Goal: Complete application form

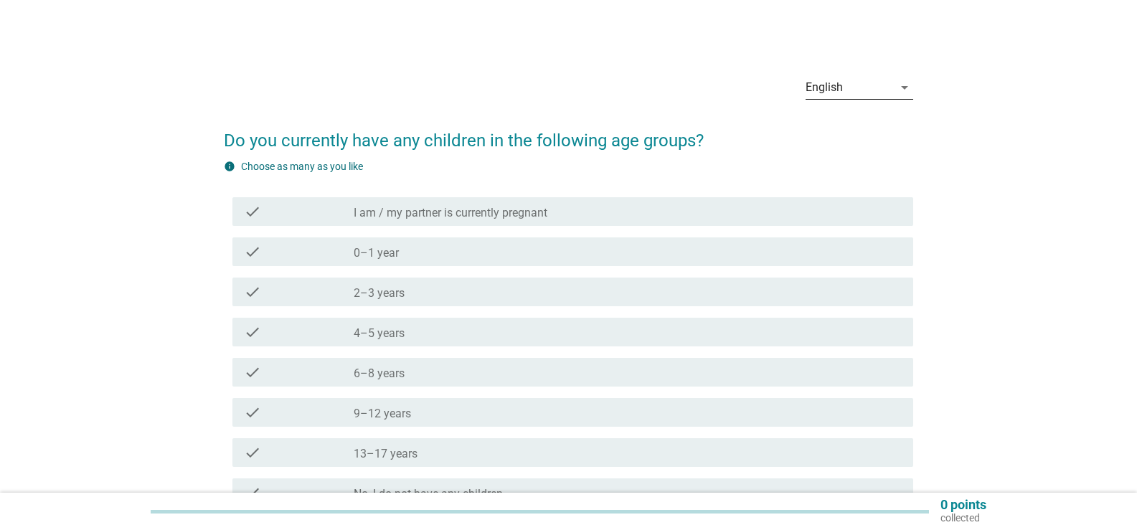
click at [867, 84] on div "English" at bounding box center [848, 87] width 87 height 23
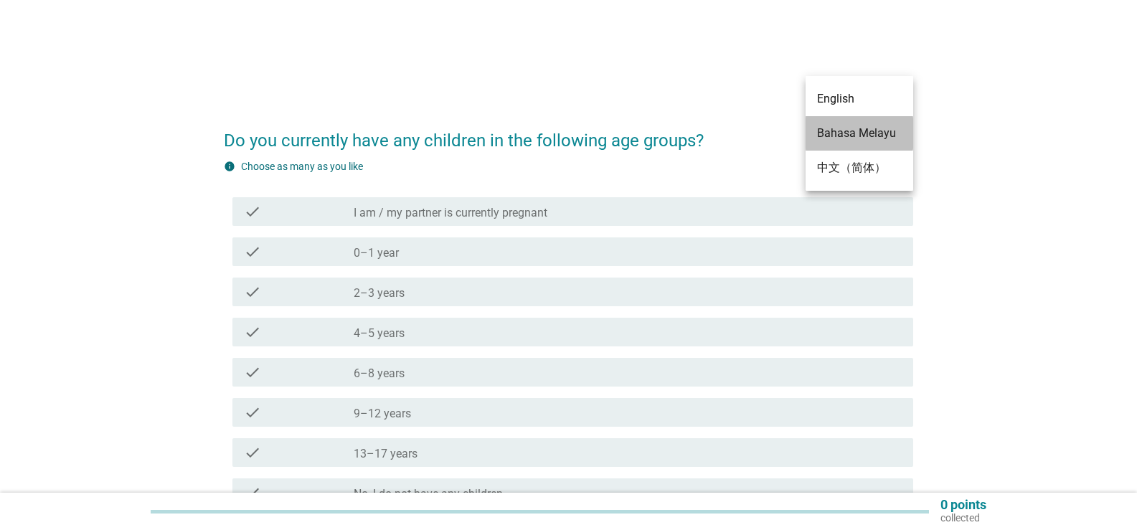
click at [848, 127] on div "Bahasa Melayu" at bounding box center [859, 133] width 85 height 17
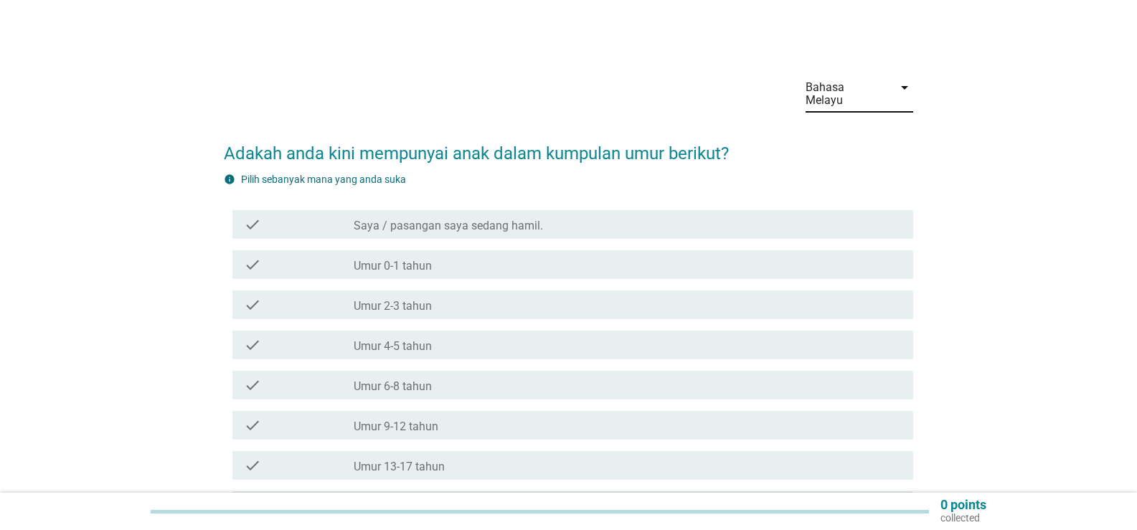
scroll to position [72, 0]
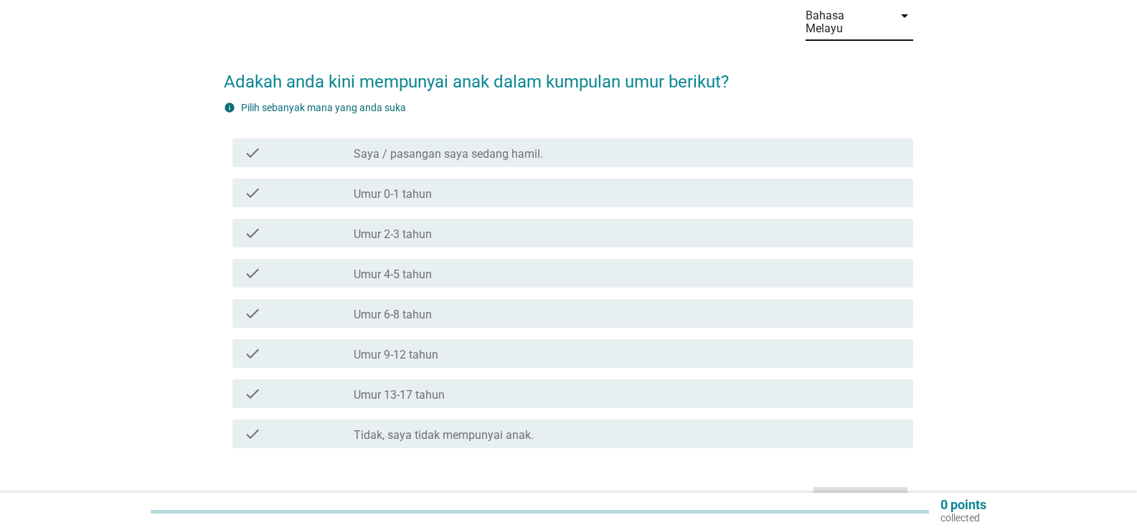
click at [444, 265] on div "check_box_outline_blank Umur 4-5 tahun" at bounding box center [628, 273] width 548 height 17
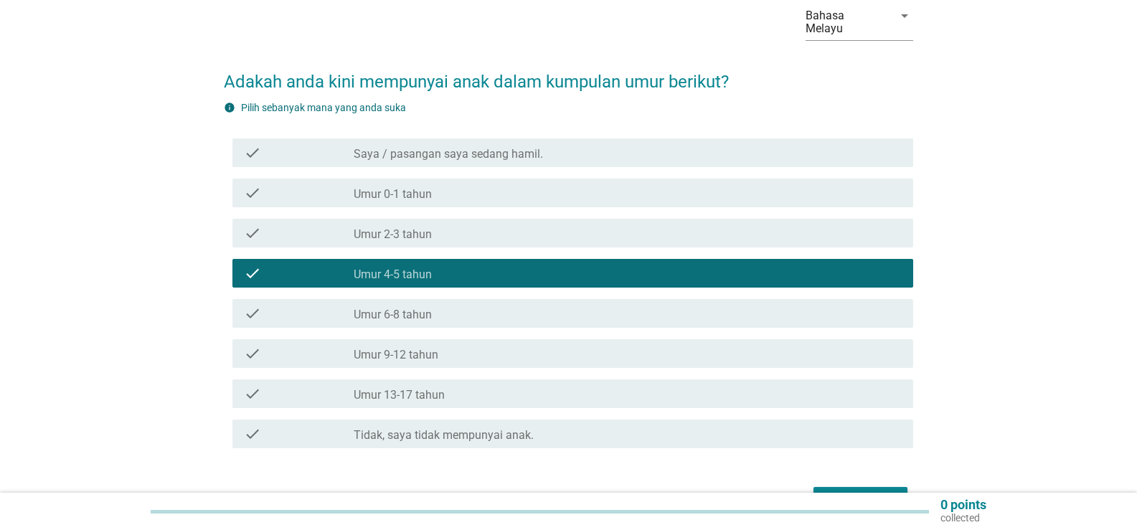
scroll to position [143, 0]
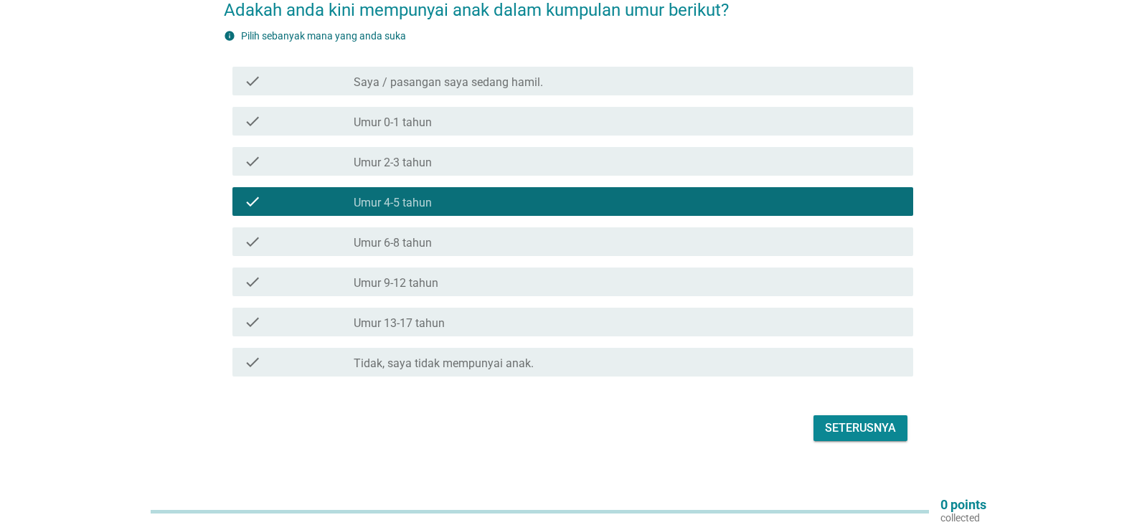
click at [895, 420] on div "Seterusnya" at bounding box center [860, 428] width 71 height 17
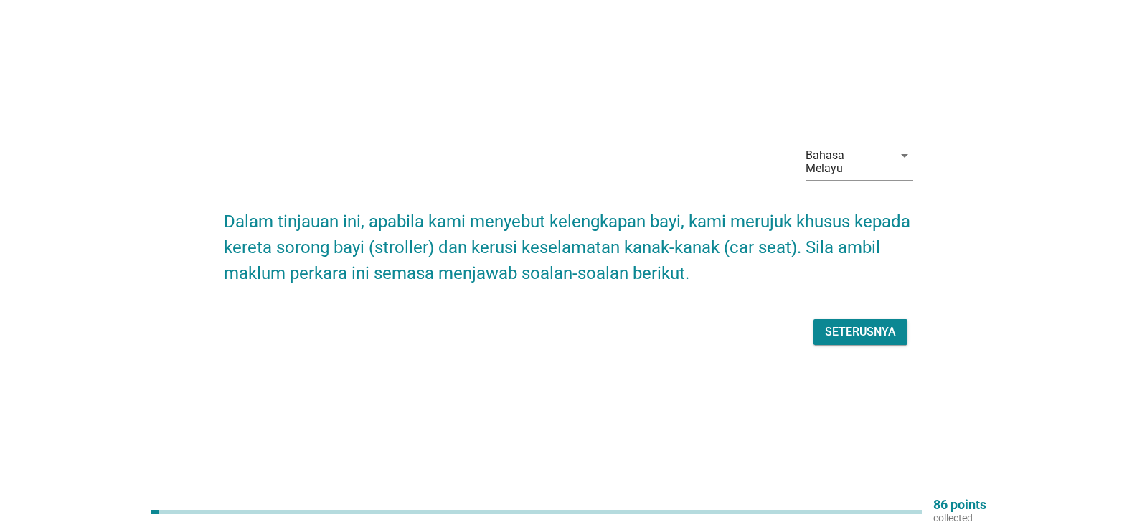
scroll to position [37, 0]
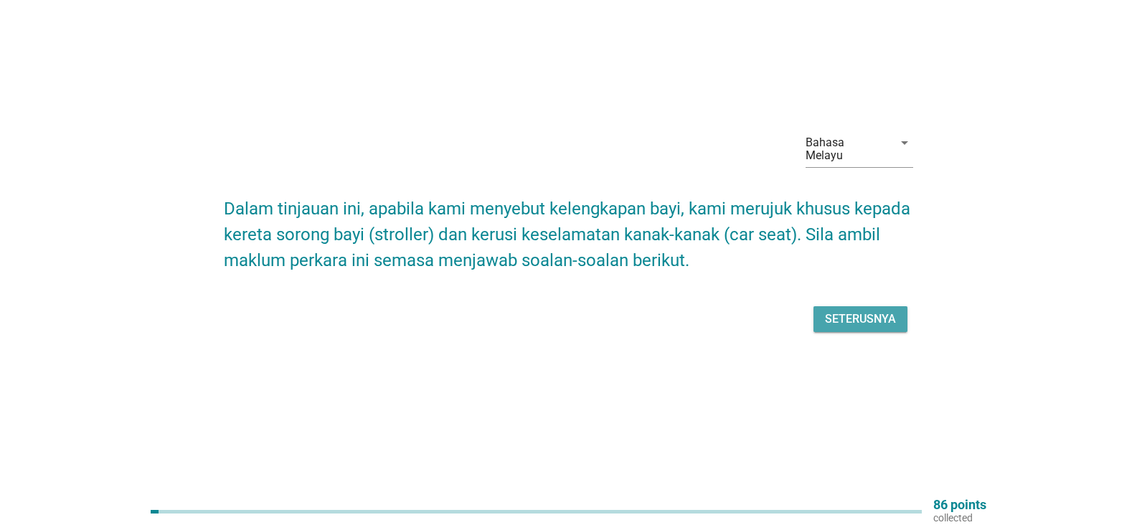
click at [860, 314] on div "Seterusnya" at bounding box center [860, 319] width 71 height 17
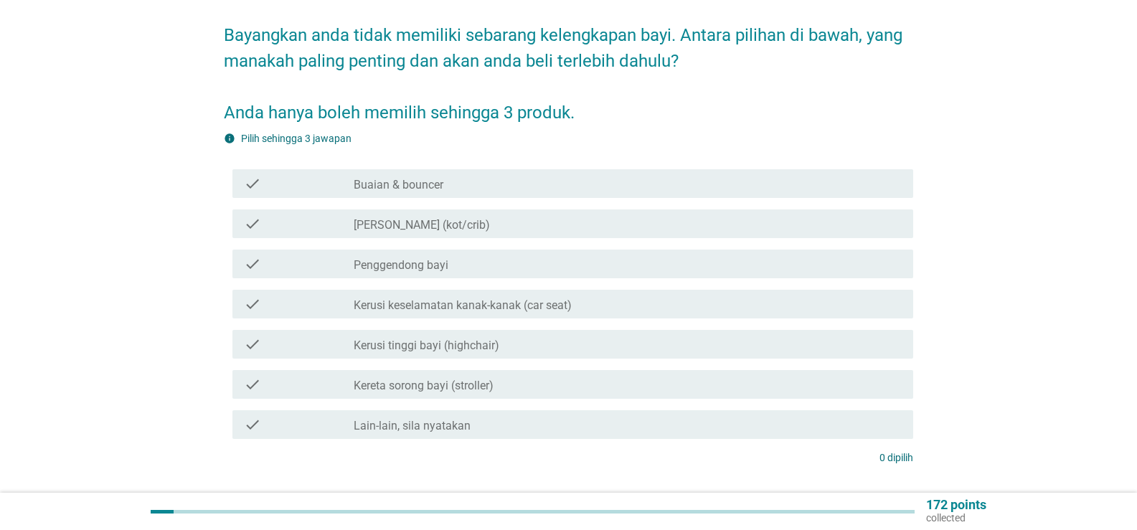
scroll to position [143, 0]
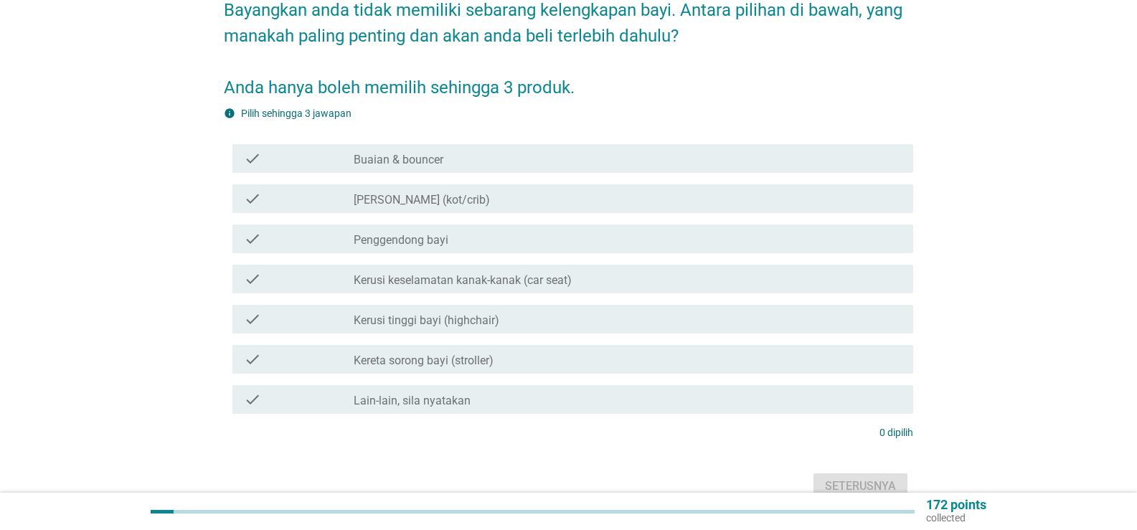
click at [491, 273] on label "Kerusi keselamatan kanak-kanak (car seat)" at bounding box center [463, 280] width 218 height 14
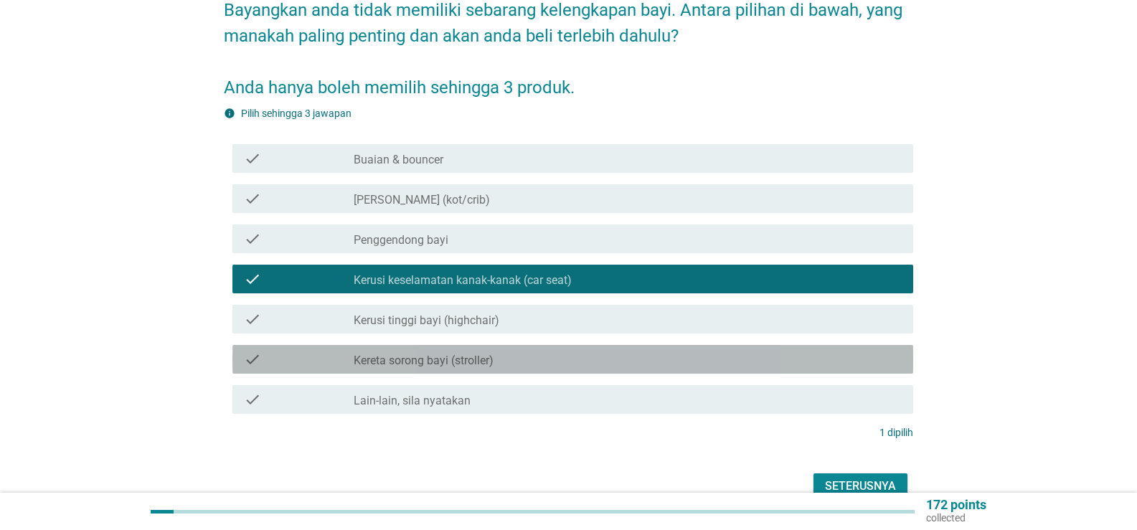
click at [465, 354] on label "Kereta sorong bayi (stroller)" at bounding box center [424, 361] width 140 height 14
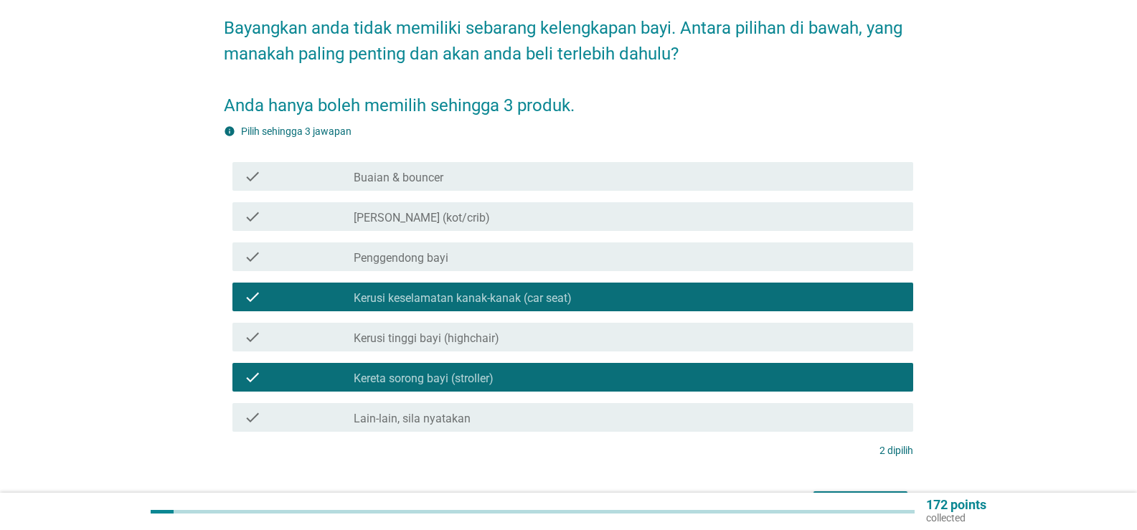
scroll to position [206, 0]
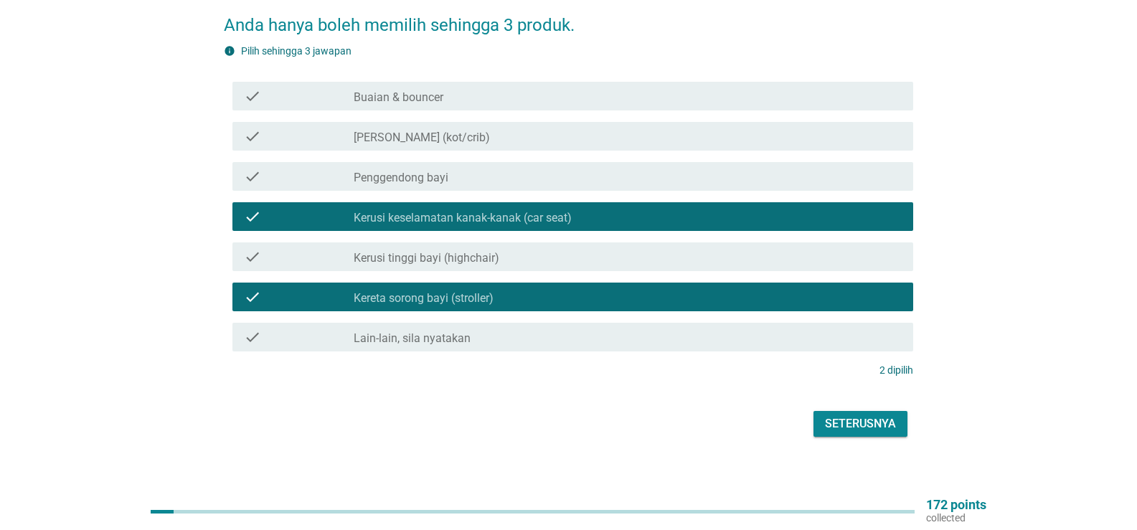
click at [392, 331] on label "Lain-lain, sila nyatakan" at bounding box center [412, 338] width 117 height 14
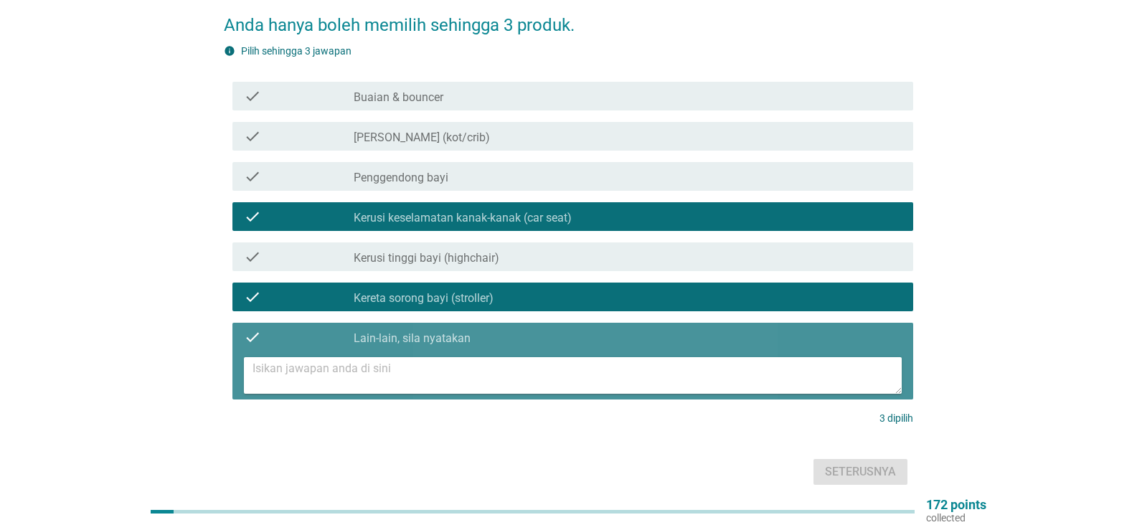
click at [389, 357] on textarea at bounding box center [576, 375] width 649 height 37
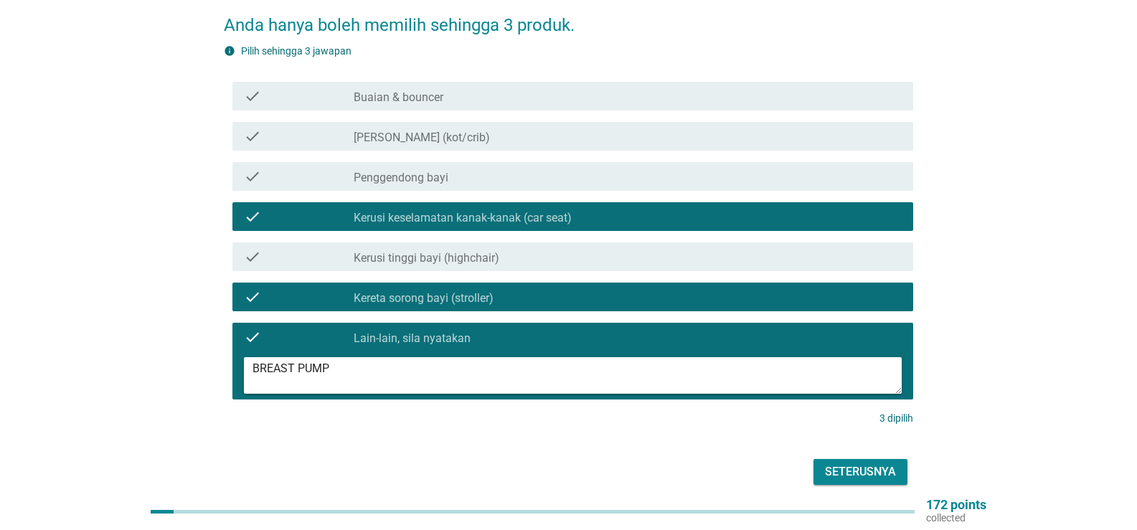
type textarea "BREAST PUMP"
click at [858, 463] on div "Seterusnya" at bounding box center [860, 471] width 71 height 17
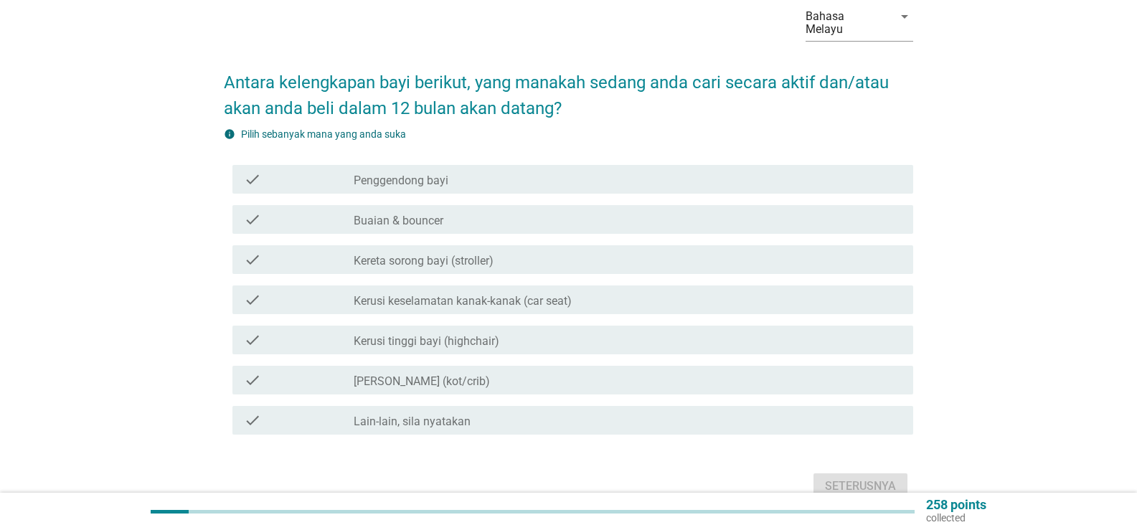
scroll to position [72, 0]
click at [523, 250] on div "check_box_outline_blank Kereta sorong bayi (stroller)" at bounding box center [628, 258] width 548 height 17
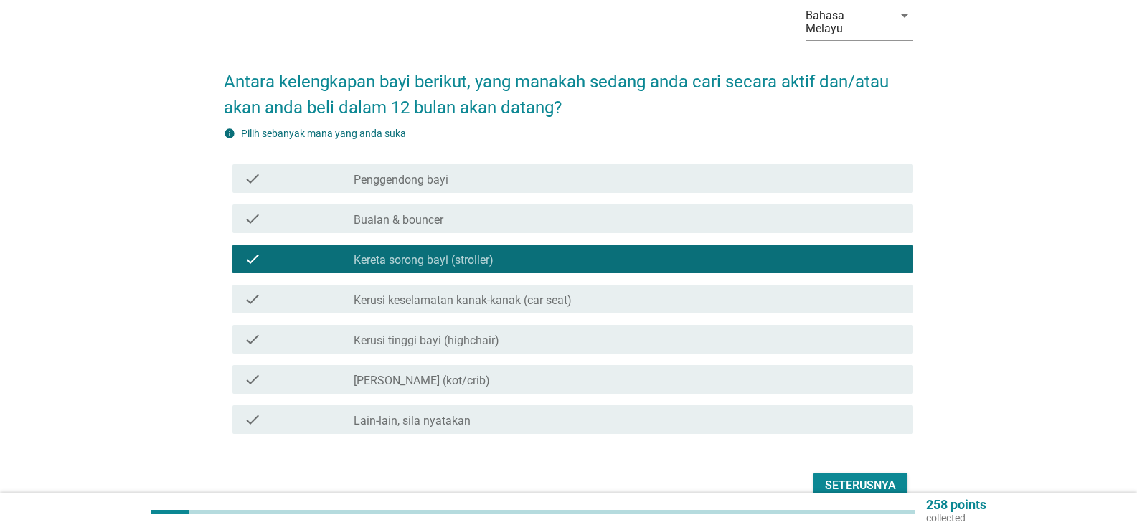
click at [518, 285] on div "check check_box_outline_blank Kerusi keselamatan kanak-kanak (car seat)" at bounding box center [572, 299] width 681 height 29
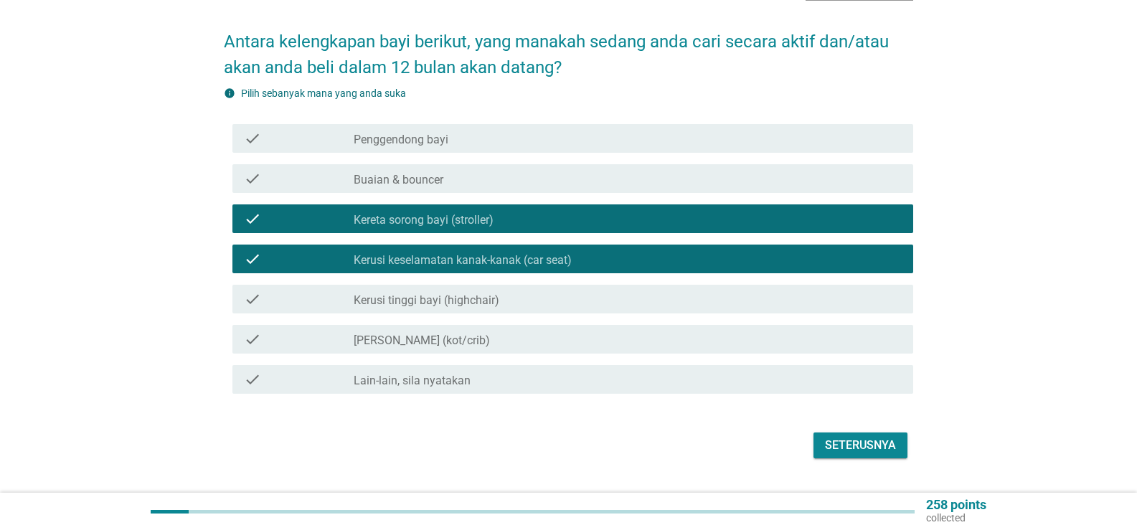
scroll to position [133, 0]
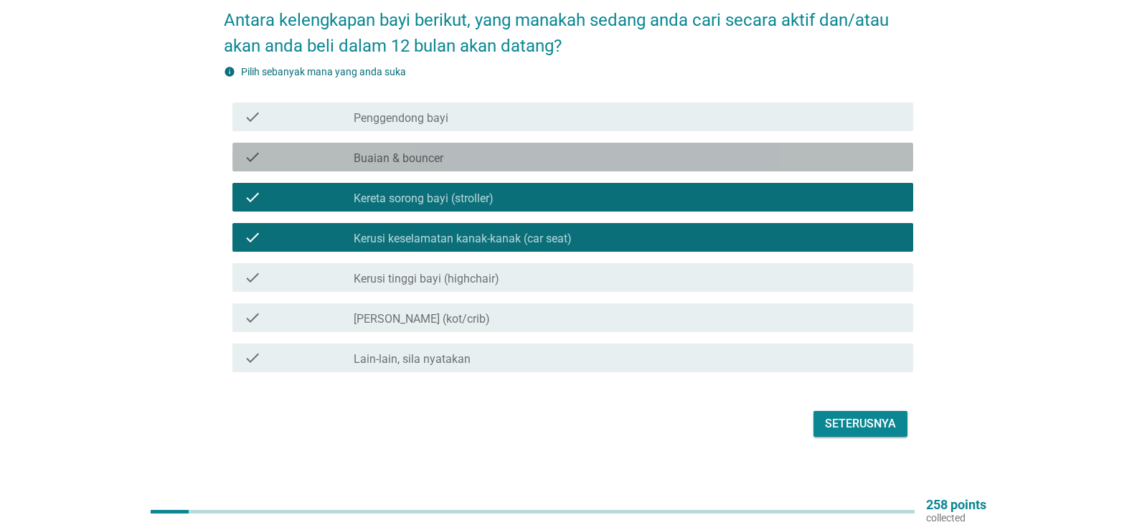
click at [459, 143] on div "check check_box_outline_blank Buaian & bouncer" at bounding box center [572, 157] width 681 height 29
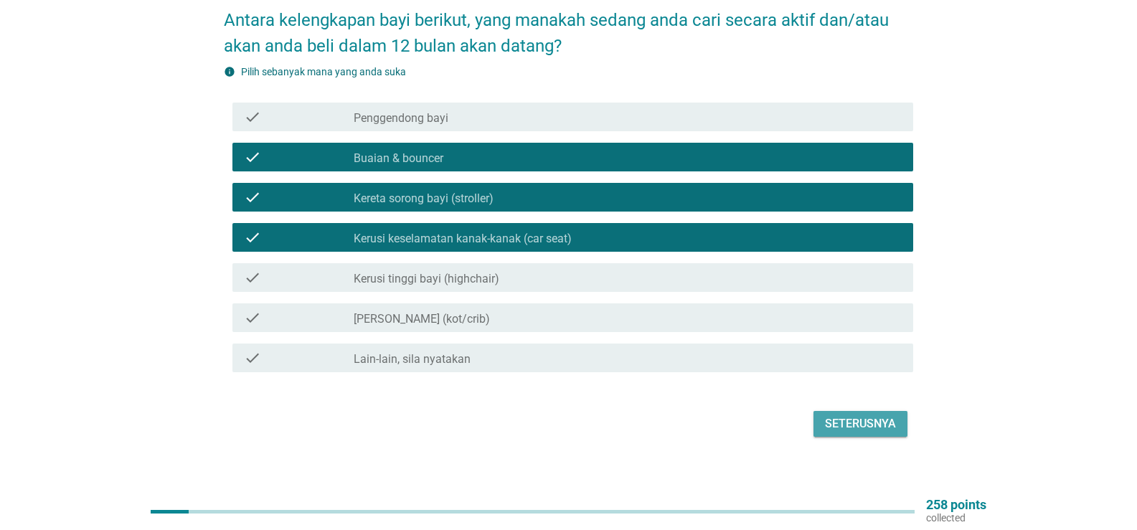
click at [845, 415] on div "Seterusnya" at bounding box center [860, 423] width 71 height 17
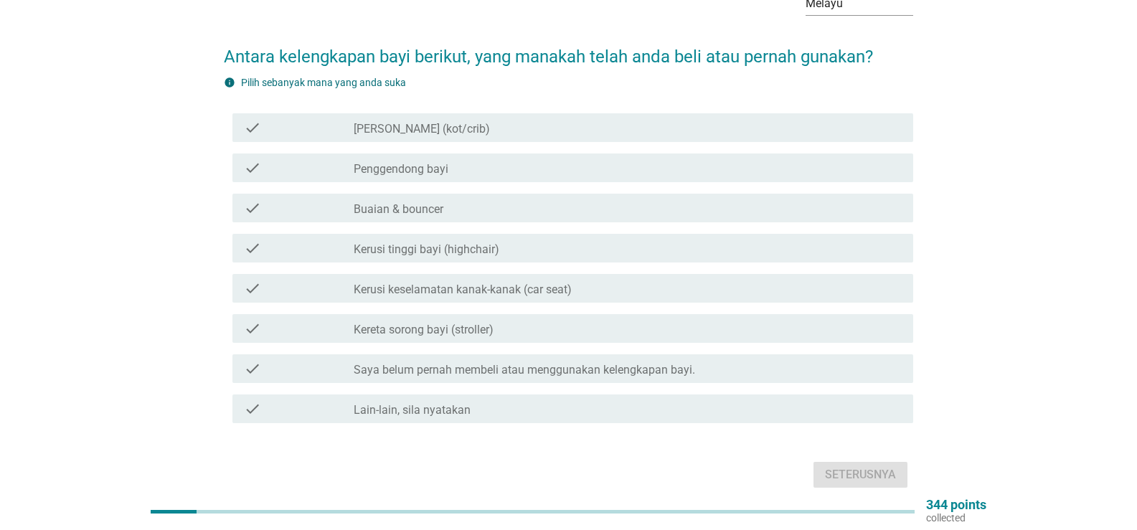
scroll to position [72, 0]
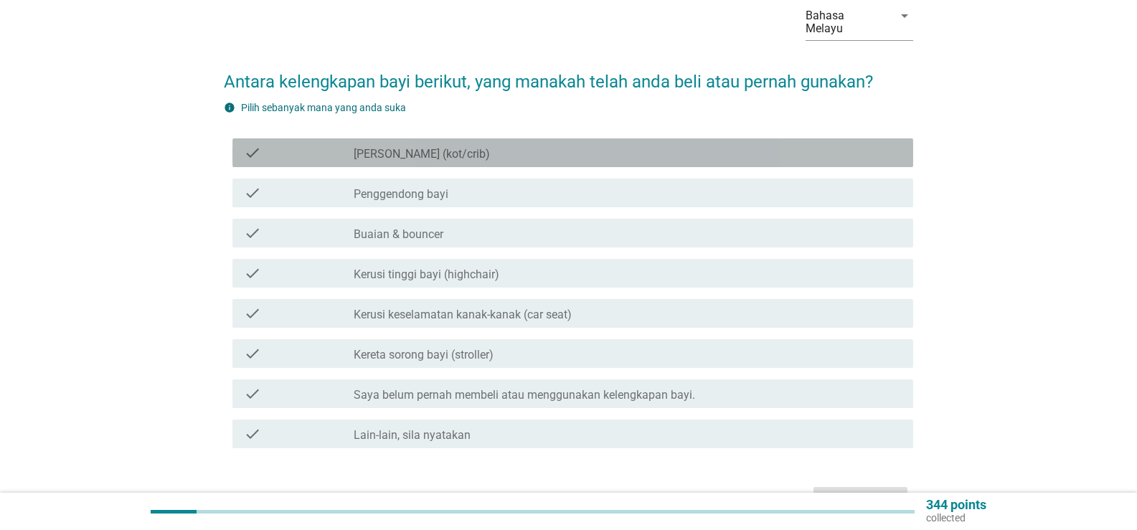
click at [505, 144] on div "check_box_outline_blank Katil bayi (kot/crib)" at bounding box center [628, 152] width 548 height 17
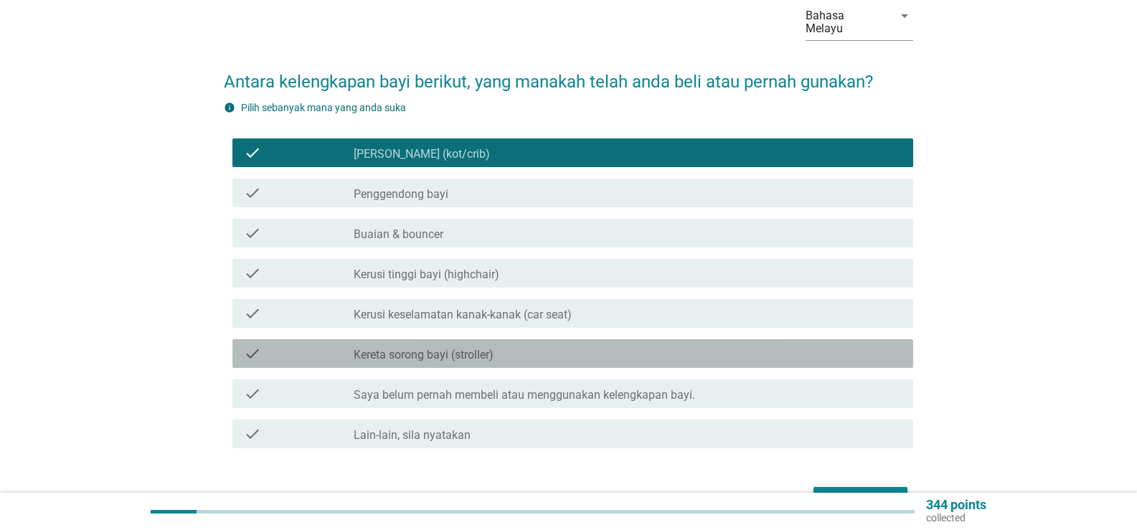
click at [458, 348] on label "Kereta sorong bayi (stroller)" at bounding box center [424, 355] width 140 height 14
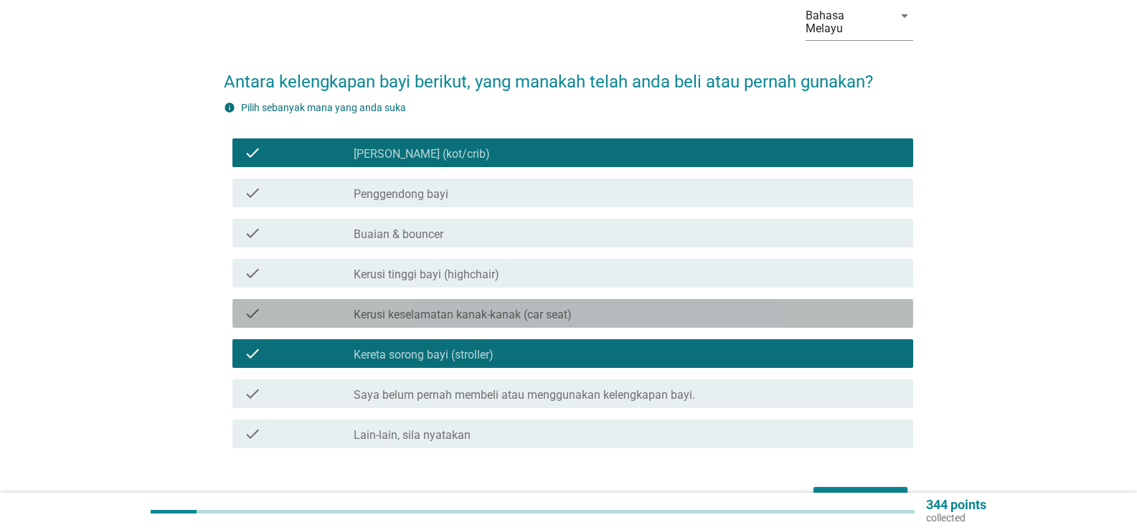
click at [465, 299] on div "check check_box_outline_blank Kerusi keselamatan kanak-kanak (car seat)" at bounding box center [572, 313] width 681 height 29
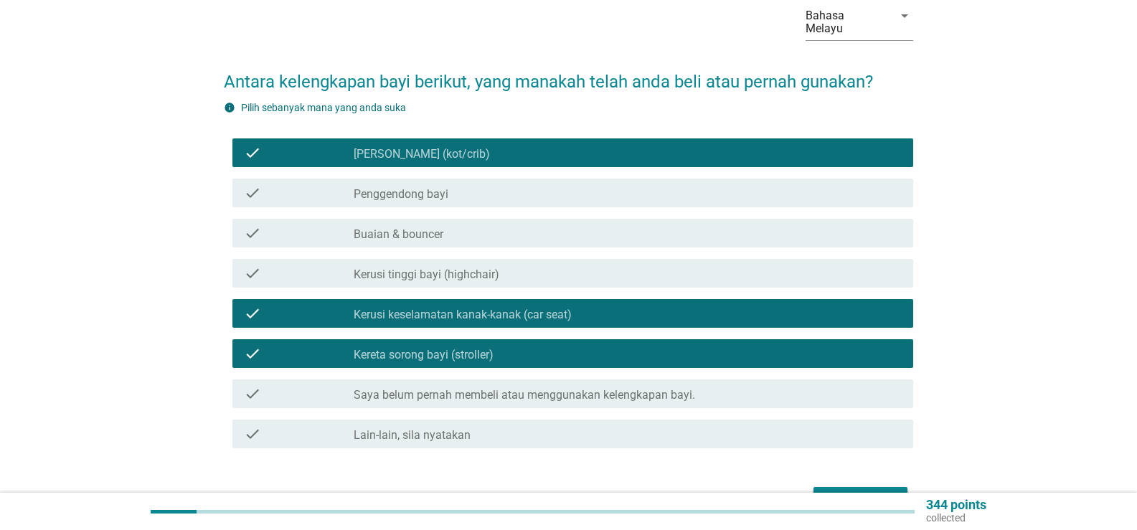
click at [420, 227] on label "Buaian & bouncer" at bounding box center [399, 234] width 90 height 14
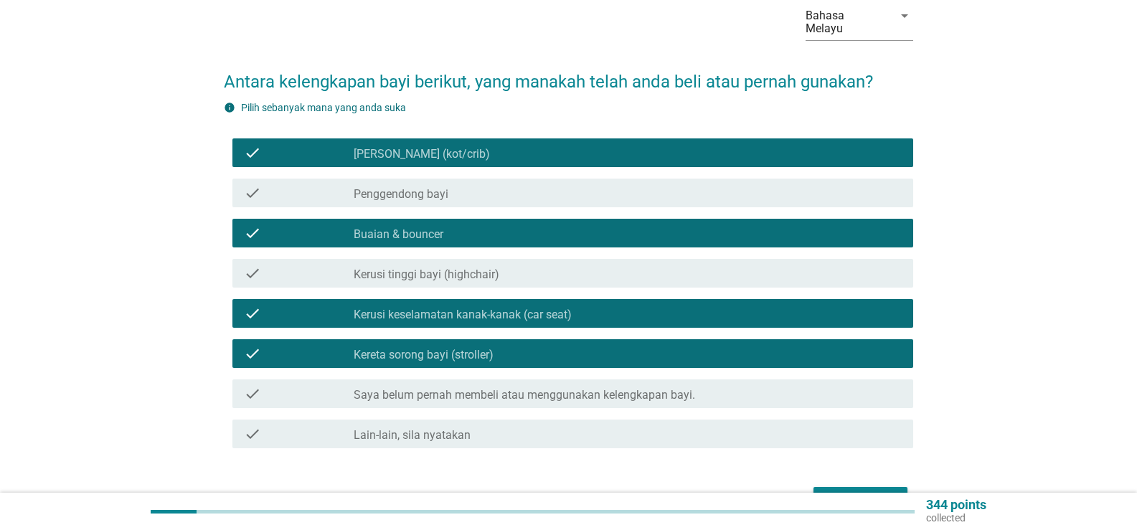
click at [445, 268] on label "Kerusi tinggi bayi (highchair)" at bounding box center [427, 274] width 146 height 14
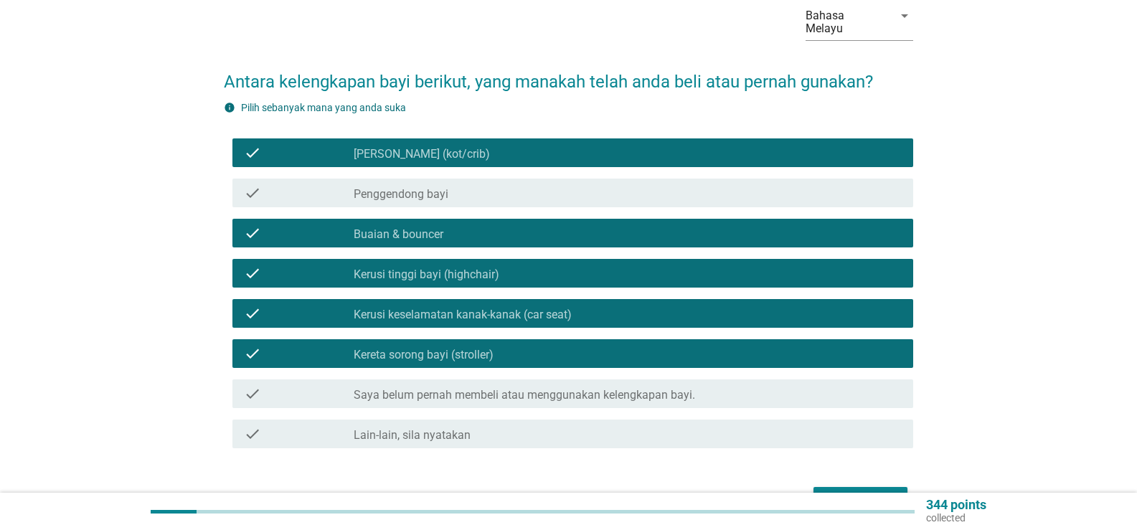
scroll to position [143, 0]
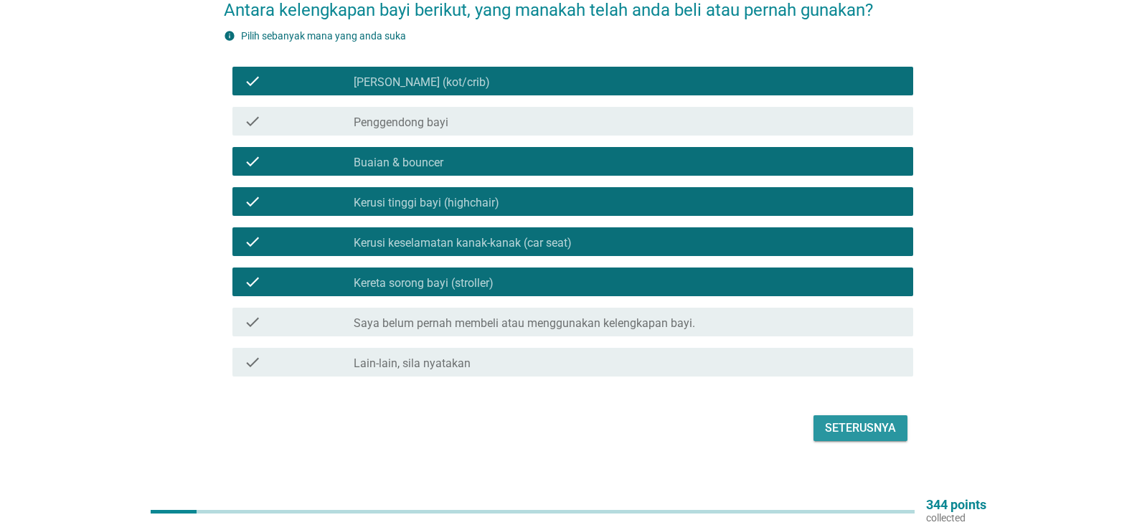
click at [883, 422] on div "Seterusnya" at bounding box center [860, 428] width 71 height 17
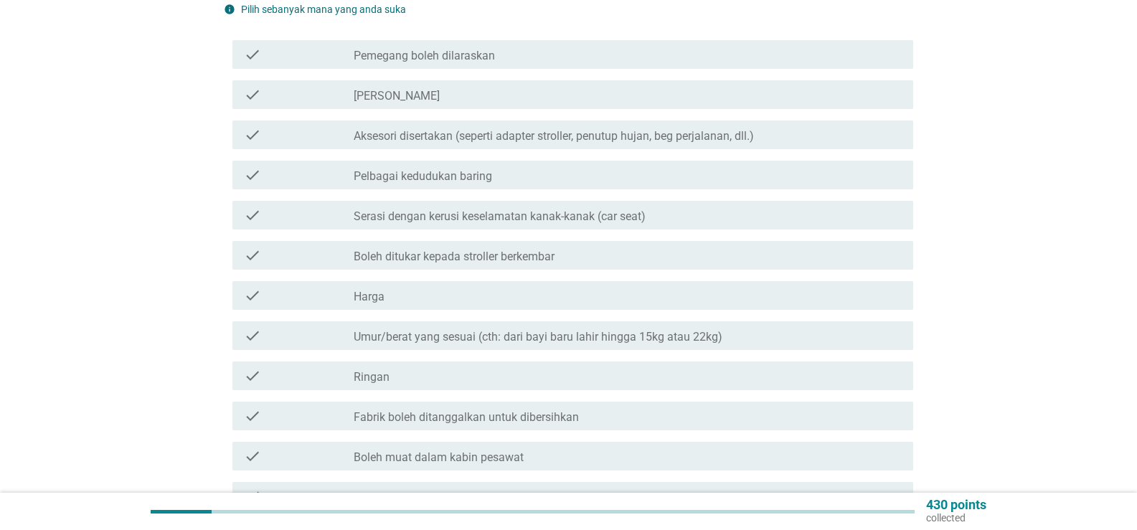
scroll to position [215, 0]
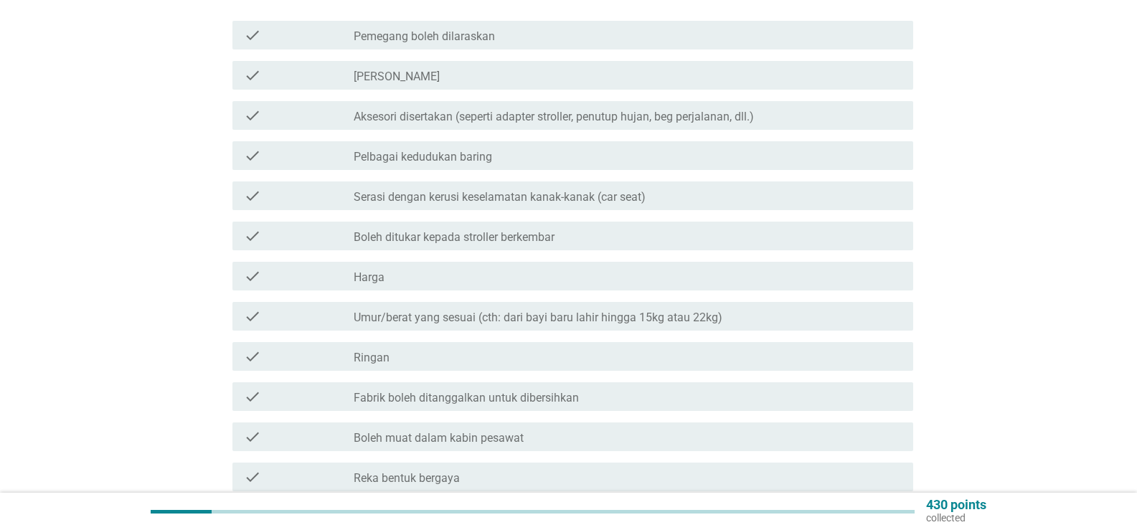
click at [500, 147] on div "check_box_outline_blank Pelbagai kedudukan baring" at bounding box center [628, 155] width 548 height 17
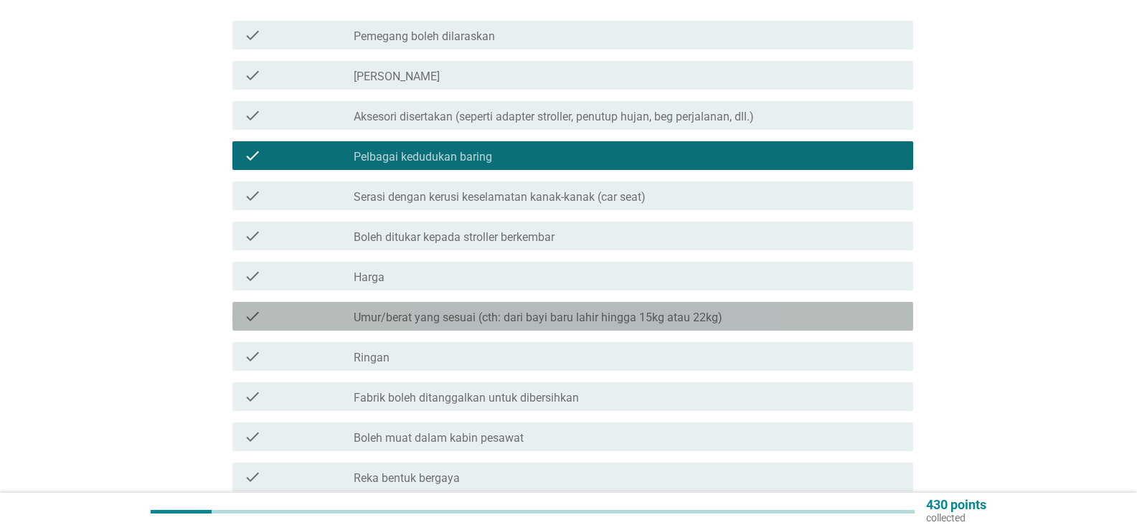
click at [570, 311] on label "Umur/berat yang sesuai (cth: dari bayi baru lahir hingga 15kg atau 22kg)" at bounding box center [538, 318] width 369 height 14
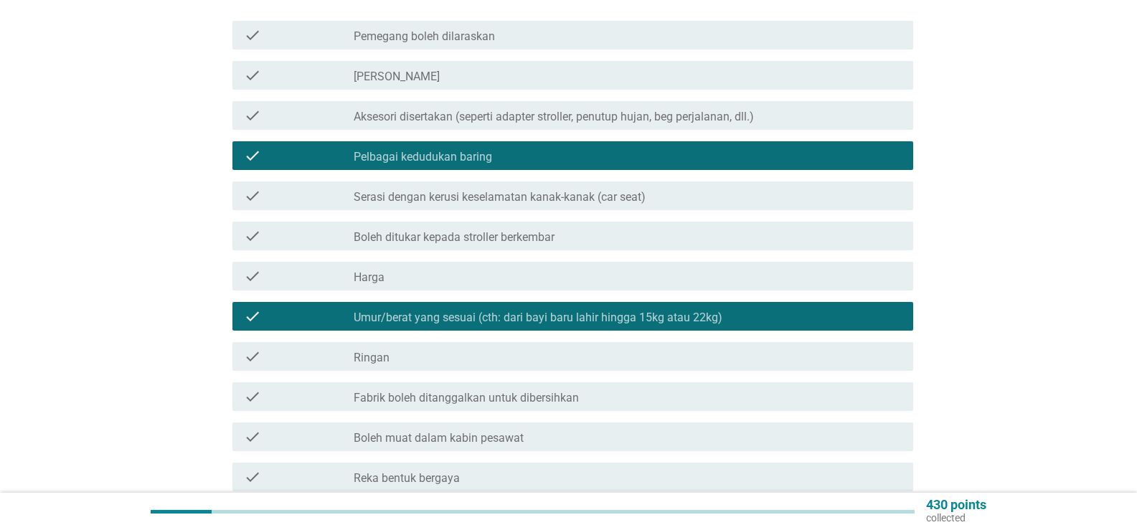
click at [547, 342] on div "check check_box_outline_blank Ringan" at bounding box center [572, 356] width 681 height 29
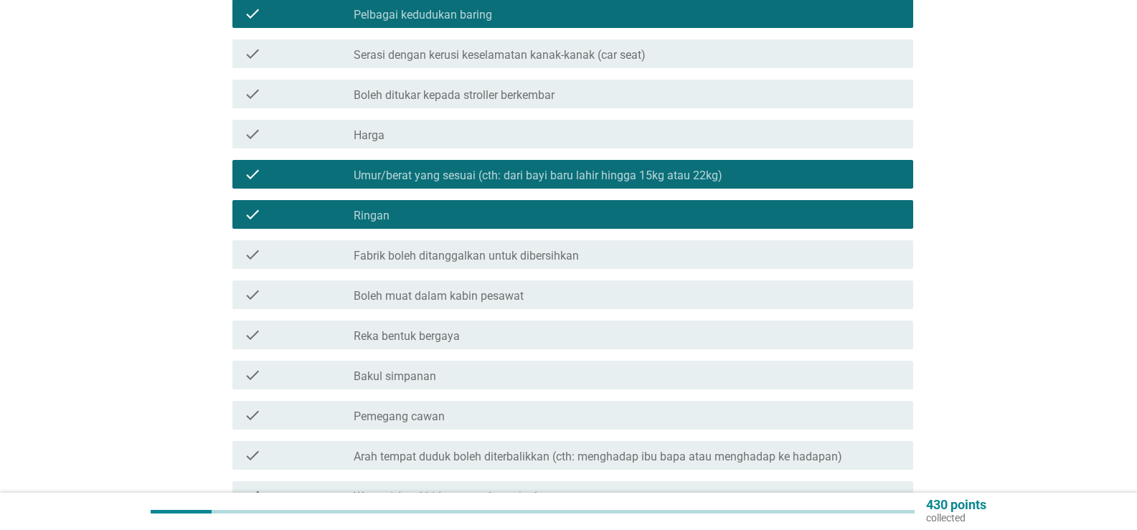
scroll to position [359, 0]
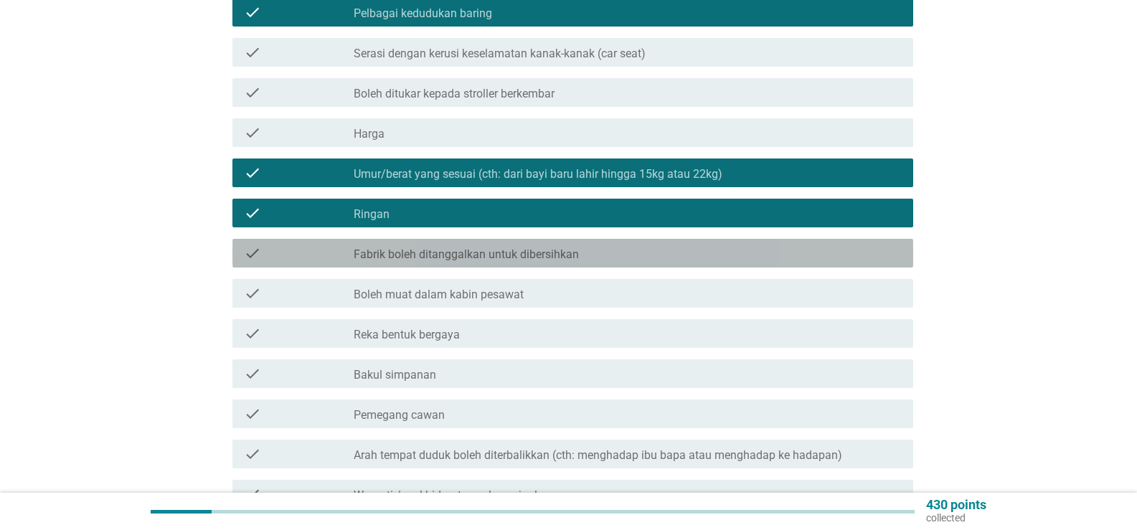
click at [559, 247] on label "Fabrik boleh ditanggalkan untuk dibersihkan" at bounding box center [466, 254] width 225 height 14
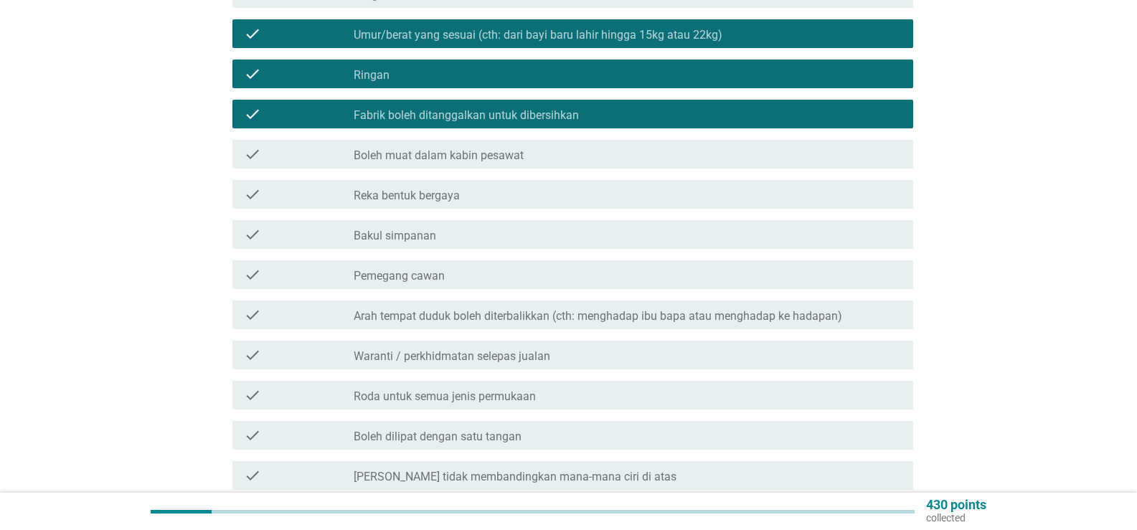
scroll to position [502, 0]
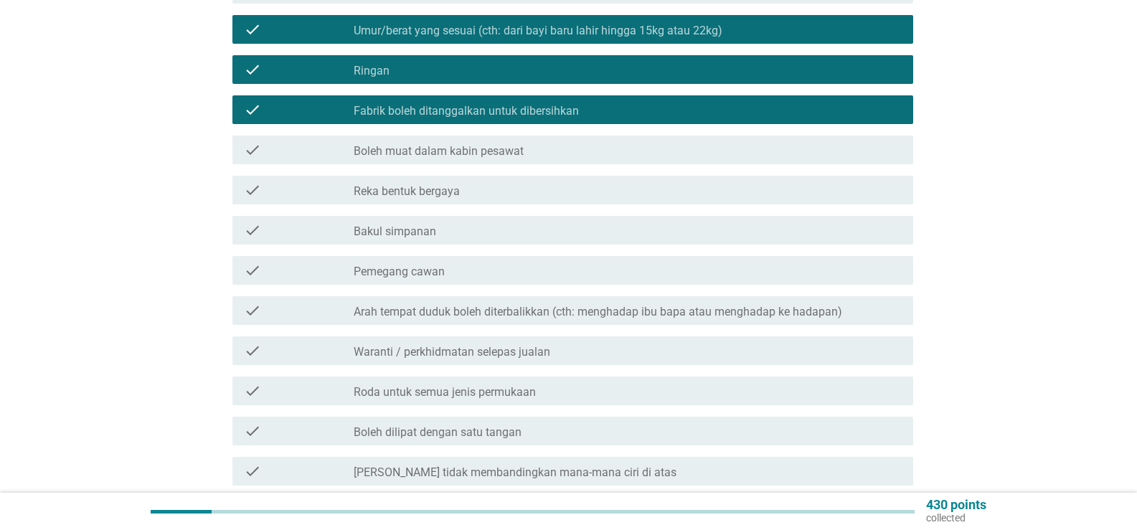
click at [556, 305] on label "Arah tempat duduk boleh diterbalikkan (cth: menghadap ibu bapa atau menghadap k…" at bounding box center [598, 312] width 488 height 14
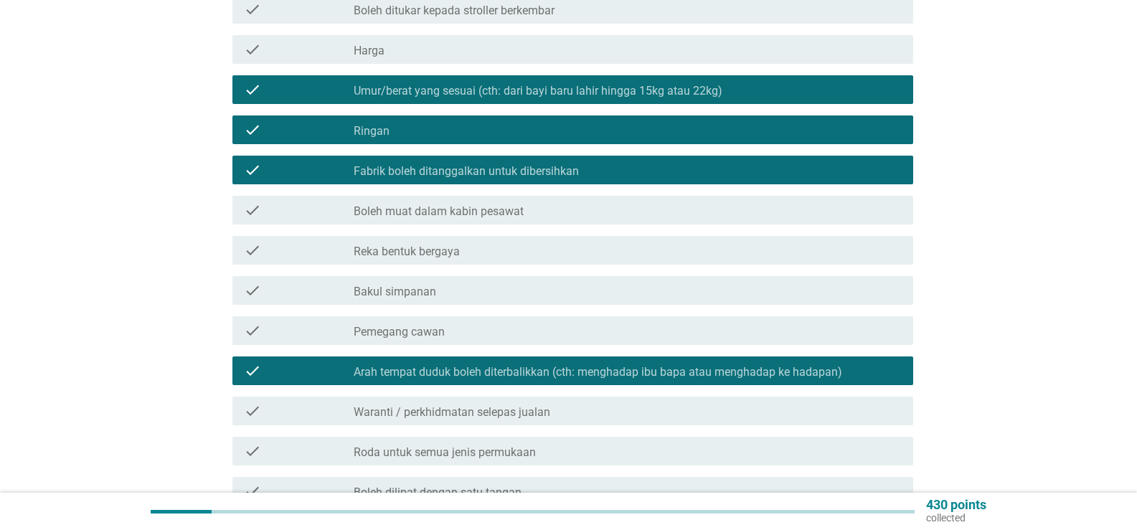
scroll to position [215, 0]
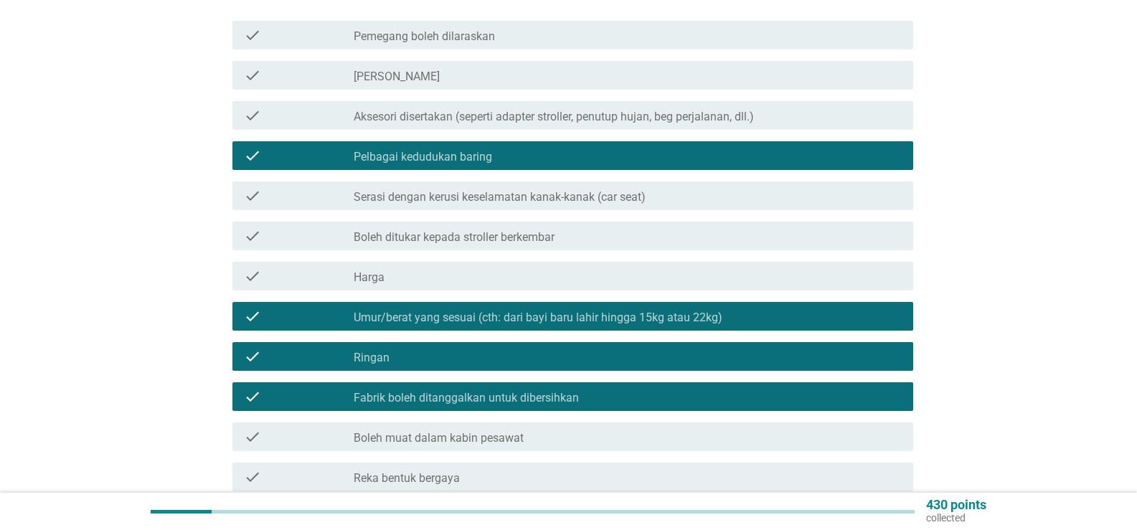
click at [518, 190] on label "Serasi dengan kerusi keselamatan kanak-kanak (car seat)" at bounding box center [500, 197] width 292 height 14
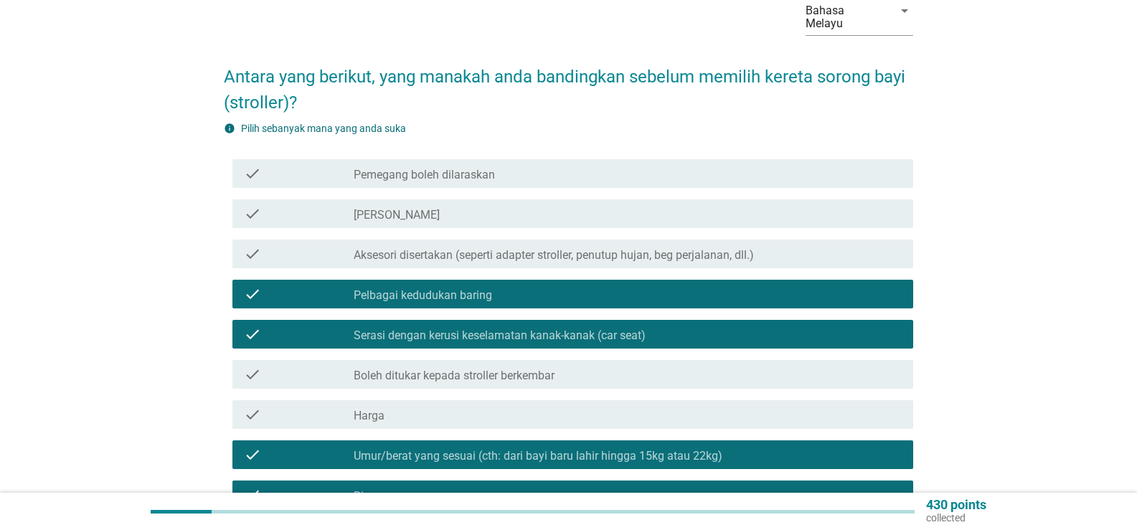
scroll to position [72, 0]
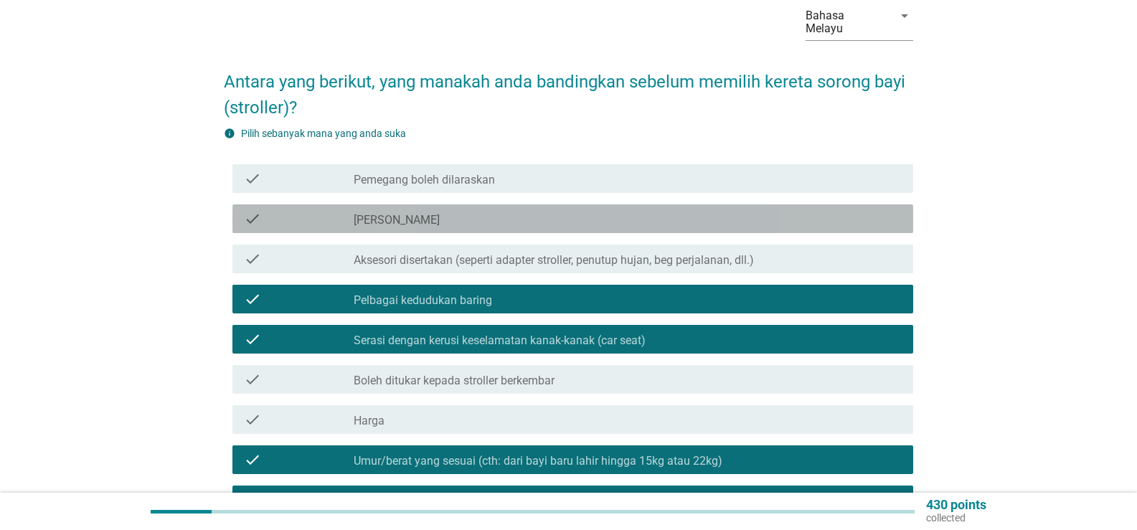
click at [478, 210] on div "check_box_outline_blank [PERSON_NAME]" at bounding box center [628, 218] width 548 height 17
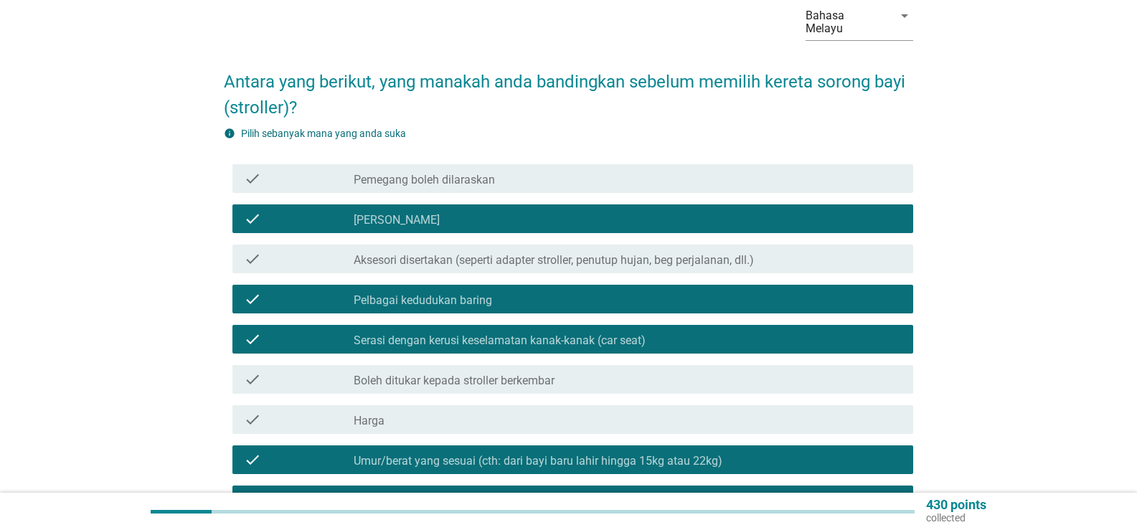
click at [483, 173] on label "Pemegang boleh dilaraskan" at bounding box center [424, 180] width 141 height 14
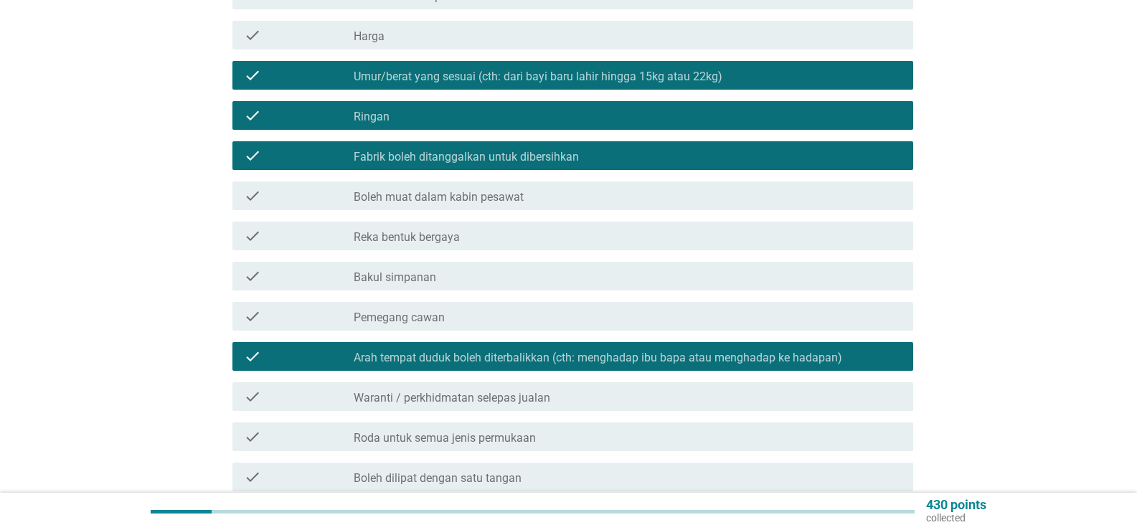
scroll to position [502, 0]
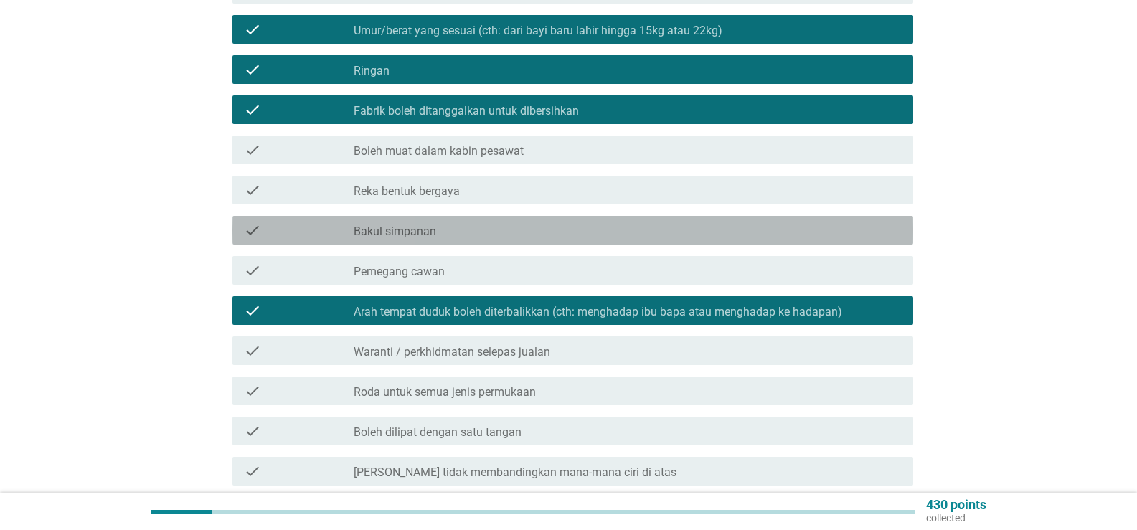
click at [429, 224] on label "Bakul simpanan" at bounding box center [395, 231] width 82 height 14
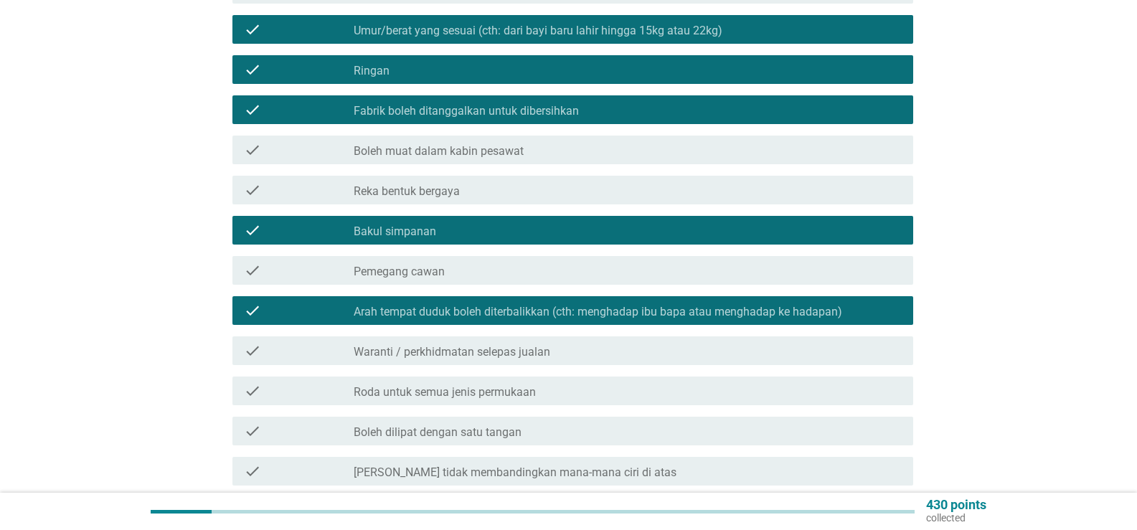
click at [493, 144] on label "Boleh muat dalam kabin pesawat" at bounding box center [439, 151] width 170 height 14
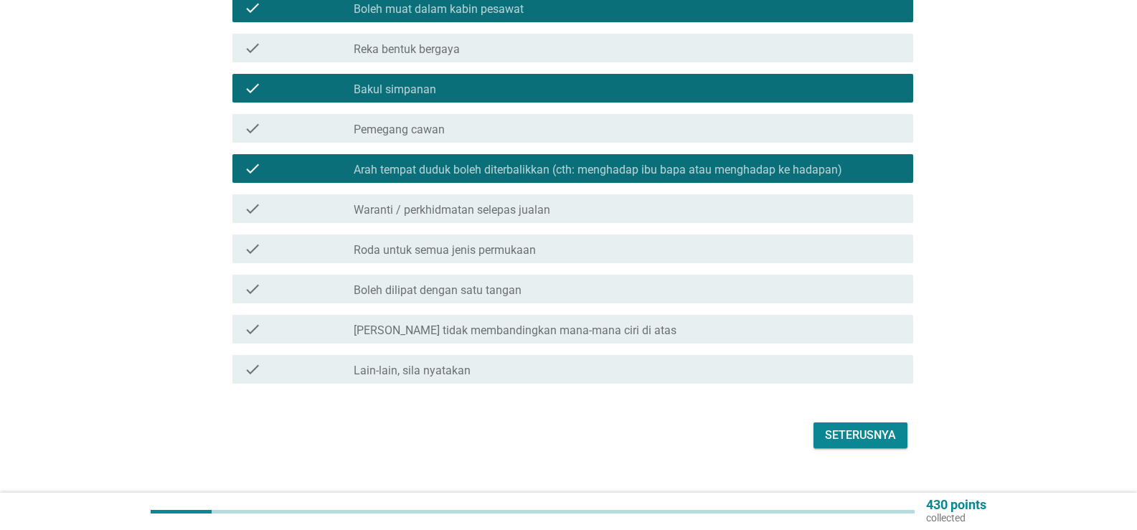
scroll to position [645, 0]
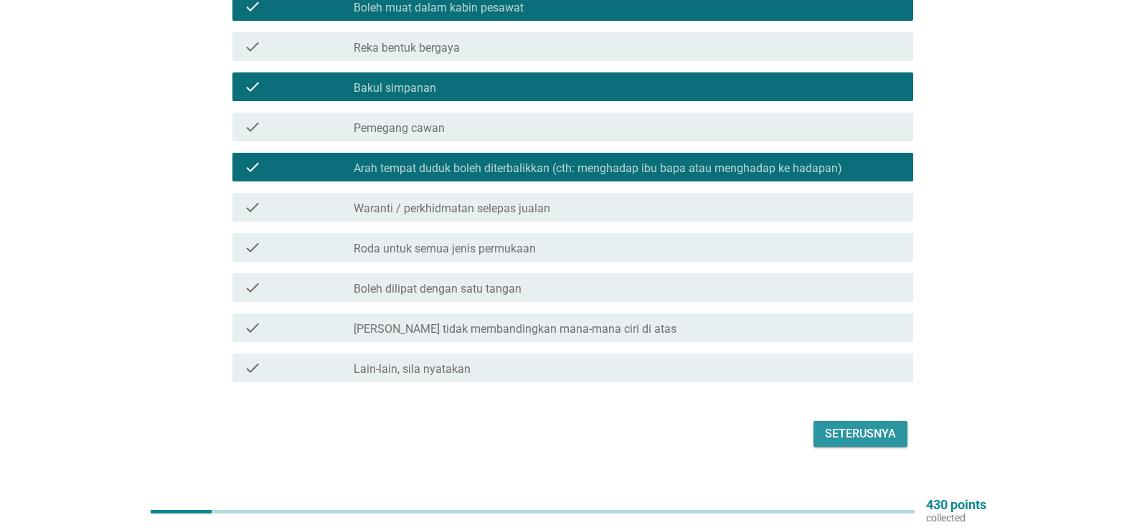
click at [854, 425] on div "Seterusnya" at bounding box center [860, 433] width 71 height 17
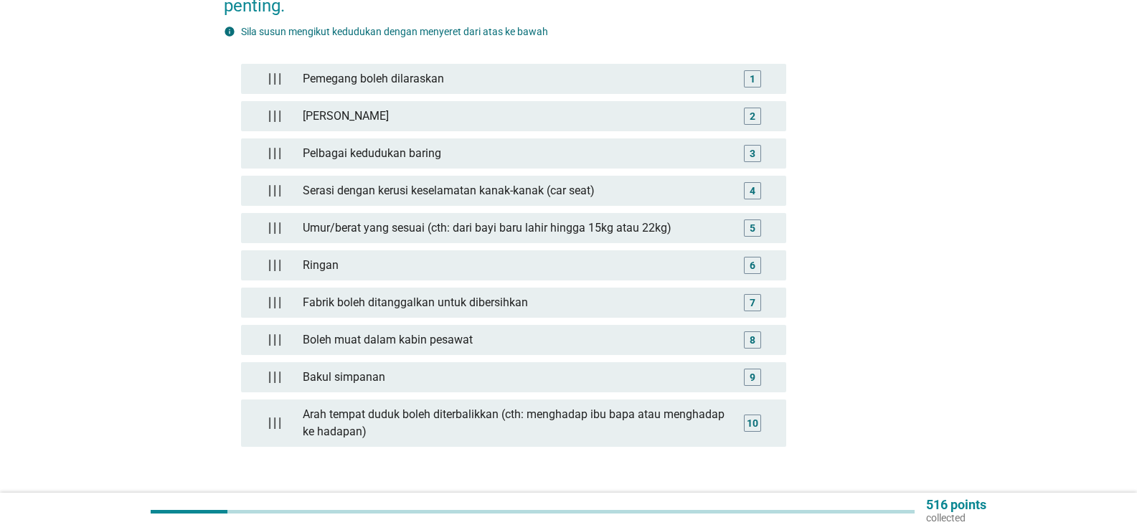
scroll to position [215, 0]
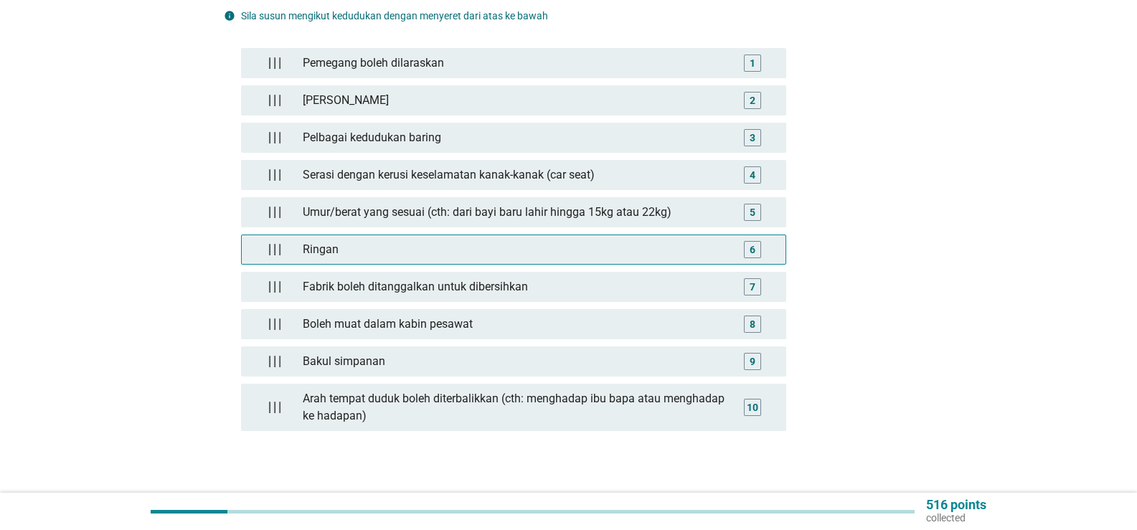
click at [414, 235] on div "Ringan" at bounding box center [514, 249] width 434 height 29
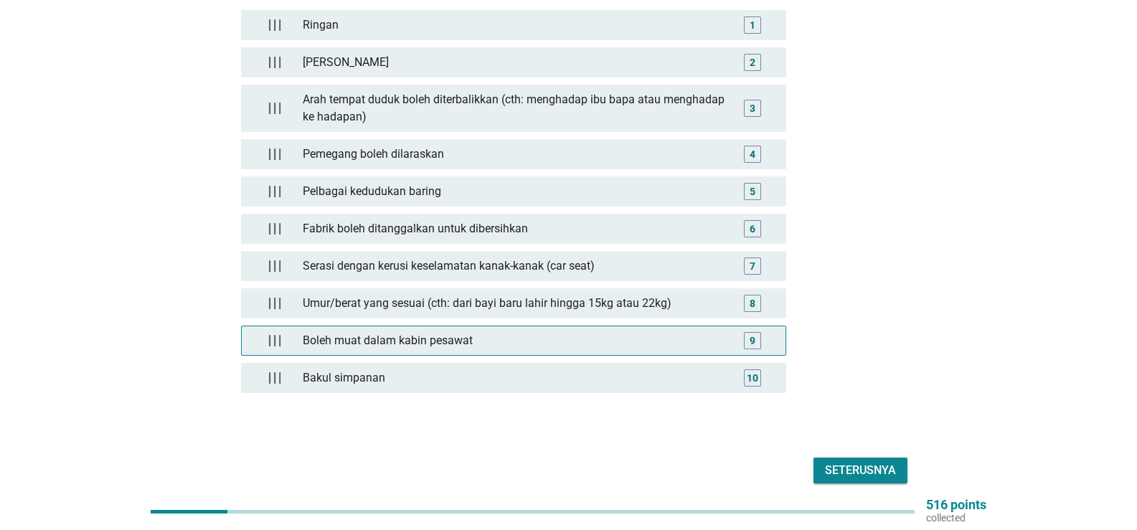
scroll to position [228, 0]
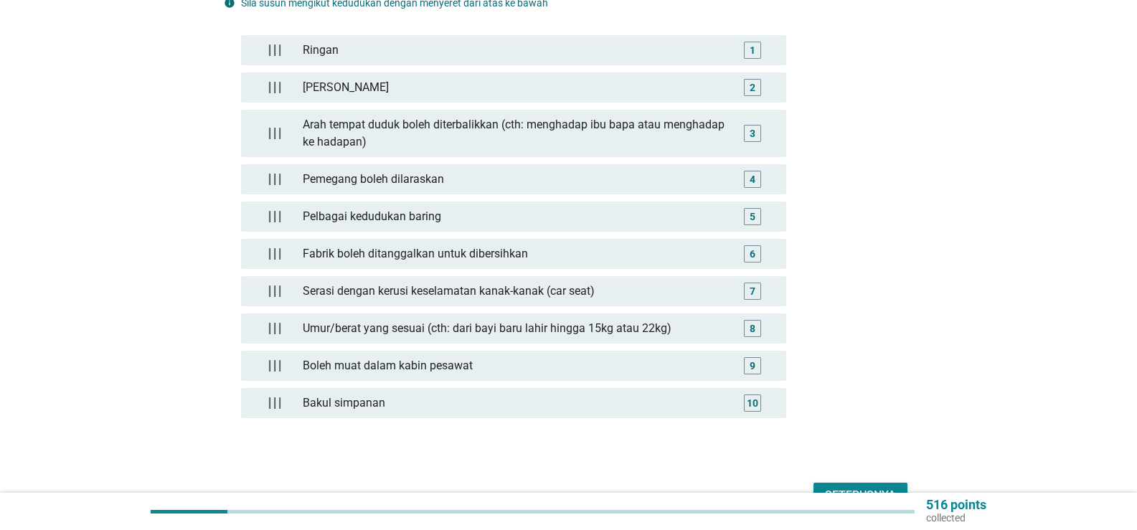
click at [837, 487] on div "Seterusnya" at bounding box center [860, 495] width 71 height 17
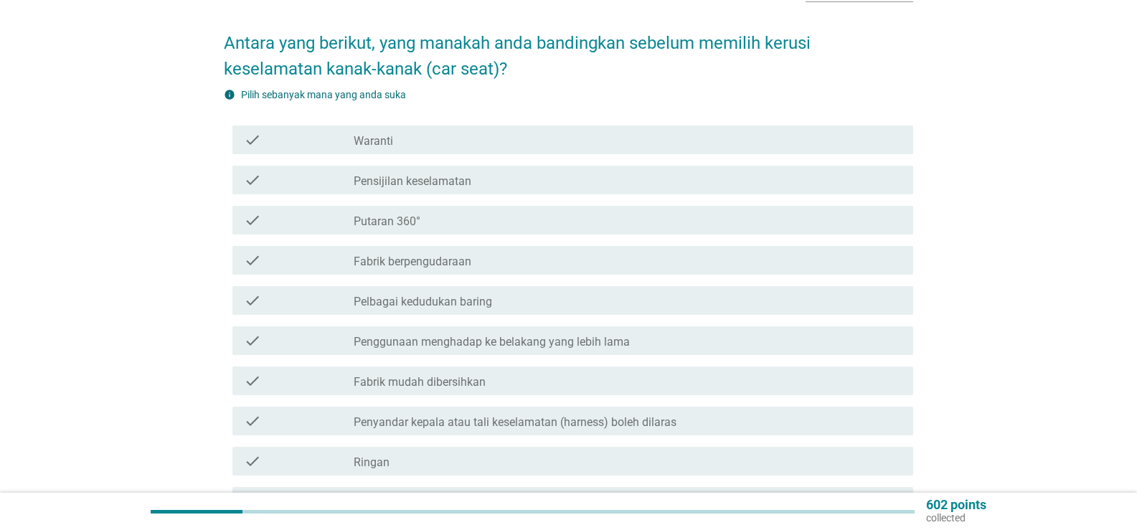
scroll to position [143, 0]
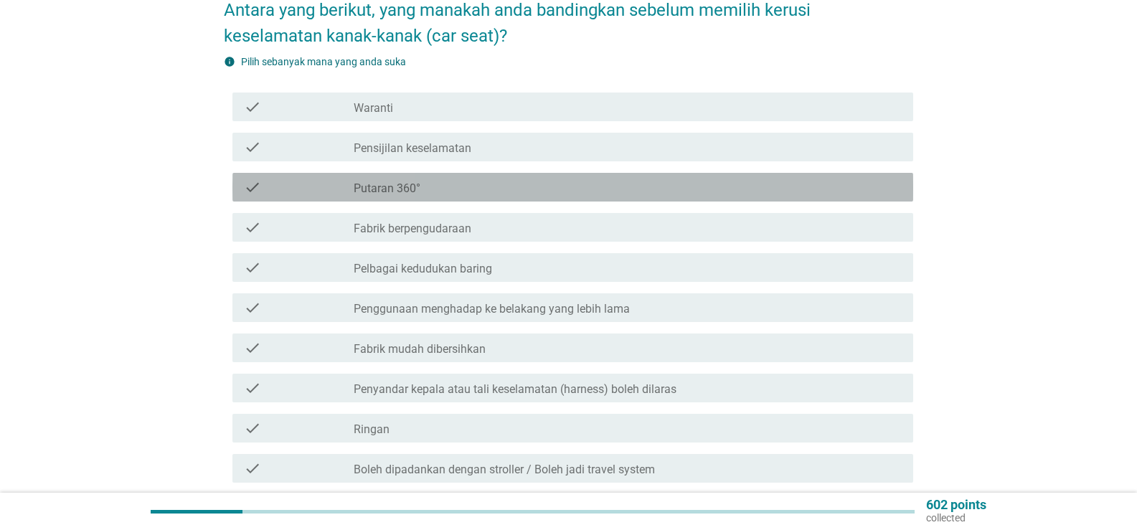
click at [508, 179] on div "check_box_outline_blank Putaran 360°" at bounding box center [628, 187] width 548 height 17
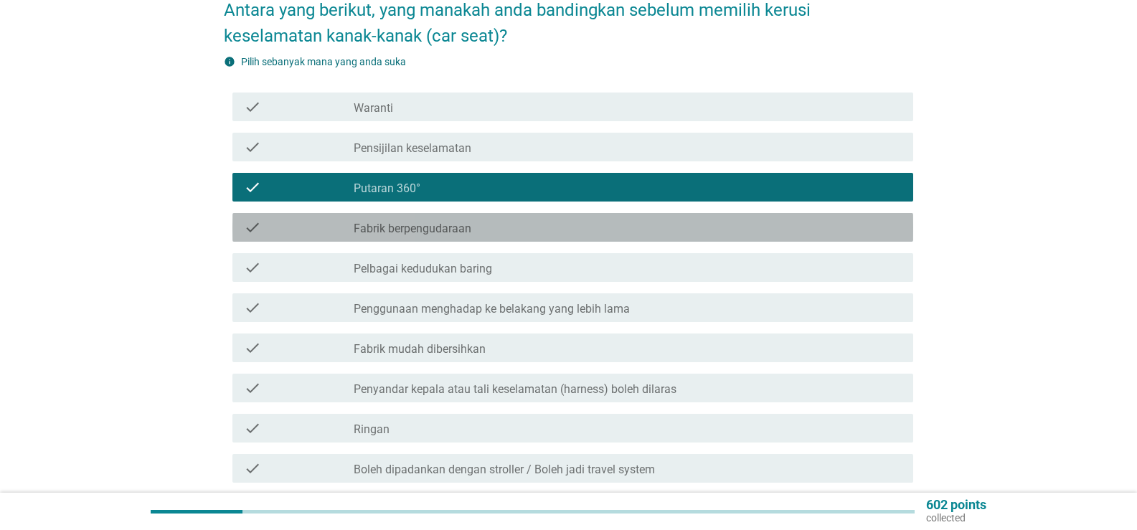
click at [555, 226] on div "check check_box_outline_blank Fabrik berpengudaraan" at bounding box center [572, 227] width 681 height 29
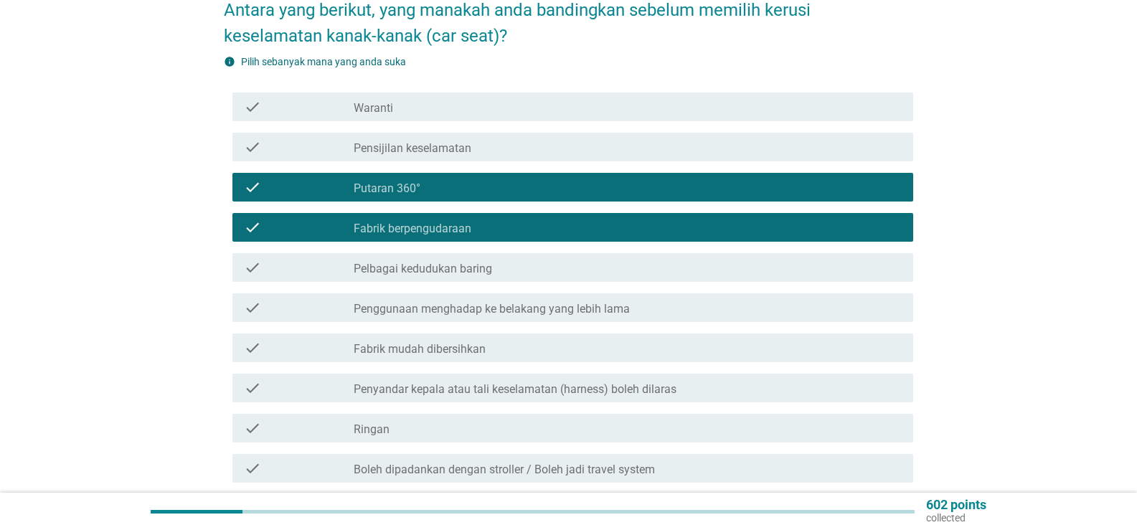
click at [562, 259] on div "check_box_outline_blank Pelbagai kedudukan baring" at bounding box center [628, 267] width 548 height 17
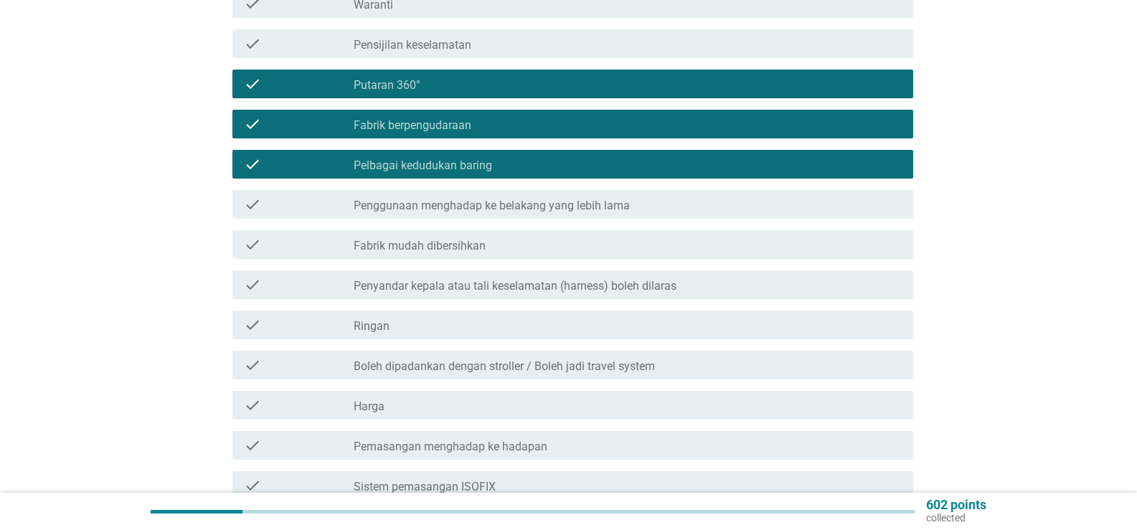
scroll to position [287, 0]
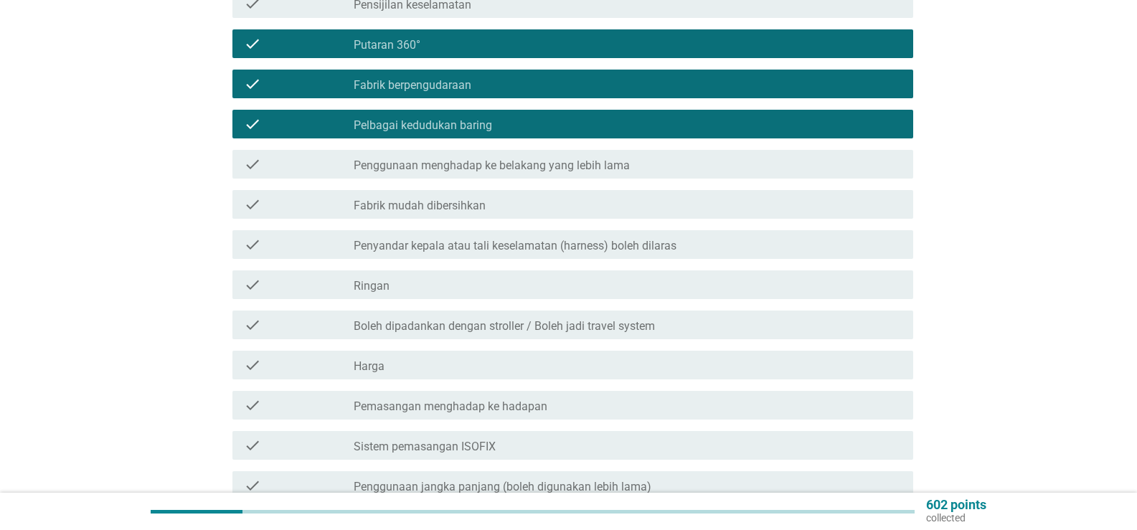
click at [561, 196] on div "check_box_outline_blank Fabrik mudah dibersihkan" at bounding box center [628, 204] width 548 height 17
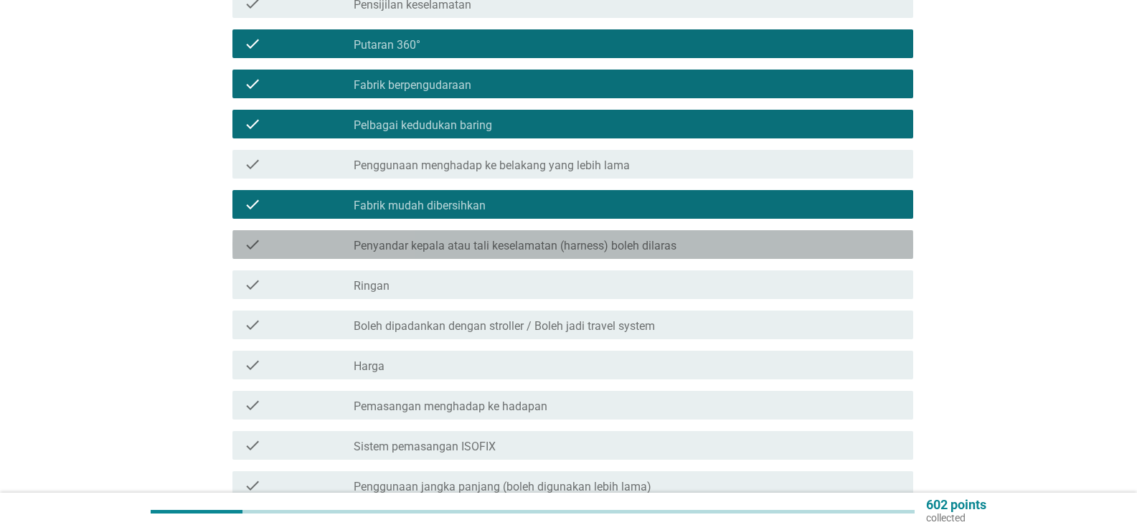
click at [601, 239] on label "Penyandar kepala atau tali keselamatan (harness) boleh dilaras" at bounding box center [515, 246] width 323 height 14
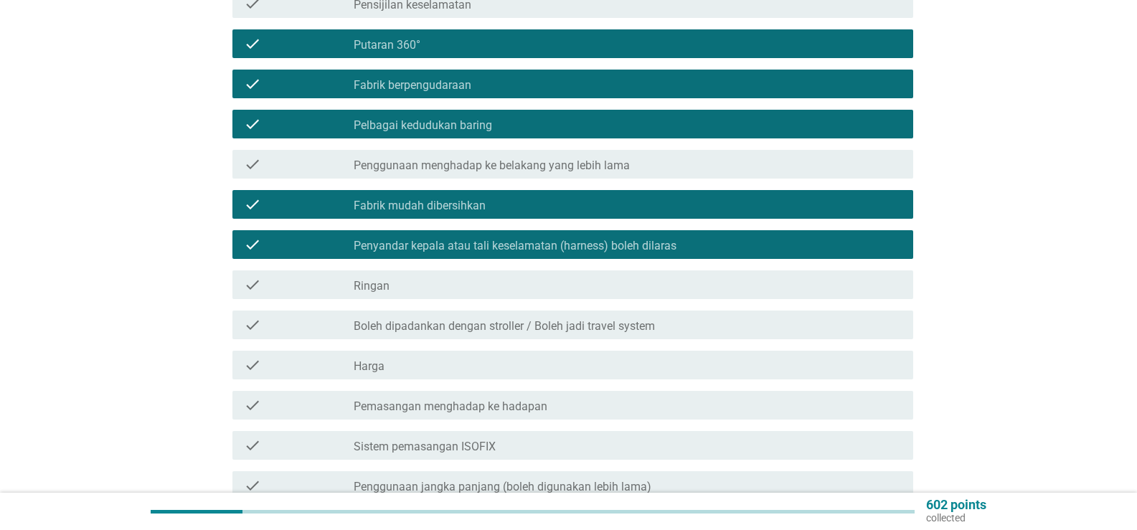
click at [602, 239] on label "Penyandar kepala atau tali keselamatan (harness) boleh dilaras" at bounding box center [515, 246] width 323 height 14
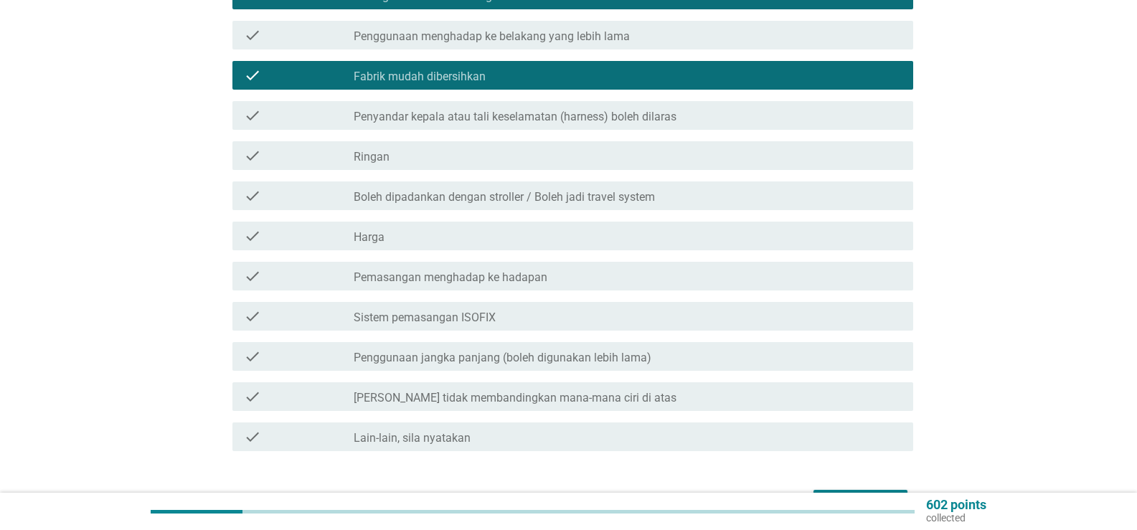
scroll to position [430, 0]
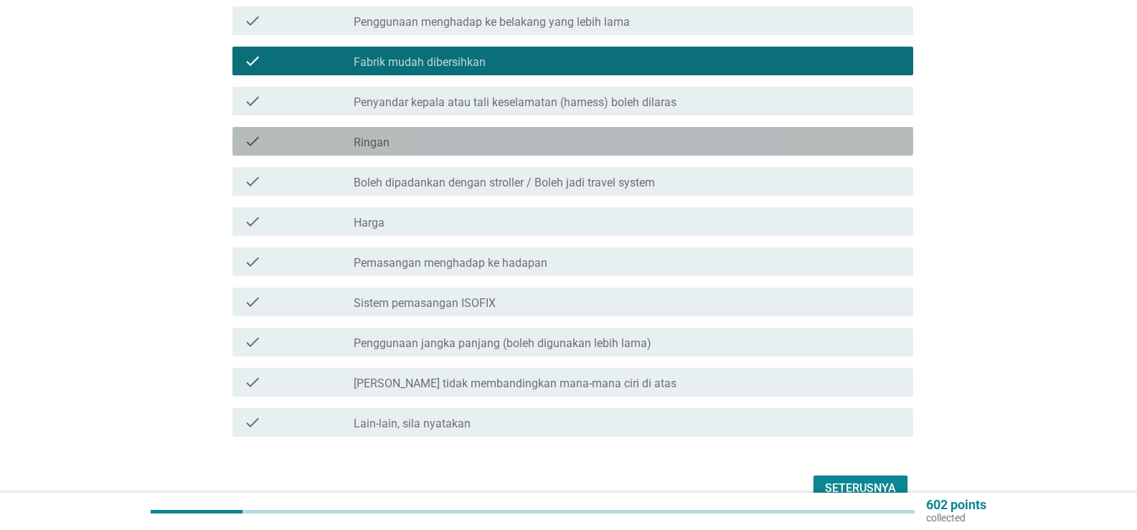
click at [522, 133] on div "check_box_outline_blank Ringan" at bounding box center [628, 141] width 548 height 17
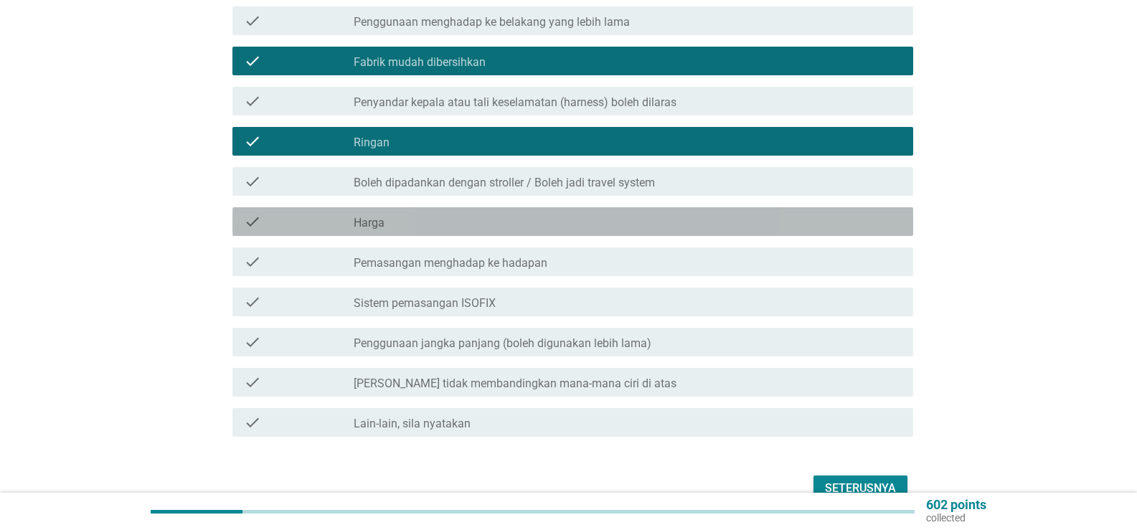
click at [477, 207] on div "check check_box_outline_blank Harga" at bounding box center [572, 221] width 681 height 29
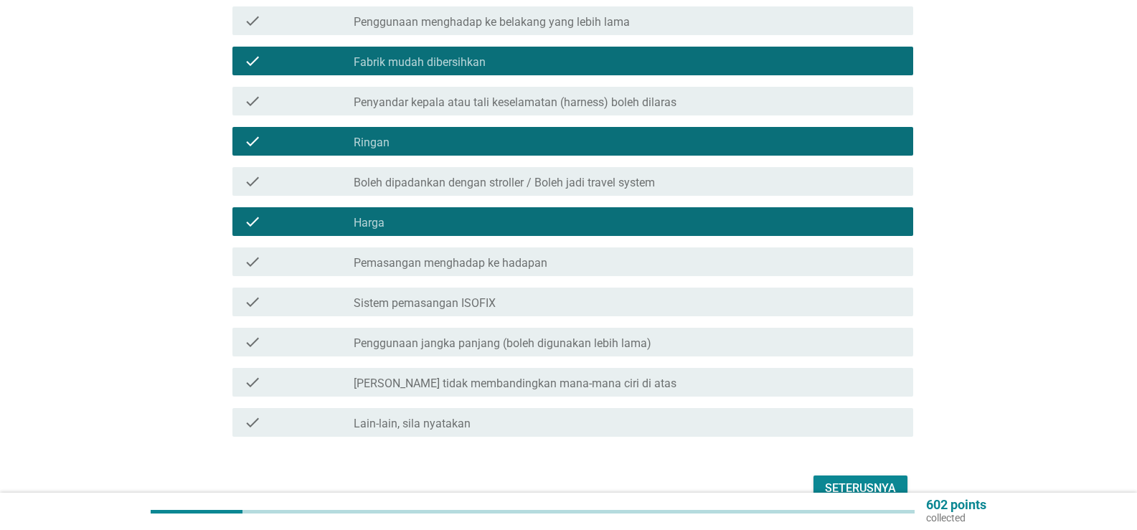
click at [527, 256] on label "Pemasangan menghadap ke hadapan" at bounding box center [451, 263] width 194 height 14
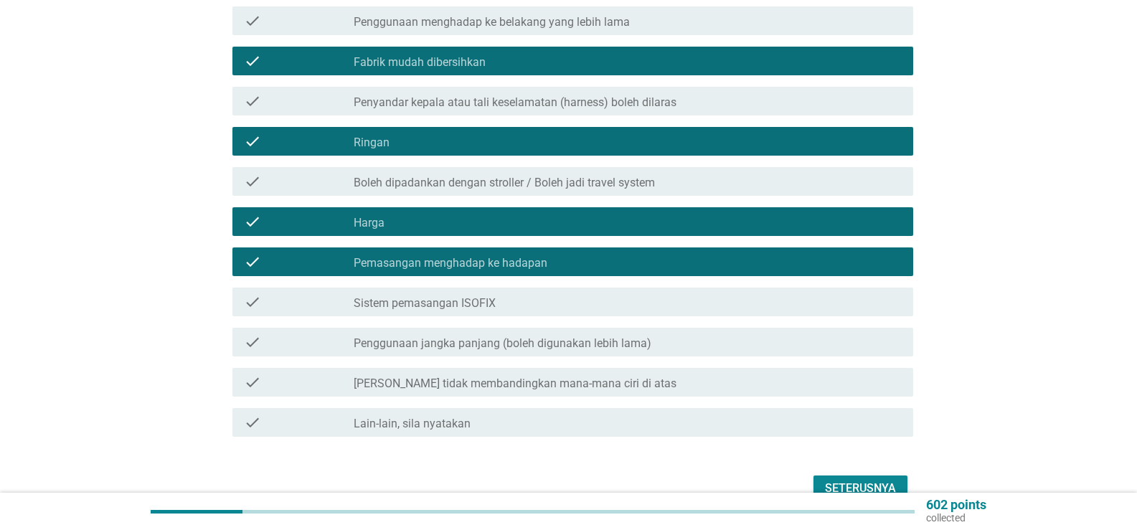
drag, startPoint x: 639, startPoint y: 330, endPoint x: 630, endPoint y: 330, distance: 8.6
click at [638, 336] on label "Penggunaan jangka panjang (boleh digunakan lebih lama)" at bounding box center [503, 343] width 298 height 14
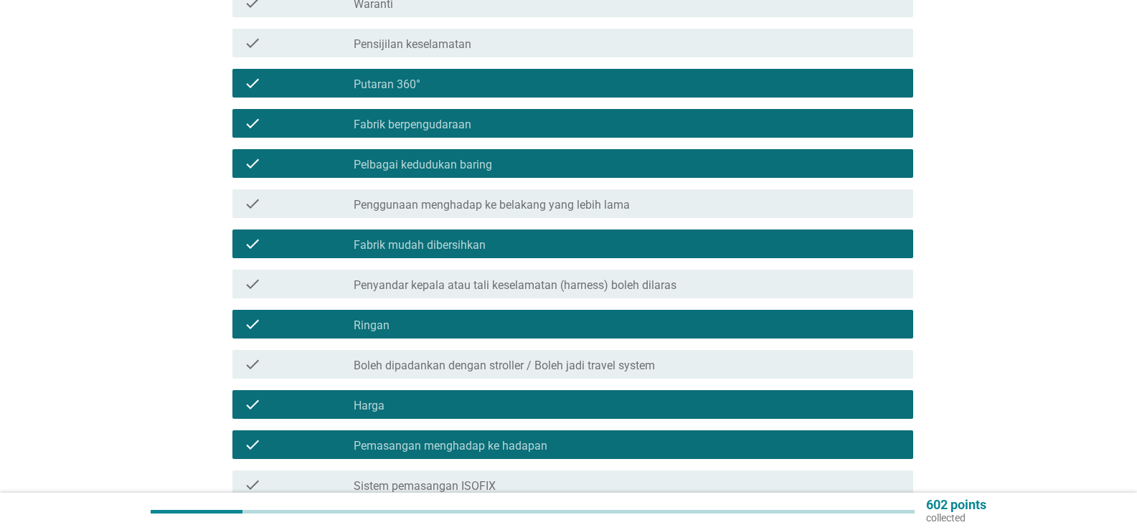
scroll to position [215, 0]
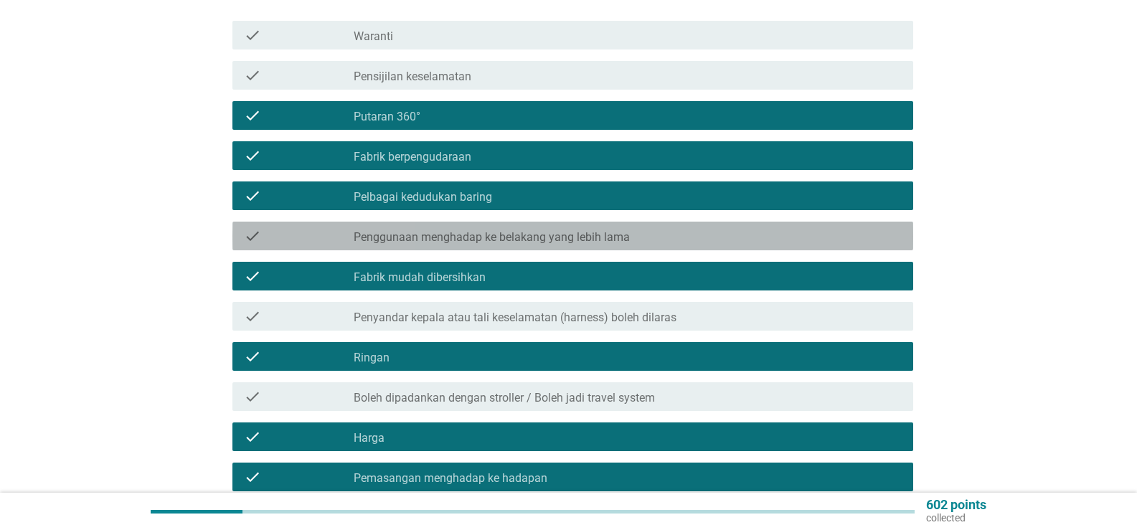
click at [561, 232] on div "check check_box_outline_blank Penggunaan menghadap ke belakang yang lebih lama" at bounding box center [572, 236] width 681 height 29
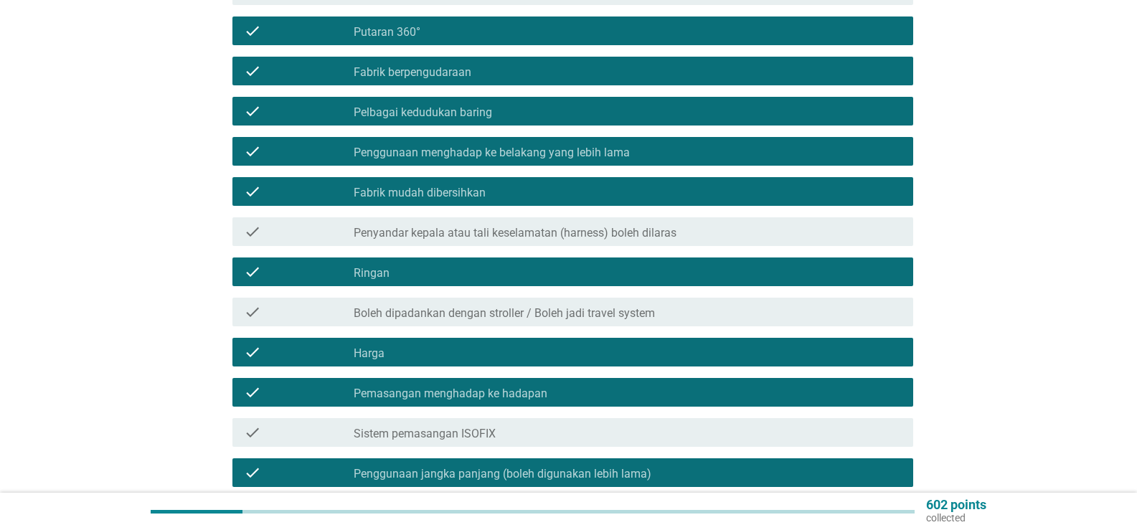
scroll to position [430, 0]
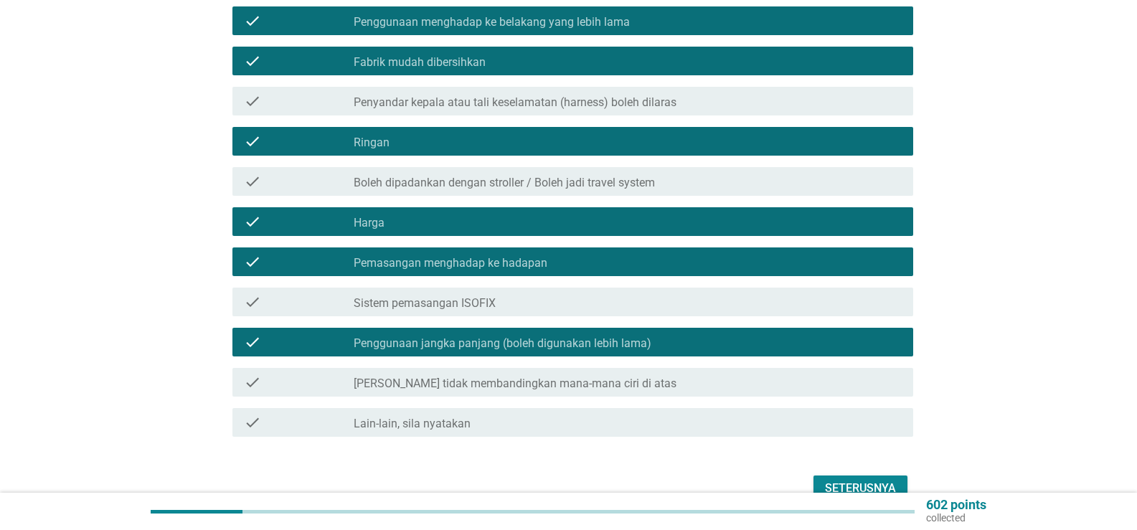
click at [840, 480] on div "Seterusnya" at bounding box center [860, 488] width 71 height 17
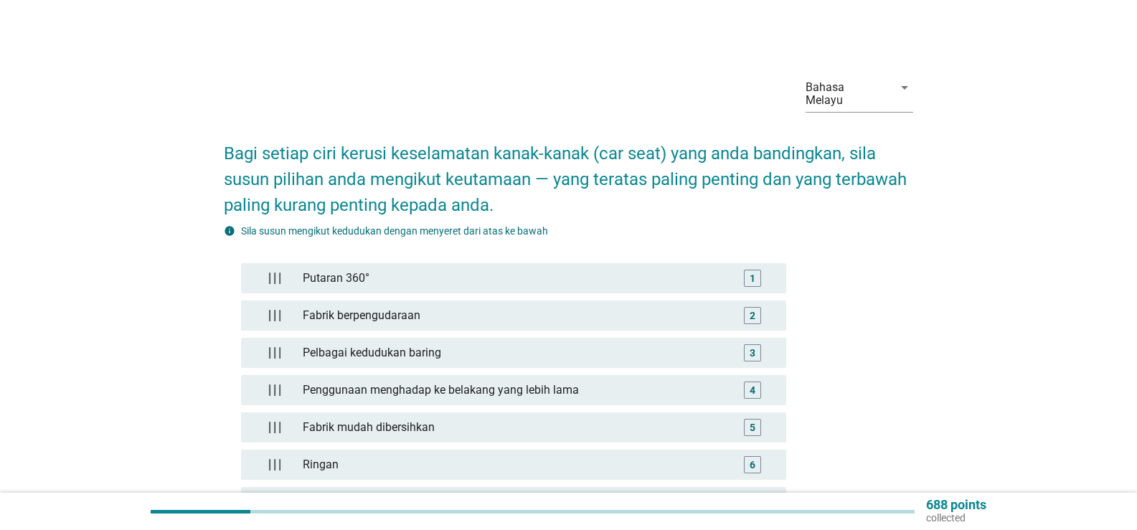
scroll to position [215, 0]
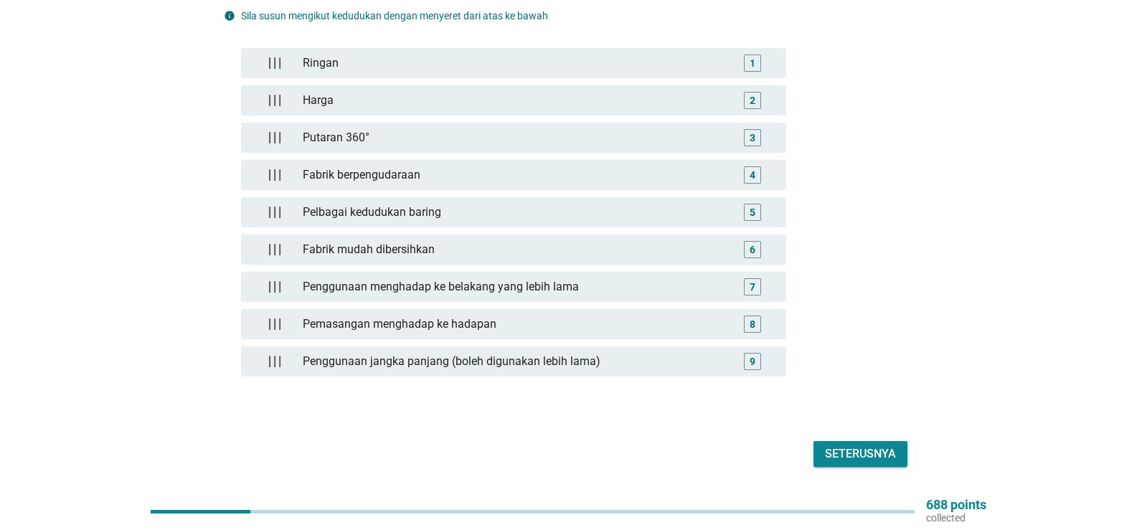
click at [848, 445] on div "Seterusnya" at bounding box center [860, 453] width 71 height 17
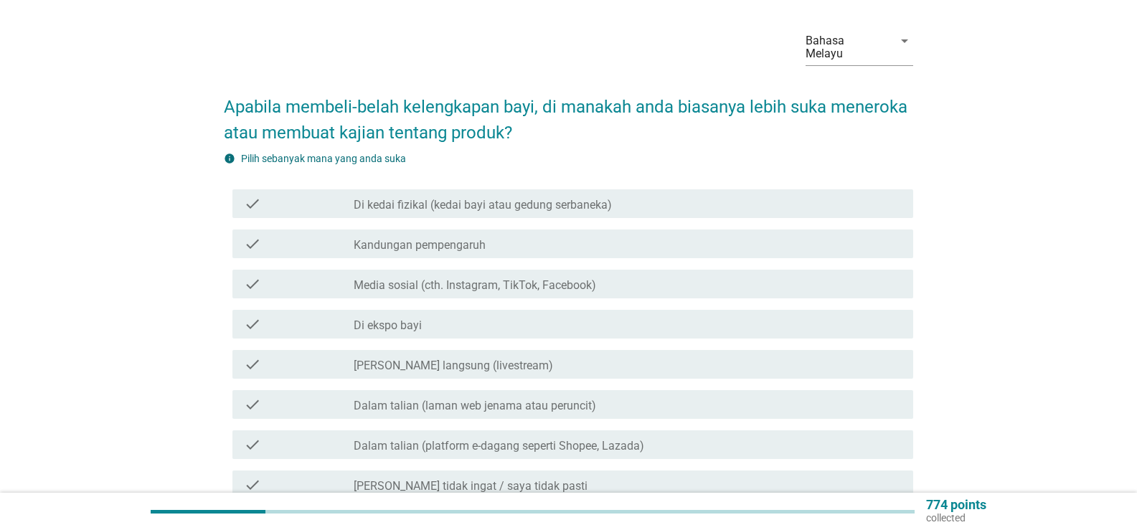
scroll to position [72, 0]
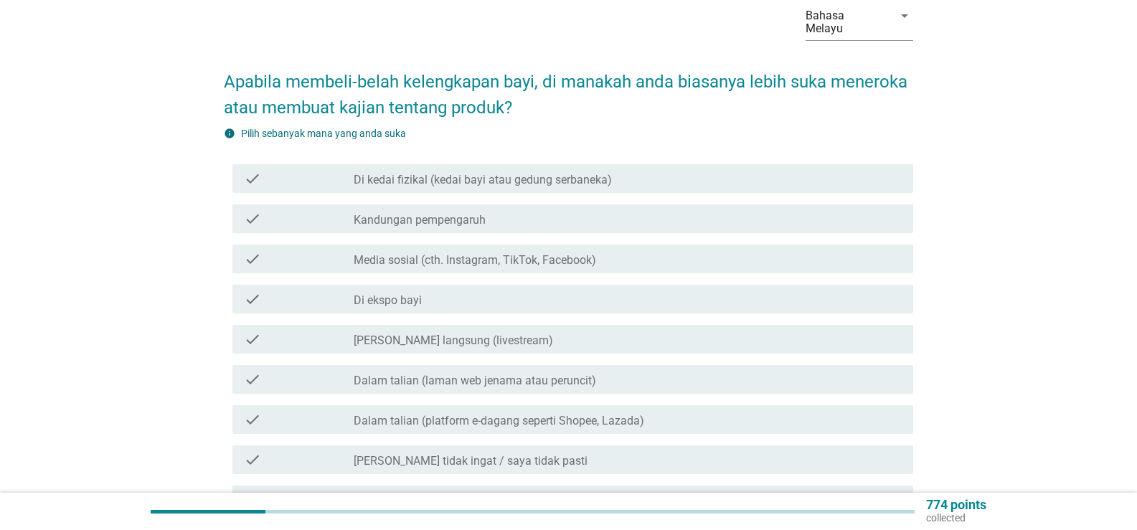
click at [590, 175] on div "check check_box_outline_blank Di kedai fizikal (kedai bayi atau gedung serbanek…" at bounding box center [572, 178] width 681 height 29
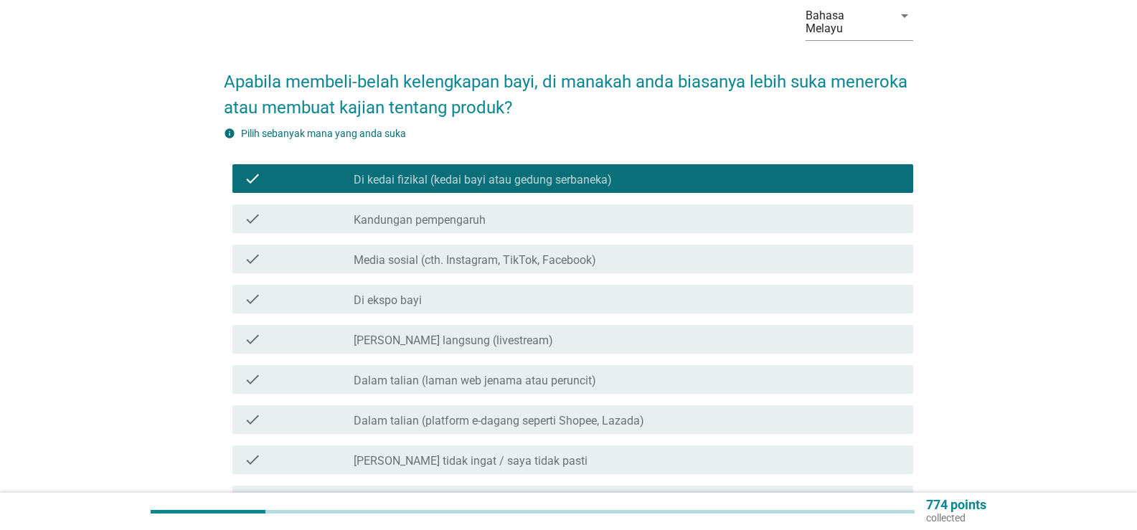
click at [667, 210] on div "check_box_outline_blank Kandungan pempengaruh" at bounding box center [628, 218] width 548 height 17
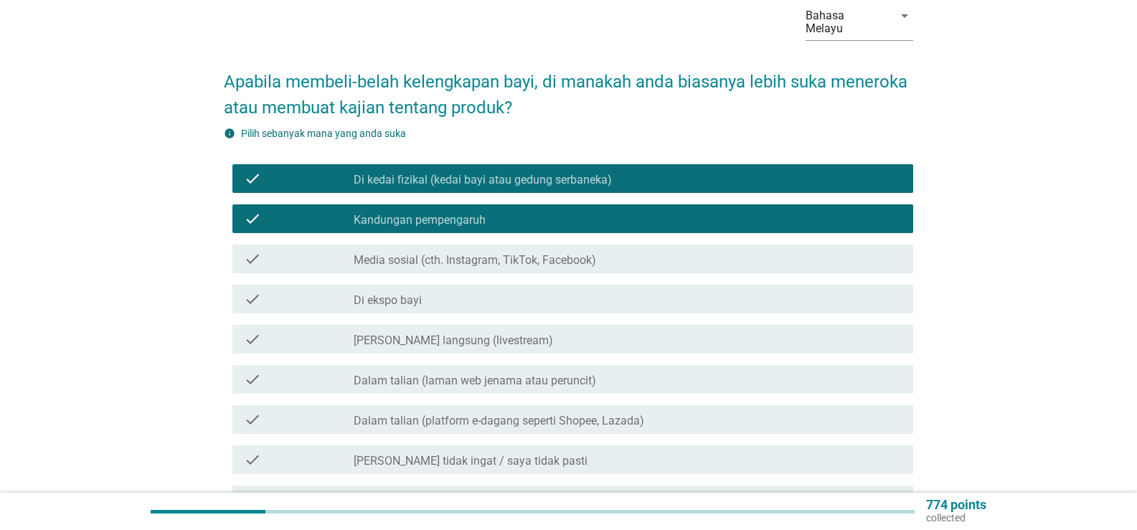
click at [648, 250] on div "check_box_outline_blank Media sosial (cth. Instagram, TikTok, Facebook)" at bounding box center [628, 258] width 548 height 17
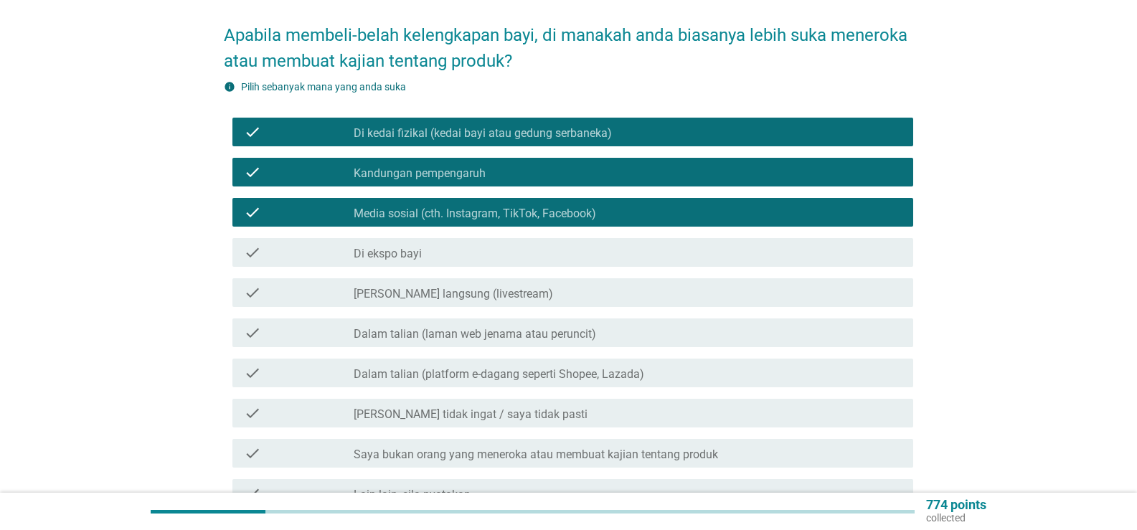
scroll to position [143, 0]
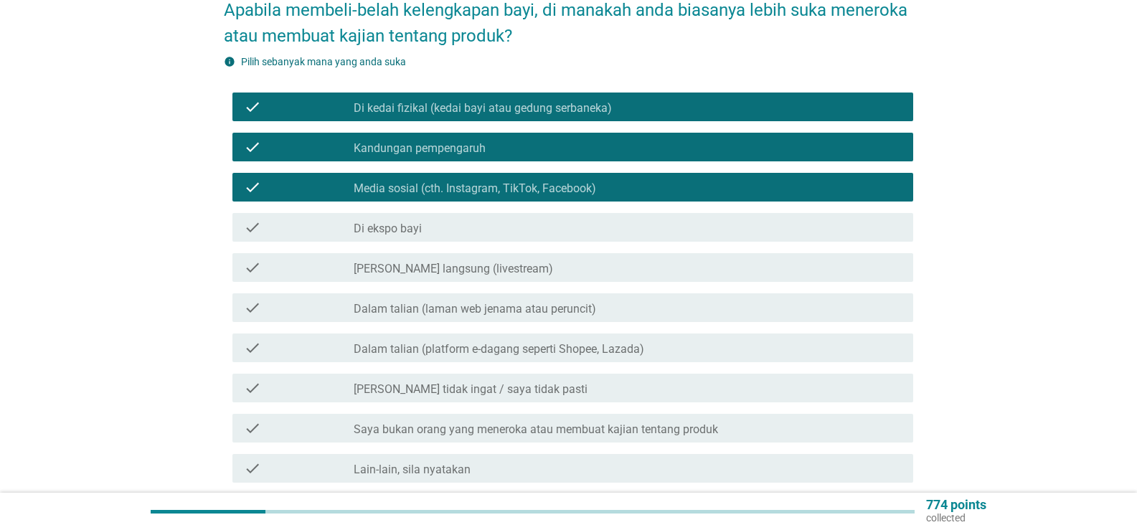
click at [610, 219] on div "check_box_outline_blank Di ekspo bayi" at bounding box center [628, 227] width 548 height 17
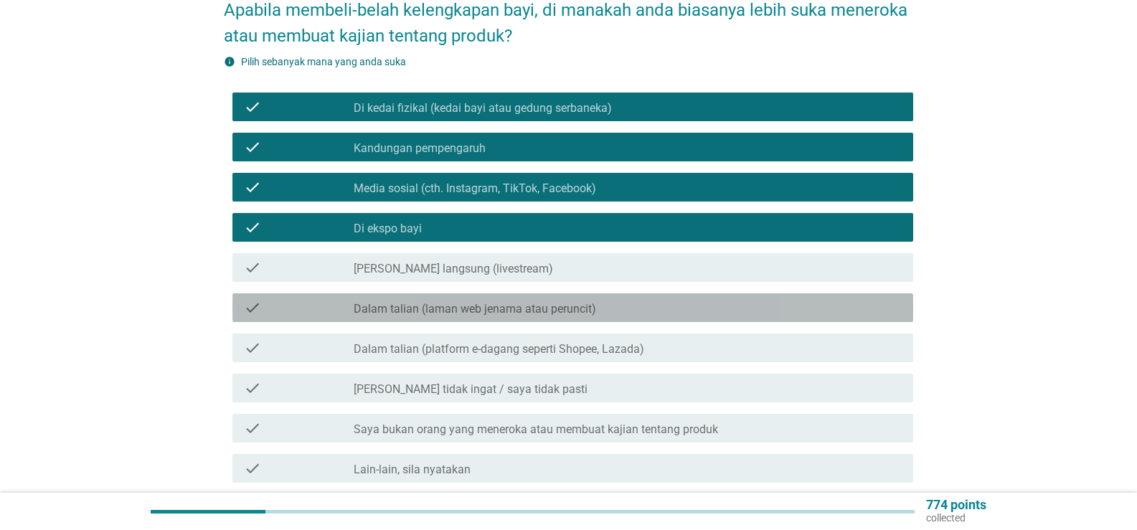
click at [610, 300] on div "check_box_outline_blank Dalam talian (laman web jenama atau peruncit)" at bounding box center [628, 307] width 548 height 17
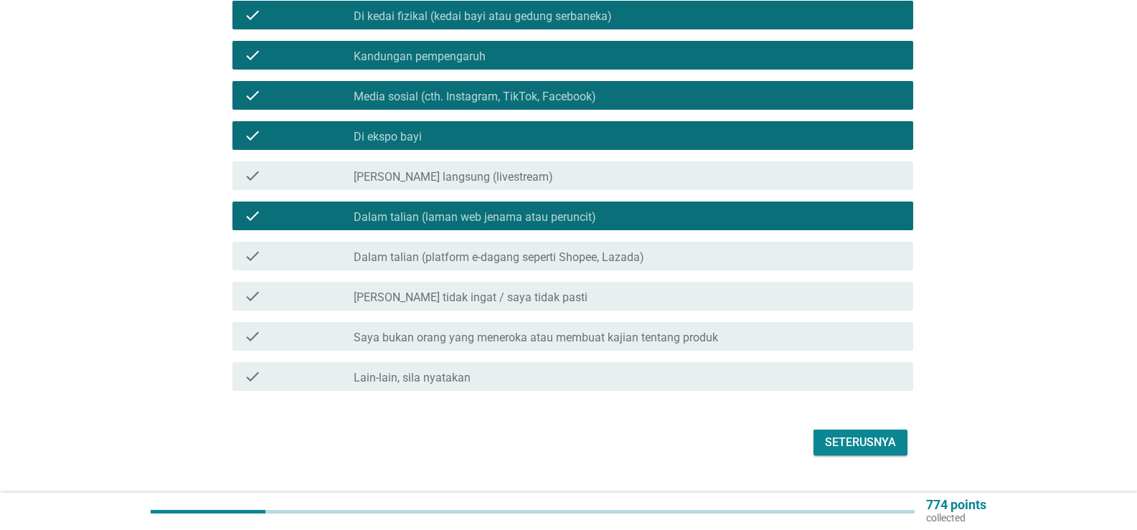
scroll to position [254, 0]
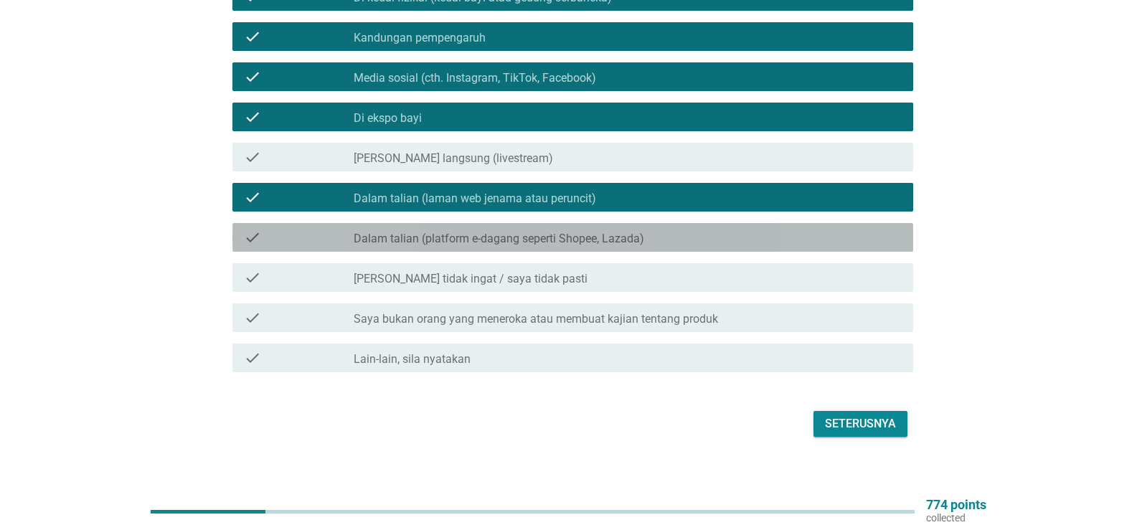
click at [618, 232] on label "Dalam talian (platform e-dagang seperti Shopee, Lazada)" at bounding box center [499, 239] width 290 height 14
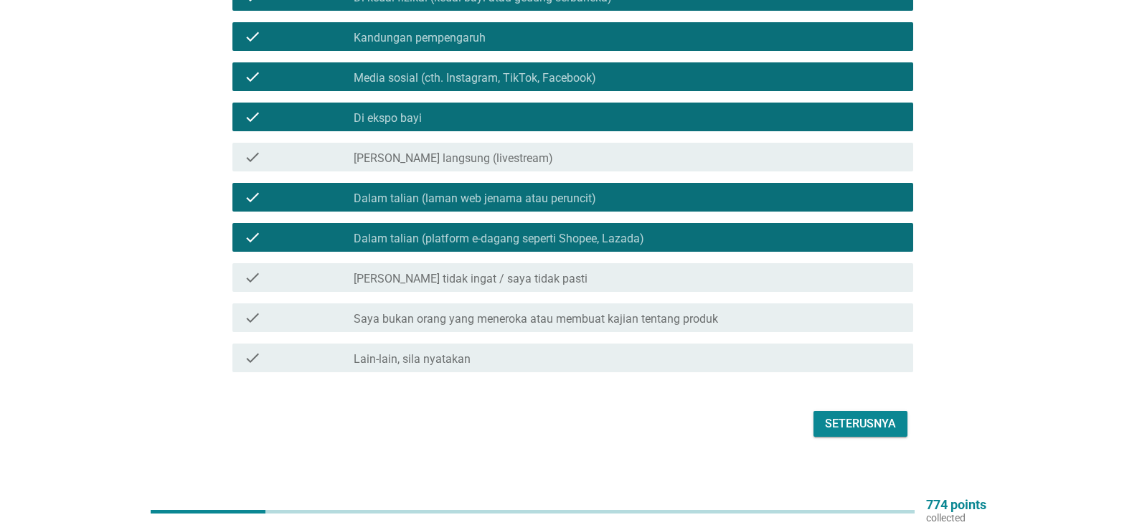
click at [577, 148] on div "check_box_outline_blank Siaran langsung (livestream)" at bounding box center [628, 156] width 548 height 17
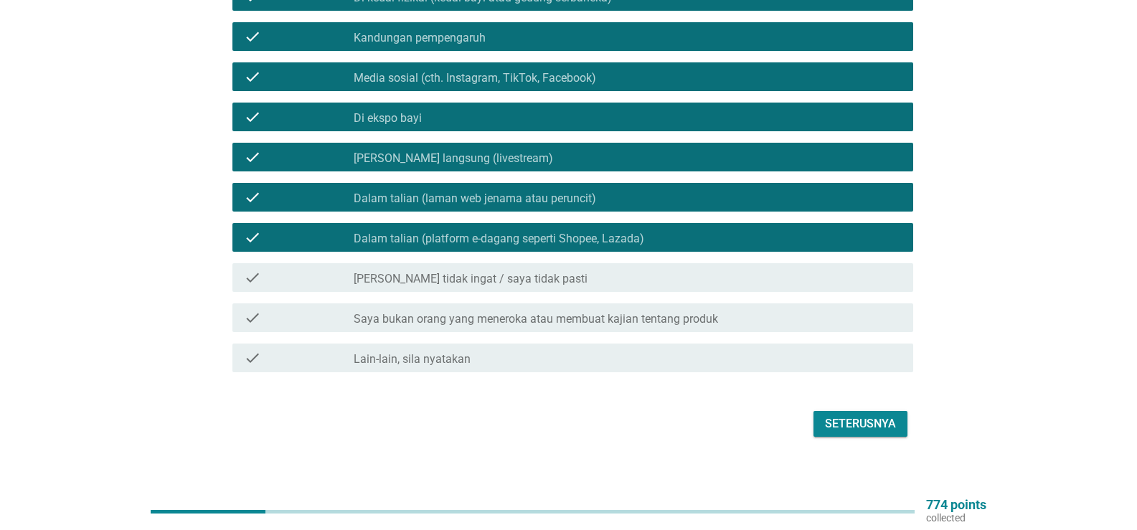
click at [807, 407] on div "Seterusnya" at bounding box center [568, 424] width 689 height 34
click at [829, 415] on div "Seterusnya" at bounding box center [860, 423] width 71 height 17
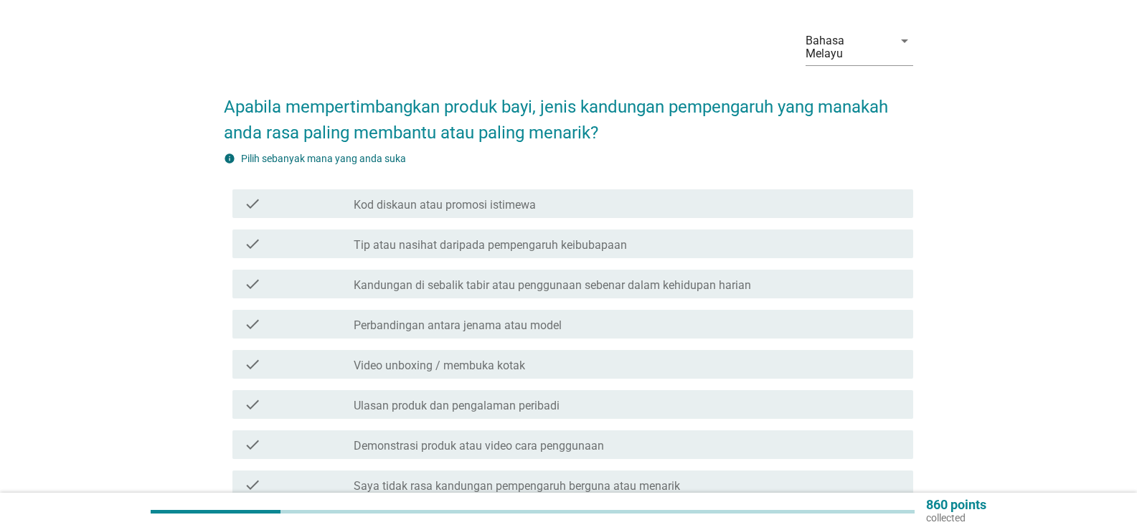
scroll to position [72, 0]
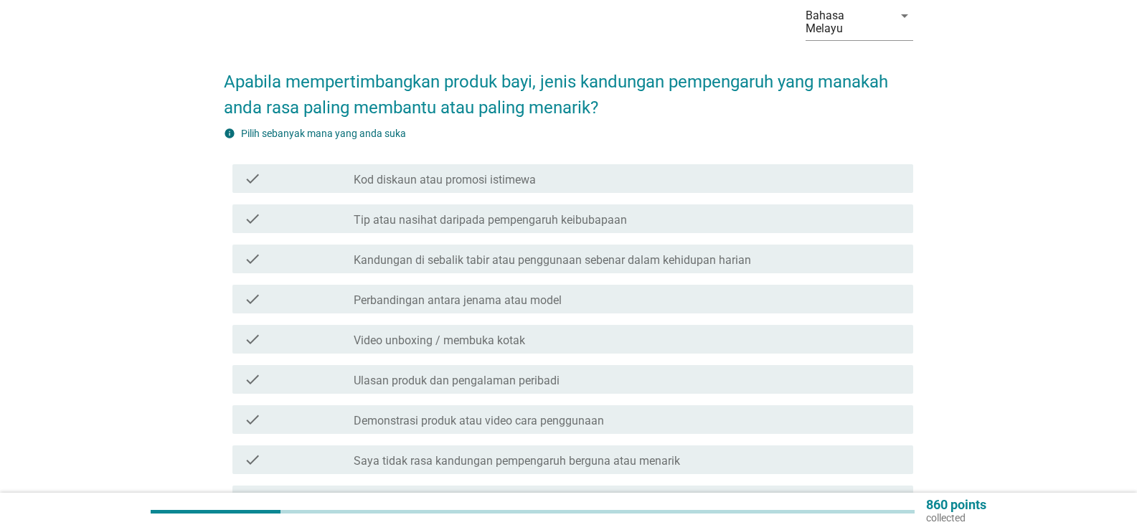
click at [608, 180] on div "check check_box_outline_blank Kod diskaun atau promosi istimewa" at bounding box center [568, 178] width 689 height 40
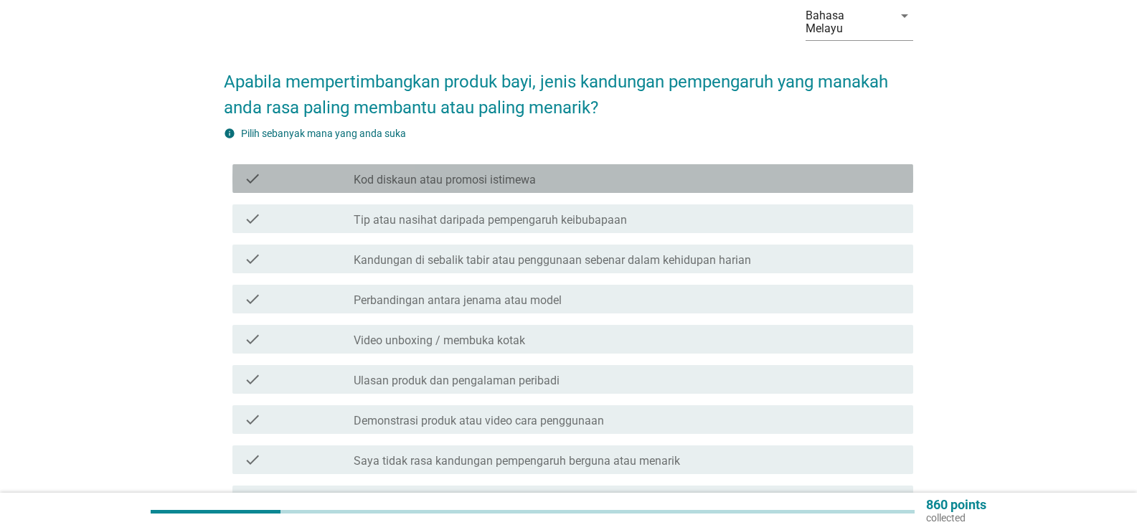
click at [610, 170] on div "check_box_outline_blank Kod diskaun atau promosi istimewa" at bounding box center [628, 178] width 548 height 17
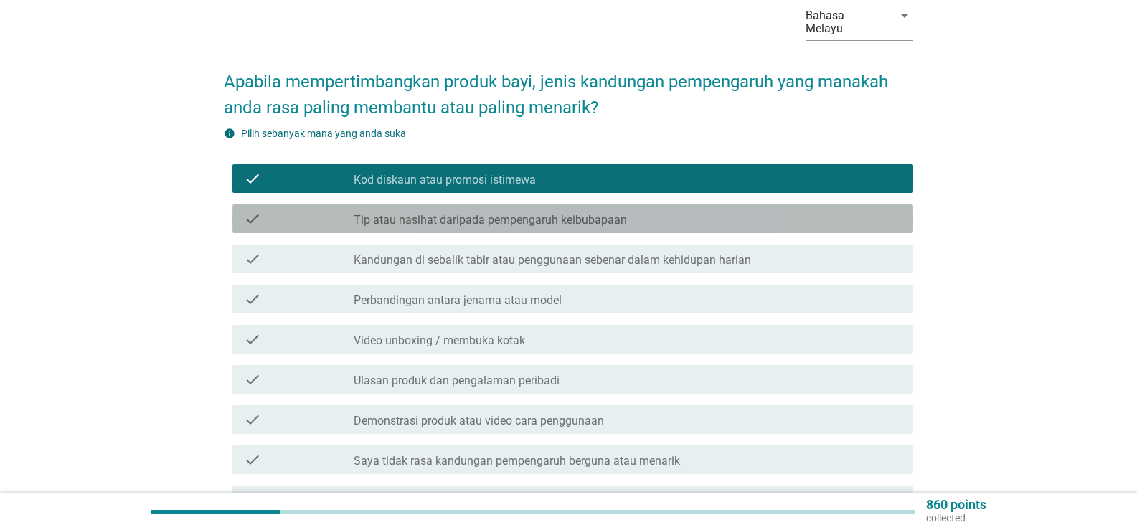
click at [663, 214] on div "check check_box_outline_blank Tip atau nasihat daripada pempengaruh keibubapaan" at bounding box center [572, 218] width 681 height 29
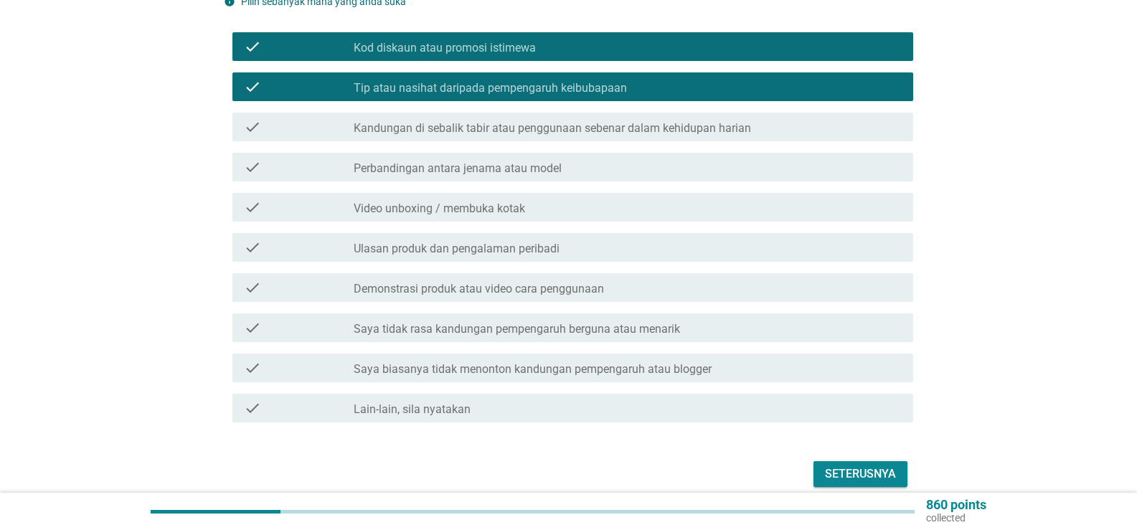
scroll to position [215, 0]
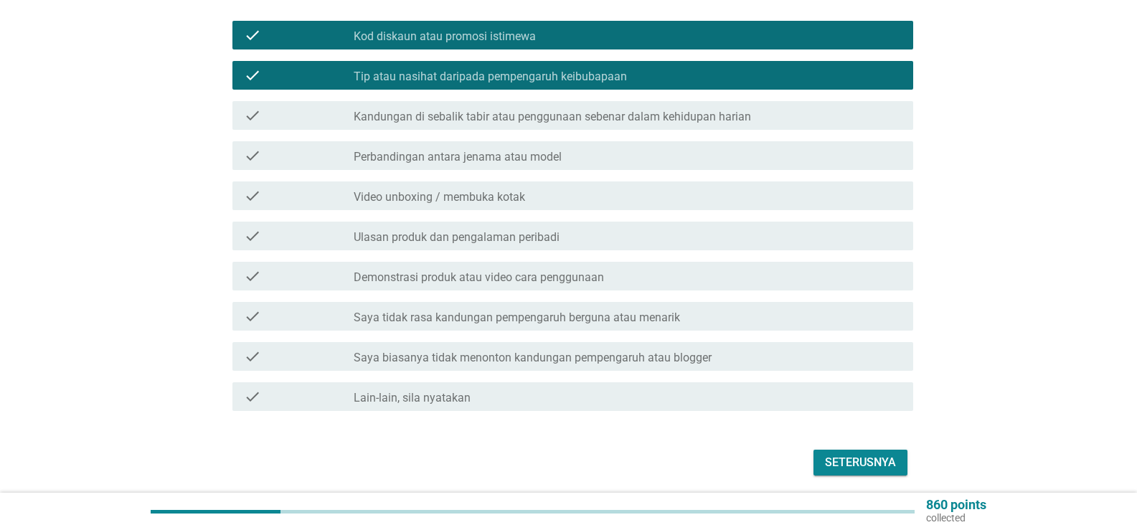
click at [650, 147] on div "check_box_outline_blank Perbandingan antara jenama atau model" at bounding box center [628, 155] width 548 height 17
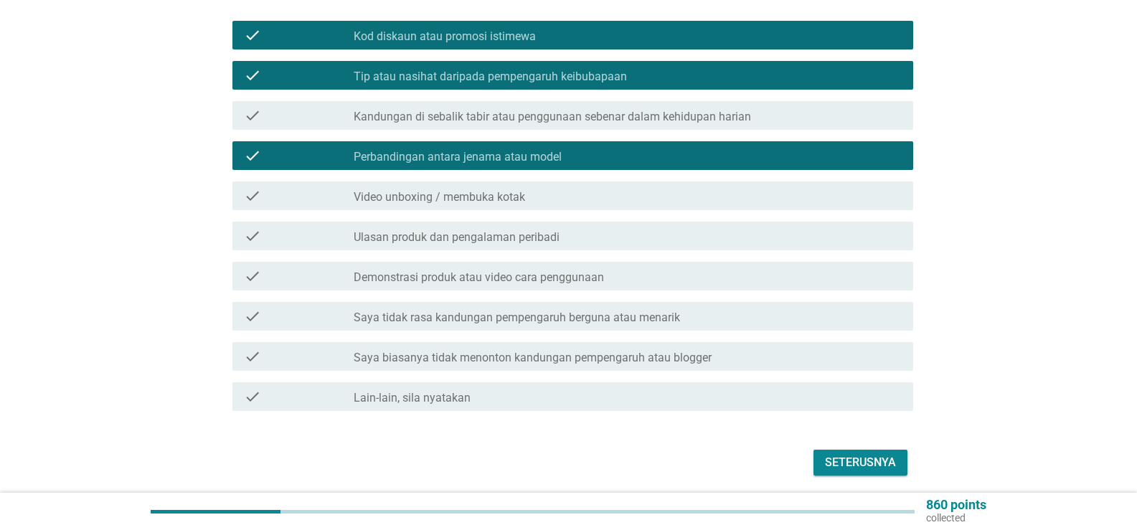
click at [625, 227] on div "check_box_outline_blank Ulasan produk dan pengalaman peribadi" at bounding box center [628, 235] width 548 height 17
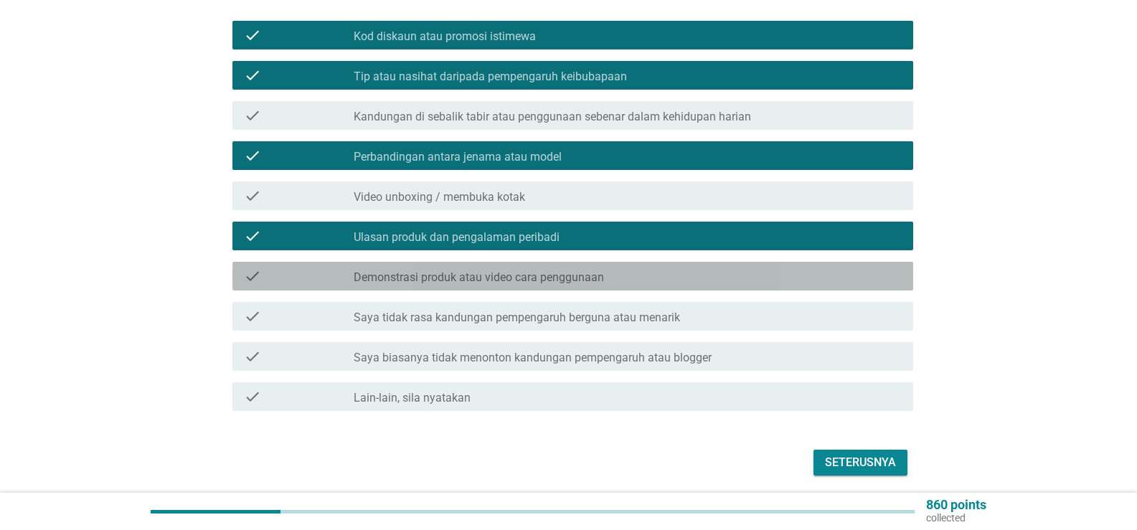
click at [636, 270] on div "check_box_outline_blank Demonstrasi produk atau video cara penggunaan" at bounding box center [628, 275] width 548 height 17
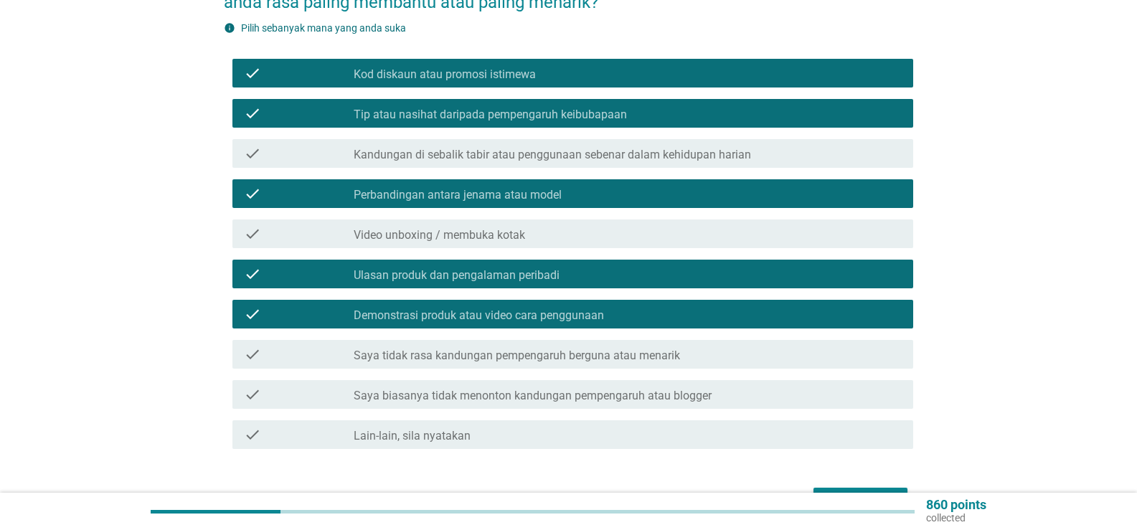
scroll to position [254, 0]
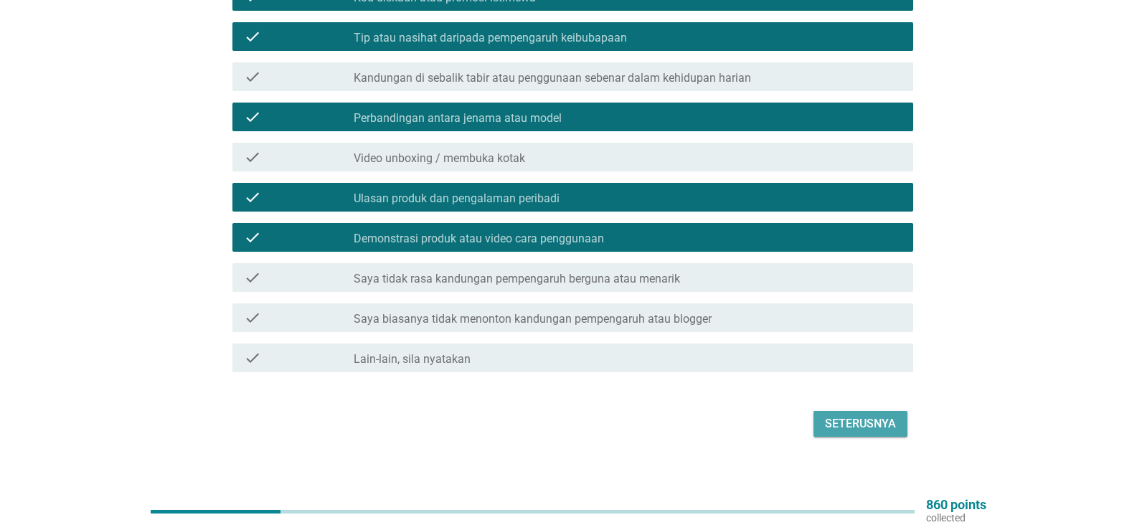
click at [847, 417] on div "Seterusnya" at bounding box center [860, 423] width 71 height 17
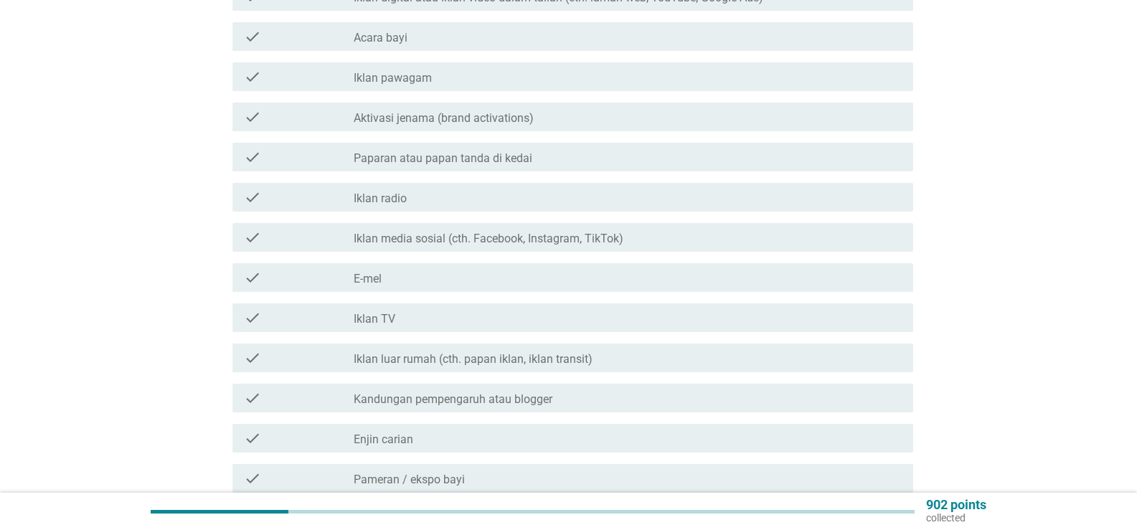
scroll to position [0, 0]
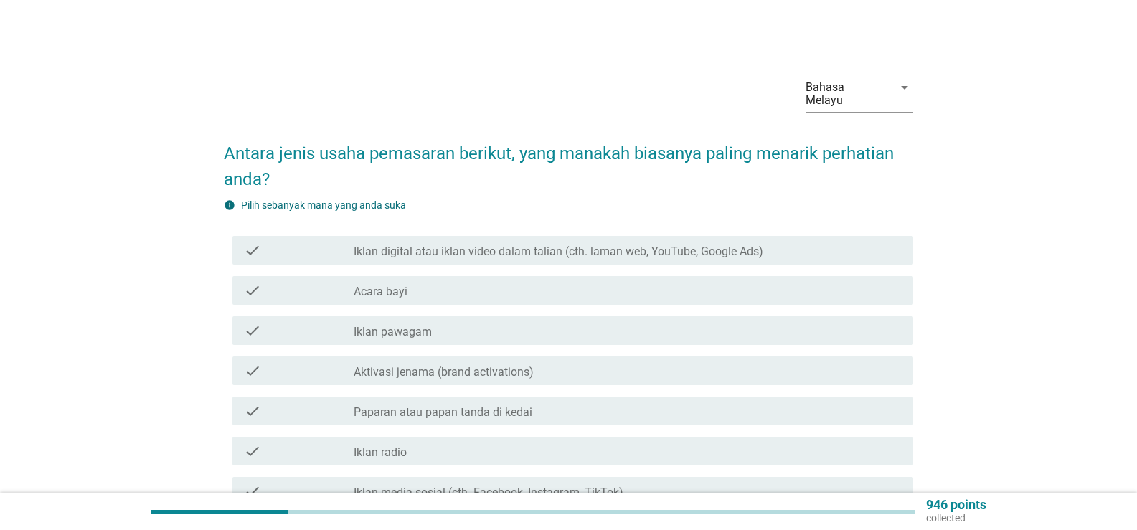
click at [552, 282] on div "check_box_outline_blank Acara bayi" at bounding box center [628, 290] width 548 height 17
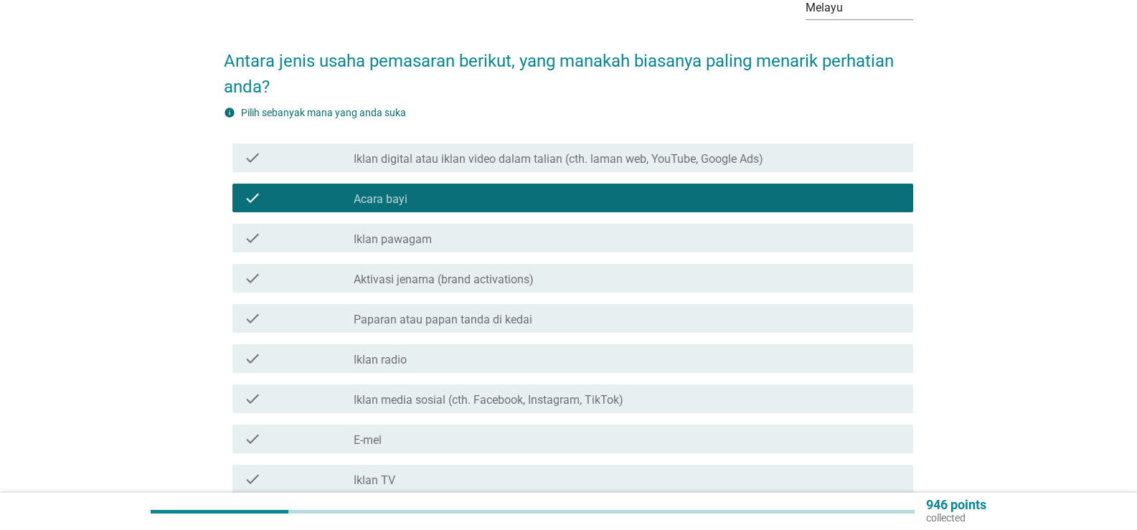
scroll to position [215, 0]
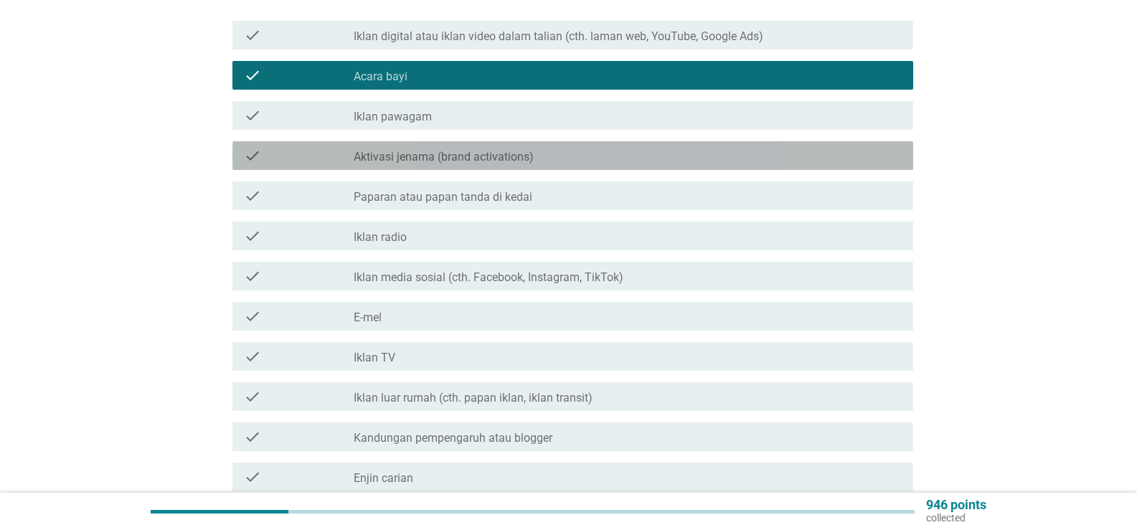
click at [465, 150] on label "Aktivasi jenama (brand activations)" at bounding box center [444, 157] width 180 height 14
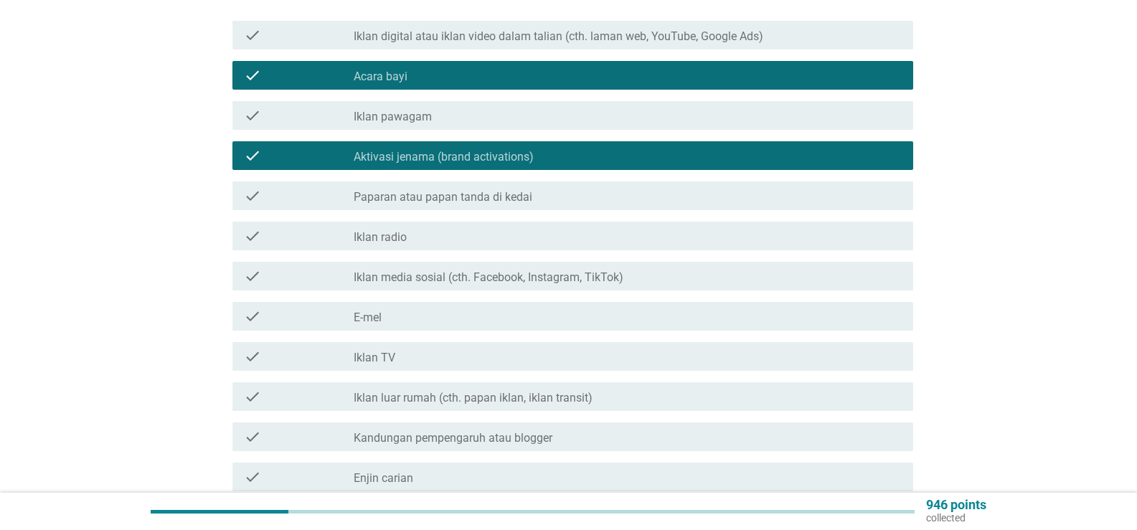
click at [520, 270] on label "Iklan media sosial (cth. Facebook, Instagram, TikTok)" at bounding box center [489, 277] width 270 height 14
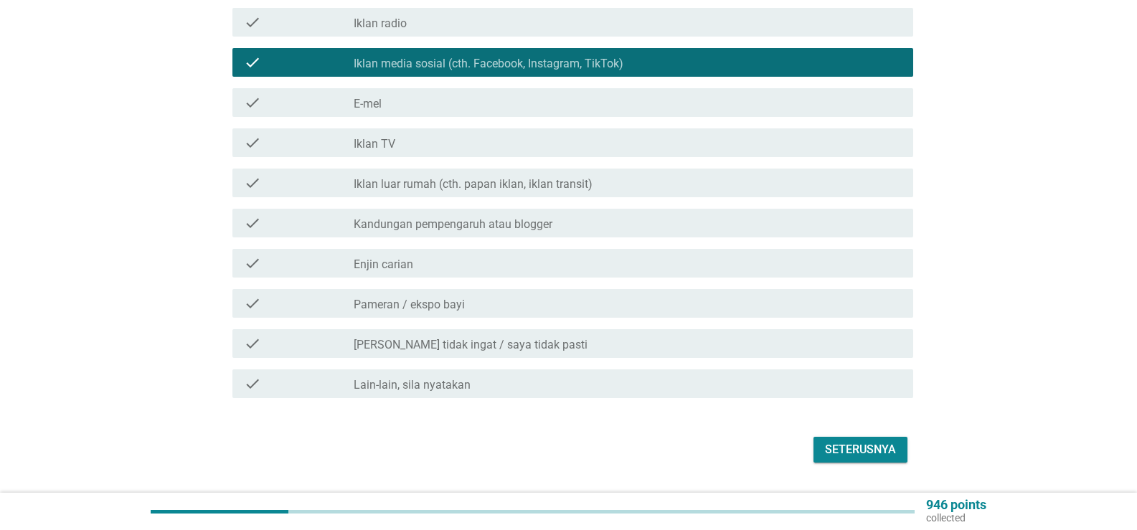
scroll to position [430, 0]
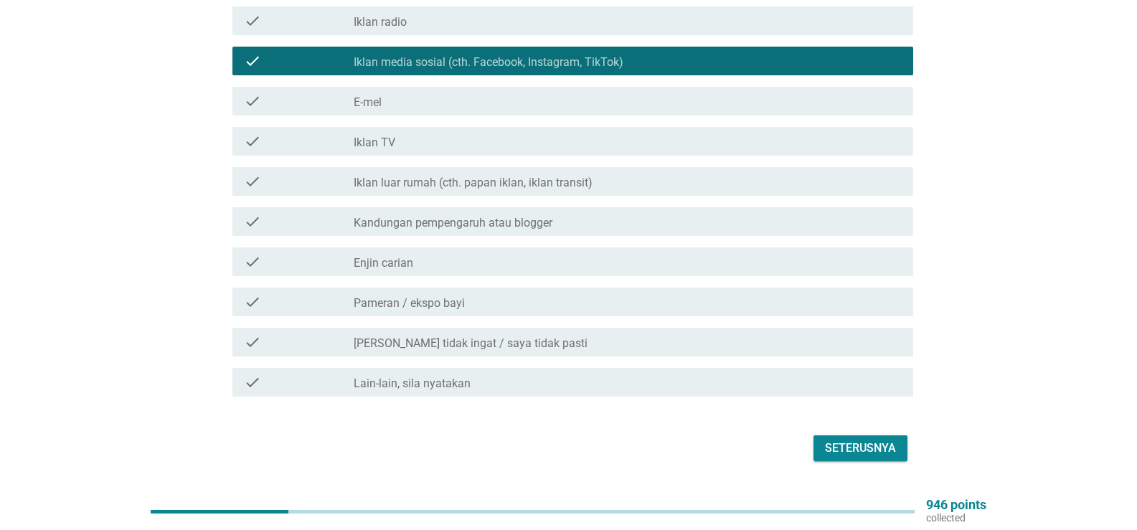
click at [496, 216] on label "Kandungan pempengaruh atau blogger" at bounding box center [453, 223] width 199 height 14
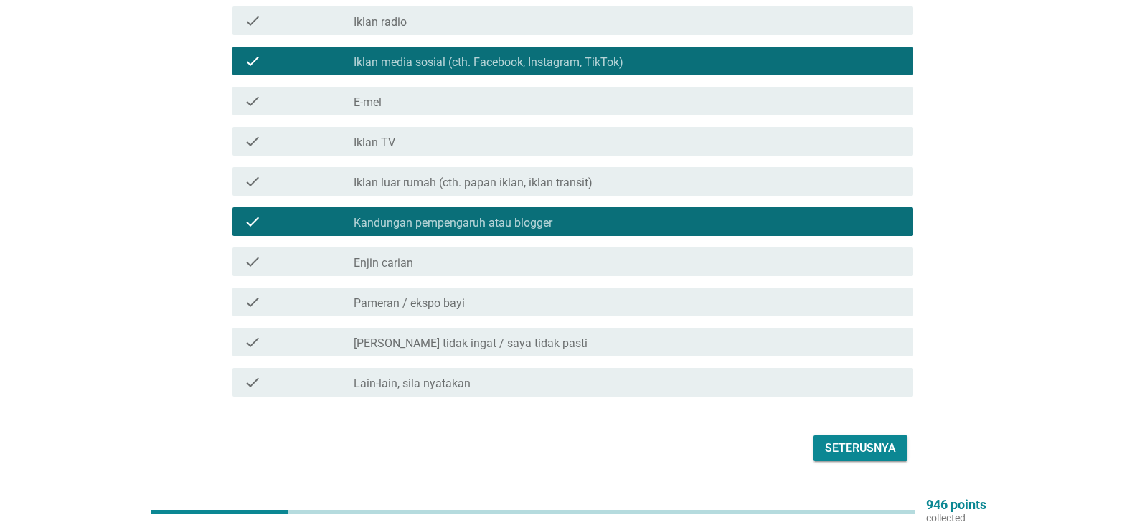
click at [465, 254] on div "check_box_outline_blank Enjin carian" at bounding box center [628, 261] width 548 height 17
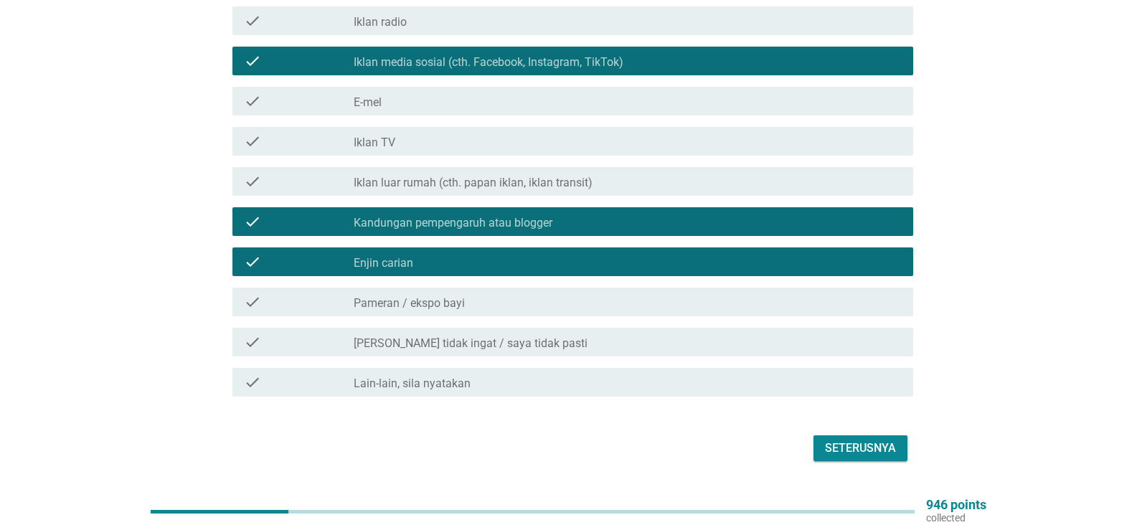
click at [485, 307] on div "check check_box_outline_blank Pameran / ekspo bayi" at bounding box center [568, 302] width 689 height 40
click at [491, 298] on div "check check_box_outline_blank Pameran / ekspo bayi" at bounding box center [572, 302] width 681 height 29
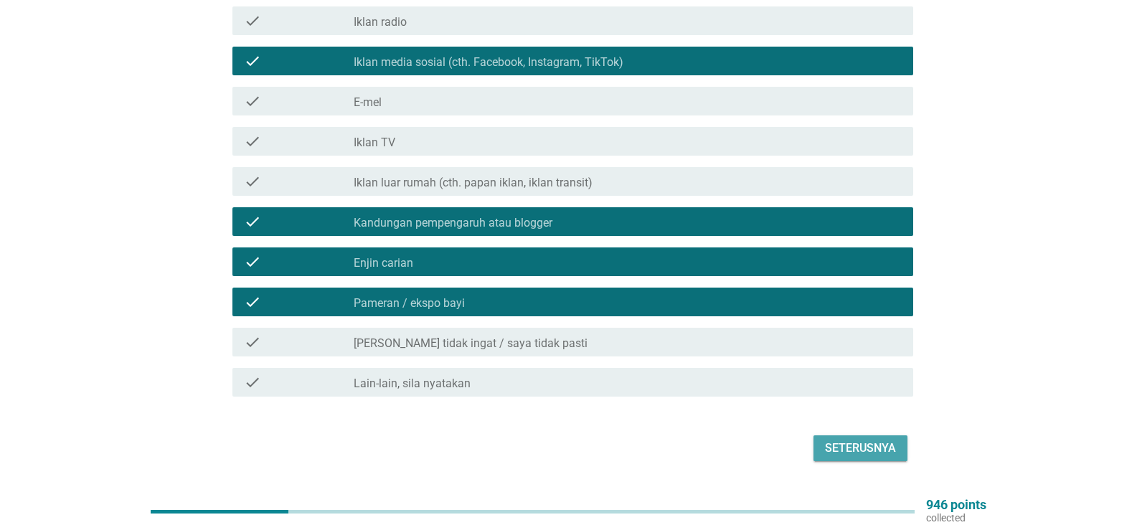
click at [878, 442] on div "Seterusnya" at bounding box center [860, 448] width 71 height 17
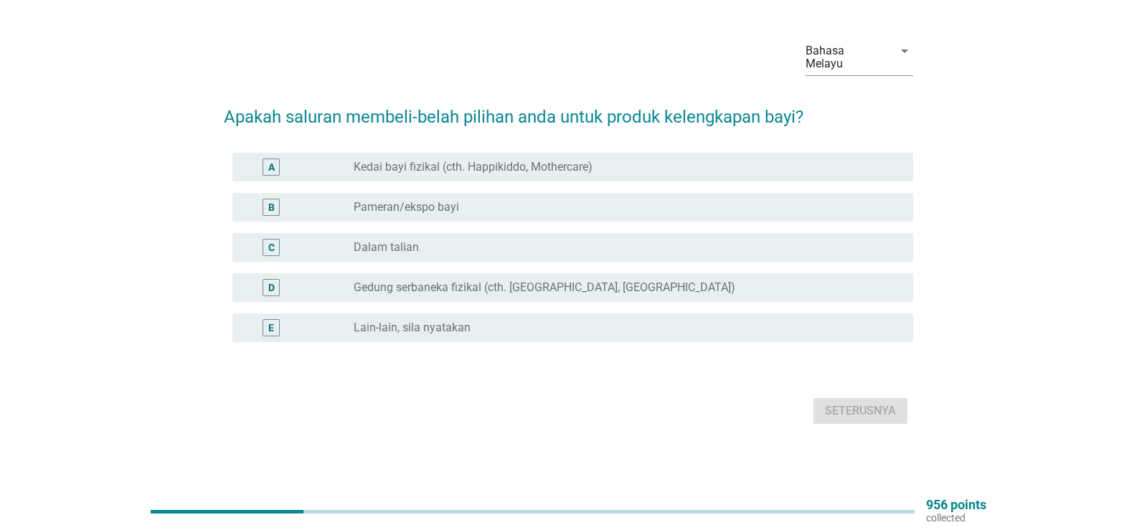
scroll to position [0, 0]
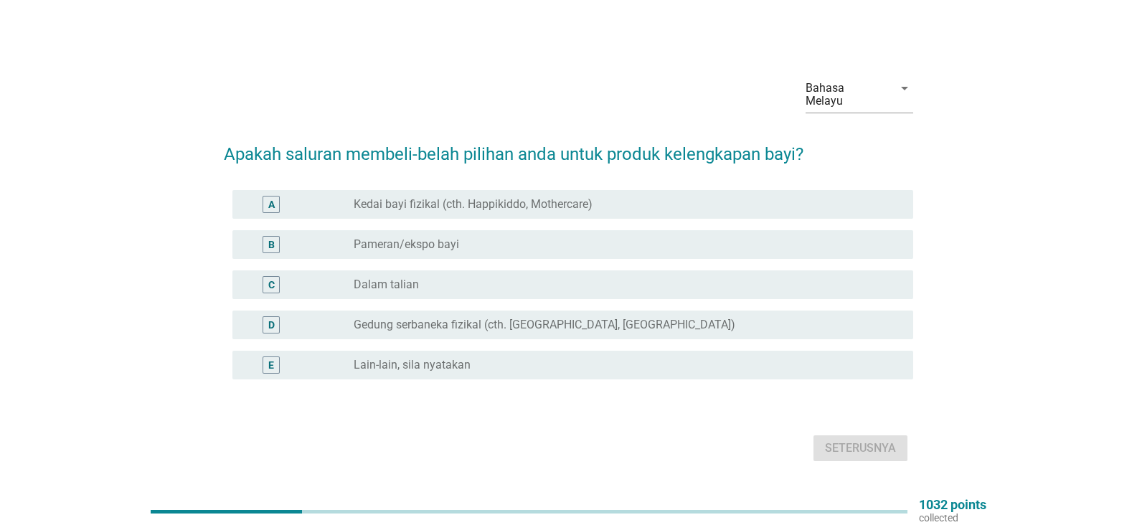
click at [446, 197] on label "Kedai bayi fizikal (cth. Happikiddo, Mothercare)" at bounding box center [473, 204] width 239 height 14
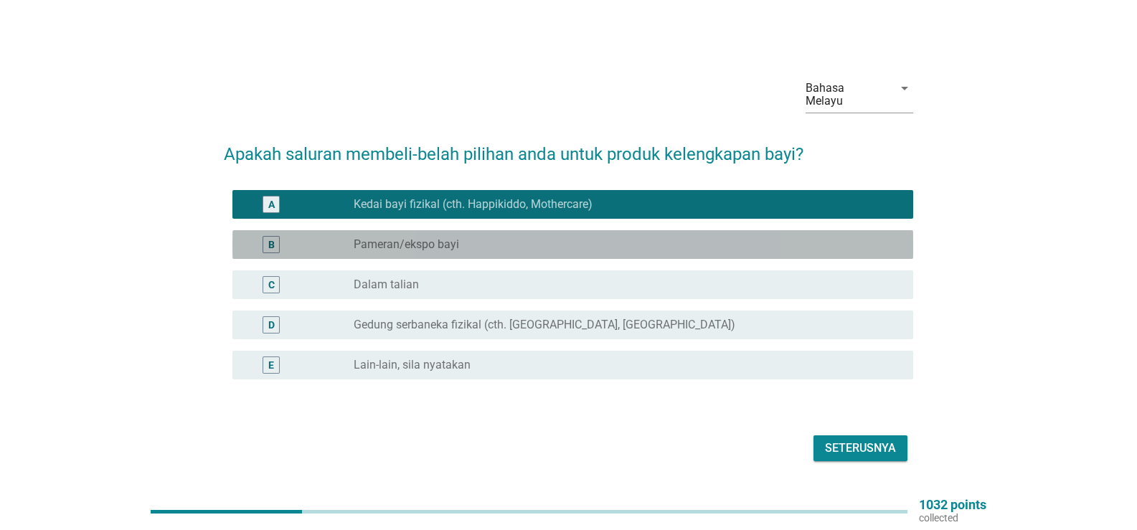
click at [531, 248] on div "B radio_button_unchecked Pameran/ekspo bayi" at bounding box center [572, 244] width 681 height 29
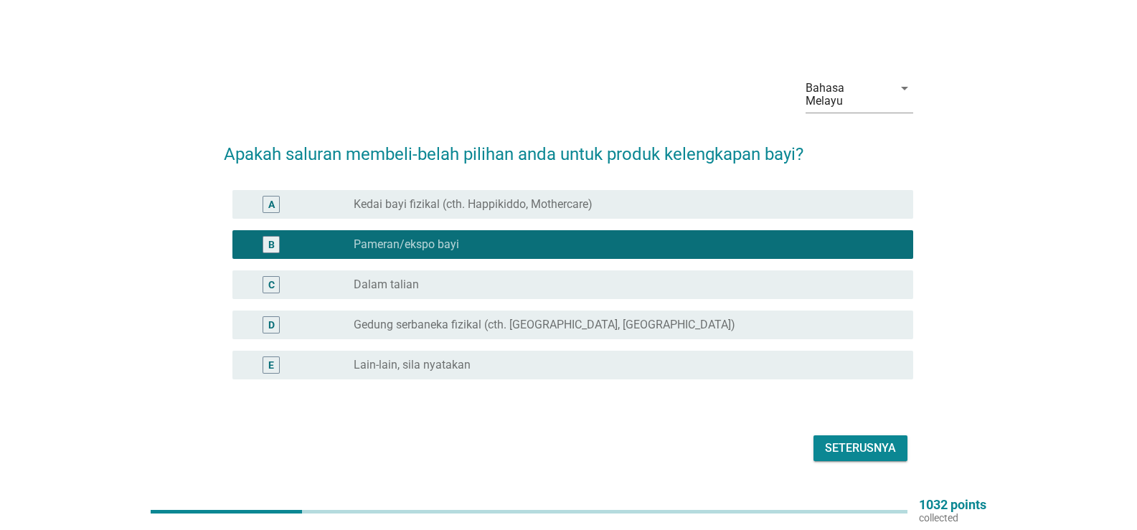
click at [519, 278] on div "radio_button_unchecked Dalam talian" at bounding box center [622, 285] width 536 height 14
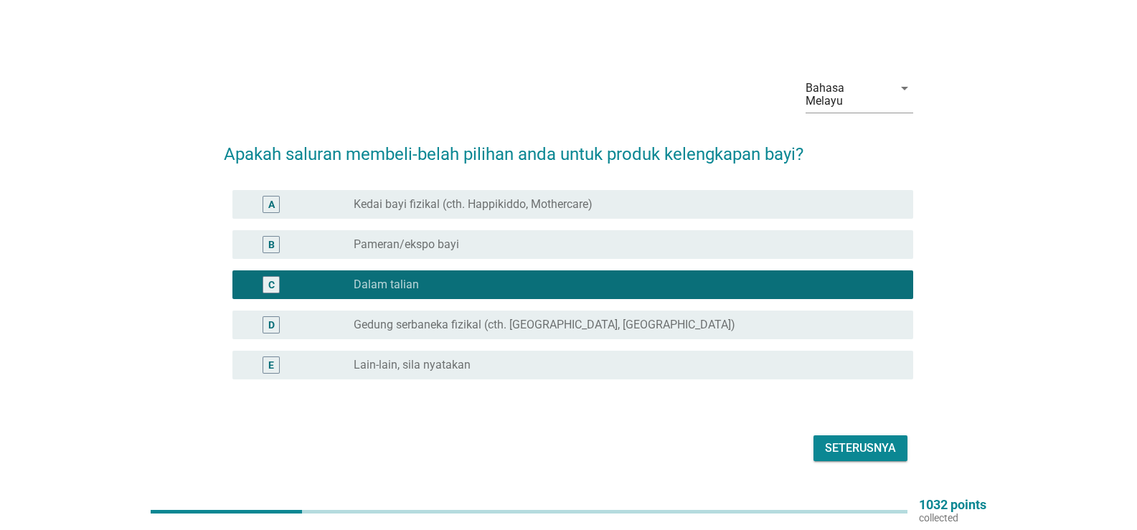
click at [532, 249] on div "B radio_button_unchecked Pameran/ekspo bayi" at bounding box center [572, 244] width 681 height 29
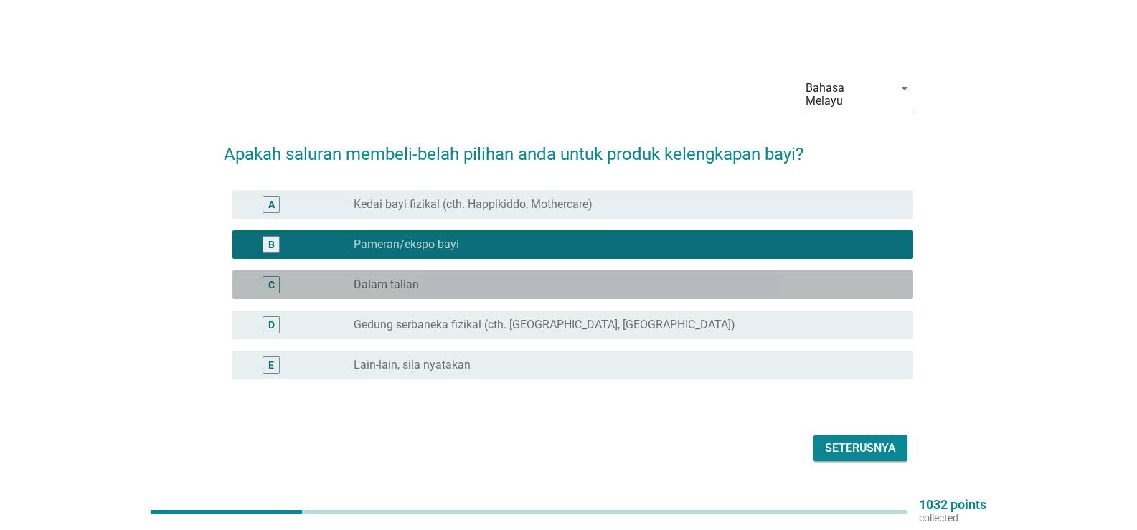
click at [530, 276] on div "radio_button_unchecked Dalam talian" at bounding box center [628, 284] width 548 height 17
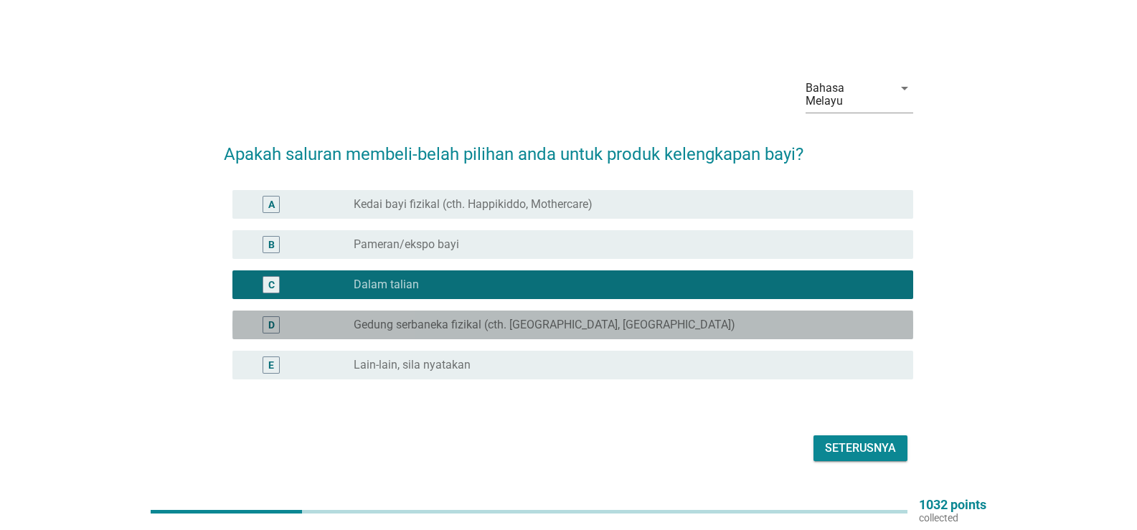
click at [585, 311] on div "D radio_button_unchecked Gedung serbaneka fizikal (cth. [GEOGRAPHIC_DATA], [GEO…" at bounding box center [572, 325] width 681 height 29
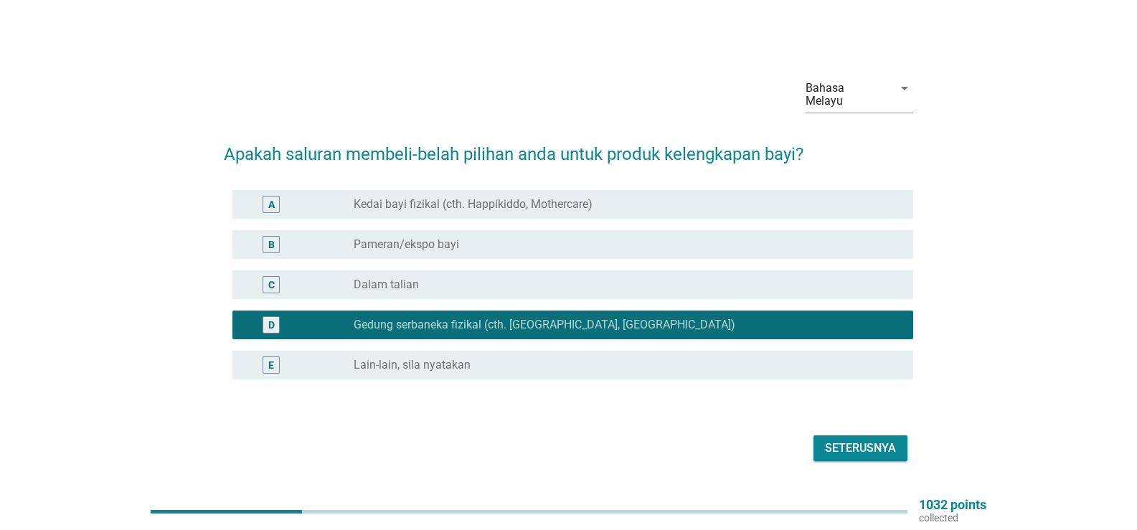
click at [591, 285] on div "radio_button_unchecked Dalam talian" at bounding box center [622, 285] width 536 height 14
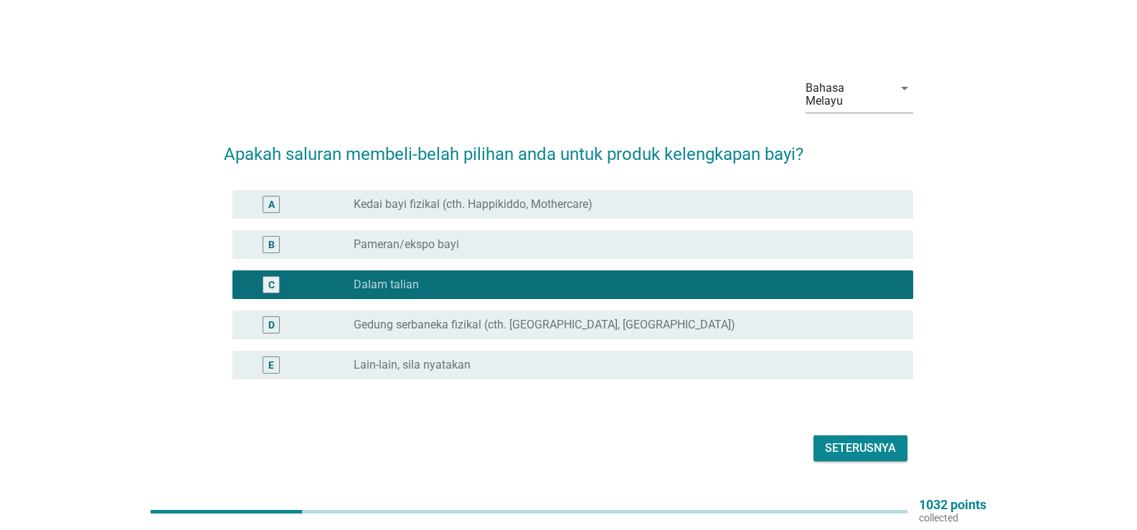
click at [848, 440] on div "Seterusnya" at bounding box center [860, 448] width 71 height 17
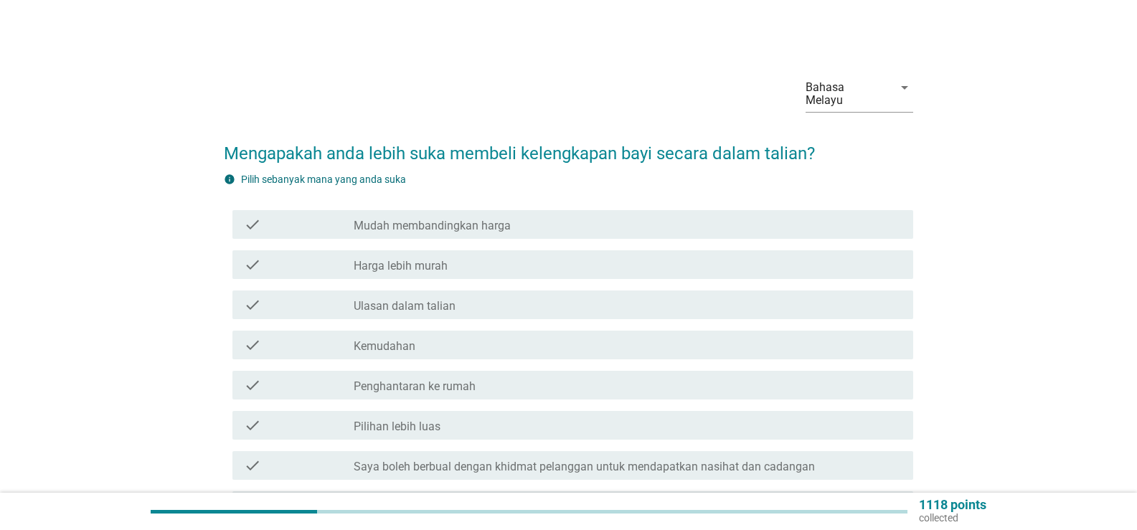
click at [536, 216] on div "check_box_outline_blank Mudah membandingkan harga" at bounding box center [628, 224] width 548 height 17
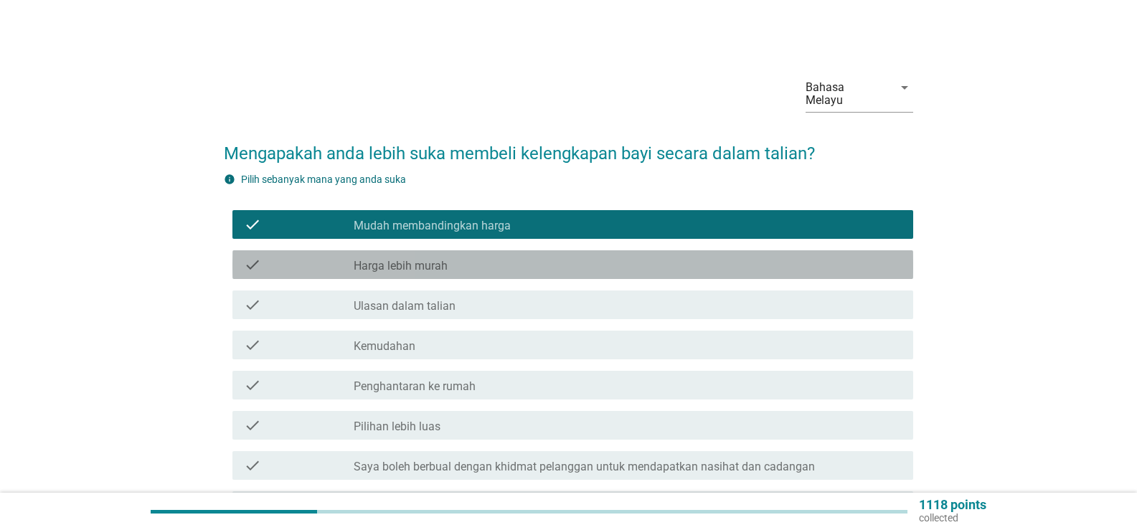
click at [523, 256] on div "check_box_outline_blank Harga lebih murah" at bounding box center [628, 264] width 548 height 17
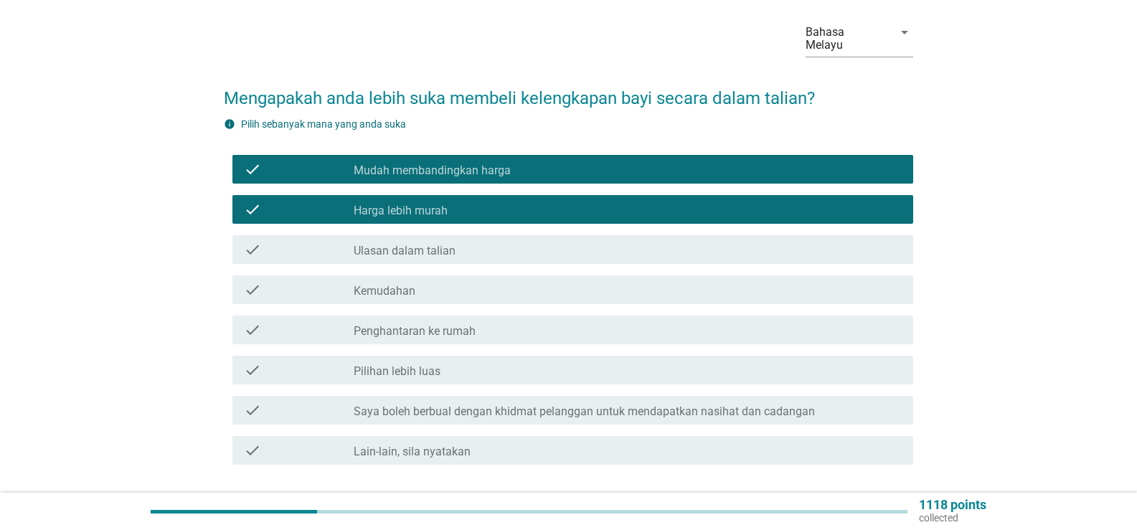
scroll to position [143, 0]
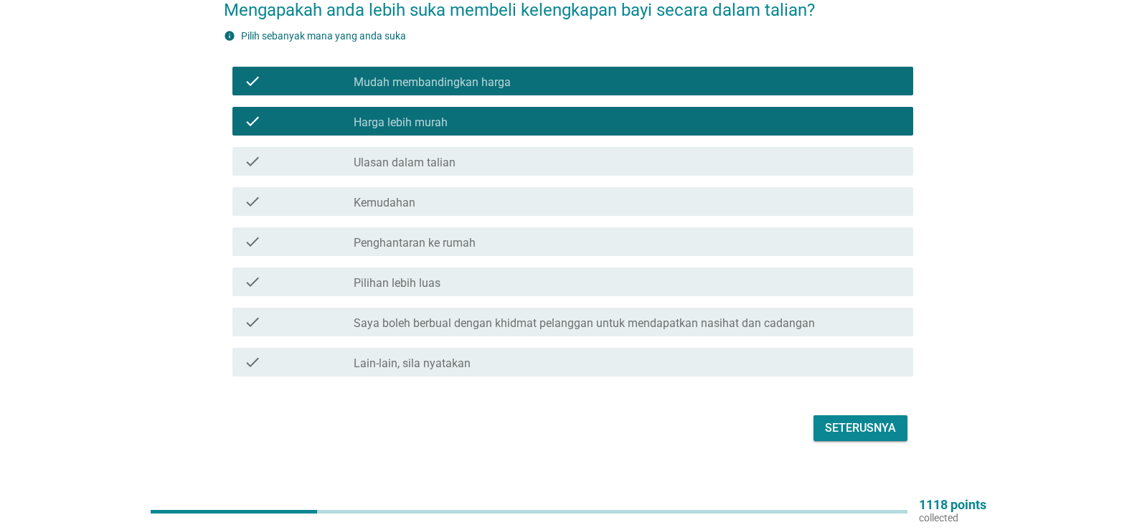
click at [500, 222] on div "check check_box_outline_blank Penghantaran ke rumah" at bounding box center [568, 242] width 689 height 40
click at [497, 194] on div "check_box_outline_blank [GEOGRAPHIC_DATA]" at bounding box center [628, 201] width 548 height 17
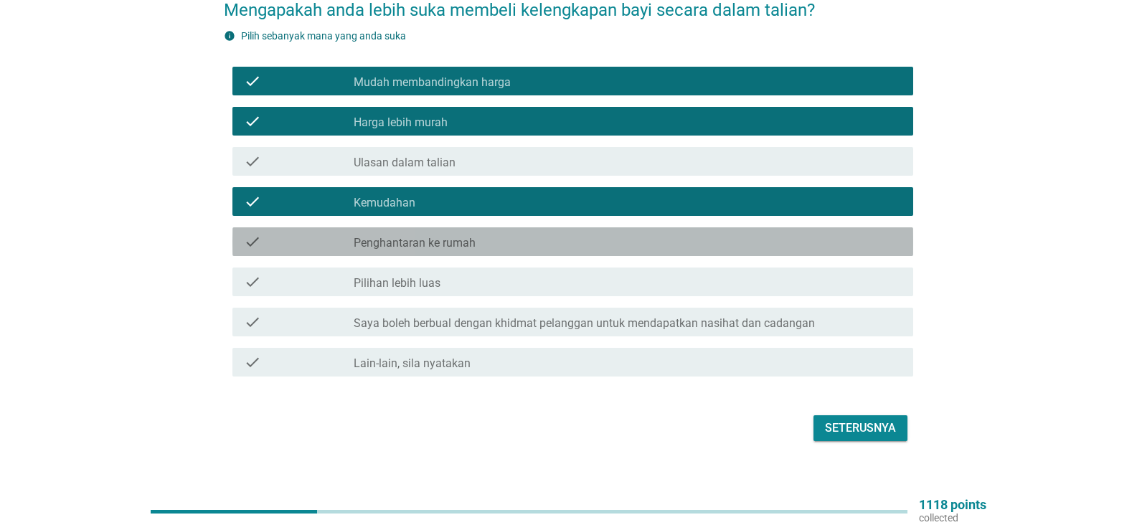
click at [484, 236] on div "check_box_outline_blank Penghantaran ke rumah" at bounding box center [628, 241] width 548 height 17
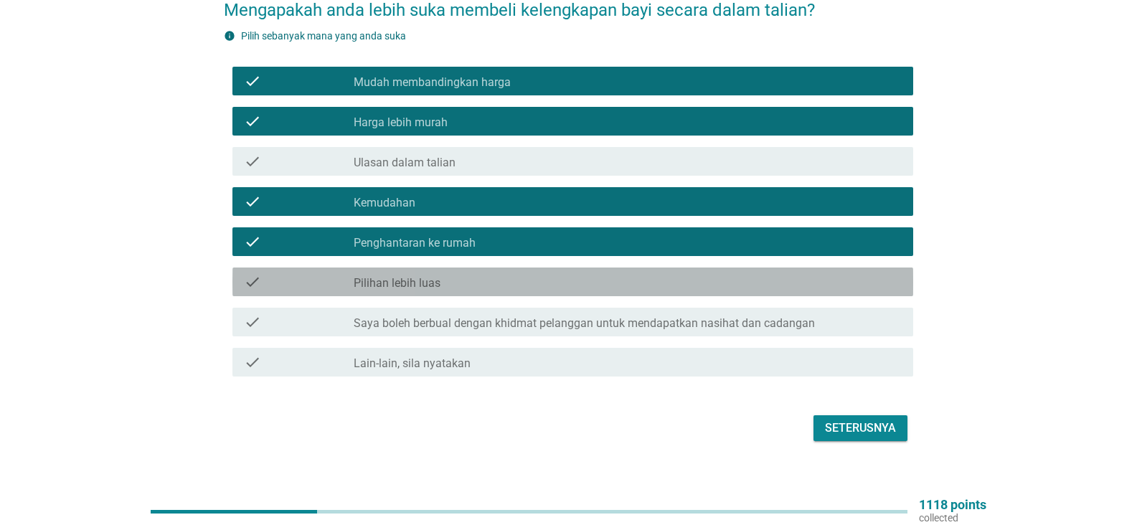
click at [502, 273] on div "check_box_outline_blank Pilihan lebih luas" at bounding box center [628, 281] width 548 height 17
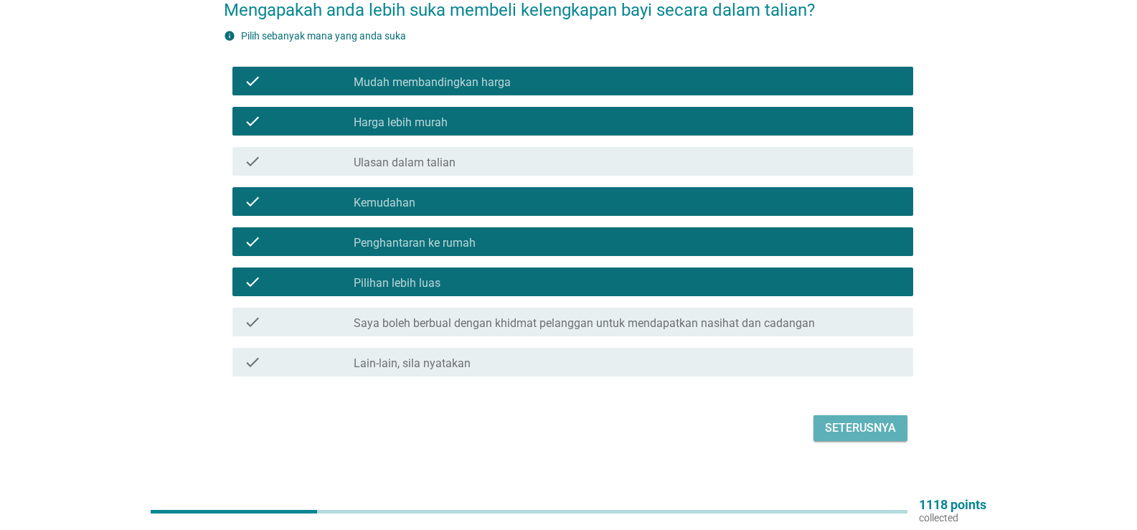
click at [886, 420] on div "Seterusnya" at bounding box center [860, 428] width 71 height 17
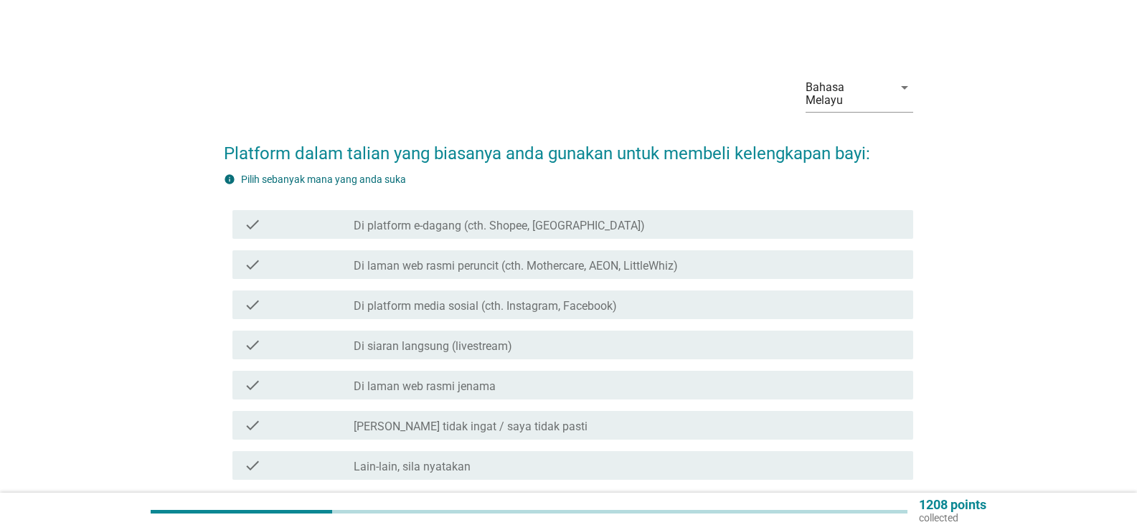
click at [686, 216] on div "check_box_outline_blank Di platform e-dagang (cth. Shopee, [GEOGRAPHIC_DATA])" at bounding box center [628, 224] width 548 height 17
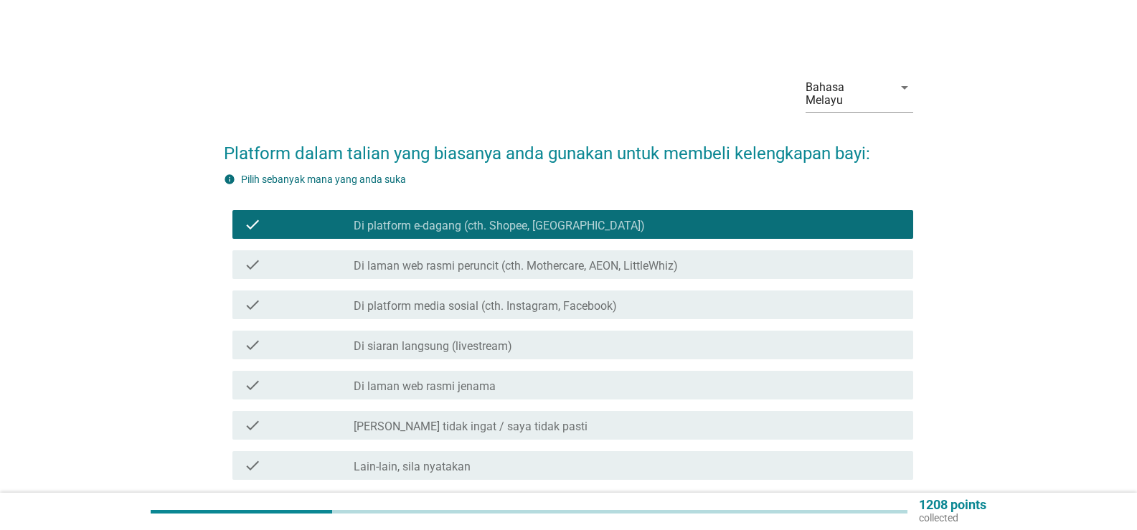
click at [559, 299] on label "Di platform media sosial (cth. Instagram, Facebook)" at bounding box center [485, 306] width 263 height 14
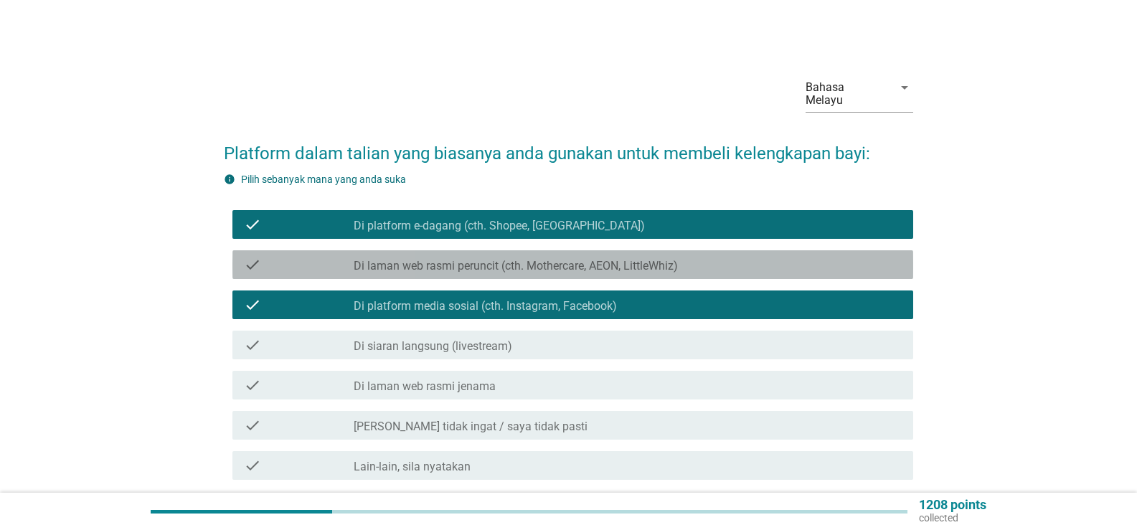
click at [587, 259] on label "Di laman web rasmi peruncit (cth. Mothercare, AEON, LittleWhiz)" at bounding box center [516, 266] width 324 height 14
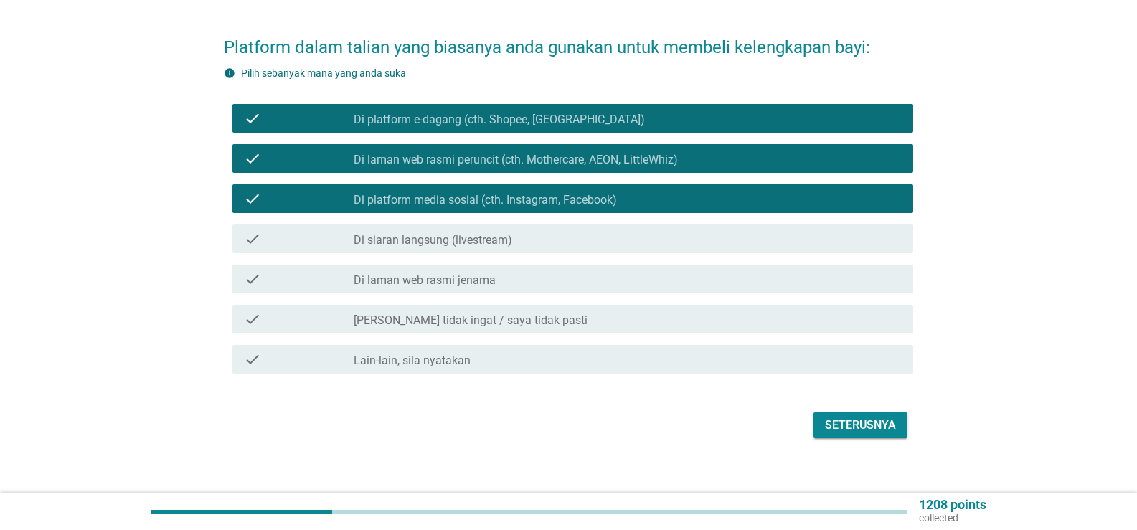
scroll to position [108, 0]
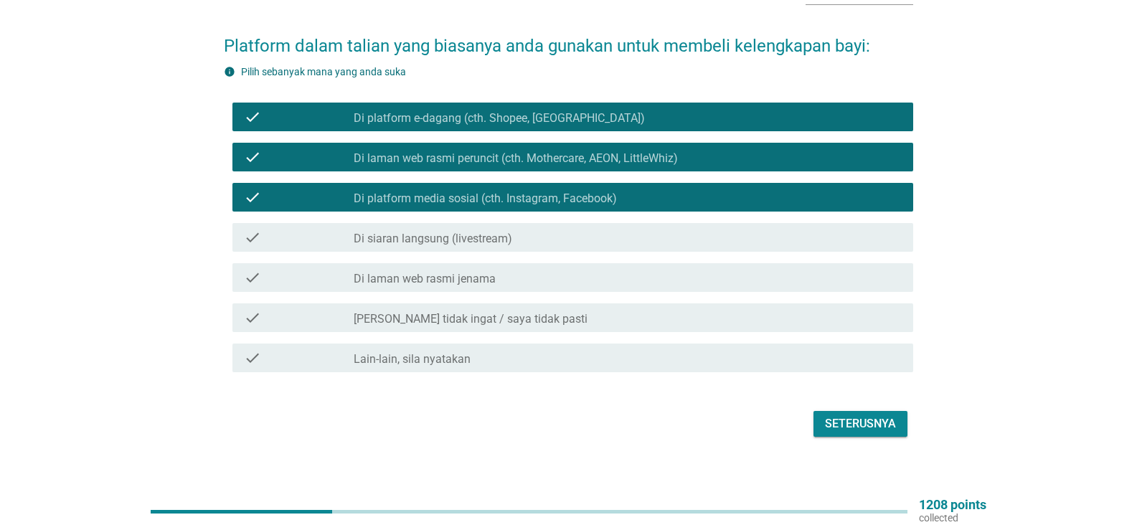
click at [891, 415] on div "Seterusnya" at bounding box center [860, 423] width 71 height 17
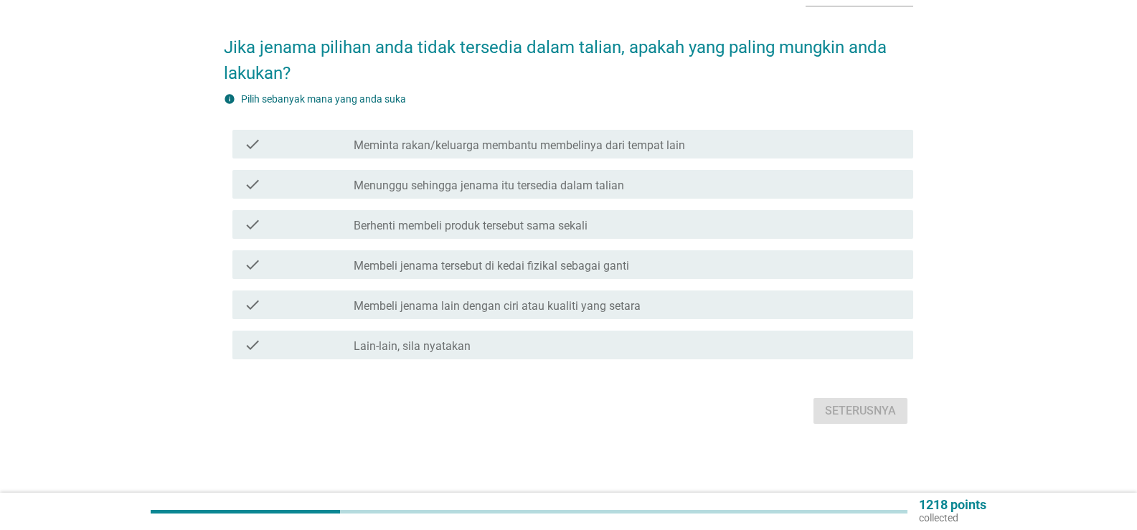
scroll to position [0, 0]
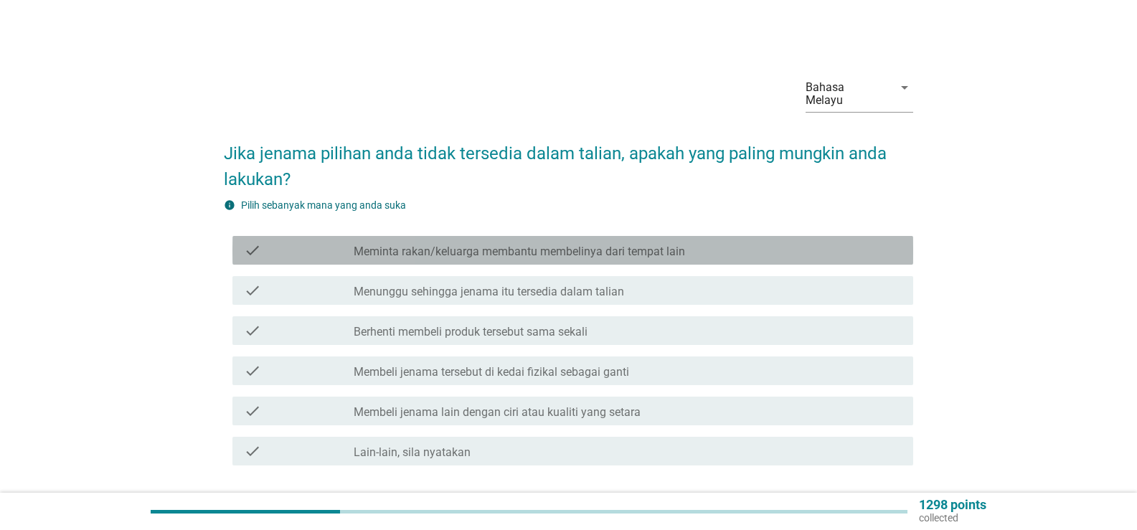
click at [711, 242] on div "check_box_outline_blank Meminta rakan/keluarga membantu membelinya dari tempat …" at bounding box center [628, 250] width 548 height 17
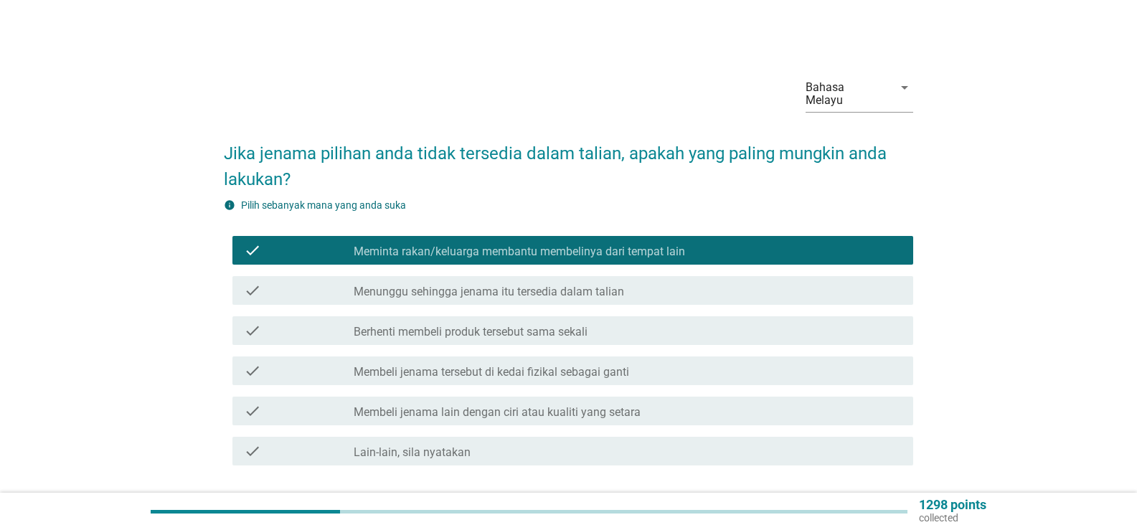
click at [623, 365] on label "Membeli jenama tersebut di kedai fizikal sebagai ganti" at bounding box center [491, 372] width 275 height 14
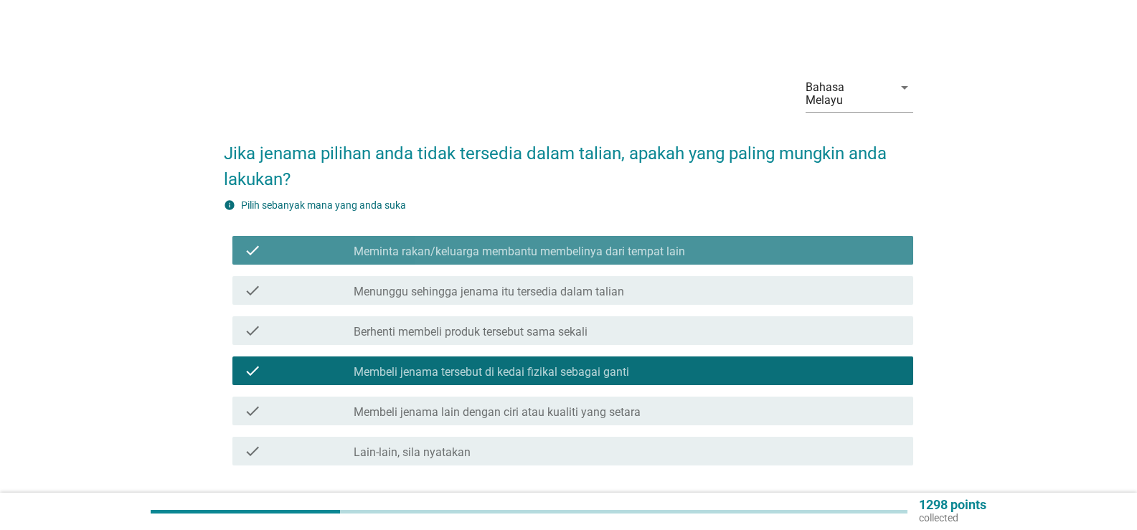
click at [615, 236] on div "check check_box_outline_blank Meminta rakan/keluarga membantu membelinya dari t…" at bounding box center [572, 250] width 681 height 29
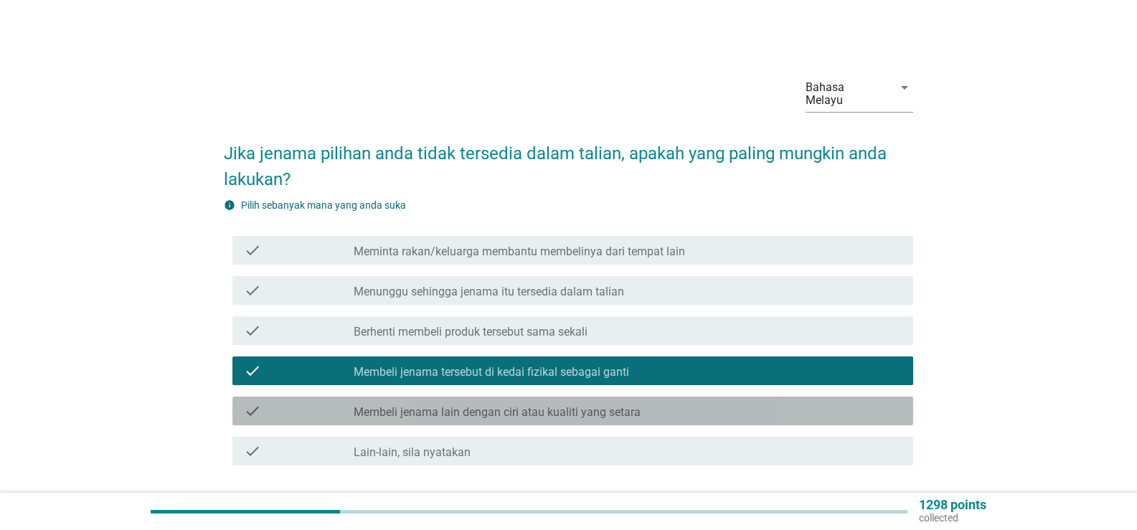
click at [618, 405] on label "Membeli jenama lain dengan ciri atau kualiti yang setara" at bounding box center [497, 412] width 287 height 14
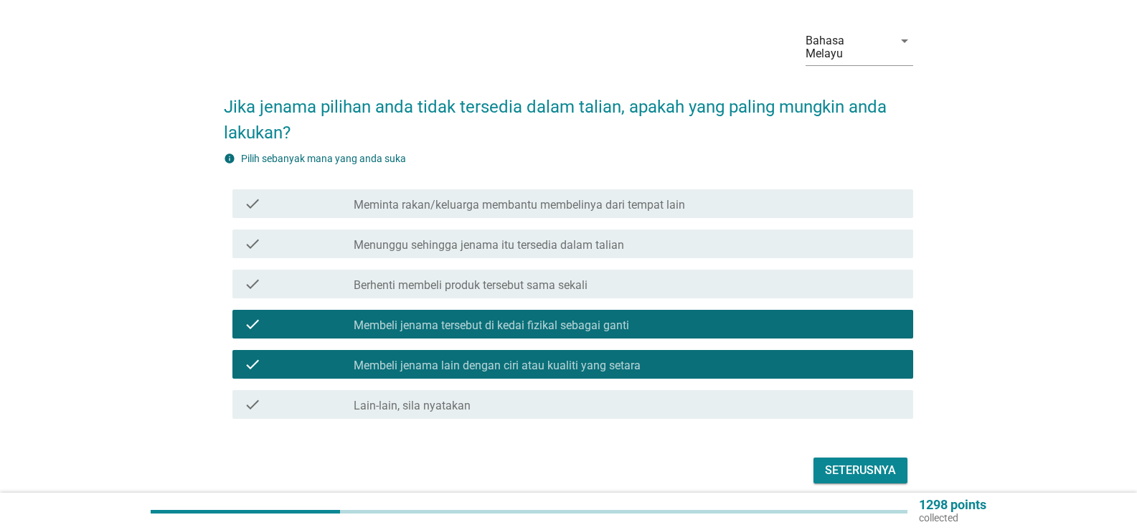
scroll to position [72, 0]
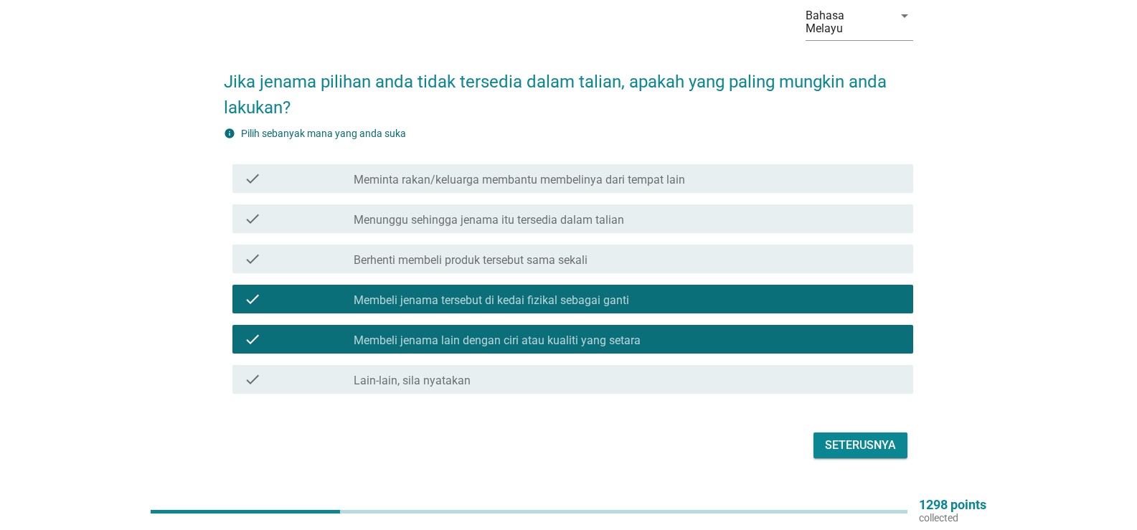
click at [868, 437] on div "Seterusnya" at bounding box center [860, 445] width 71 height 17
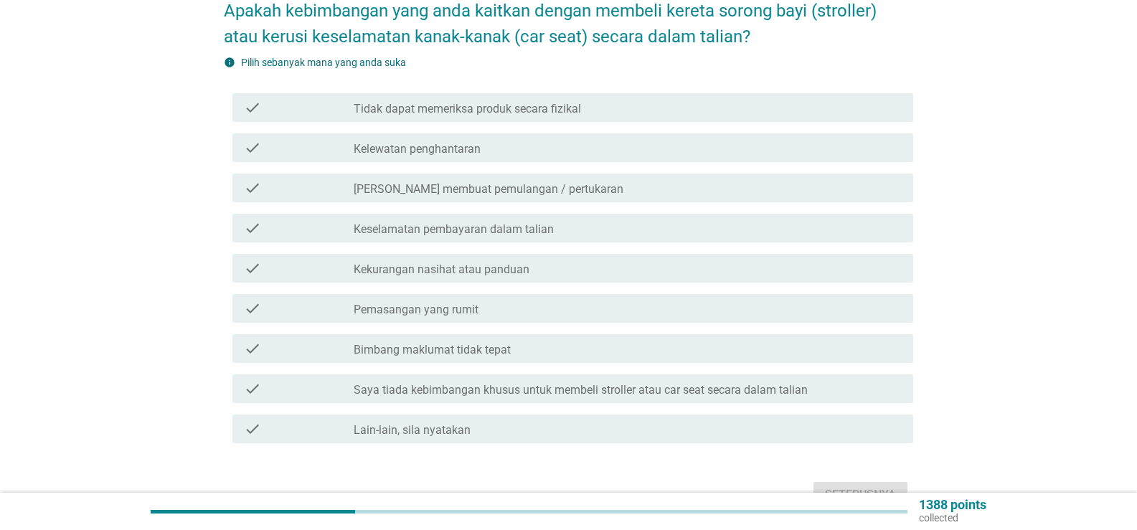
scroll to position [143, 0]
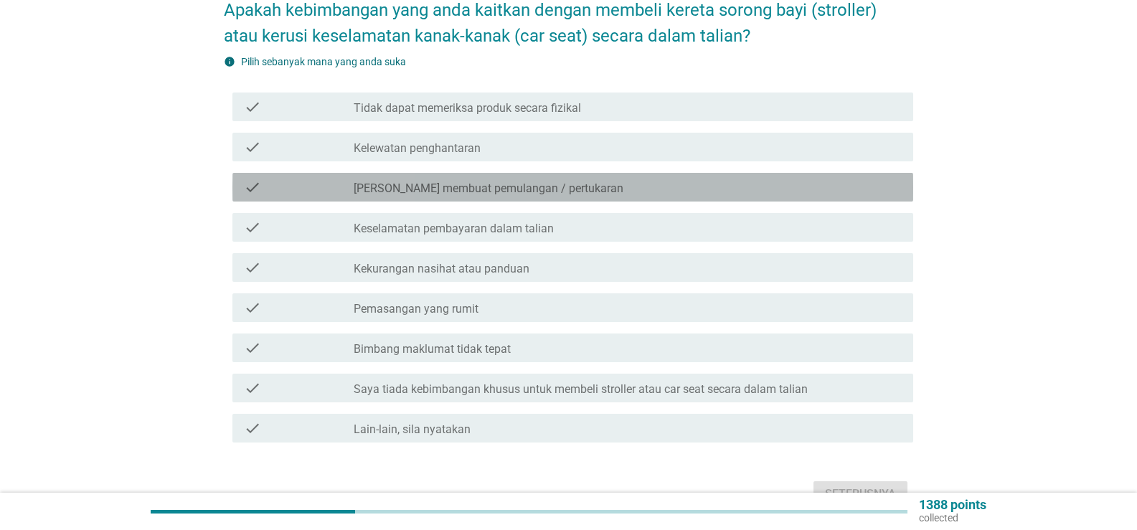
click at [539, 181] on label "[PERSON_NAME] membuat pemulangan / pertukaran" at bounding box center [489, 188] width 270 height 14
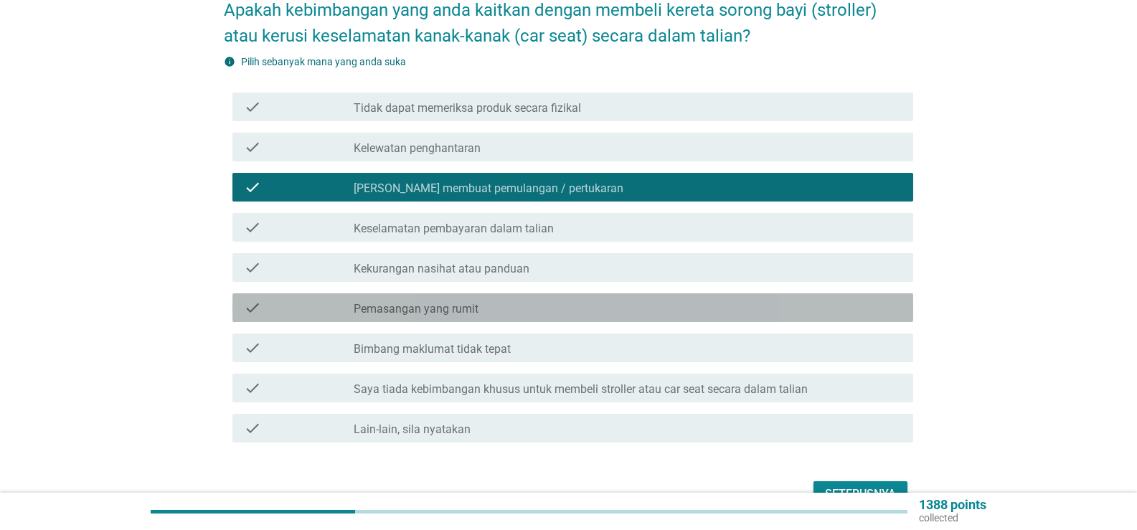
click at [586, 293] on div "check check_box_outline_blank Pemasangan yang rumit" at bounding box center [572, 307] width 681 height 29
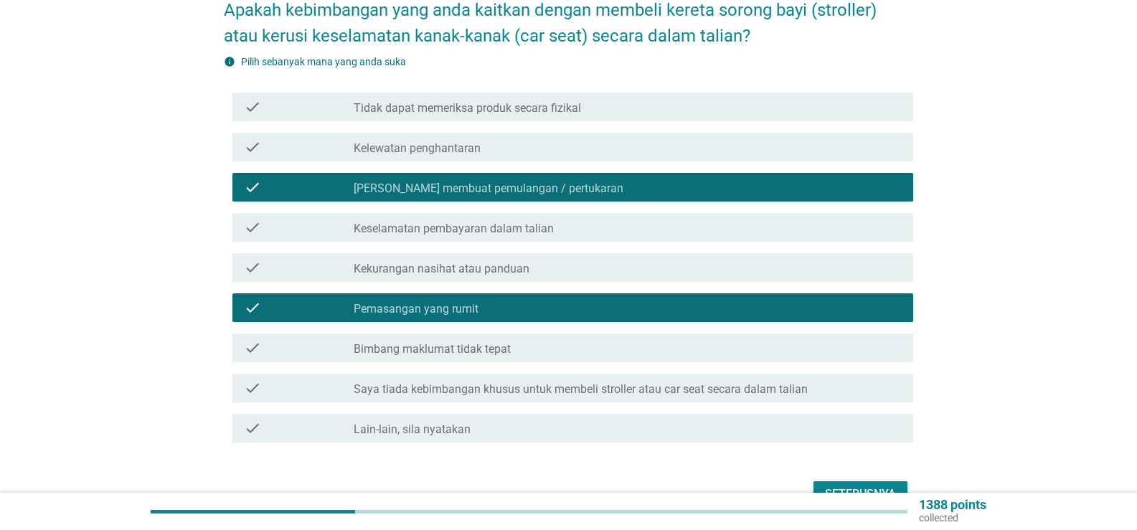
click at [572, 339] on div "check_box_outline_blank Bimbang maklumat tidak tepat" at bounding box center [628, 347] width 548 height 17
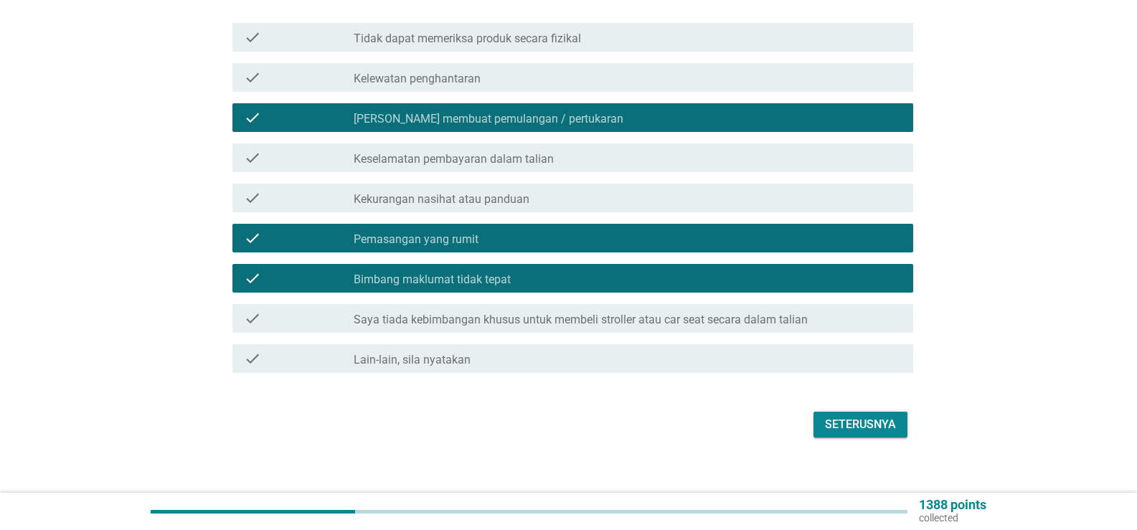
scroll to position [214, 0]
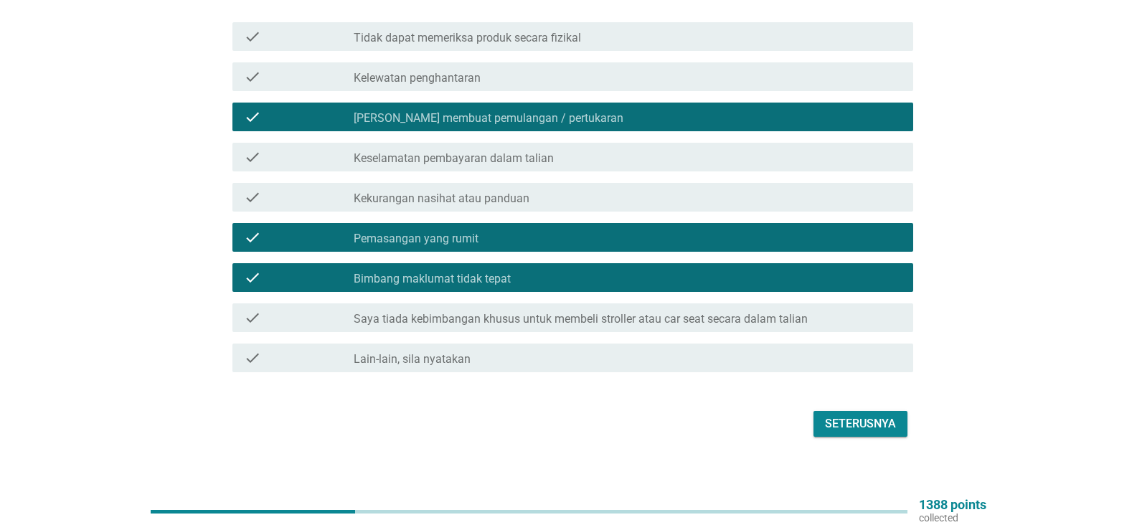
click at [858, 415] on div "Seterusnya" at bounding box center [860, 423] width 71 height 17
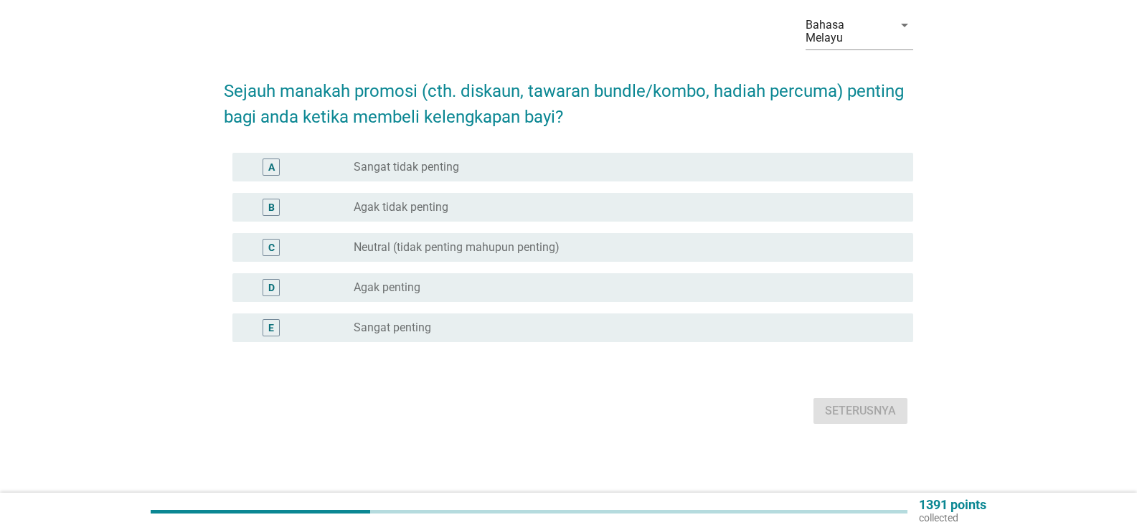
scroll to position [0, 0]
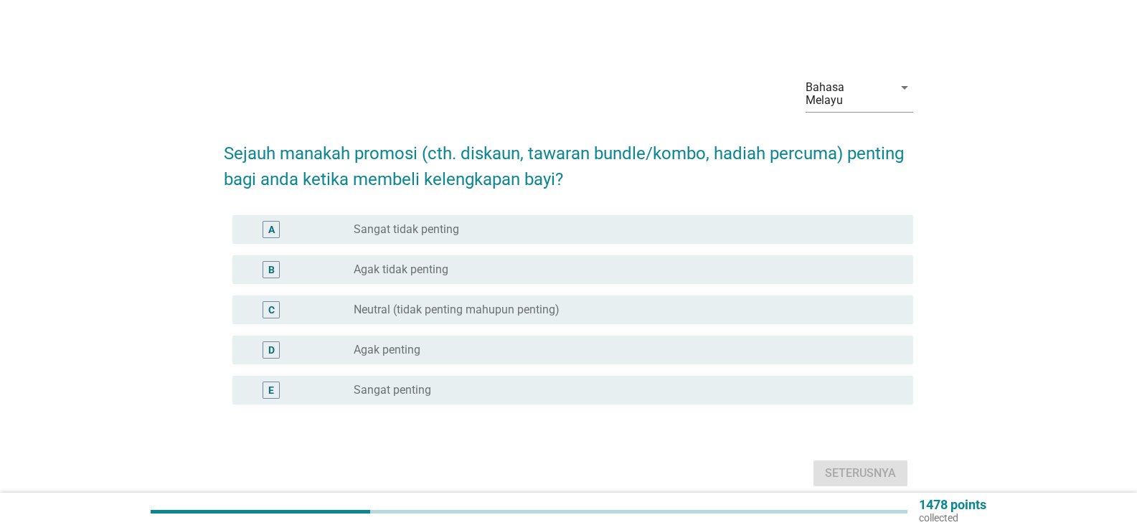
click at [396, 343] on label "Agak penting" at bounding box center [387, 350] width 67 height 14
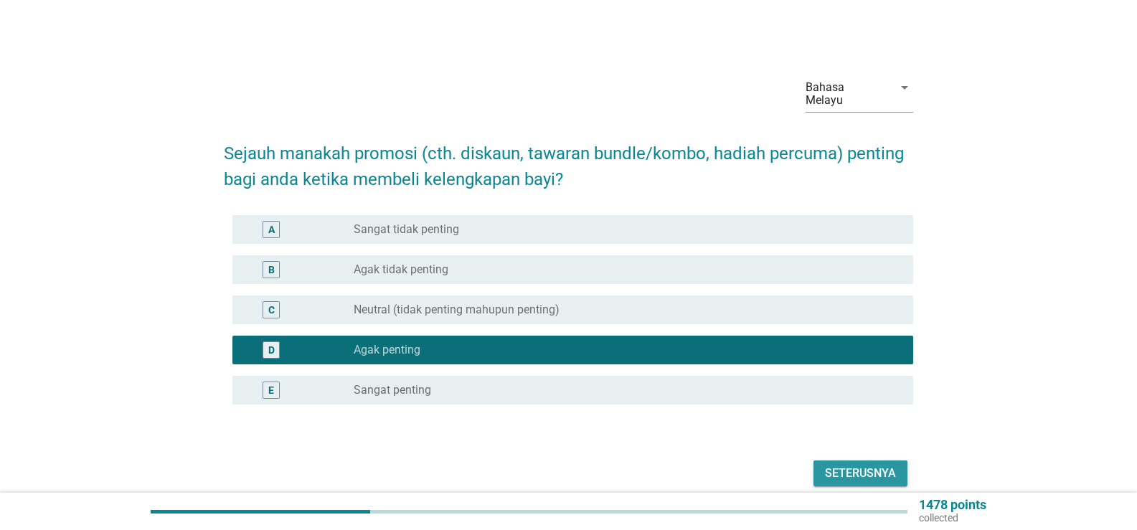
click at [830, 465] on div "Seterusnya" at bounding box center [860, 473] width 71 height 17
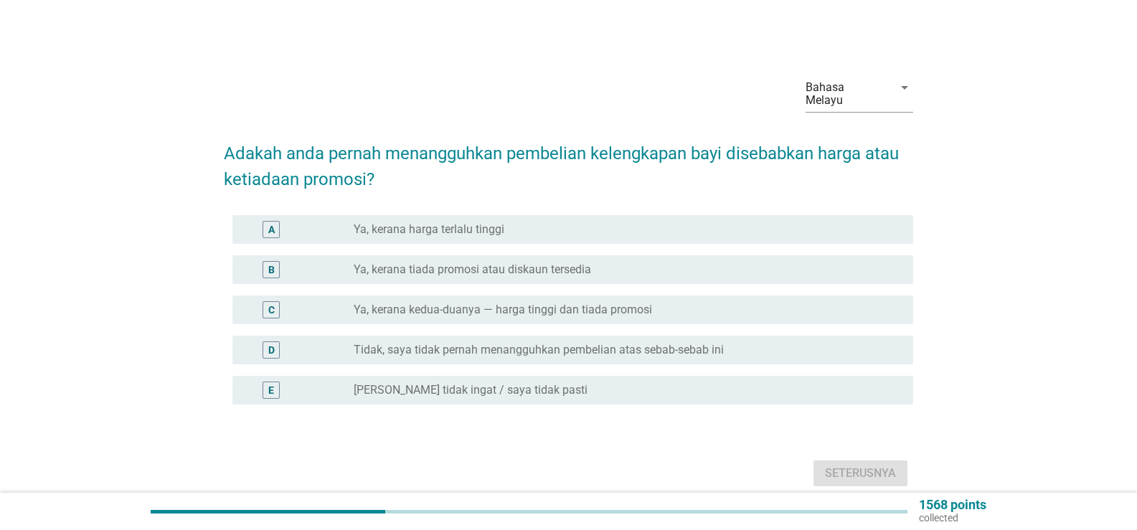
click at [479, 376] on div "E radio_button_unchecked Saya tidak ingat / saya tidak pasti" at bounding box center [572, 390] width 681 height 29
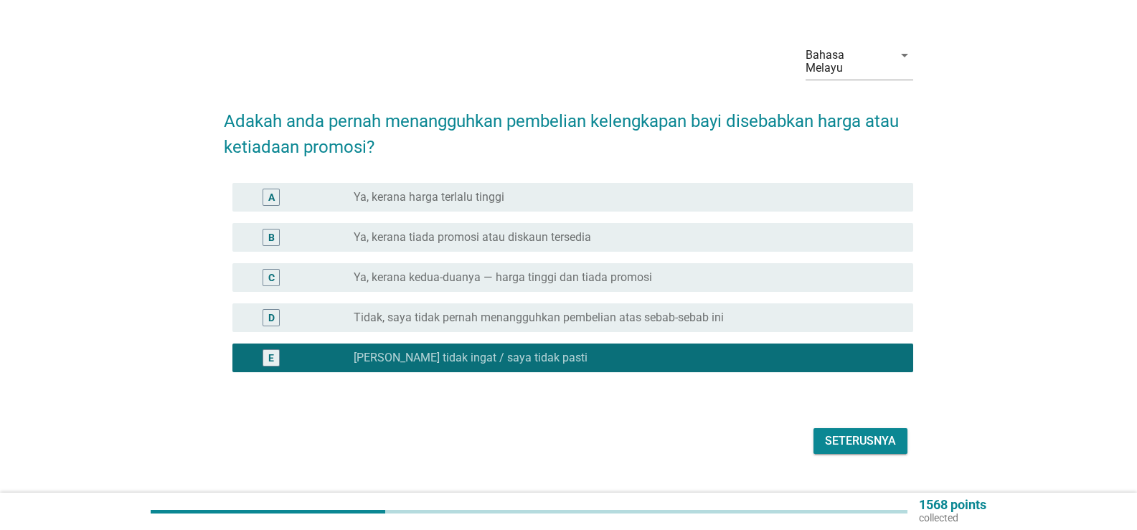
scroll to position [49, 0]
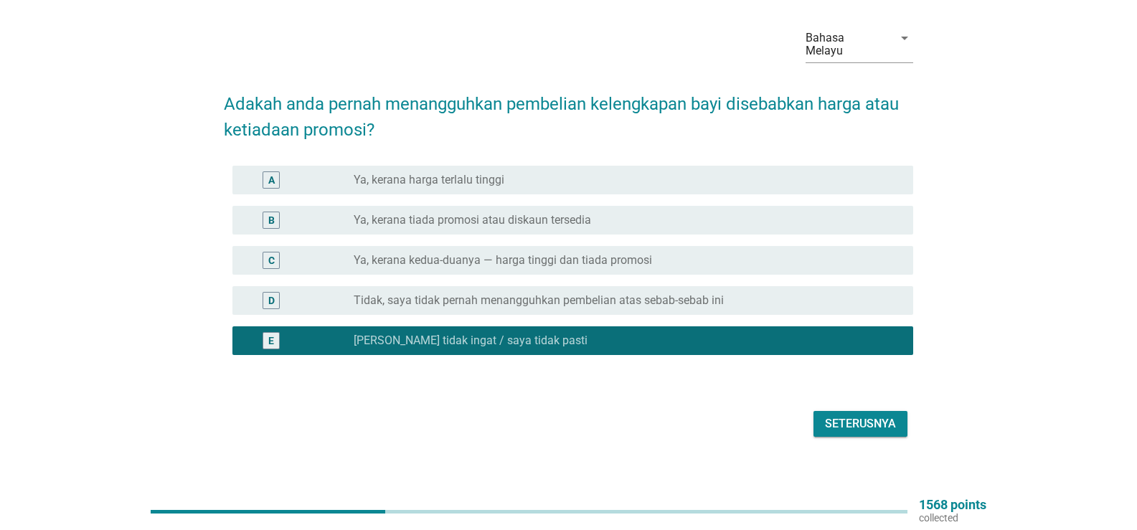
click at [907, 426] on div "Seterusnya" at bounding box center [568, 424] width 689 height 34
click at [901, 415] on button "Seterusnya" at bounding box center [860, 424] width 94 height 26
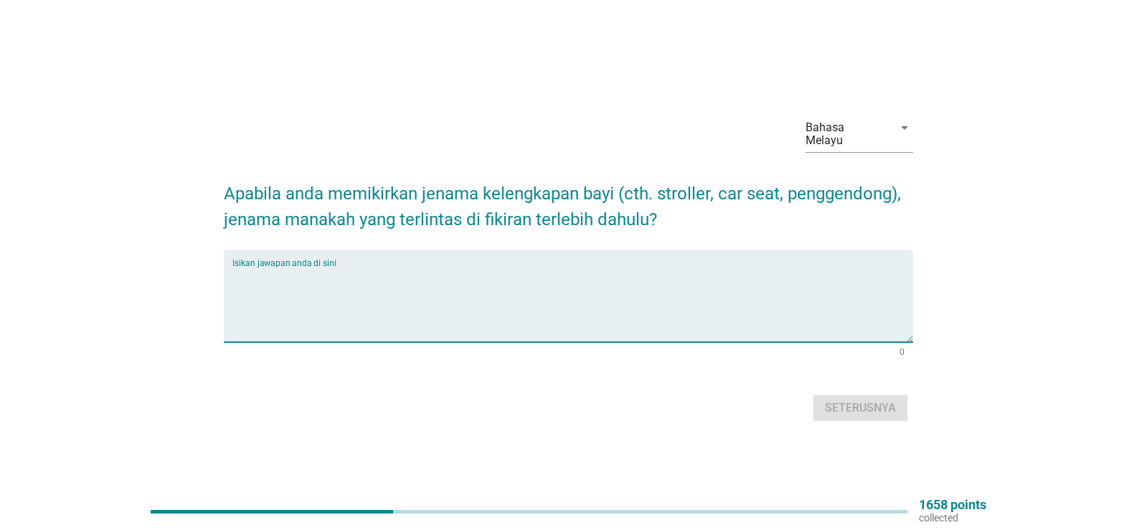
click at [653, 313] on textarea "Isikan jawapan anda di sini" at bounding box center [572, 304] width 681 height 75
type textarea "MOTHER CARE, [PERSON_NAME],"
click at [852, 410] on button "Seterusnya" at bounding box center [860, 408] width 94 height 26
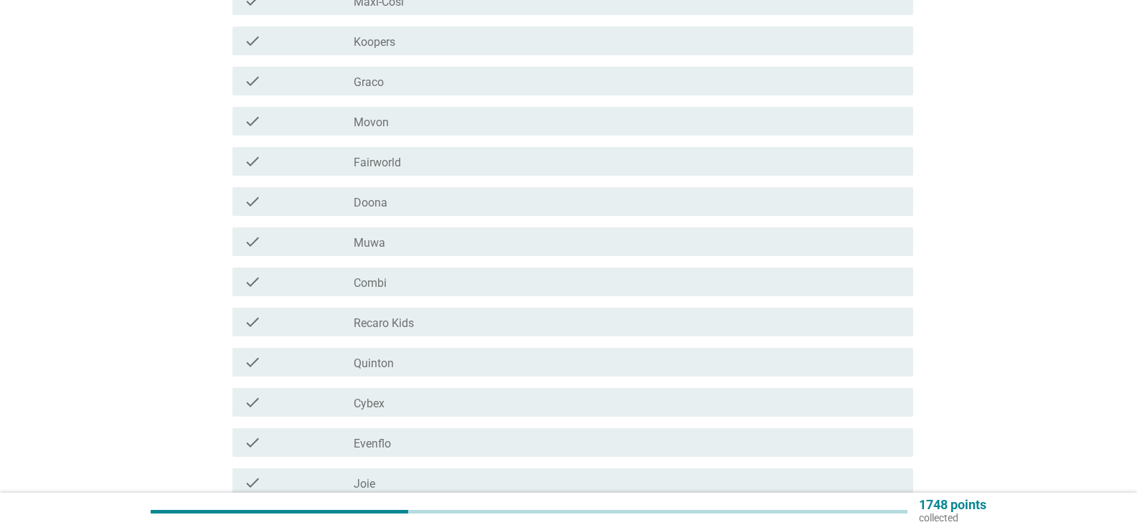
scroll to position [430, 0]
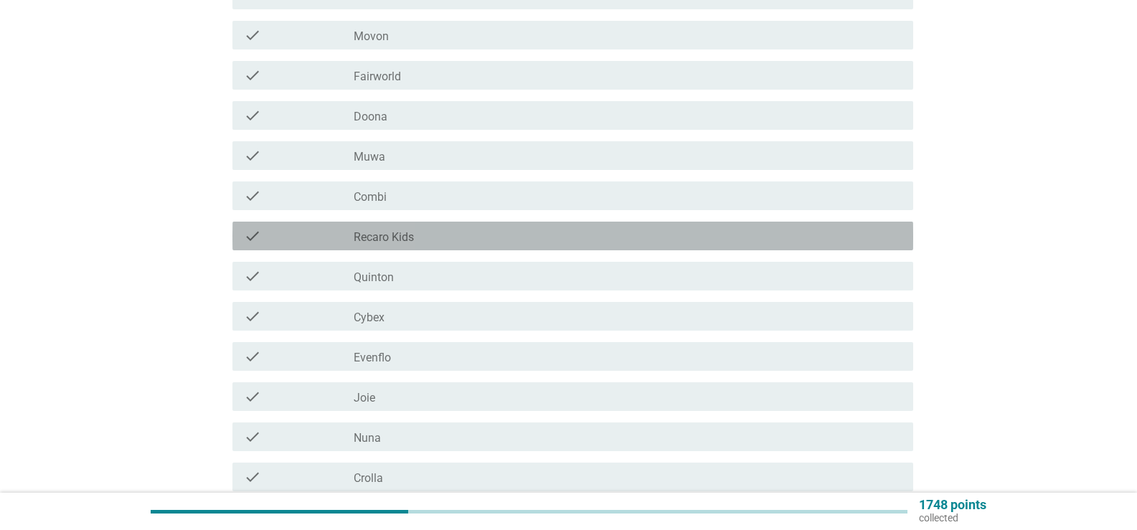
click at [513, 227] on div "check_box_outline_blank Recaro Kids" at bounding box center [628, 235] width 548 height 17
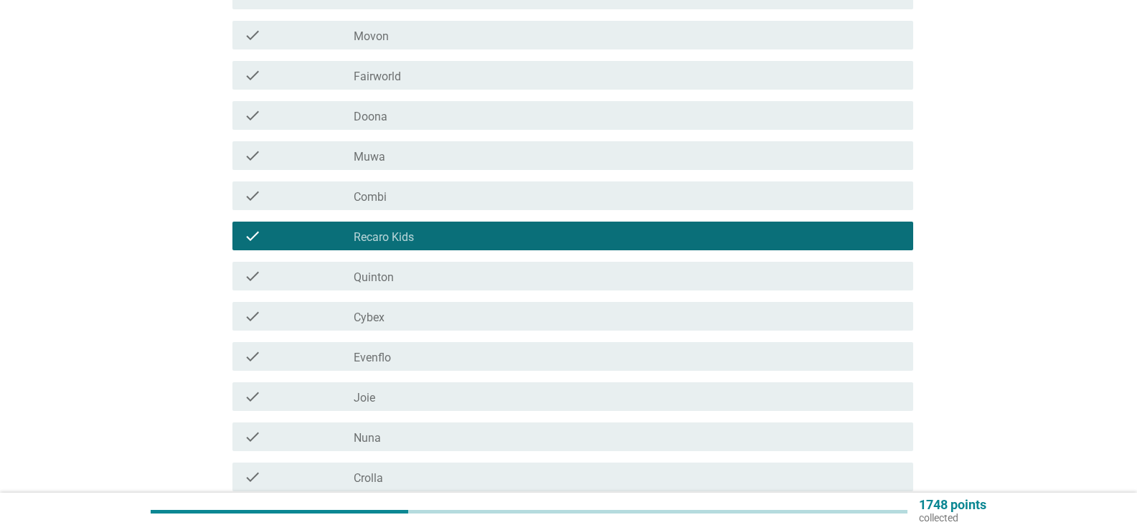
click at [503, 267] on div "check_box_outline_blank [PERSON_NAME]" at bounding box center [628, 275] width 548 height 17
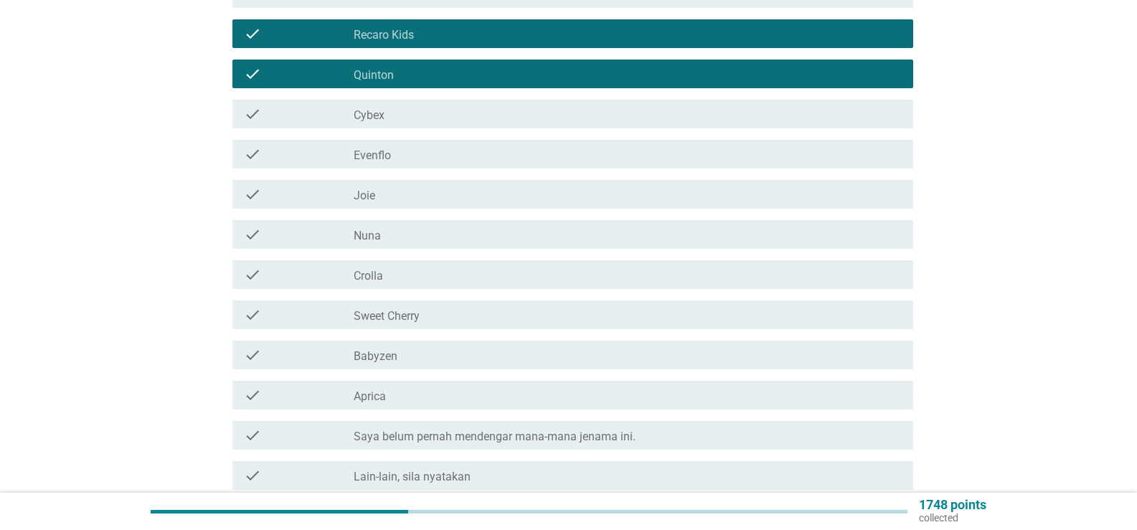
scroll to position [645, 0]
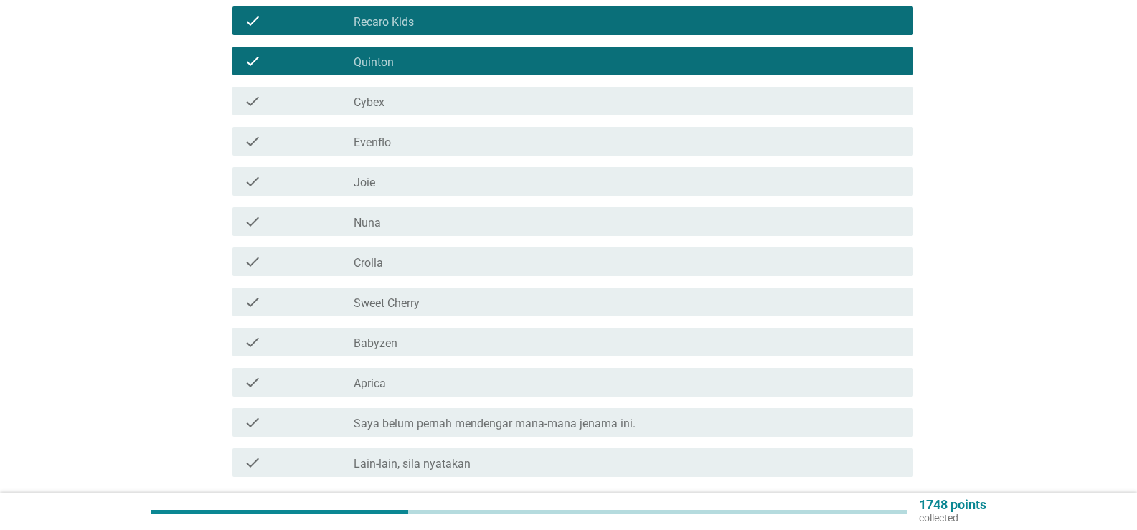
click at [468, 186] on div "check check_box_outline_blank Joie" at bounding box center [568, 181] width 689 height 40
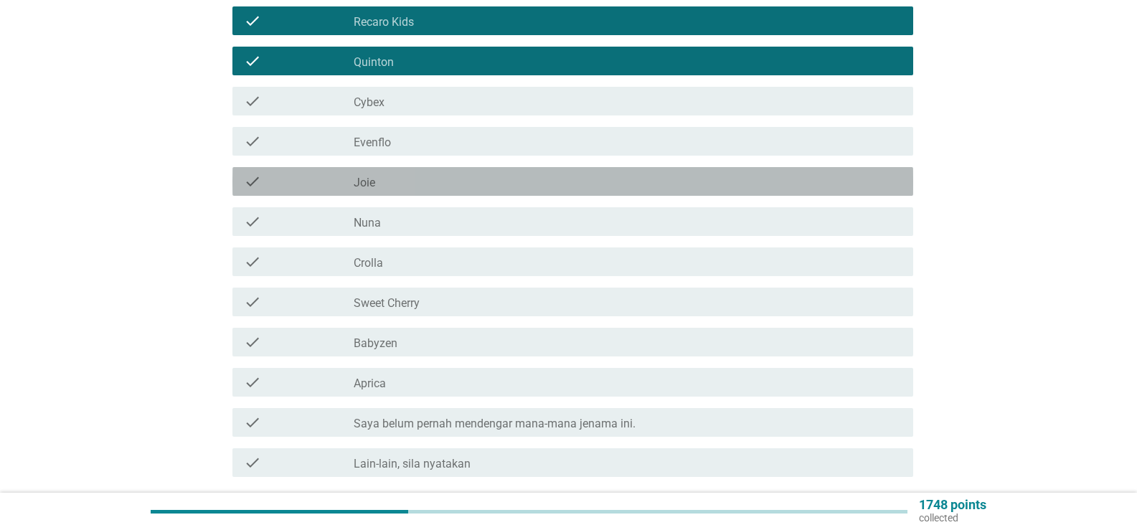
click at [467, 173] on div "check_box_outline_blank Joie" at bounding box center [628, 181] width 548 height 17
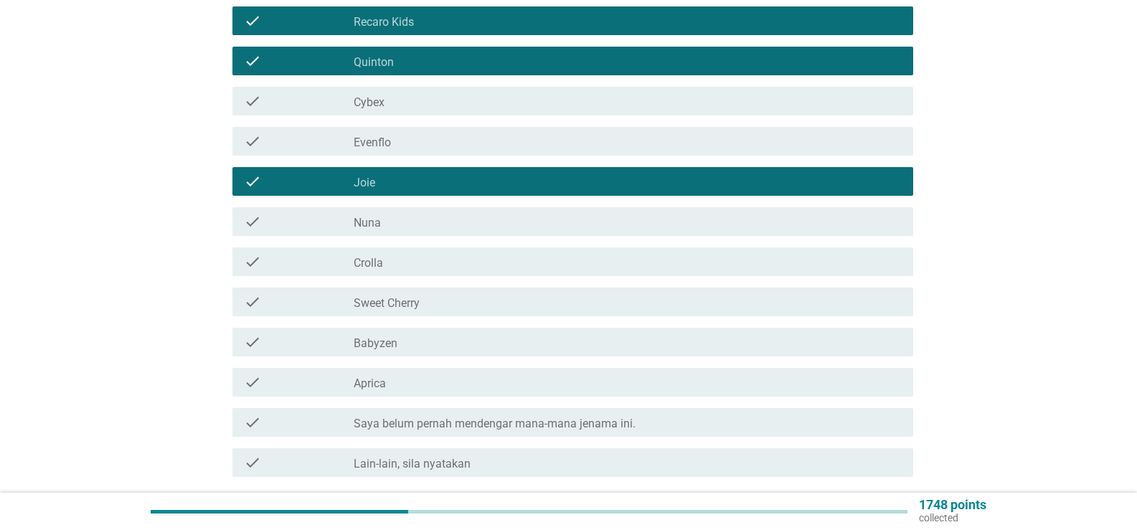
click at [445, 242] on div "check check_box_outline_blank Crolla" at bounding box center [568, 262] width 689 height 40
click at [442, 215] on div "check_box_outline_blank Nuna" at bounding box center [628, 221] width 548 height 17
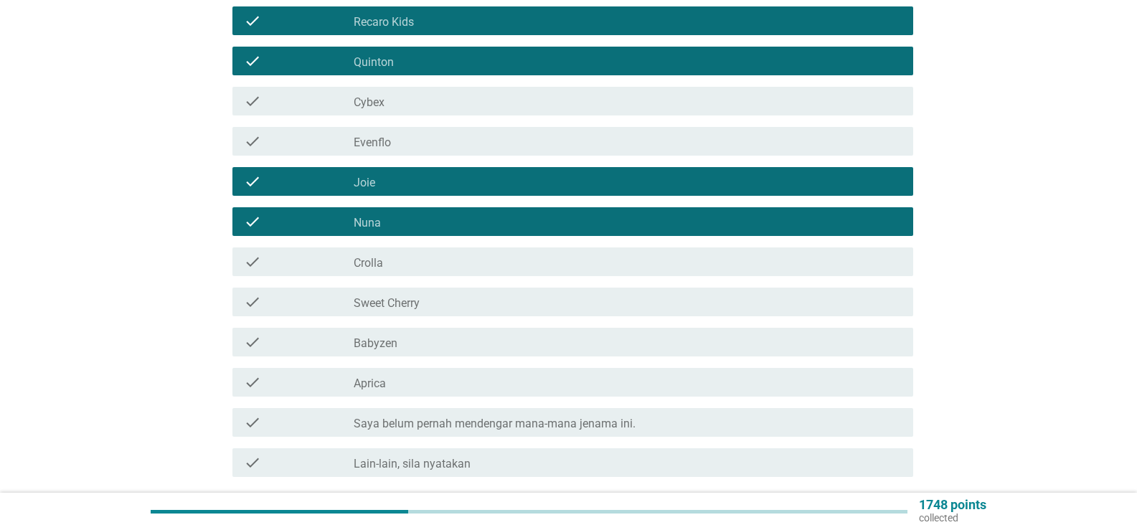
click at [442, 293] on div "check_box_outline_blank Sweet Cherry" at bounding box center [628, 301] width 548 height 17
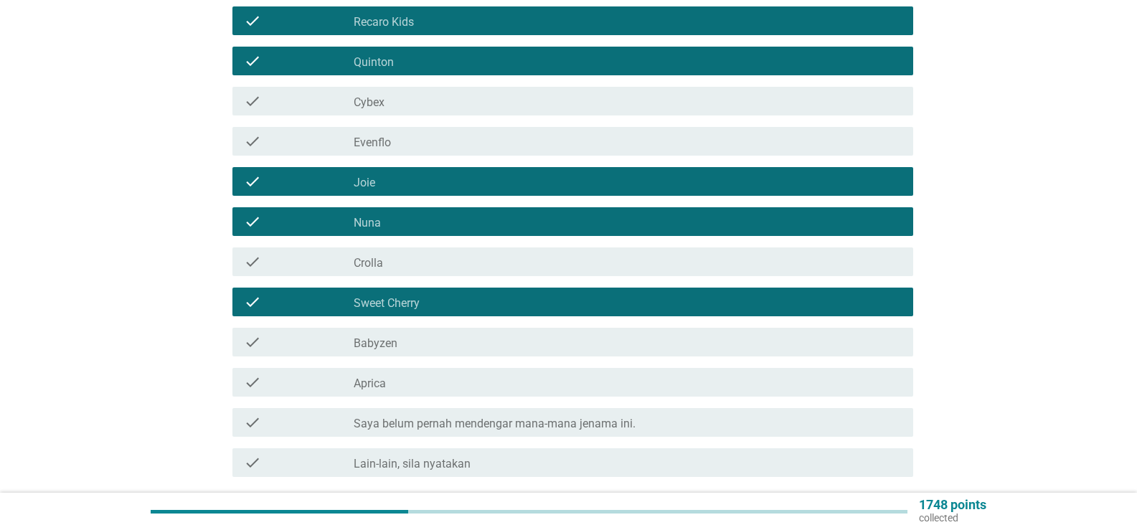
scroll to position [717, 0]
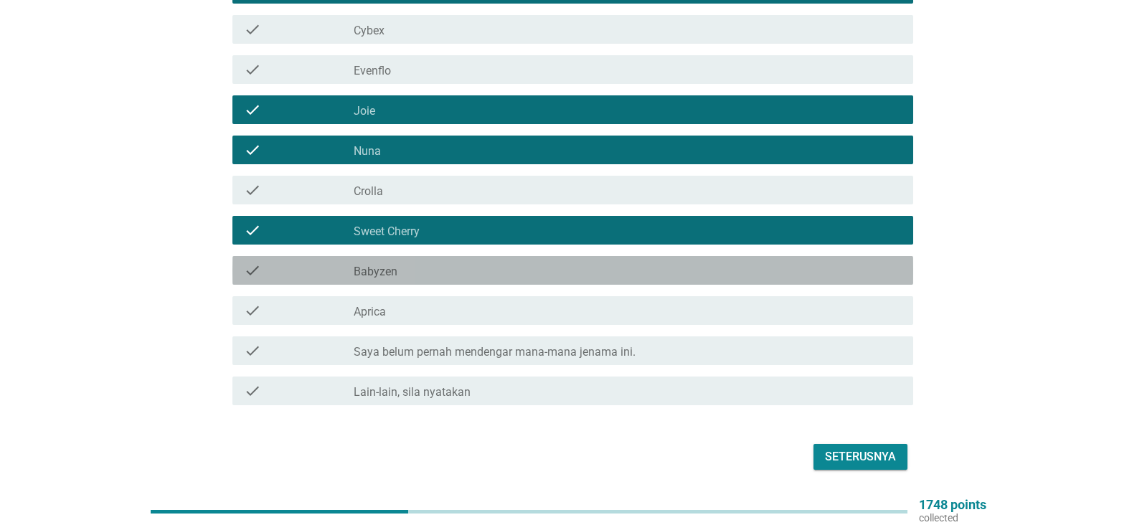
click at [445, 264] on div "check_box_outline_blank Babyzen" at bounding box center [628, 270] width 548 height 17
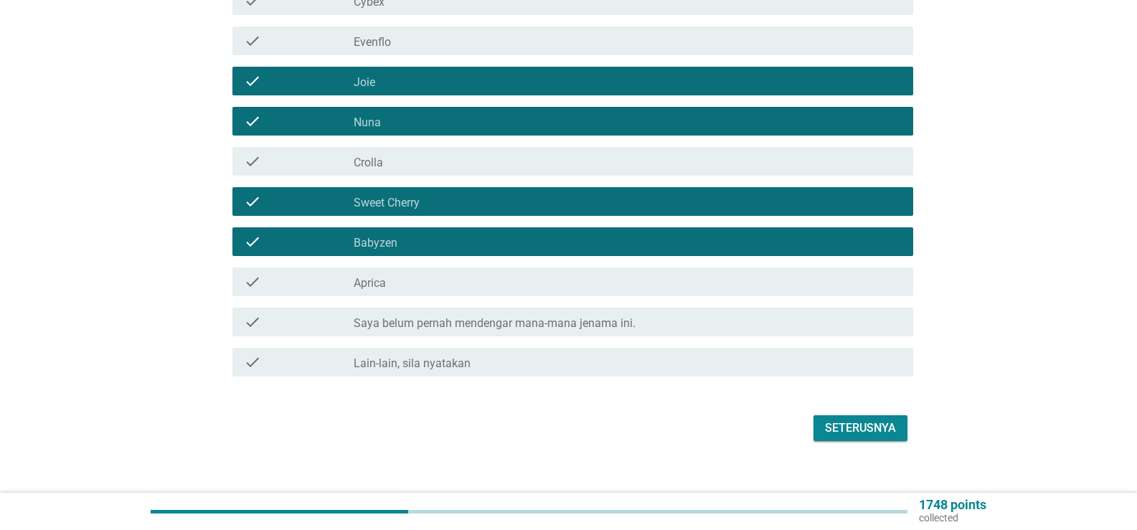
scroll to position [750, 0]
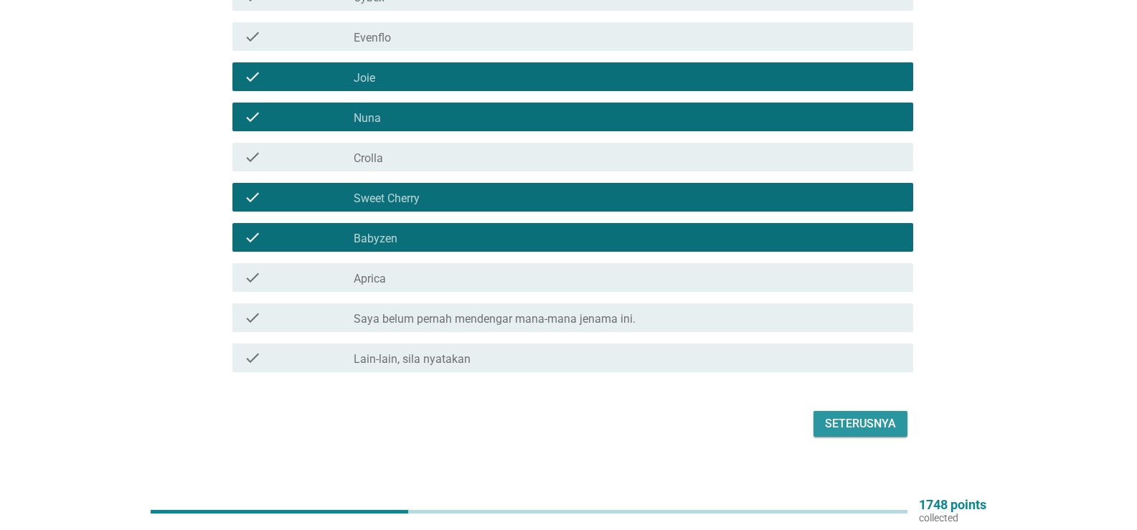
click at [841, 415] on div "Seterusnya" at bounding box center [860, 423] width 71 height 17
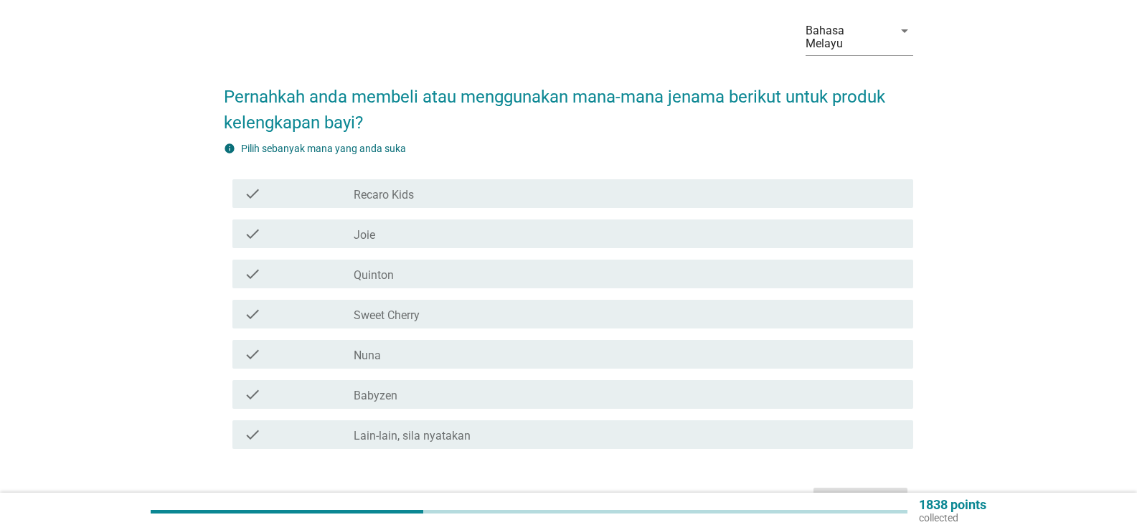
scroll to position [133, 0]
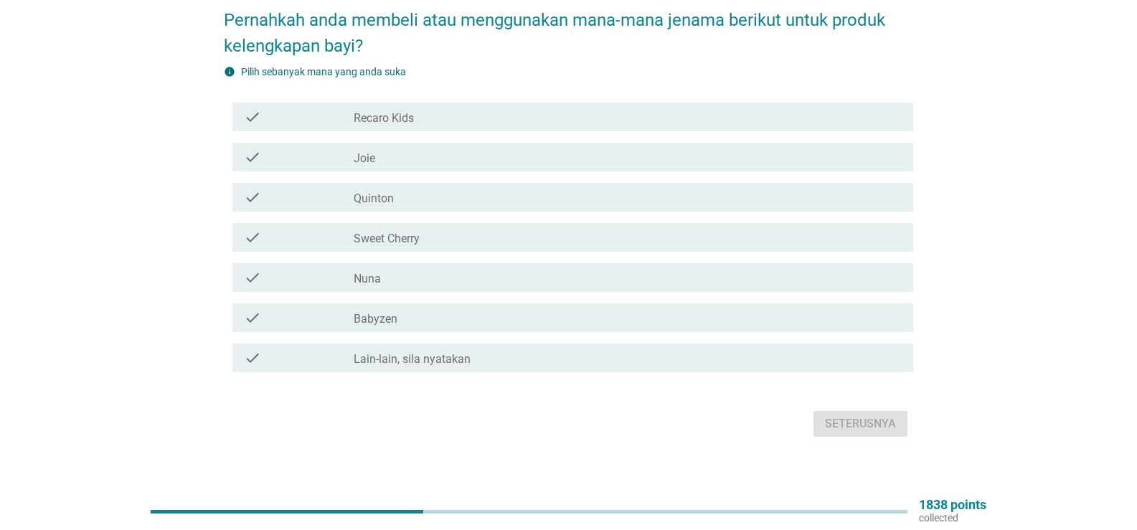
click at [504, 223] on div "check check_box_outline_blank Sweet Cherry" at bounding box center [572, 237] width 681 height 29
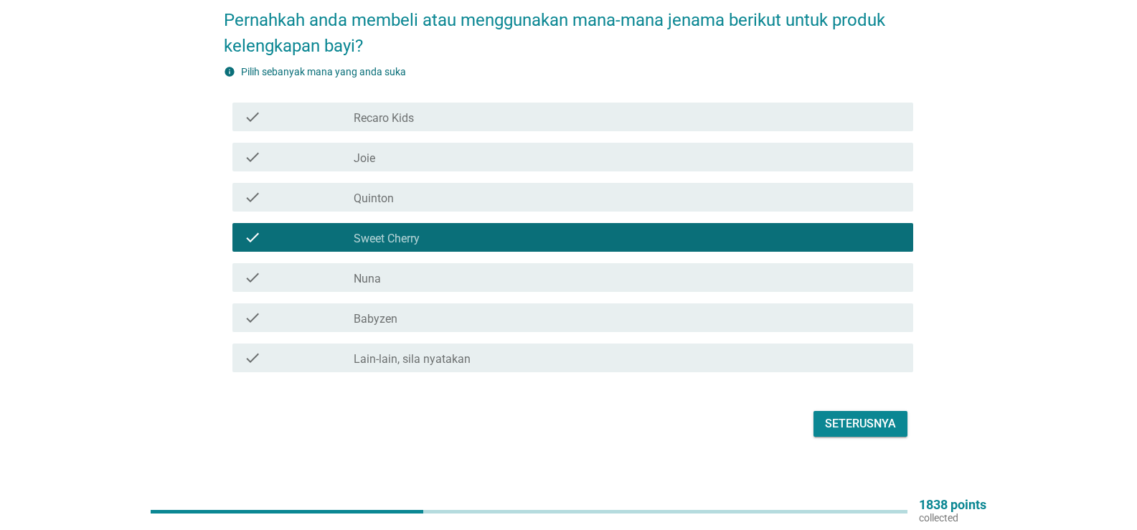
click at [518, 148] on div "check_box_outline_blank Joie" at bounding box center [628, 156] width 548 height 17
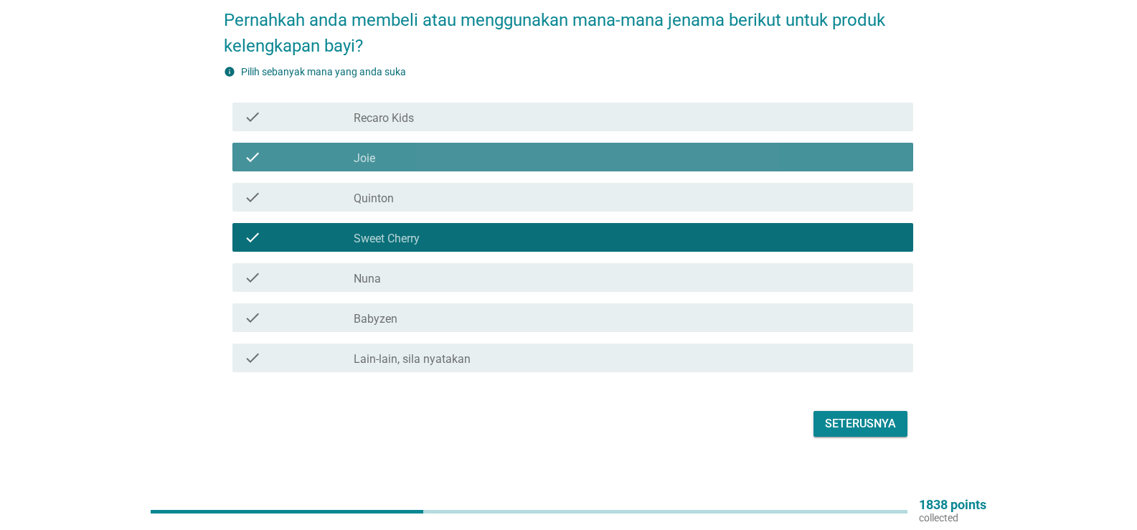
click at [515, 150] on div "check_box_outline_blank Joie" at bounding box center [628, 156] width 548 height 17
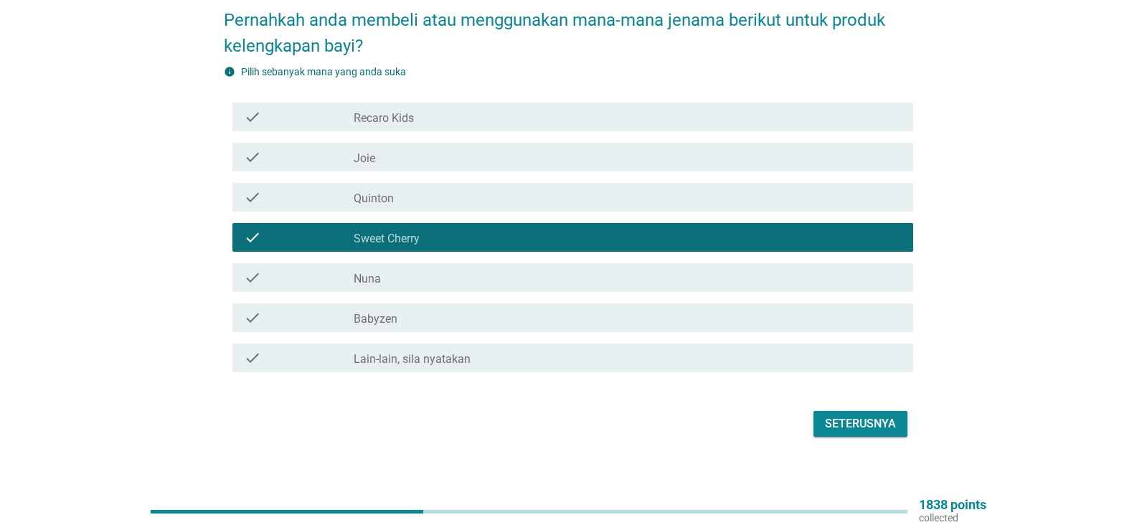
click at [873, 415] on div "Seterusnya" at bounding box center [860, 423] width 71 height 17
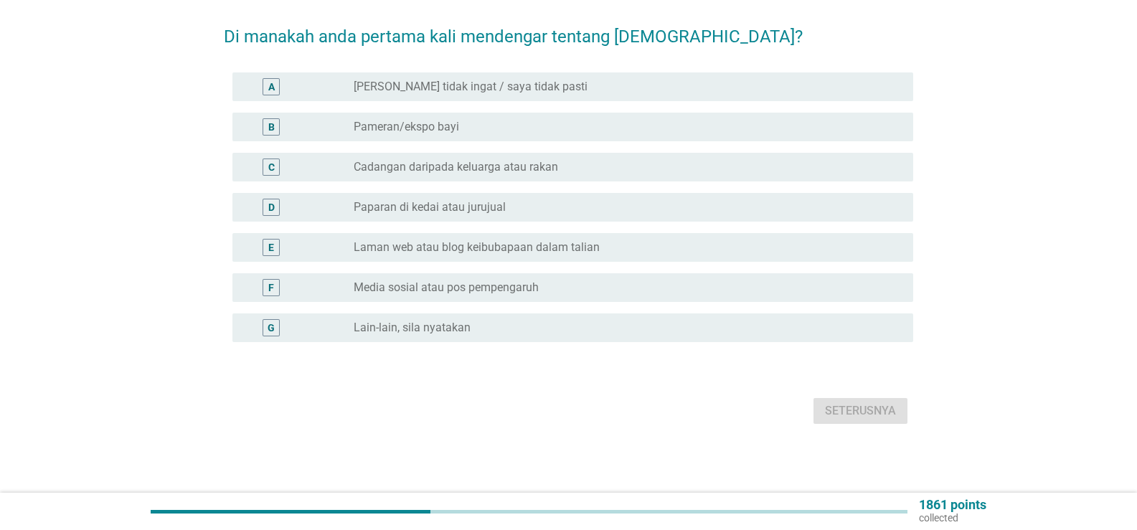
scroll to position [0, 0]
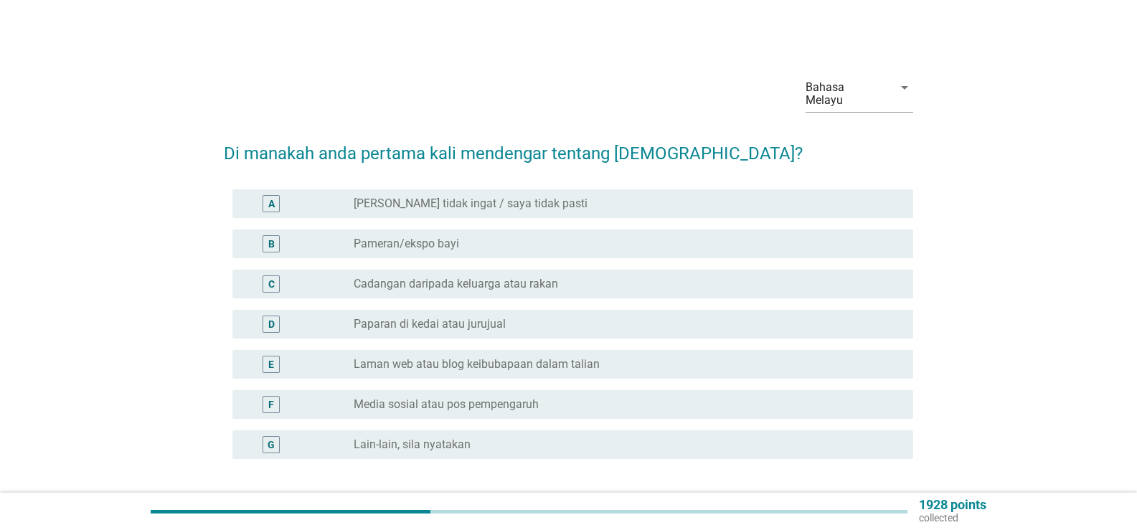
click at [512, 237] on div "radio_button_unchecked Pameran/ekspo bayi" at bounding box center [622, 244] width 536 height 14
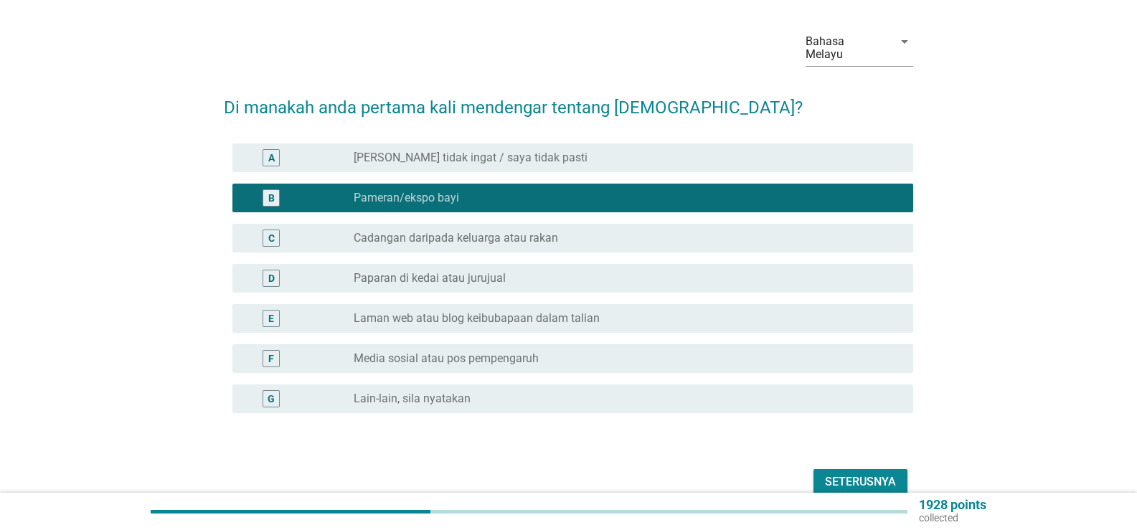
scroll to position [104, 0]
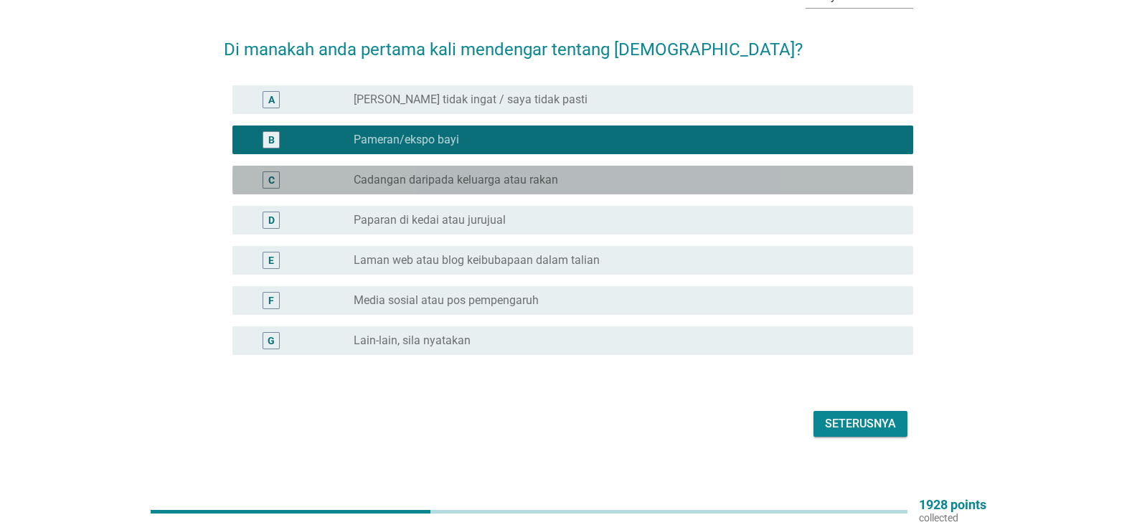
click at [516, 173] on label "Cadangan daripada keluarga atau rakan" at bounding box center [456, 180] width 204 height 14
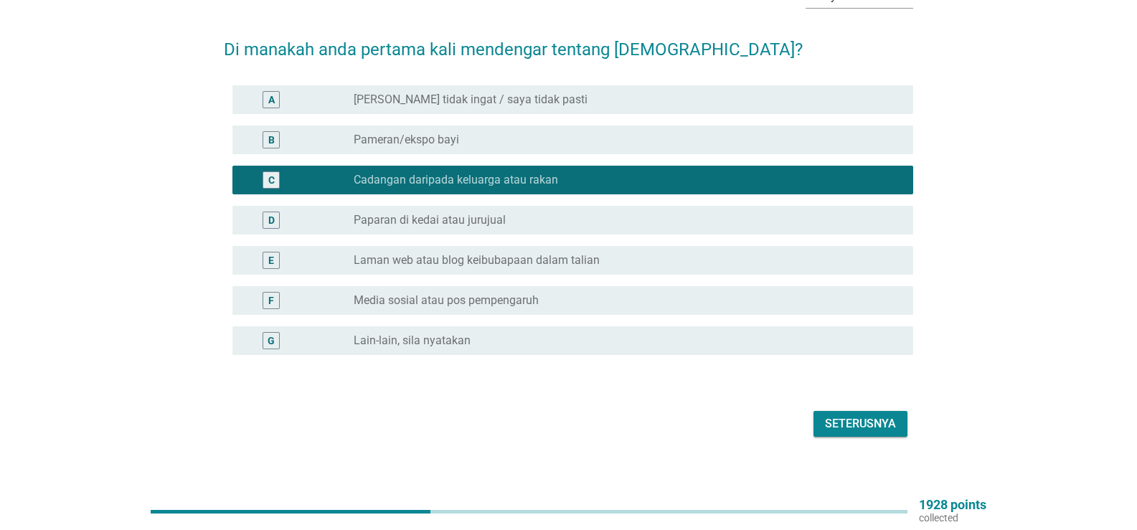
click at [488, 253] on label "Laman web atau blog keibubapaan dalam talian" at bounding box center [477, 260] width 246 height 14
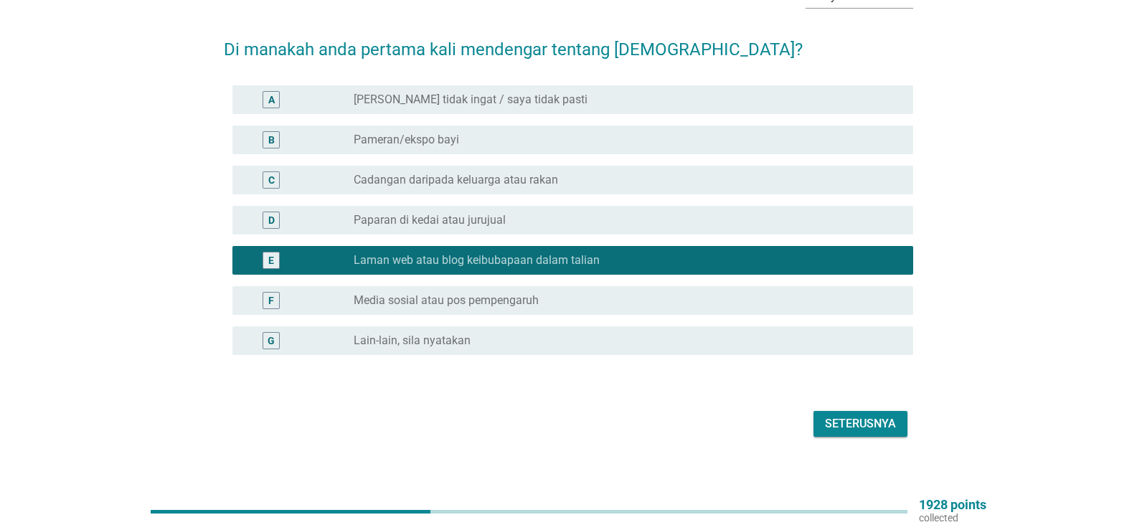
click at [815, 411] on button "Seterusnya" at bounding box center [860, 424] width 94 height 26
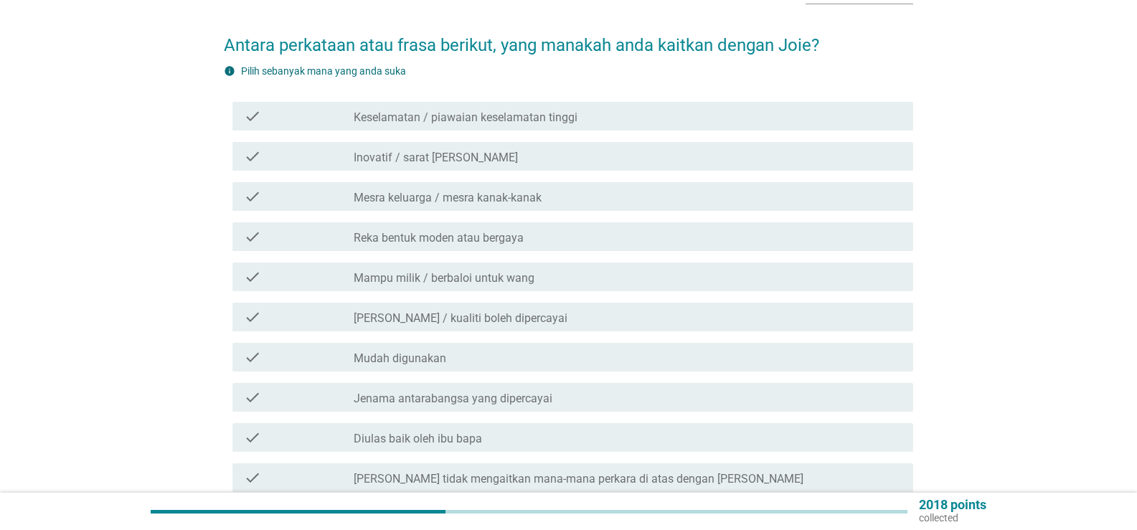
scroll to position [143, 0]
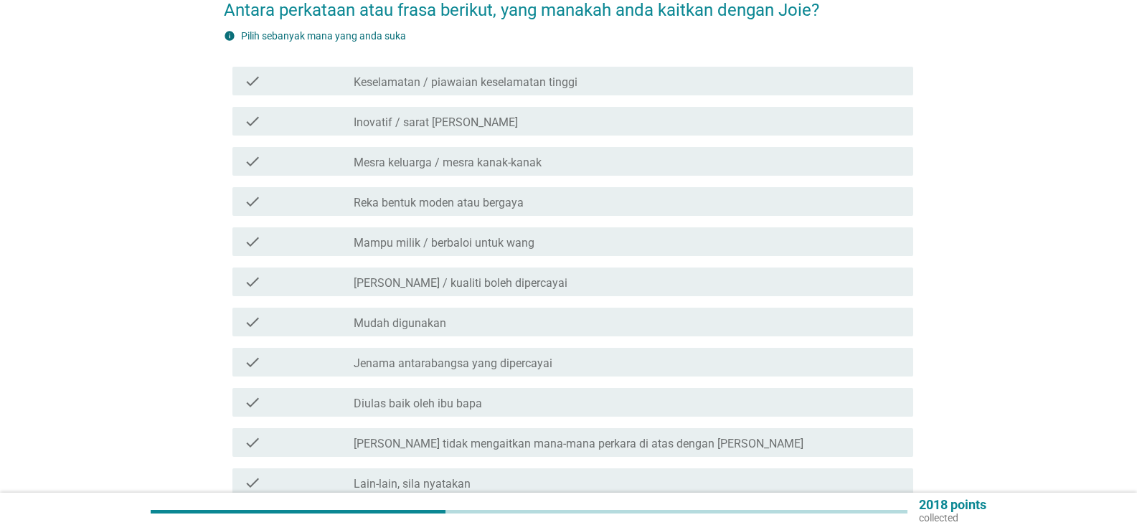
click at [541, 194] on div "check_box_outline_blank Reka bentuk moden atau bergaya" at bounding box center [628, 201] width 548 height 17
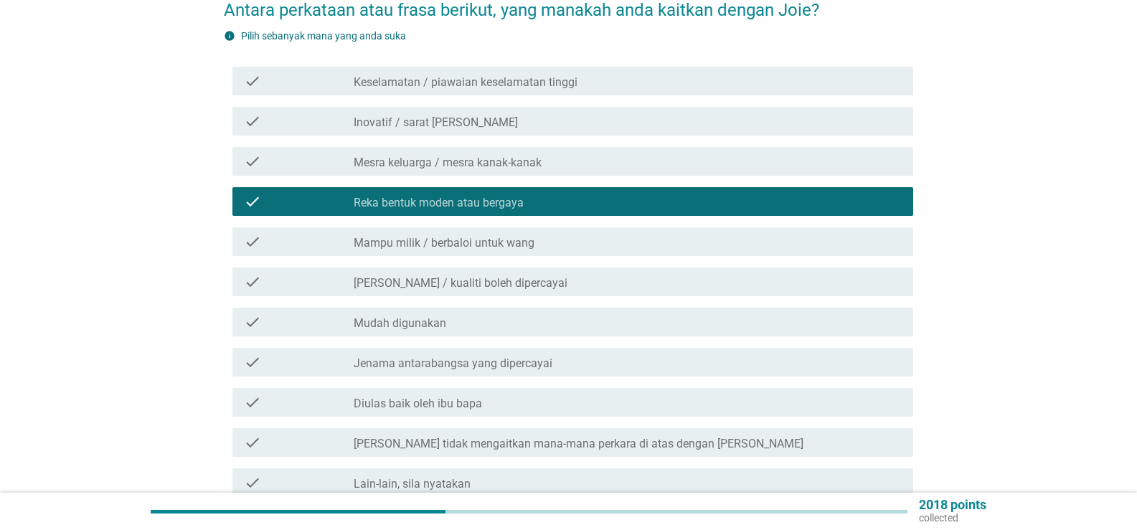
click at [559, 235] on div "check_box_outline_blank Mampu milik / berbaloi untuk wang" at bounding box center [628, 241] width 548 height 17
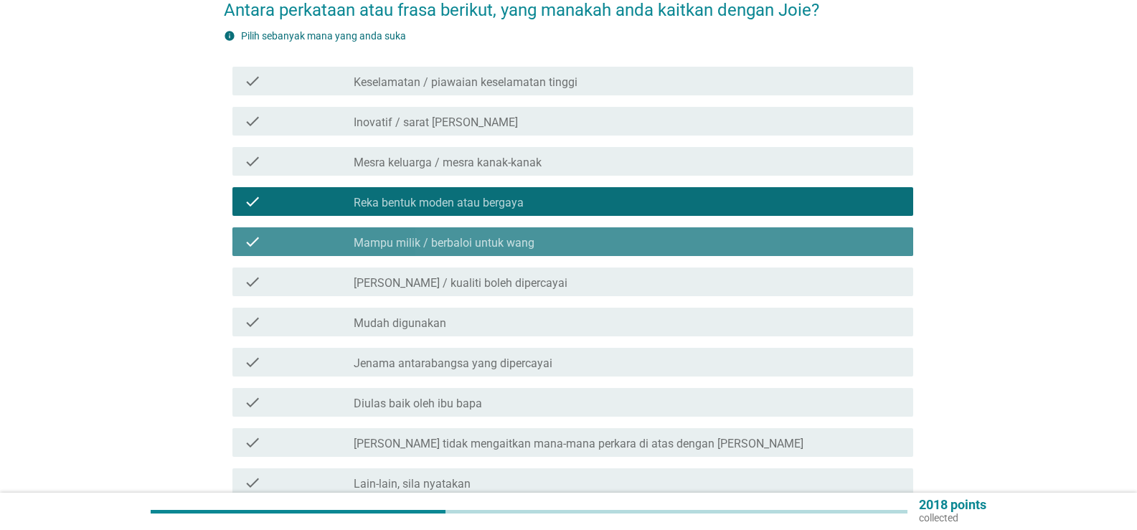
click at [572, 233] on div "check_box_outline_blank Mampu milik / berbaloi untuk wang" at bounding box center [628, 241] width 548 height 17
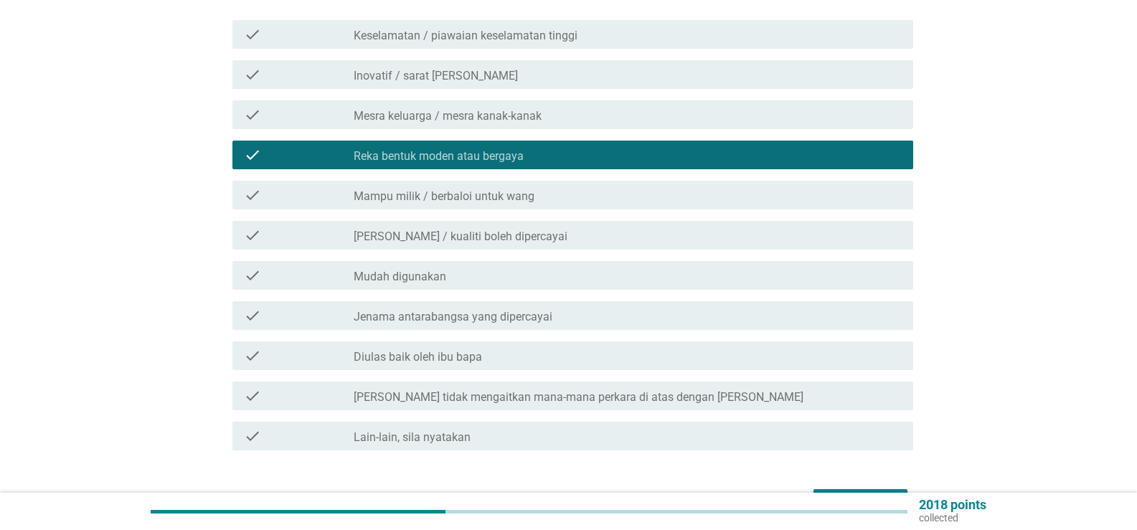
scroll to position [215, 0]
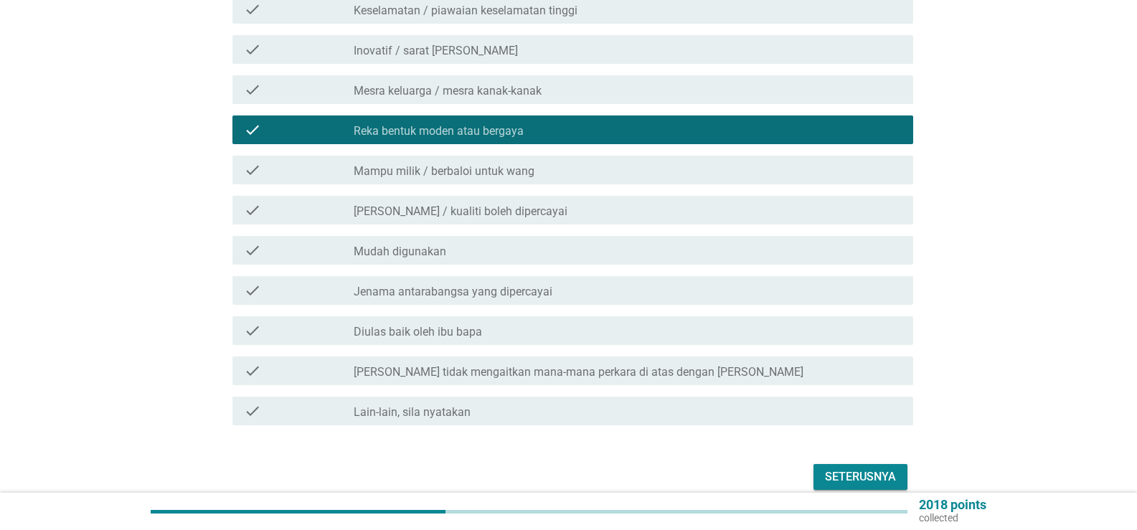
click at [566, 190] on div "check check_box_outline_blank Tahan lasak / kualiti boleh dipercayai" at bounding box center [568, 210] width 689 height 40
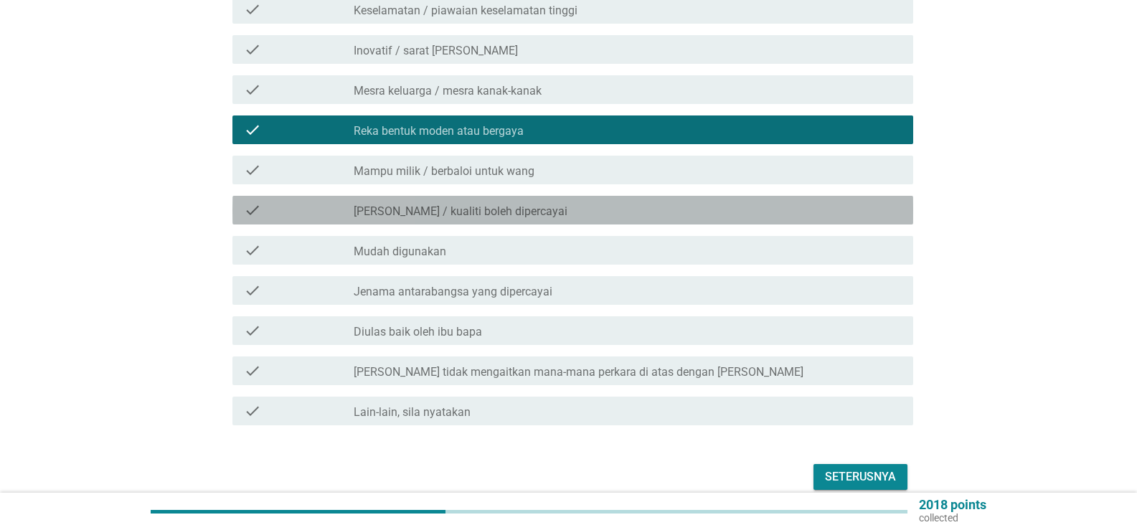
click at [562, 202] on div "check_box_outline_blank Tahan lasak / kualiti boleh dipercayai" at bounding box center [628, 210] width 548 height 17
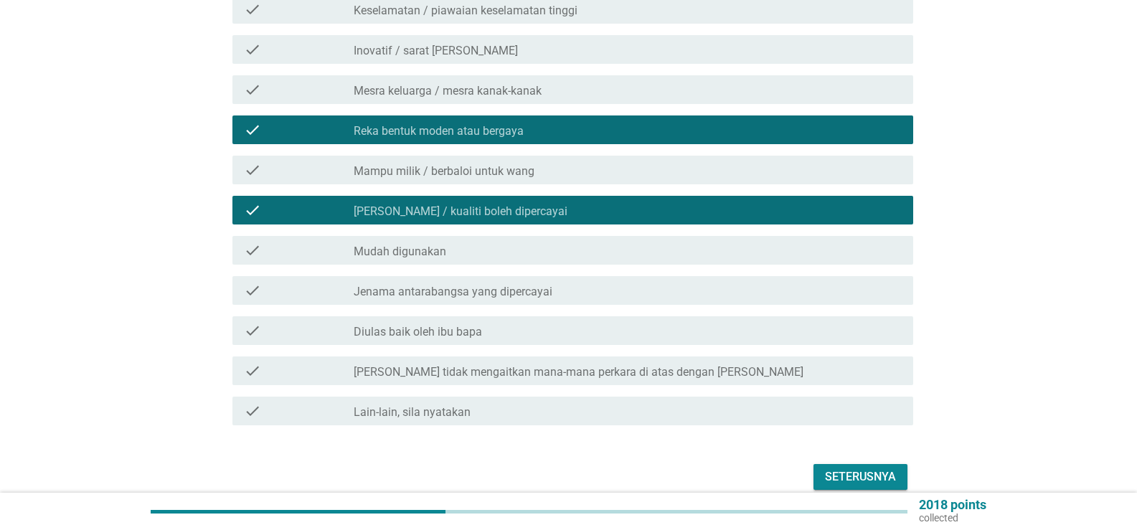
click at [526, 311] on div "check check_box_outline_blank Diulas baik oleh ibu bapa" at bounding box center [568, 331] width 689 height 40
click at [521, 322] on div "check_box_outline_blank Diulas baik oleh ibu bapa" at bounding box center [628, 330] width 548 height 17
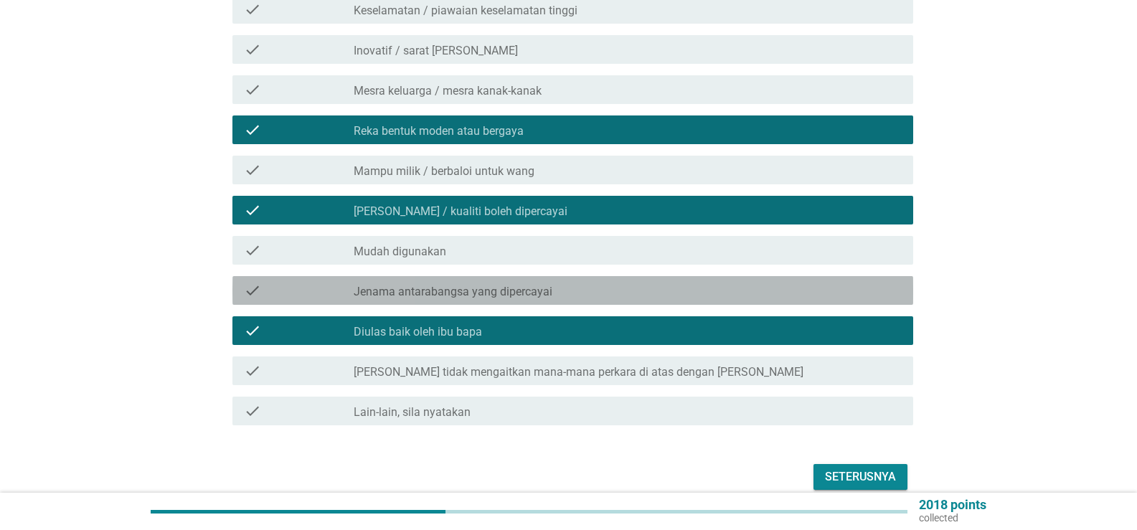
click at [529, 276] on div "check check_box_outline_blank Jenama antarabangsa yang dipercayai" at bounding box center [572, 290] width 681 height 29
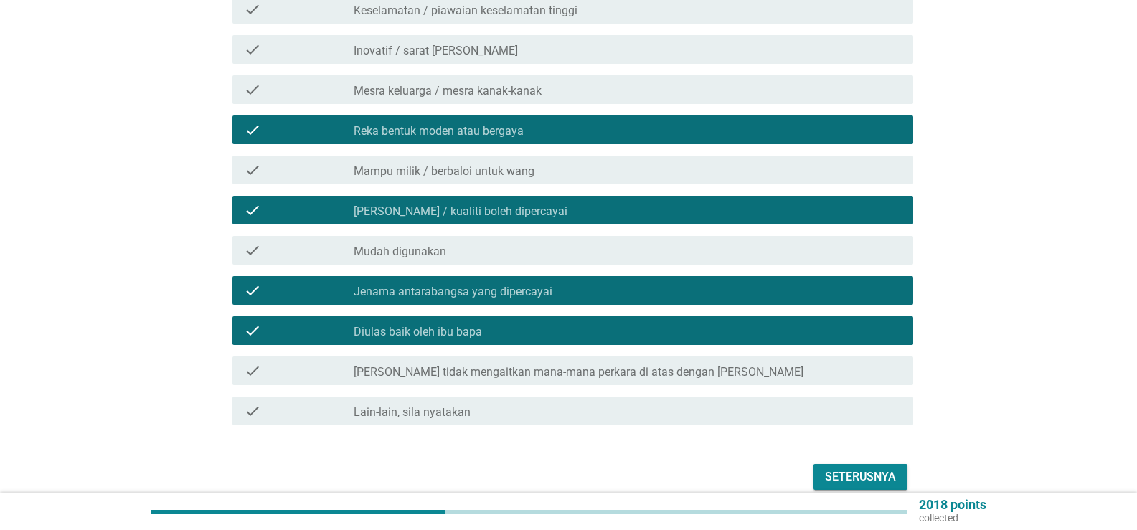
click at [838, 468] on div "Seterusnya" at bounding box center [860, 476] width 71 height 17
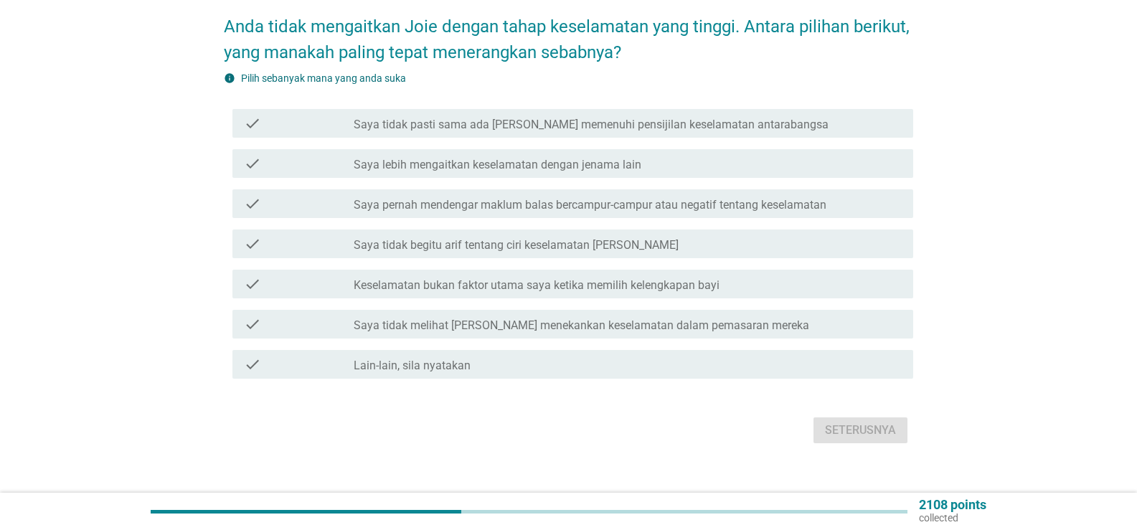
scroll to position [133, 0]
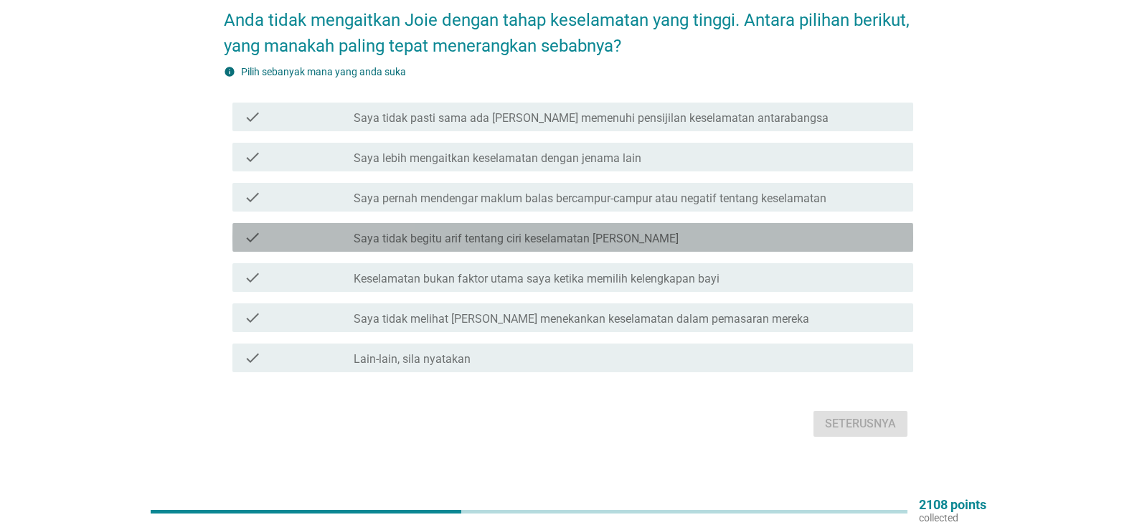
click at [580, 232] on label "Saya tidak begitu arif tentang ciri keselamatan [PERSON_NAME]" at bounding box center [516, 239] width 325 height 14
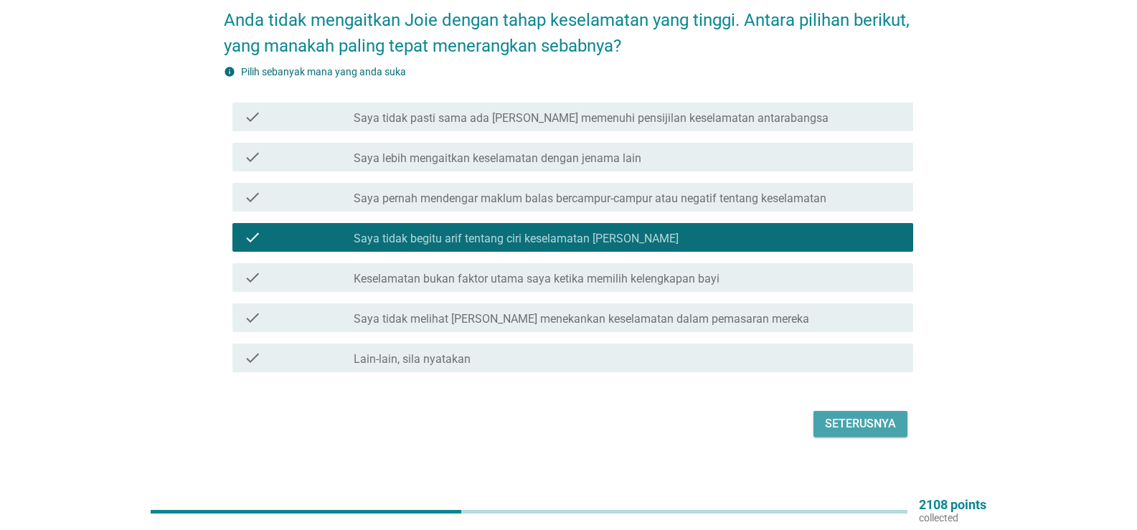
click at [829, 415] on div "Seterusnya" at bounding box center [860, 423] width 71 height 17
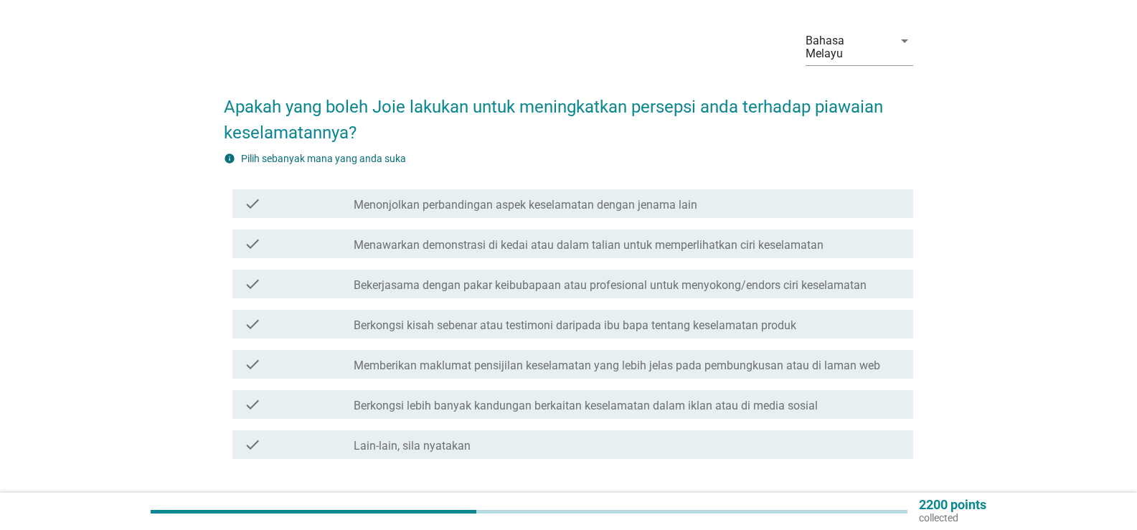
scroll to position [72, 0]
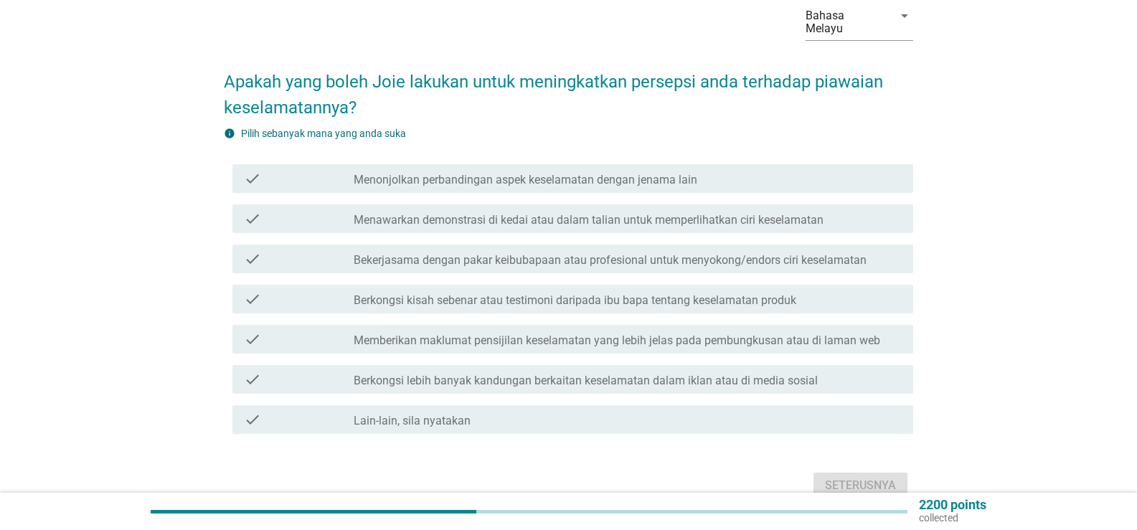
click at [561, 213] on label "Menawarkan demonstrasi di kedai atau dalam talian untuk memperlihatkan ciri kes…" at bounding box center [589, 220] width 470 height 14
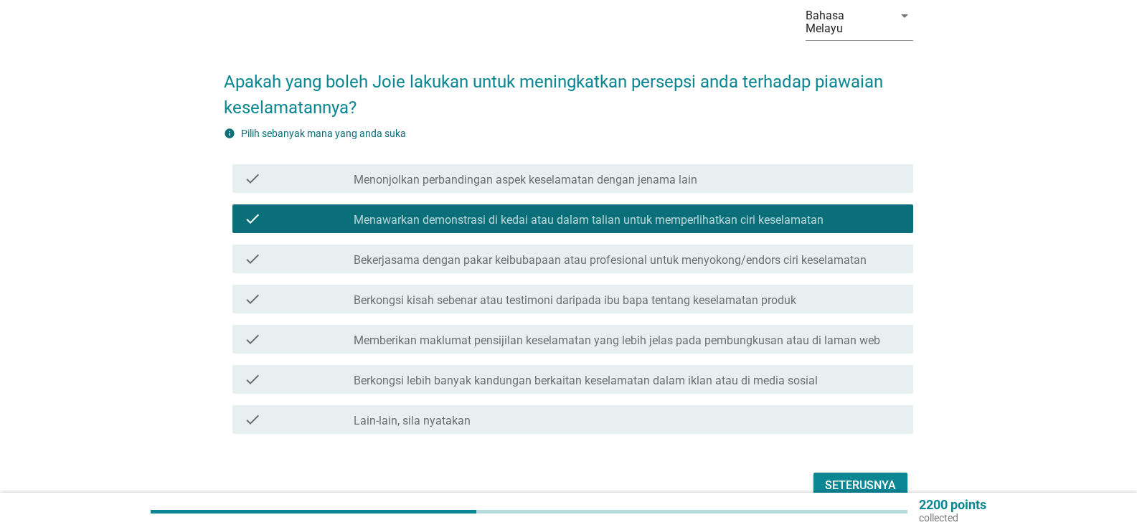
click at [585, 253] on label "Bekerjasama dengan pakar keibubapaan atau profesional untuk menyokong/endors ci…" at bounding box center [610, 260] width 513 height 14
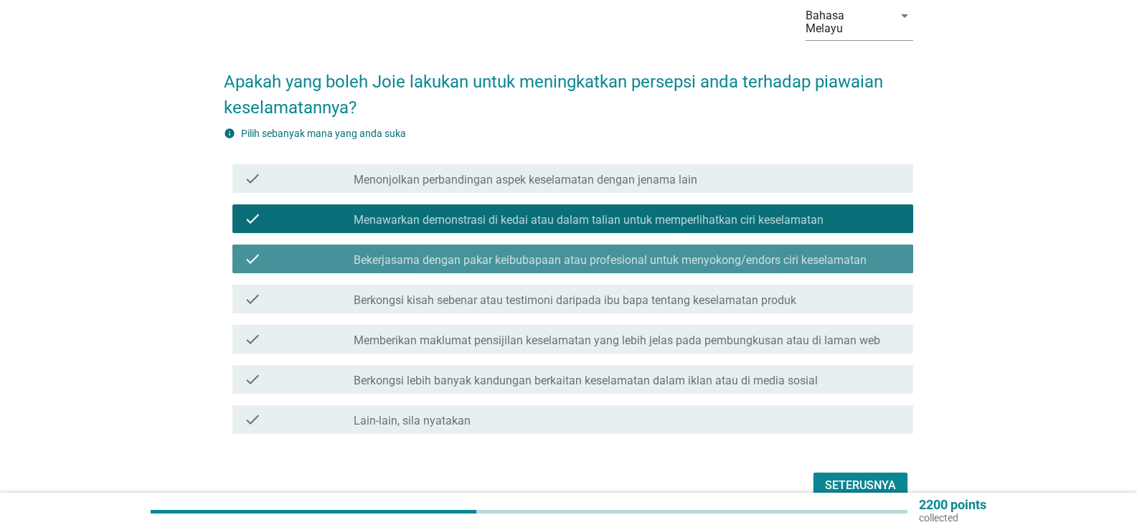
click at [644, 253] on label "Bekerjasama dengan pakar keibubapaan atau profesional untuk menyokong/endors ci…" at bounding box center [610, 260] width 513 height 14
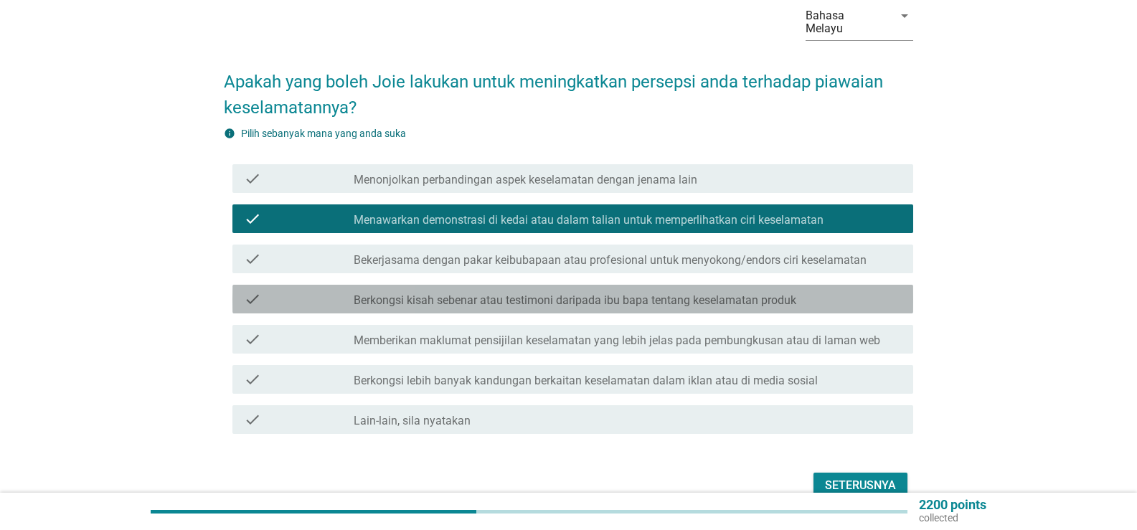
click at [635, 293] on label "Berkongsi kisah sebenar atau testimoni daripada ibu bapa tentang keselamatan pr…" at bounding box center [575, 300] width 442 height 14
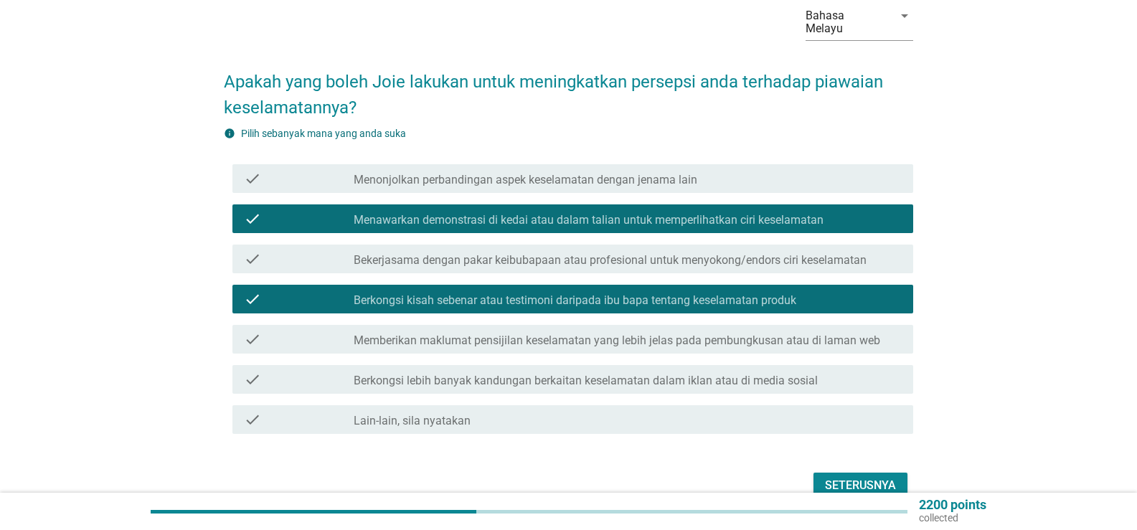
click at [797, 333] on label "Memberikan maklumat pensijilan keselamatan yang lebih jelas pada pembungkusan a…" at bounding box center [617, 340] width 526 height 14
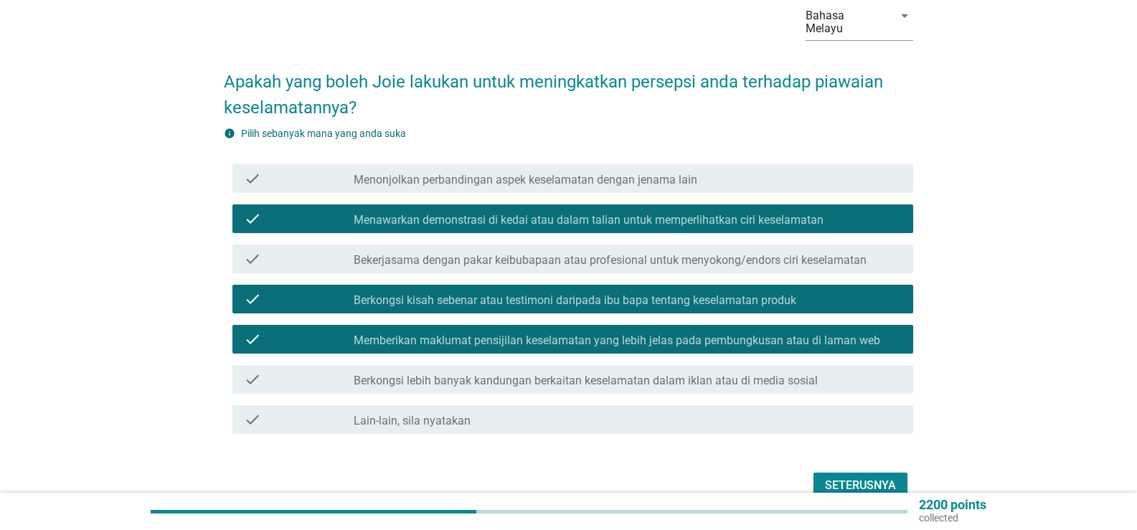
click at [848, 477] on div "Seterusnya" at bounding box center [860, 485] width 71 height 17
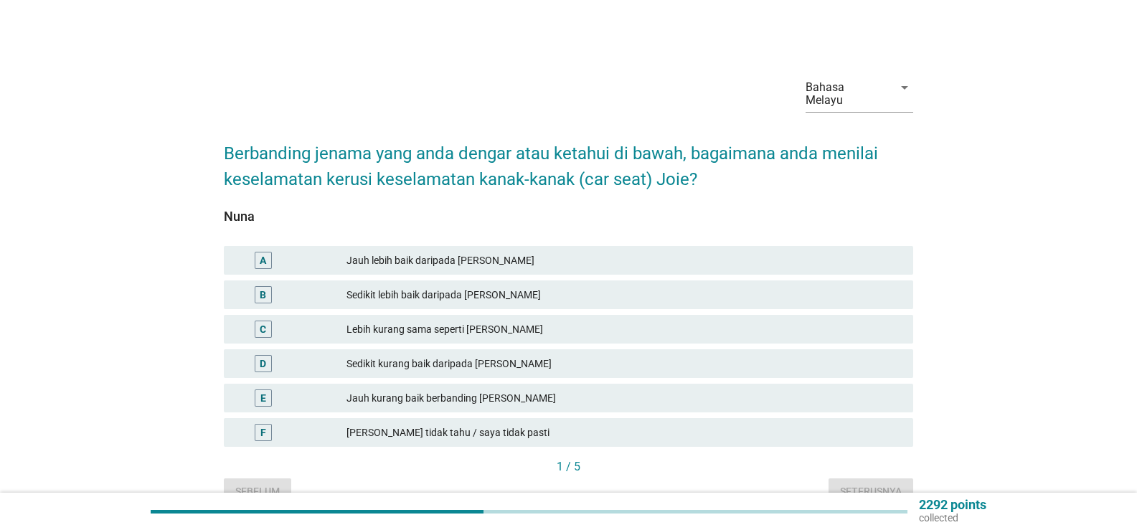
scroll to position [63, 0]
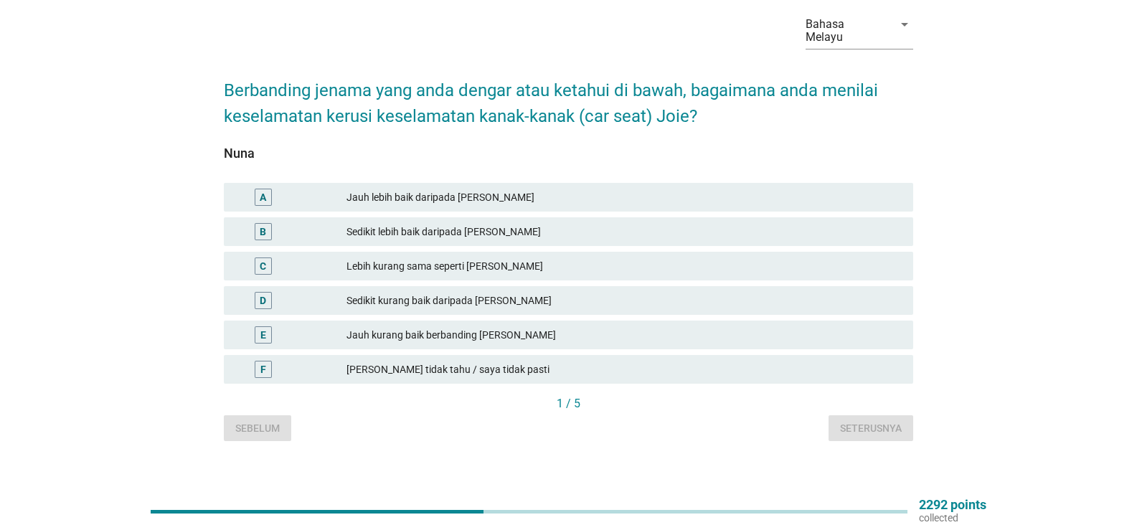
click at [498, 257] on div "Lebih kurang sama seperti [PERSON_NAME]" at bounding box center [623, 265] width 555 height 17
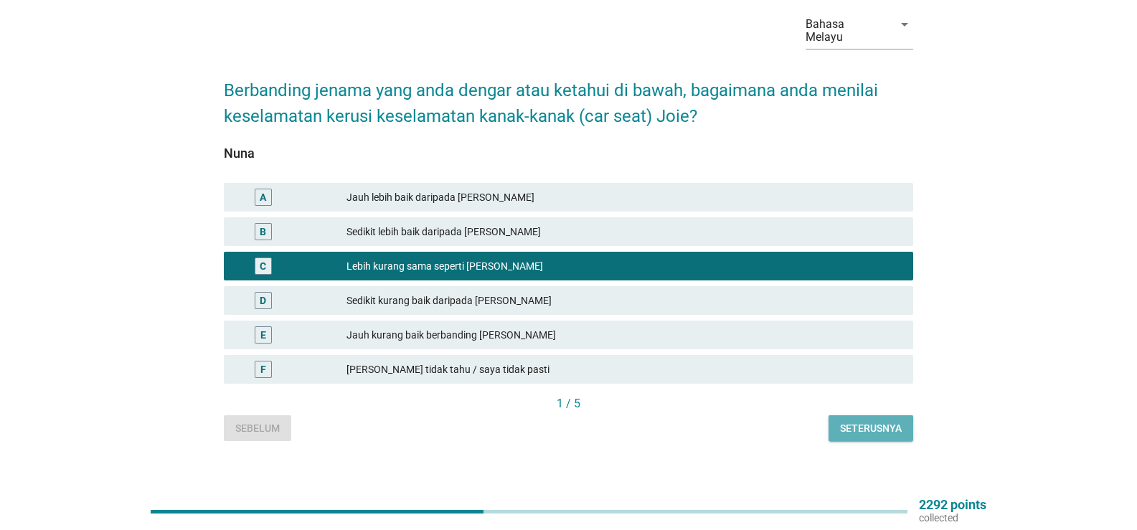
click at [834, 415] on button "Seterusnya" at bounding box center [870, 428] width 85 height 26
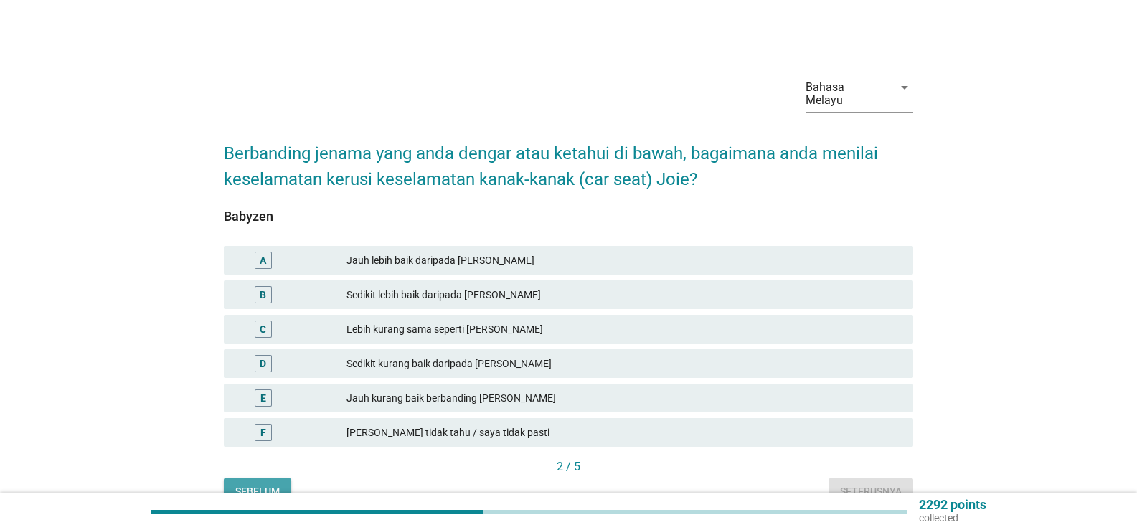
click at [267, 484] on div "Sebelum" at bounding box center [257, 491] width 44 height 15
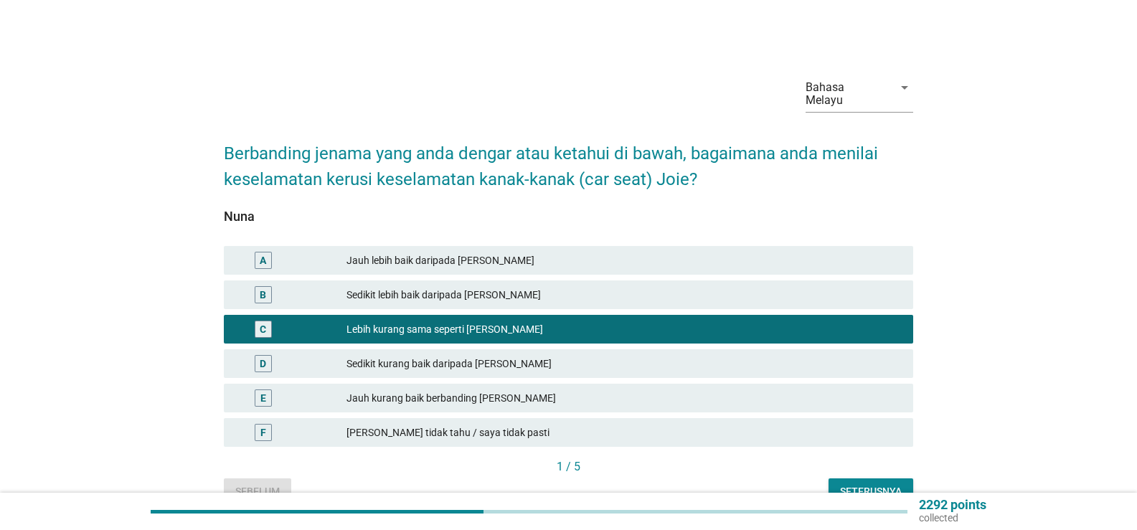
click at [840, 484] on div "Seterusnya" at bounding box center [871, 491] width 62 height 15
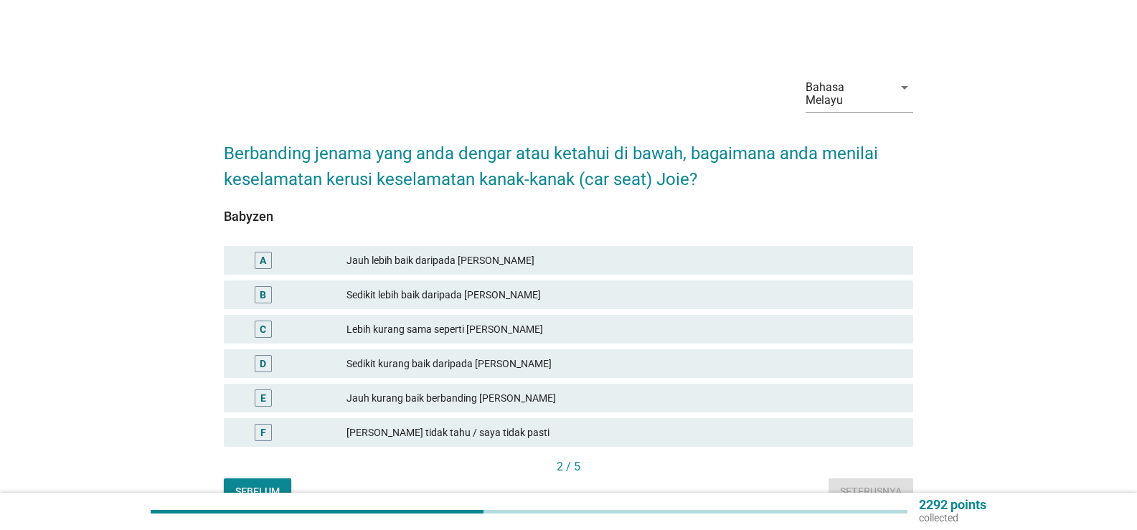
click at [391, 321] on div "Lebih kurang sama seperti [PERSON_NAME]" at bounding box center [623, 329] width 555 height 17
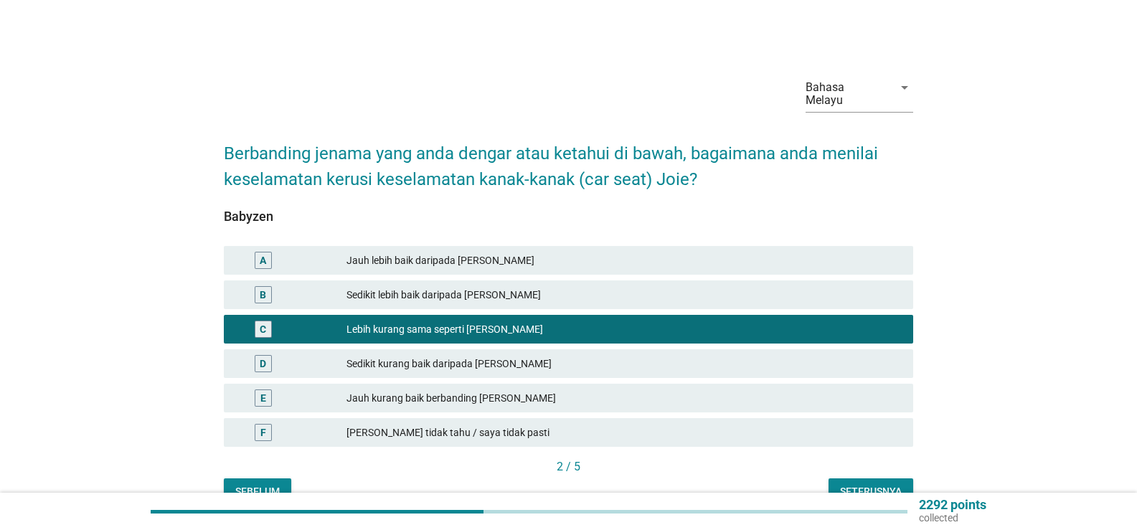
click at [850, 484] on div "Seterusnya" at bounding box center [871, 491] width 62 height 15
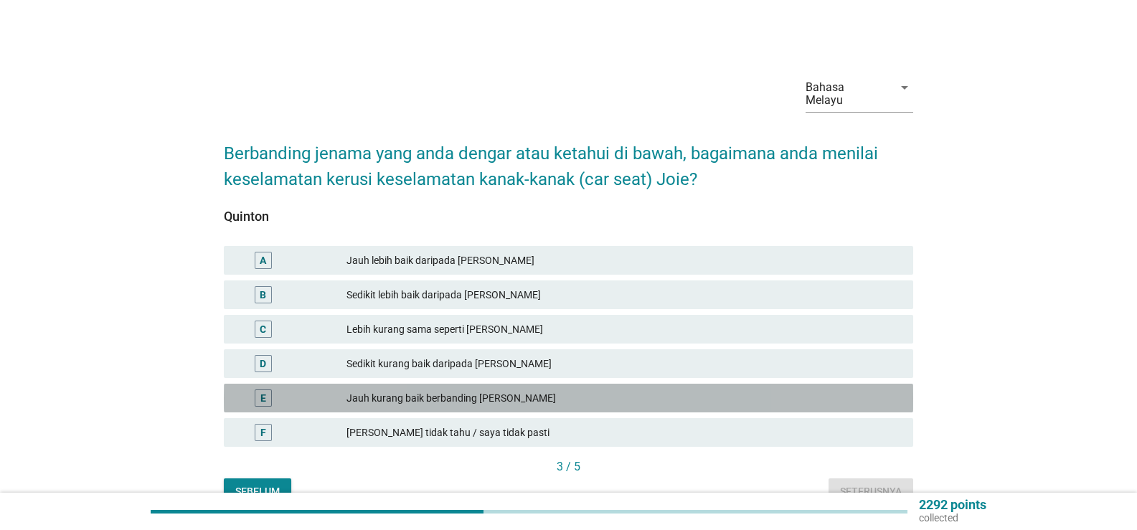
click at [420, 389] on div "Jauh kurang baik berbanding [PERSON_NAME]" at bounding box center [623, 397] width 555 height 17
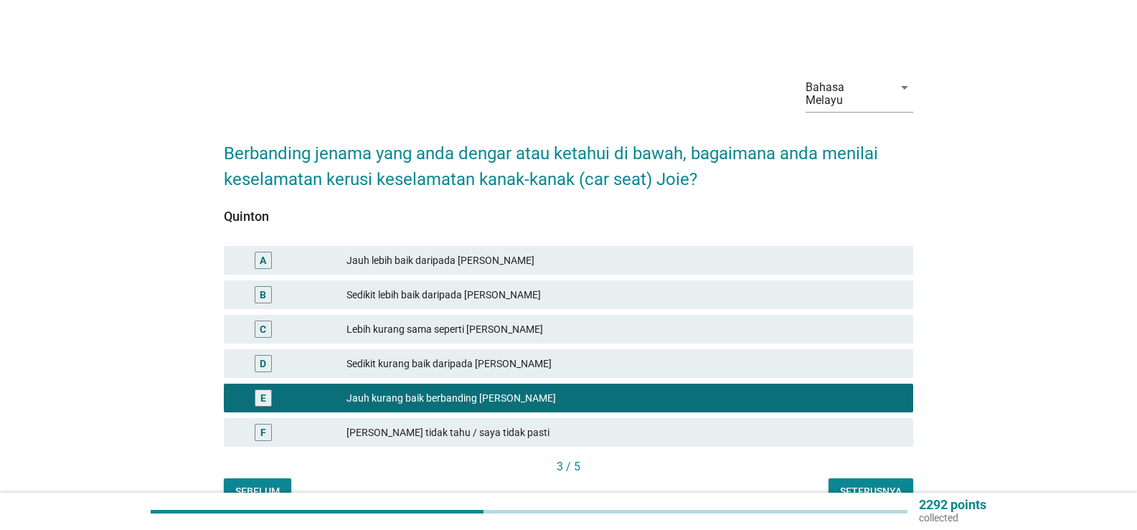
click at [865, 484] on div "Seterusnya" at bounding box center [871, 491] width 62 height 15
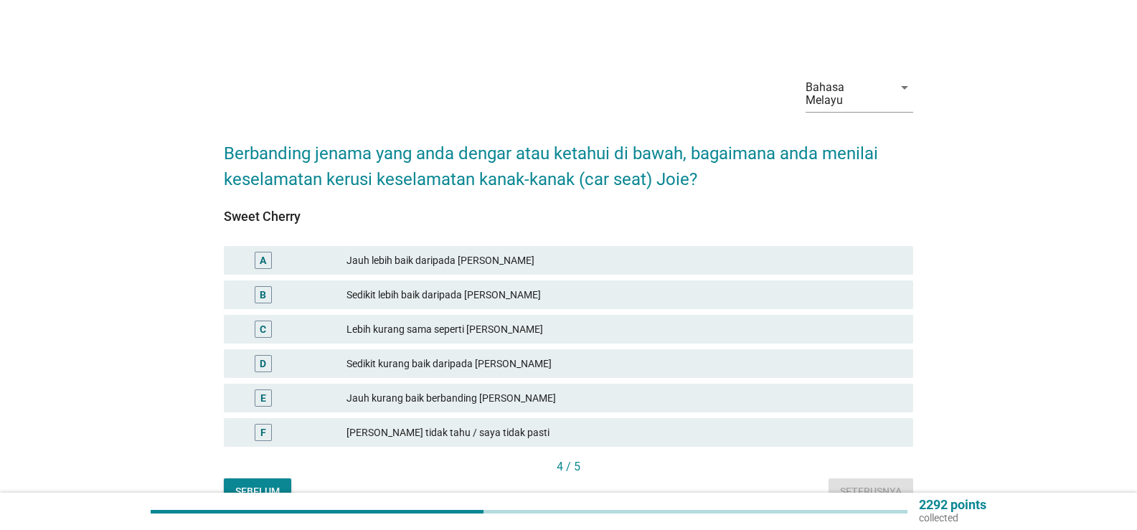
click at [419, 389] on div "Jauh kurang baik berbanding [PERSON_NAME]" at bounding box center [623, 397] width 555 height 17
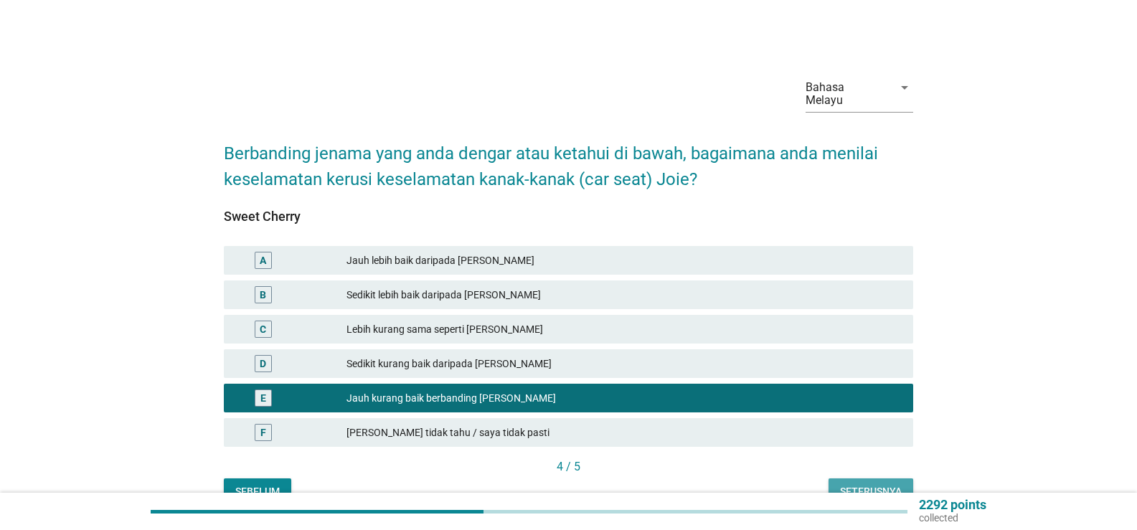
click at [854, 485] on div "Seterusnya" at bounding box center [871, 491] width 62 height 15
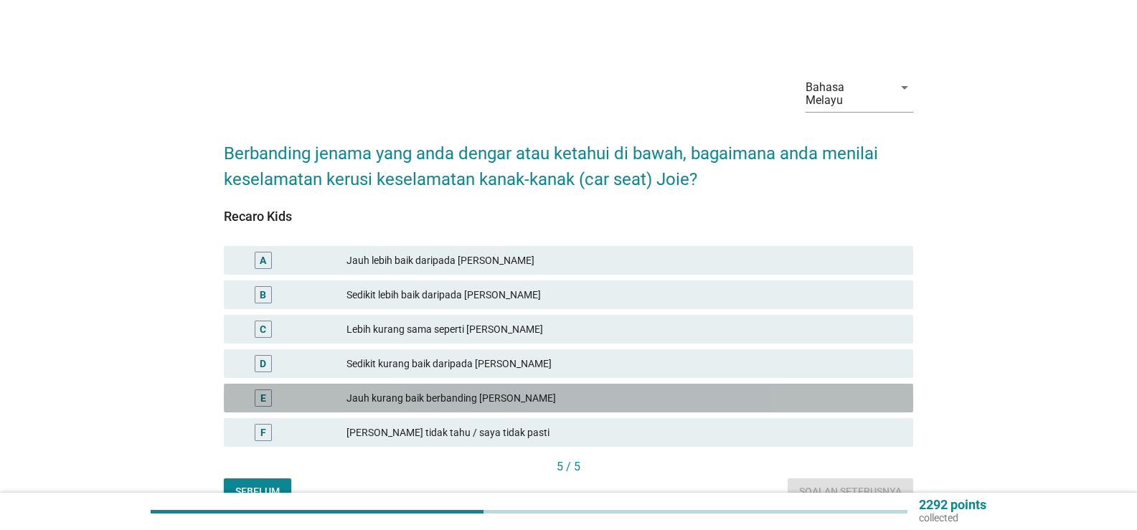
click at [410, 389] on div "Jauh kurang baik berbanding [PERSON_NAME]" at bounding box center [623, 397] width 555 height 17
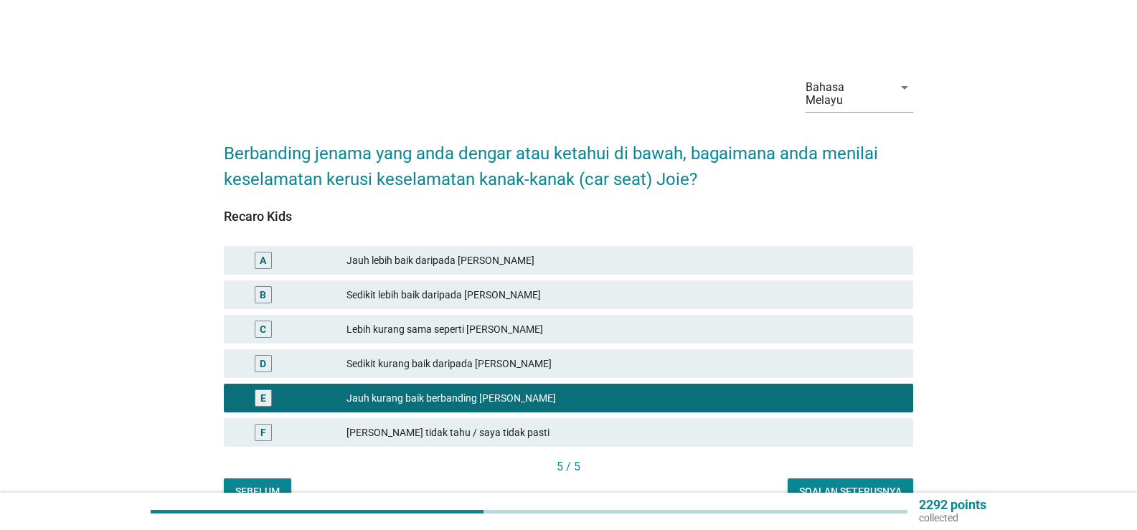
click at [432, 359] on div "D Sedikit kurang baik daripada [PERSON_NAME]" at bounding box center [568, 363] width 689 height 29
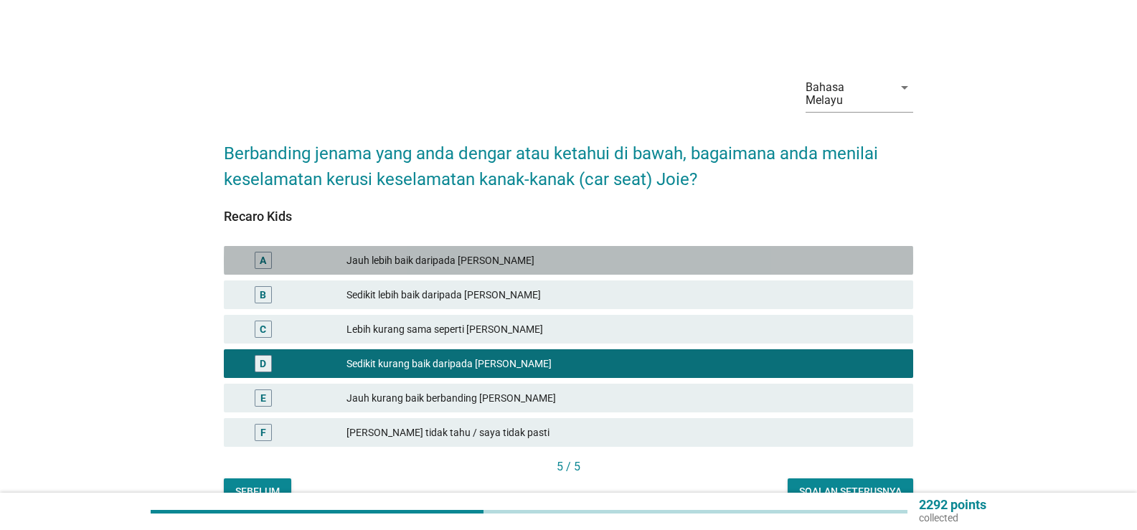
click at [435, 252] on div "Jauh lebih baik daripada [PERSON_NAME]" at bounding box center [623, 260] width 555 height 17
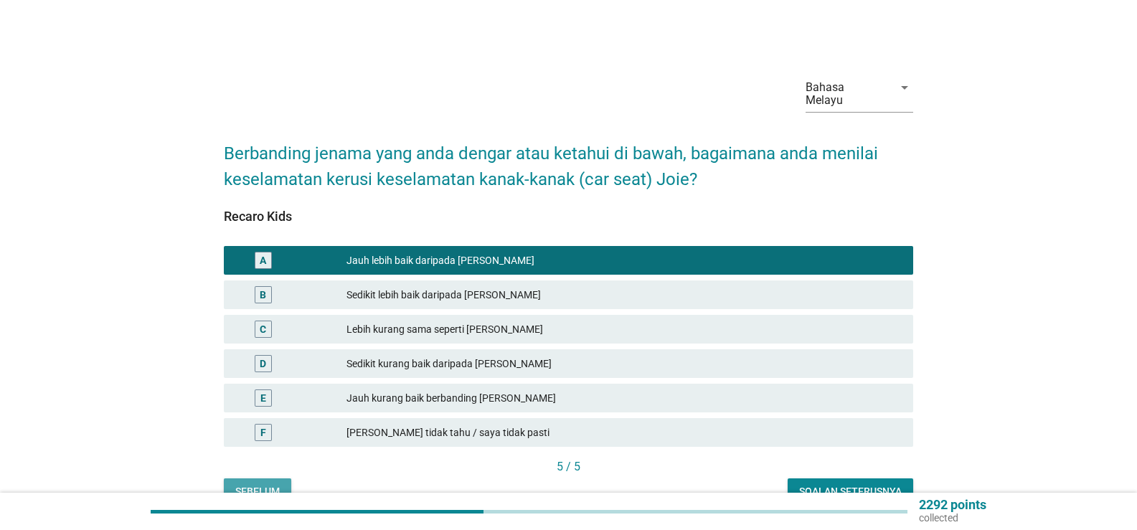
click at [259, 484] on div "Sebelum" at bounding box center [257, 491] width 44 height 15
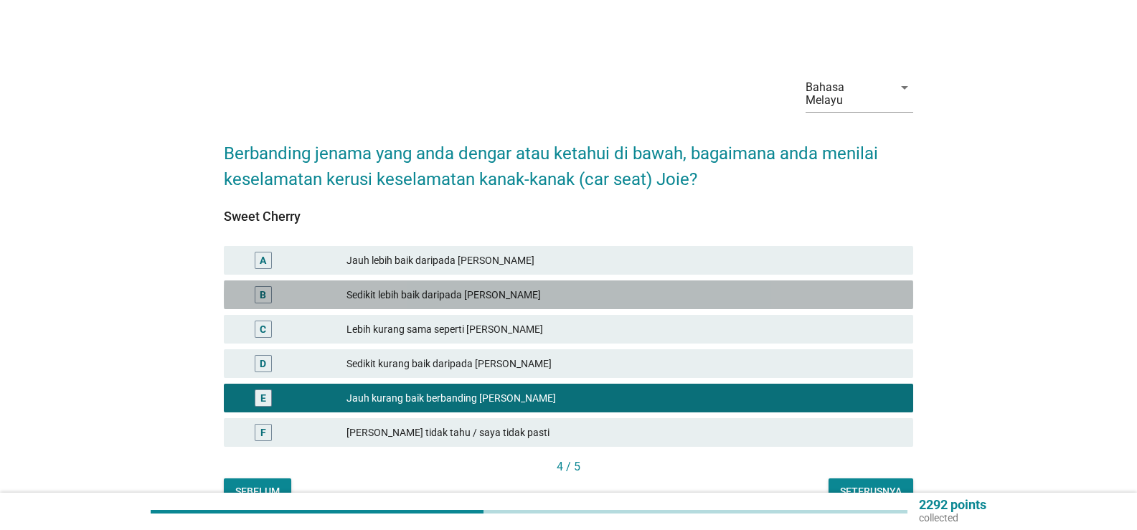
click at [394, 286] on div "Sedikit lebih baik daripada [PERSON_NAME]" at bounding box center [623, 294] width 555 height 17
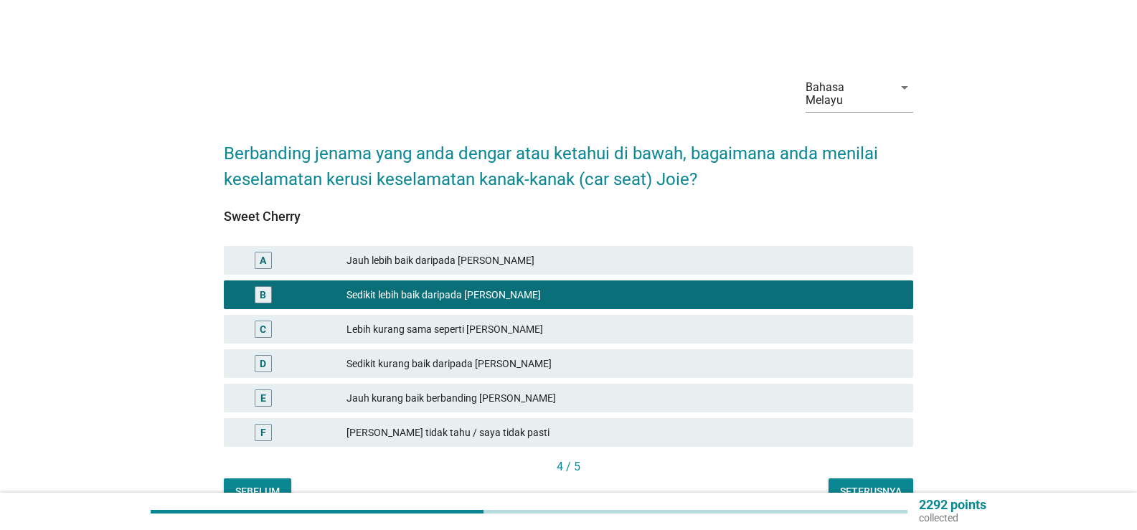
click at [236, 478] on button "Sebelum" at bounding box center [257, 491] width 67 height 26
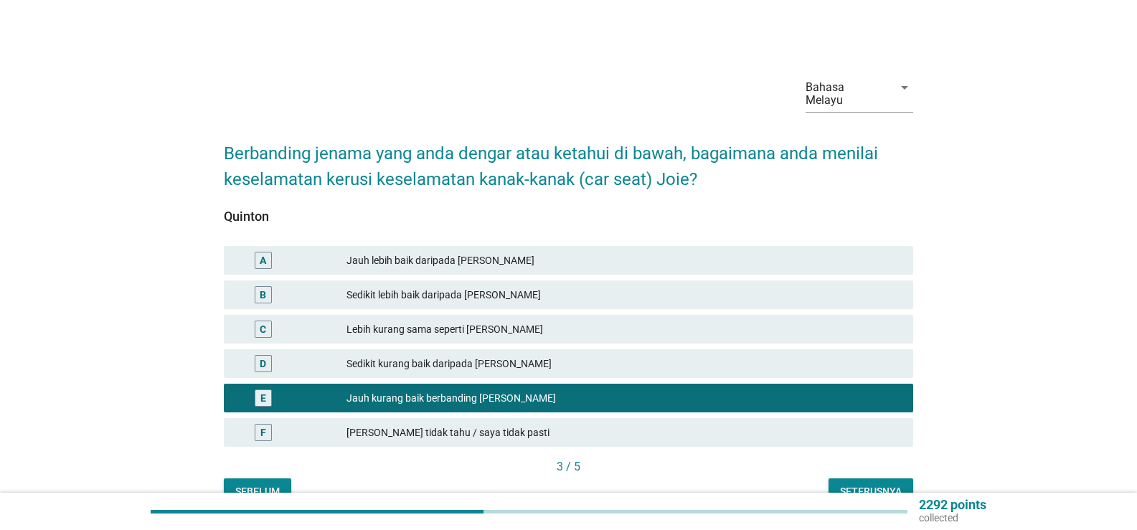
click at [398, 252] on div "Jauh lebih baik daripada [PERSON_NAME]" at bounding box center [623, 260] width 555 height 17
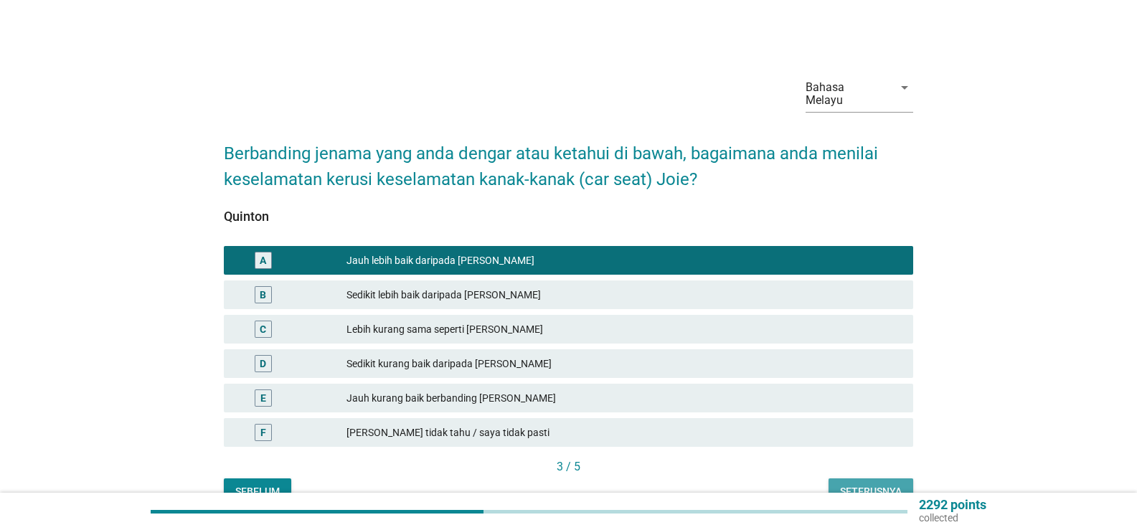
click at [832, 478] on button "Seterusnya" at bounding box center [870, 491] width 85 height 26
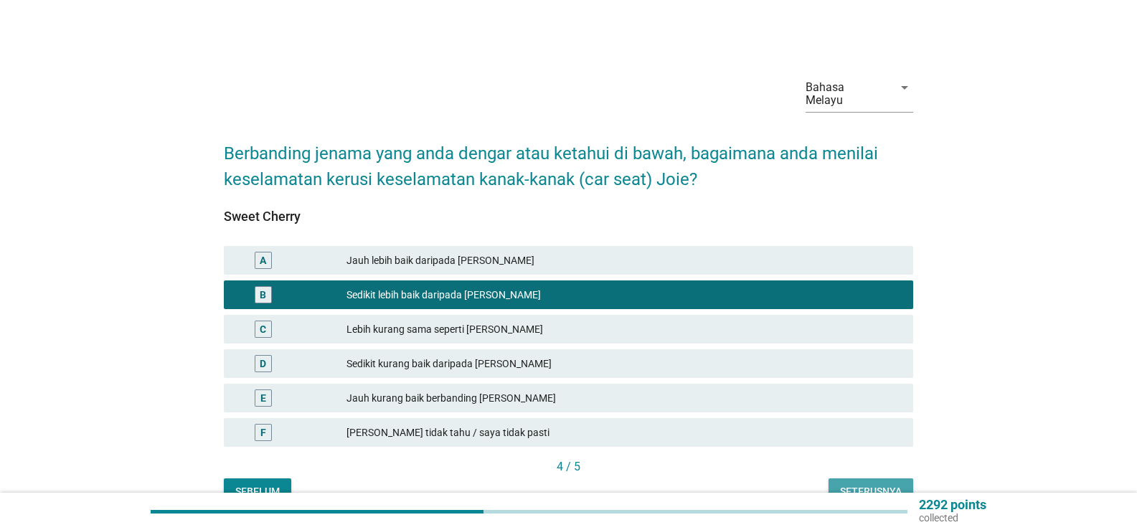
click at [845, 484] on div "Seterusnya" at bounding box center [871, 491] width 62 height 15
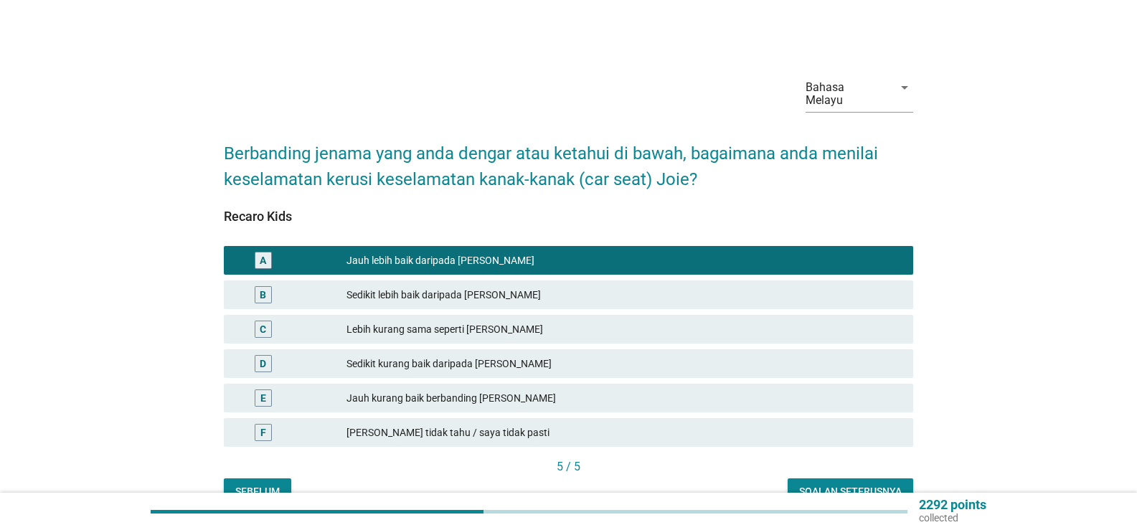
click at [844, 484] on div "Soalan seterusnya" at bounding box center [850, 491] width 103 height 15
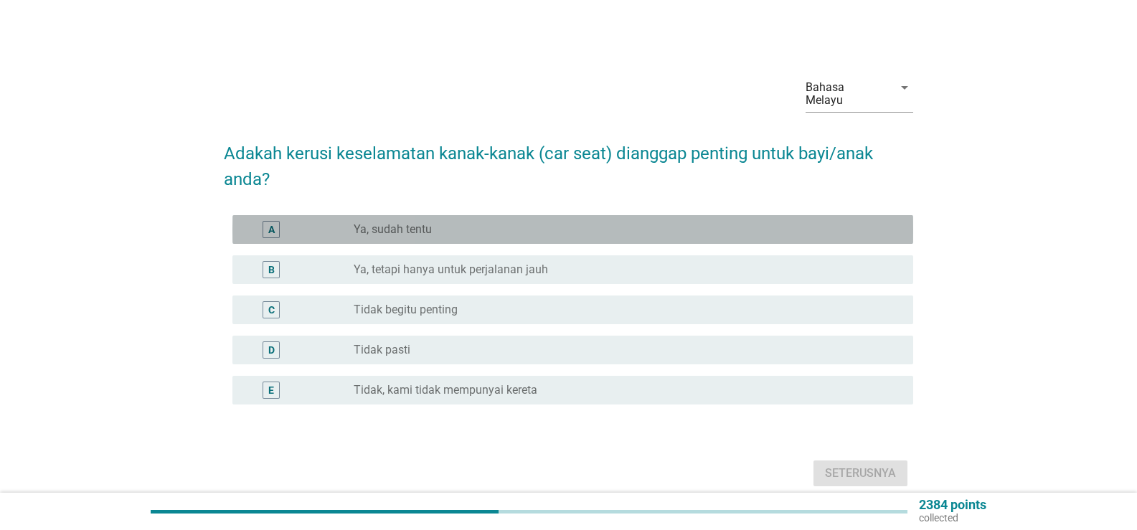
click at [494, 222] on div "radio_button_unchecked Ya, sudah tentu" at bounding box center [622, 229] width 536 height 14
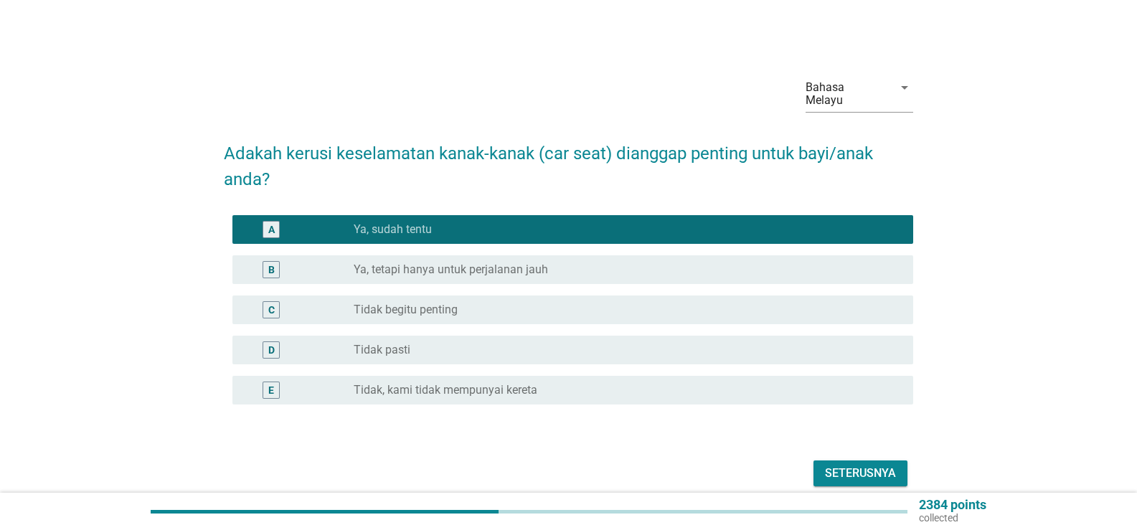
click at [844, 467] on div "Seterusnya" at bounding box center [860, 473] width 71 height 17
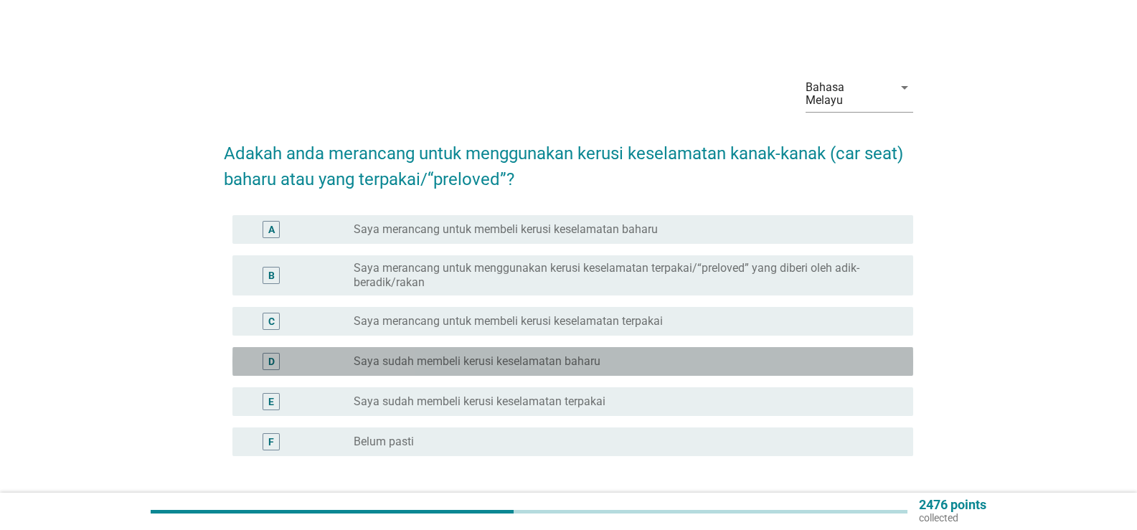
click at [469, 354] on label "Saya sudah membeli kerusi keselamatan baharu" at bounding box center [477, 361] width 247 height 14
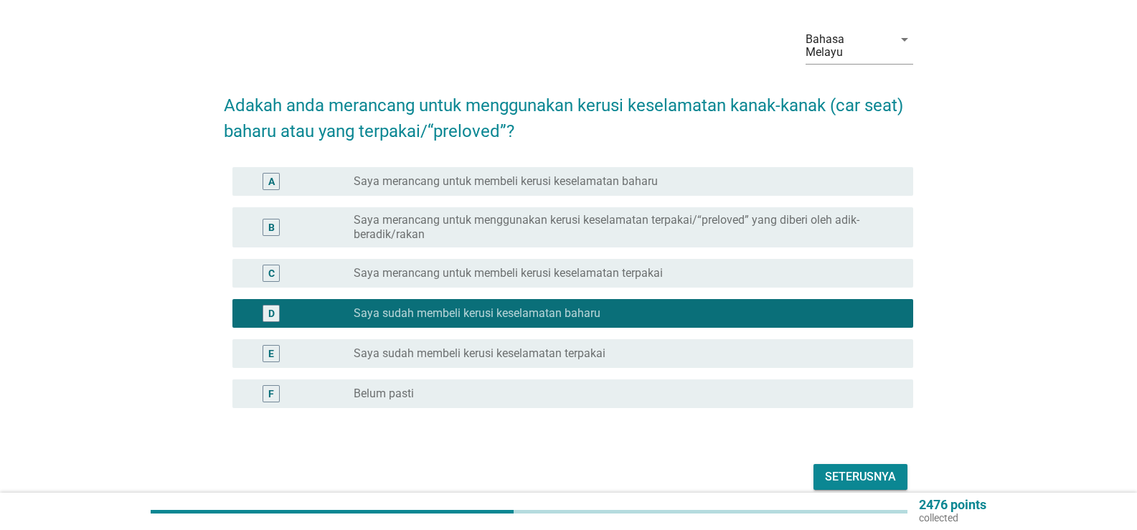
scroll to position [101, 0]
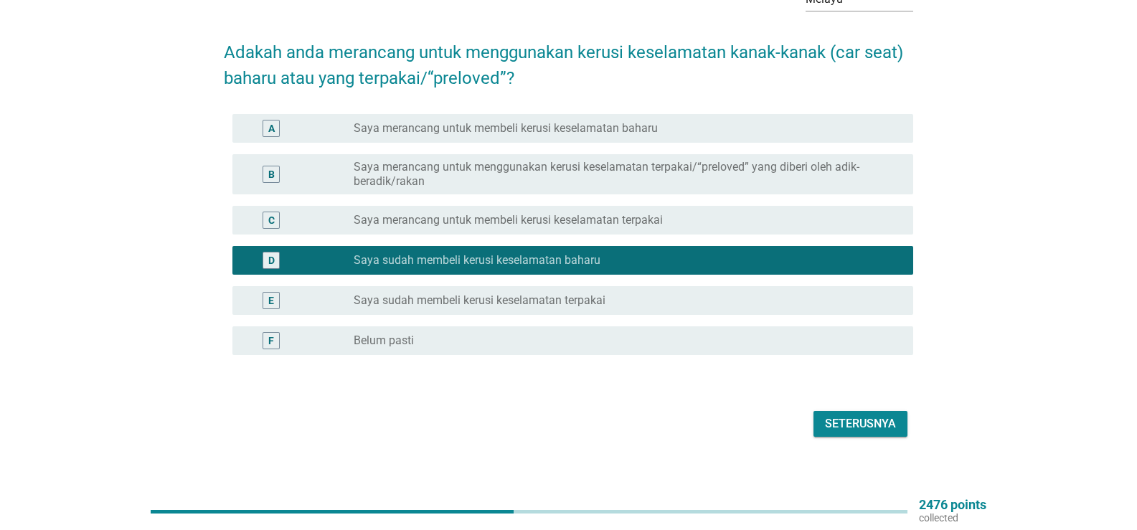
click at [895, 415] on div "Seterusnya" at bounding box center [860, 423] width 71 height 17
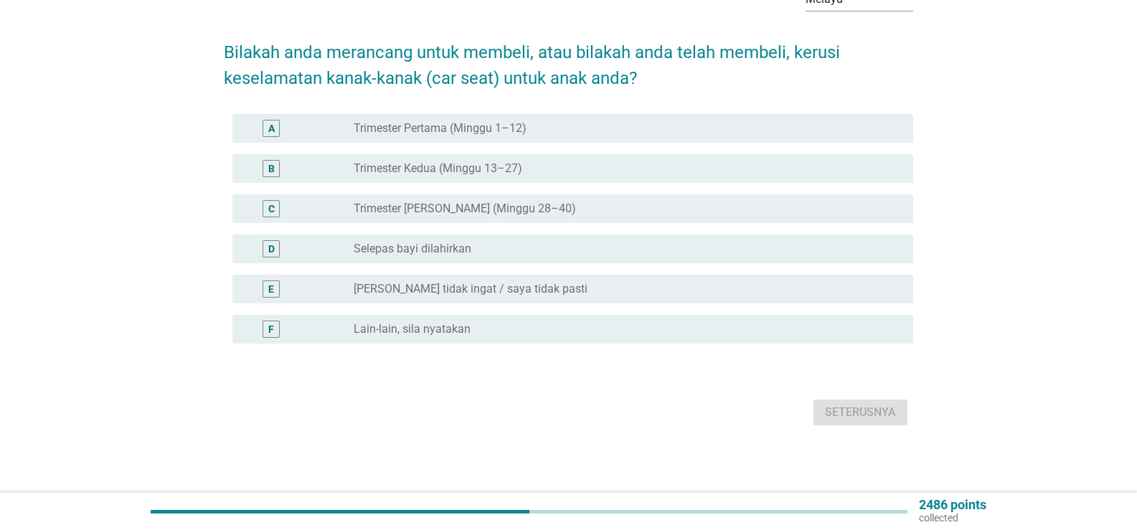
scroll to position [0, 0]
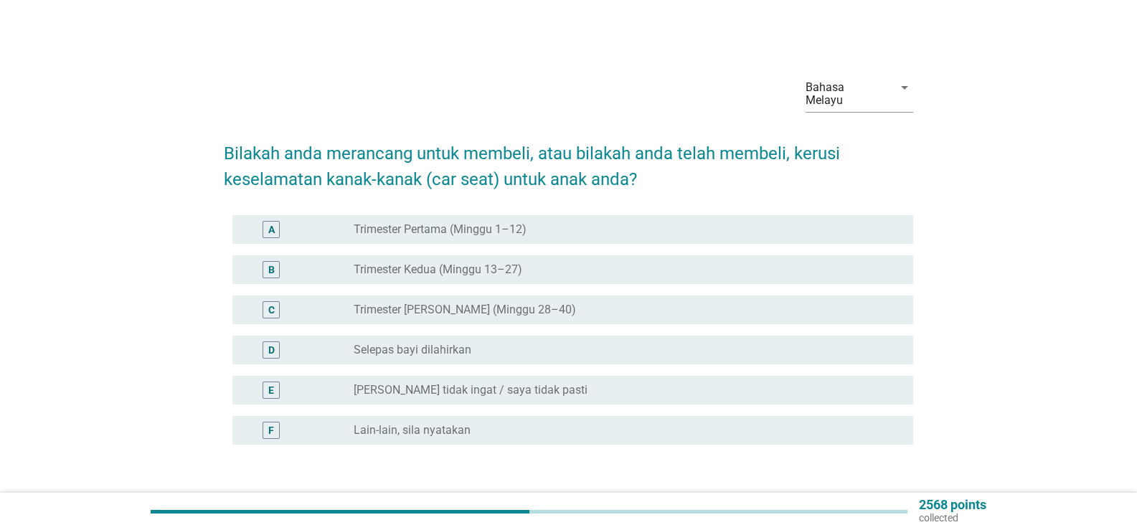
drag, startPoint x: 895, startPoint y: 412, endPoint x: 564, endPoint y: 392, distance: 331.9
click at [568, 395] on form "Bilakah anda merancang untuk membeli, atau bilakah anda telah membeli, kerusi k…" at bounding box center [568, 328] width 689 height 404
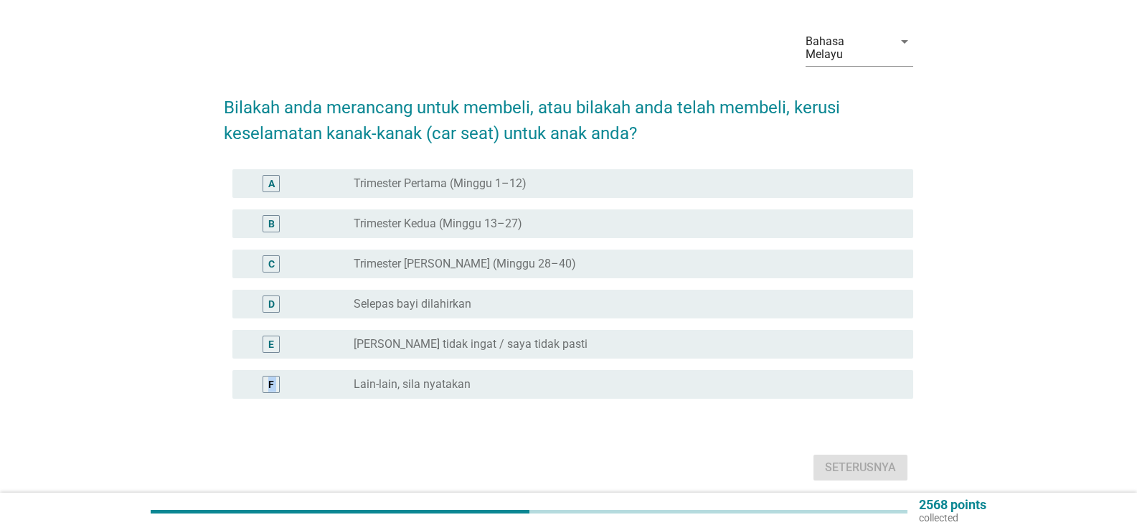
scroll to position [90, 0]
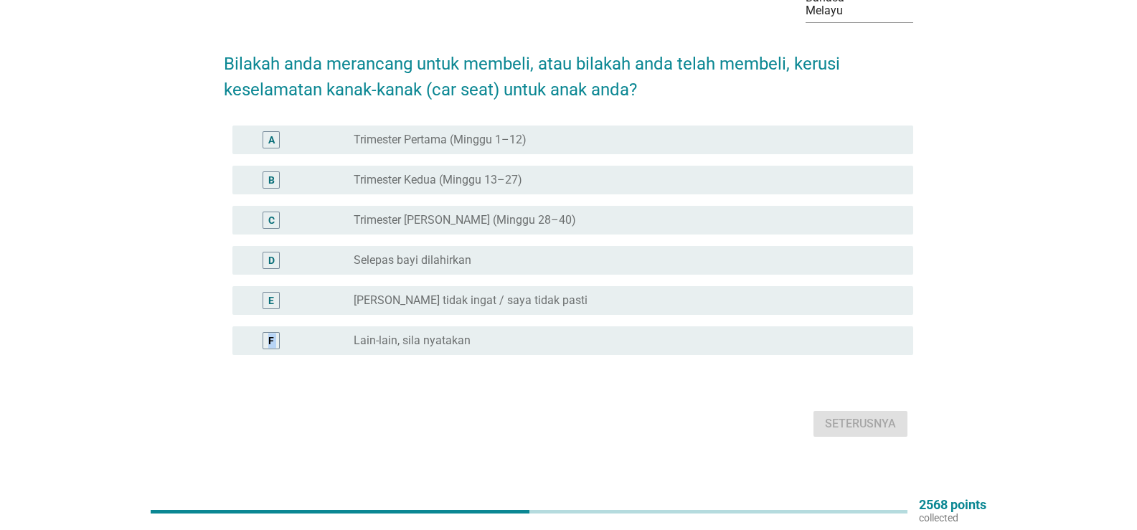
click at [413, 213] on label "Trimester [PERSON_NAME] (Minggu 28–40)" at bounding box center [465, 220] width 222 height 14
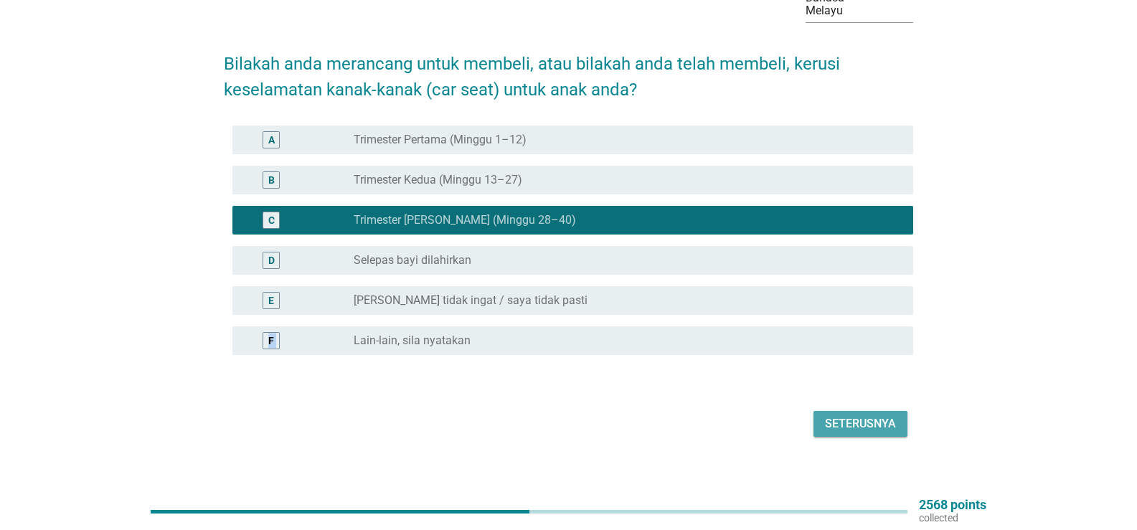
click at [865, 415] on div "Seterusnya" at bounding box center [860, 423] width 71 height 17
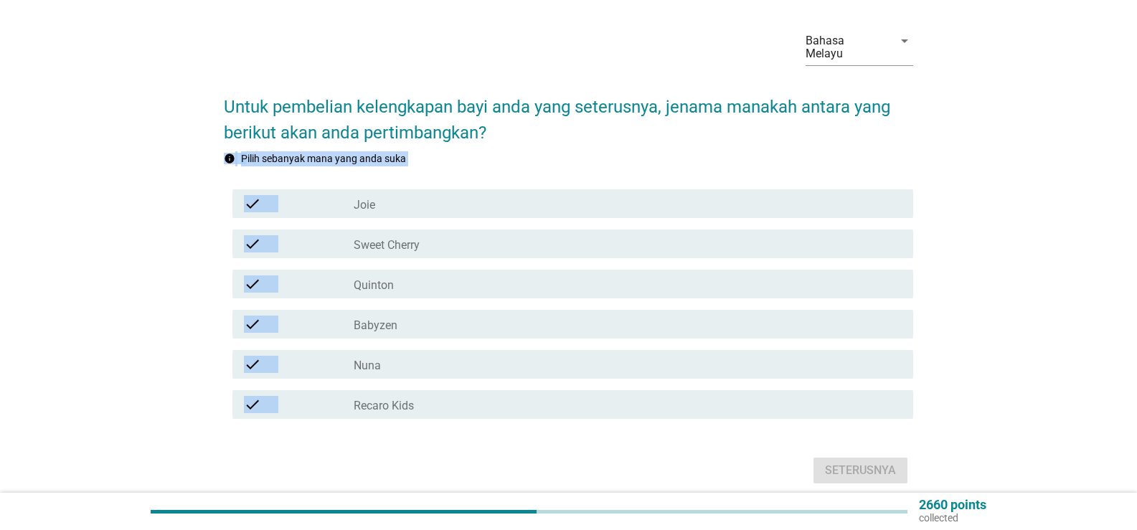
scroll to position [72, 0]
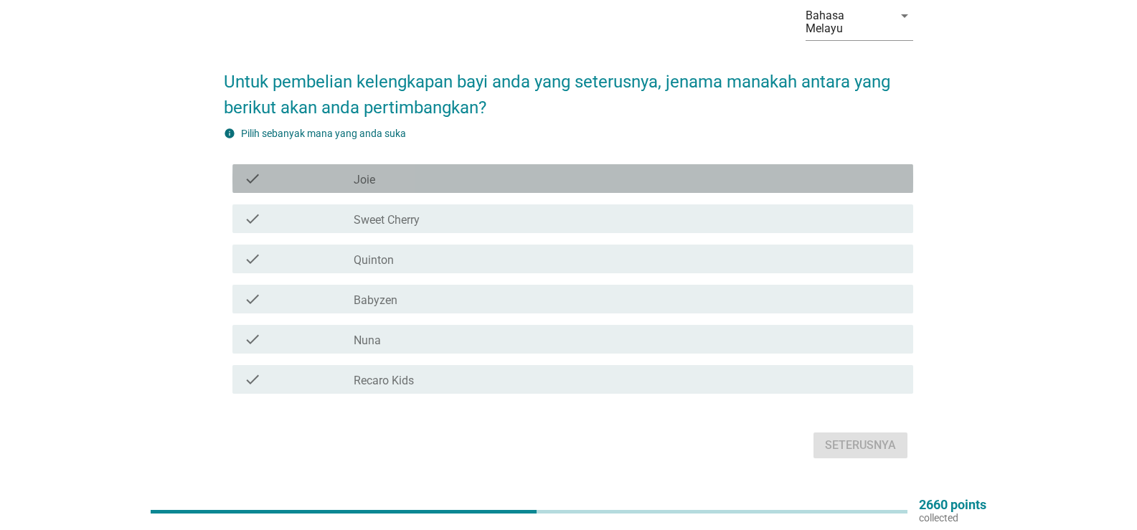
drag, startPoint x: 501, startPoint y: 174, endPoint x: 480, endPoint y: 192, distance: 27.4
click at [500, 174] on div "check_box_outline_blank Joie" at bounding box center [628, 178] width 548 height 17
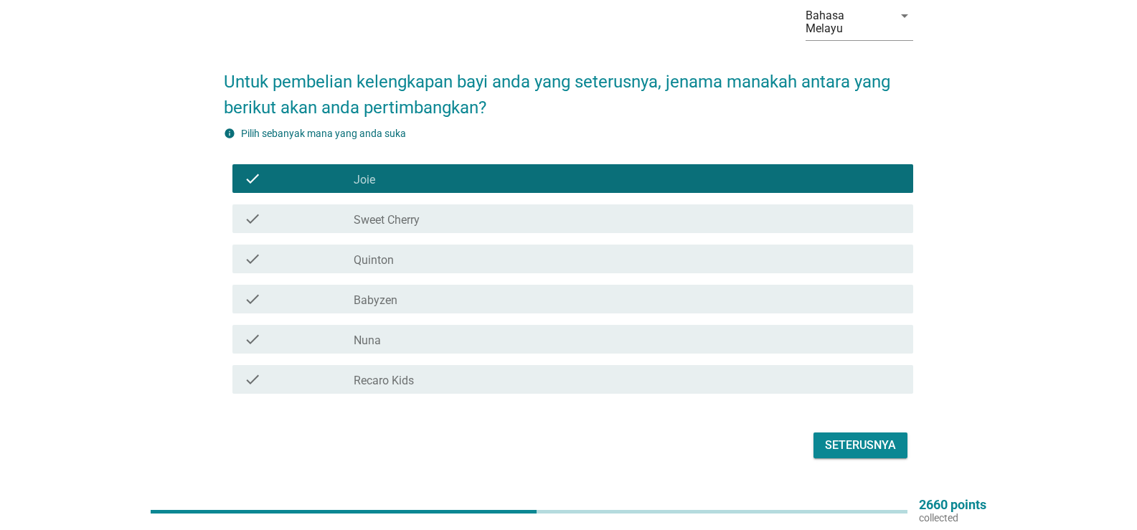
click at [473, 210] on div "check_box_outline_blank Sweet Cherry" at bounding box center [628, 218] width 548 height 17
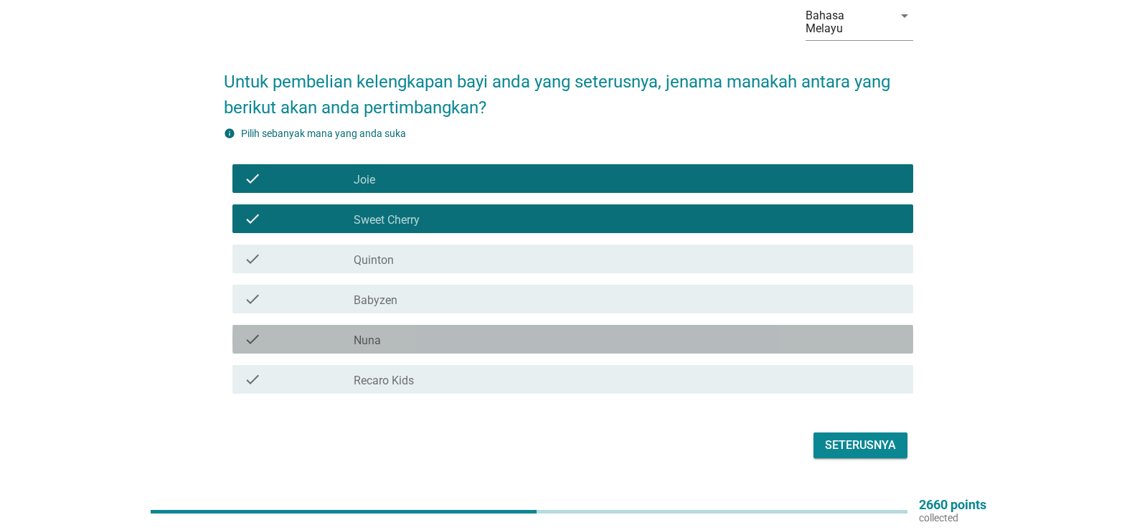
click at [465, 334] on div "check_box_outline_blank Nuna" at bounding box center [628, 339] width 548 height 17
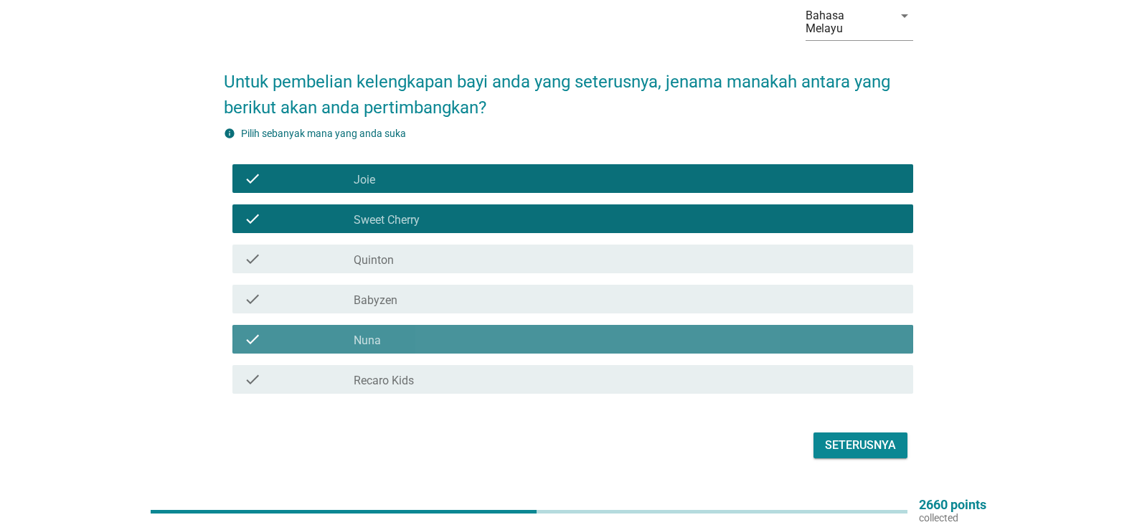
click at [453, 335] on div "check check_box_outline_blank Nuna" at bounding box center [572, 339] width 681 height 29
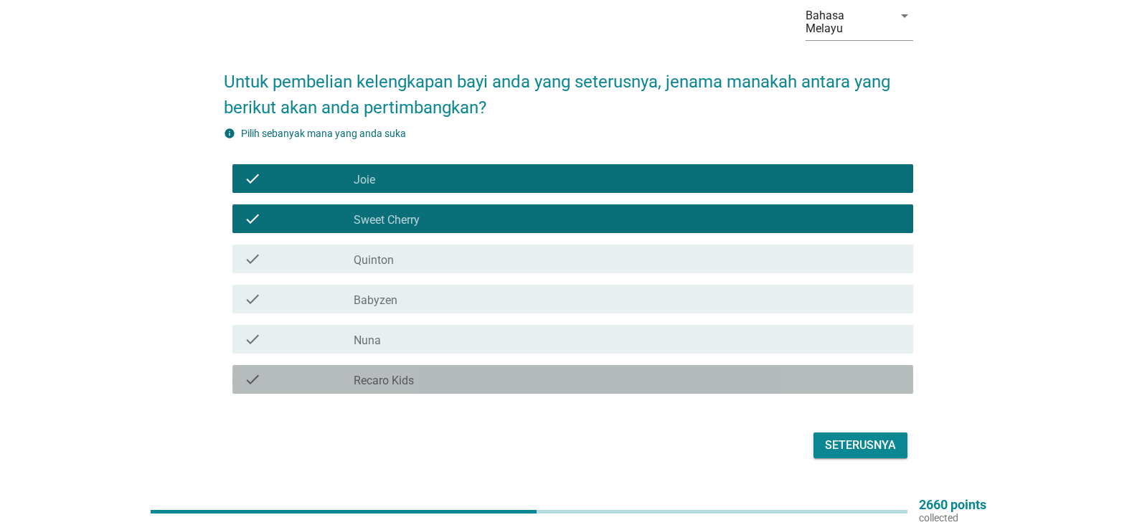
click at [463, 371] on div "check_box_outline_blank Recaro Kids" at bounding box center [628, 379] width 548 height 17
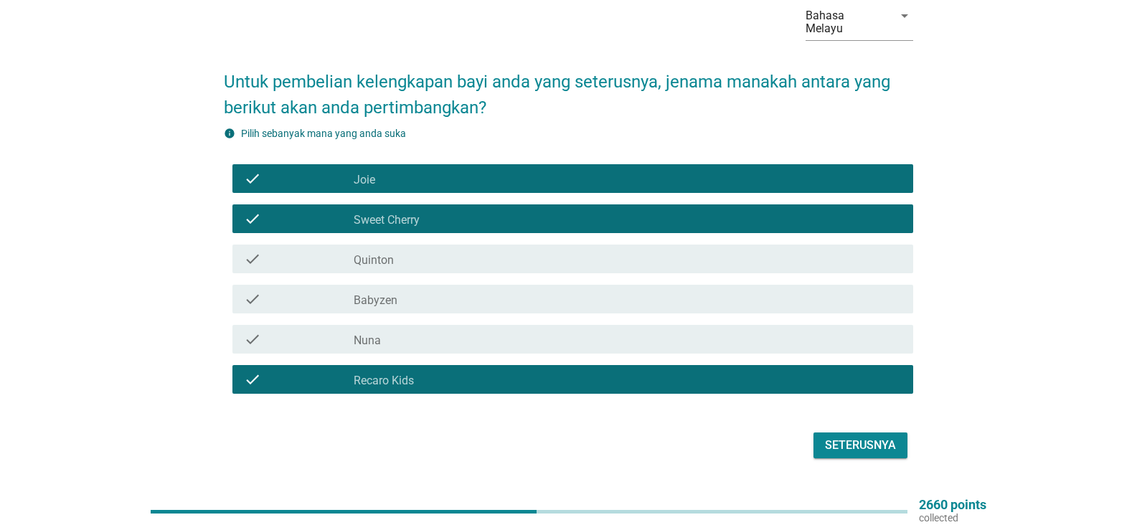
click at [471, 333] on div "check_box_outline_blank Nuna" at bounding box center [628, 339] width 548 height 17
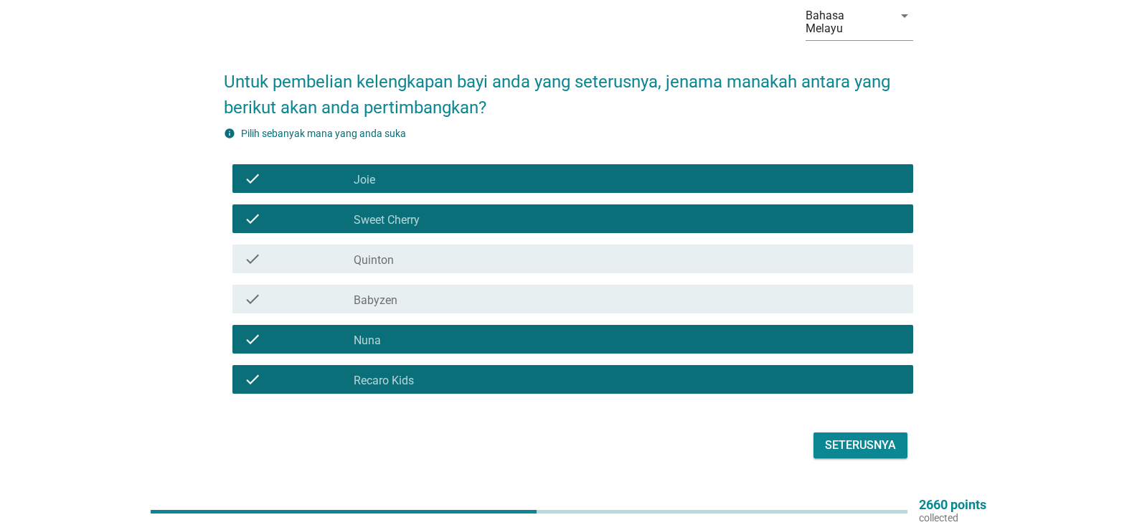
click at [804, 428] on div "Seterusnya" at bounding box center [568, 445] width 689 height 34
click at [823, 432] on button "Seterusnya" at bounding box center [860, 445] width 94 height 26
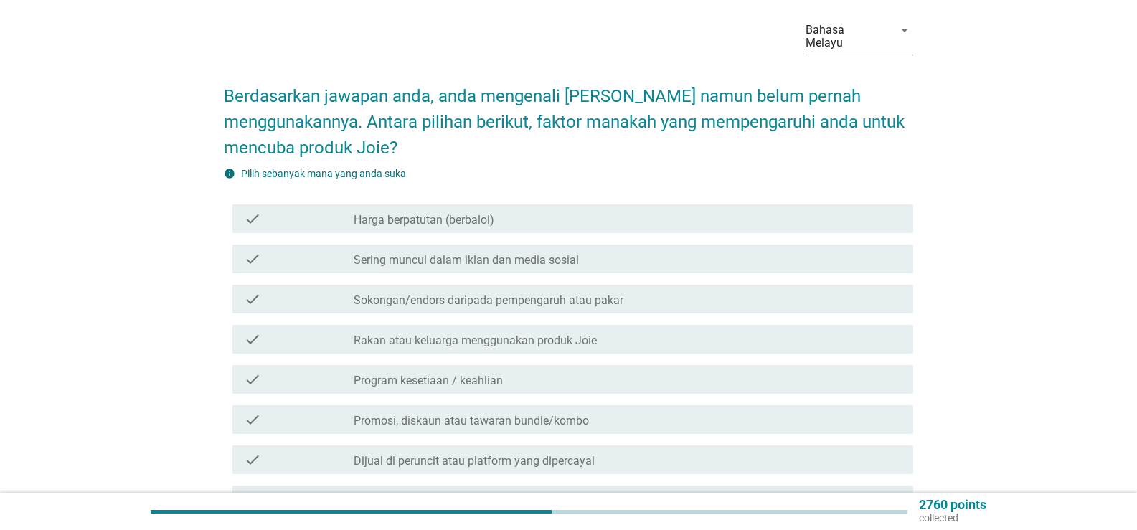
scroll to position [215, 0]
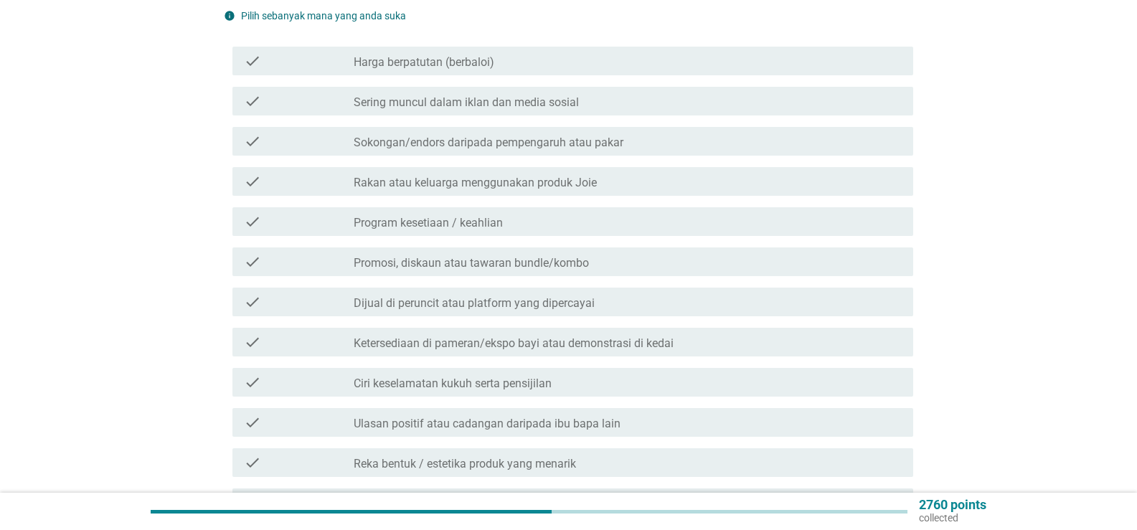
click at [541, 95] on label "Sering muncul dalam iklan dan media sosial" at bounding box center [466, 102] width 225 height 14
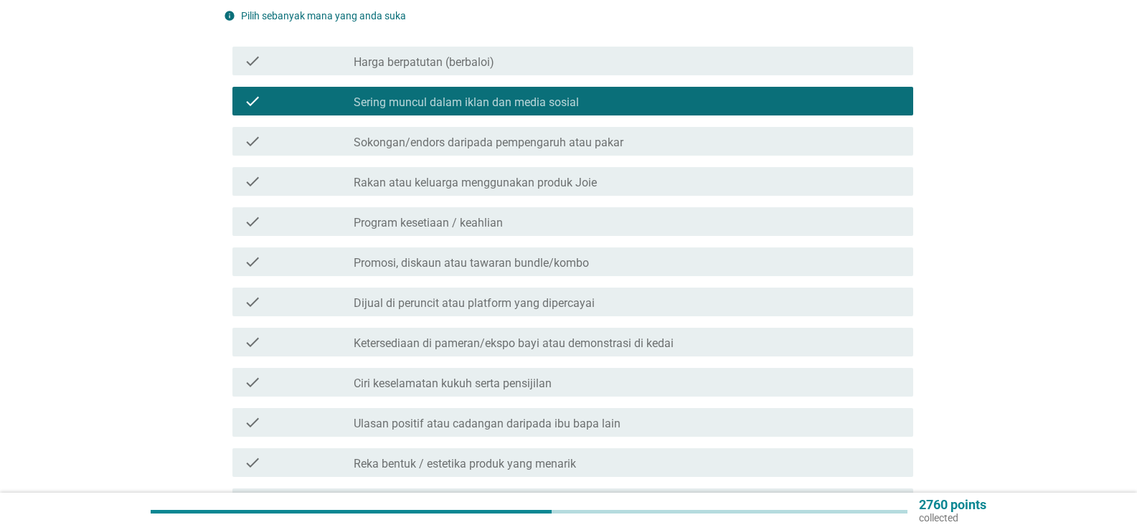
click at [488, 256] on label "Promosi, diskaun atau tawaran bundle/kombo" at bounding box center [471, 263] width 235 height 14
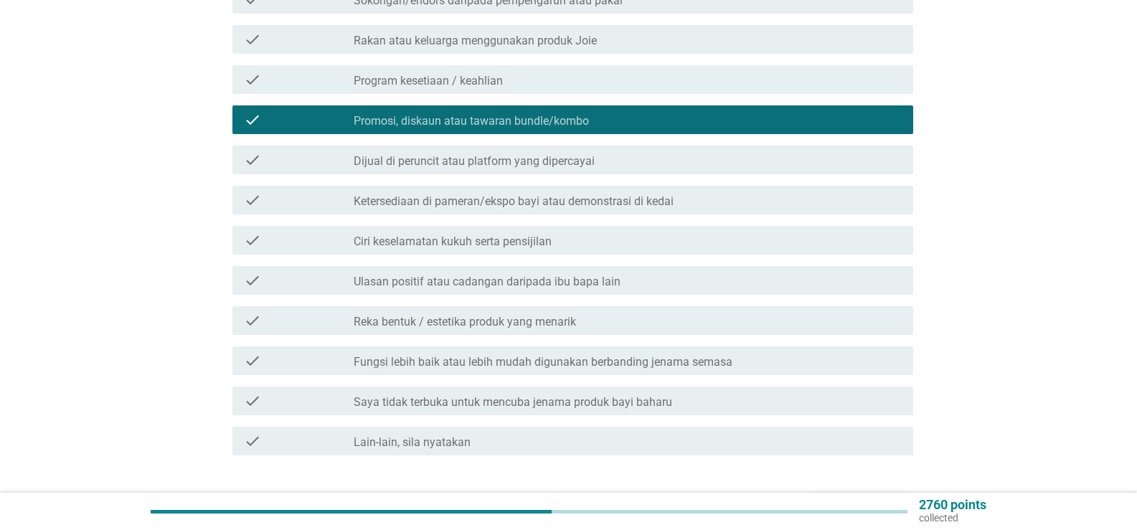
scroll to position [359, 0]
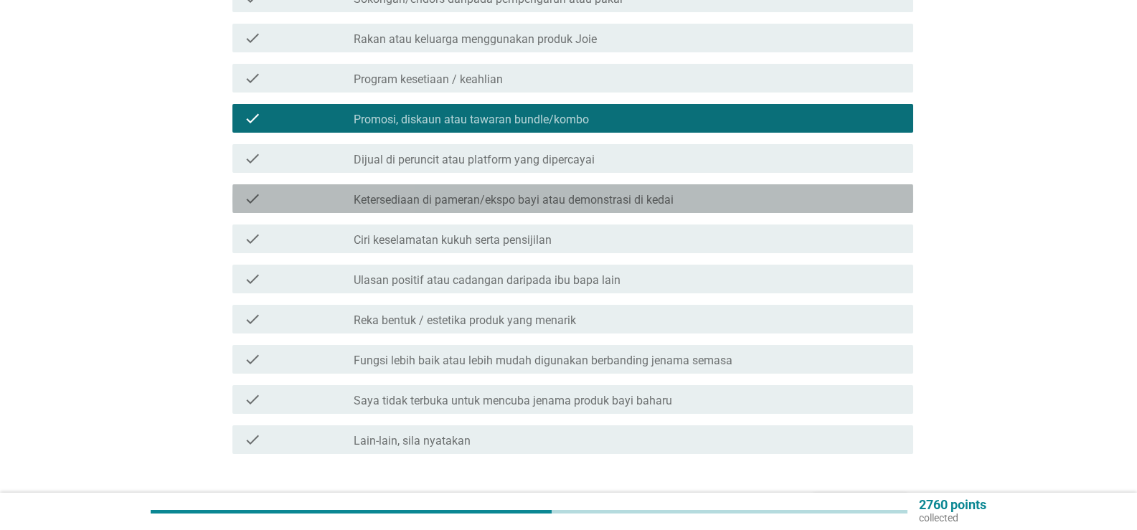
click at [491, 194] on div "check check_box_outline_blank Ketersediaan di pameran/ekspo bayi atau demonstra…" at bounding box center [572, 198] width 681 height 29
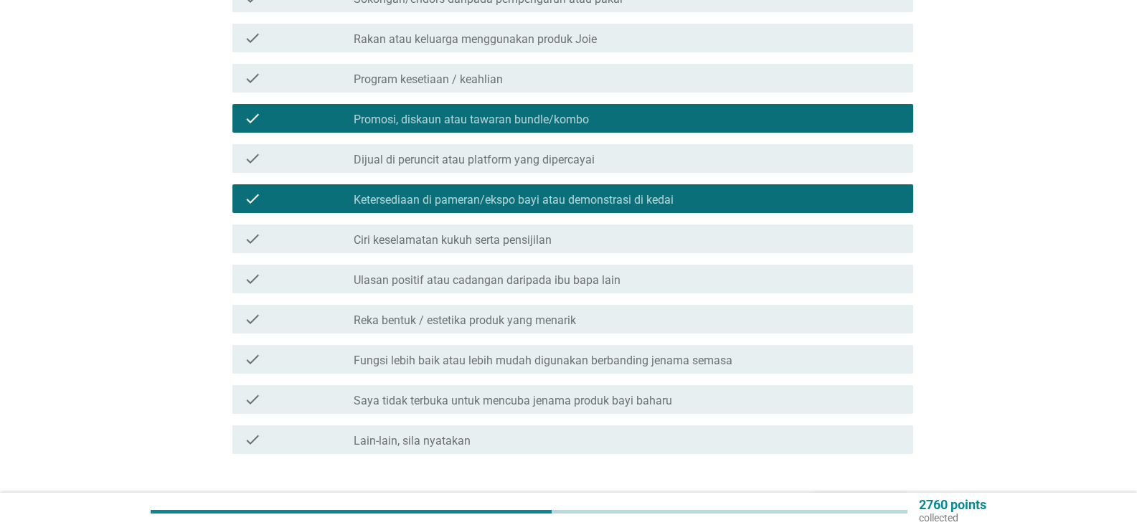
scroll to position [430, 0]
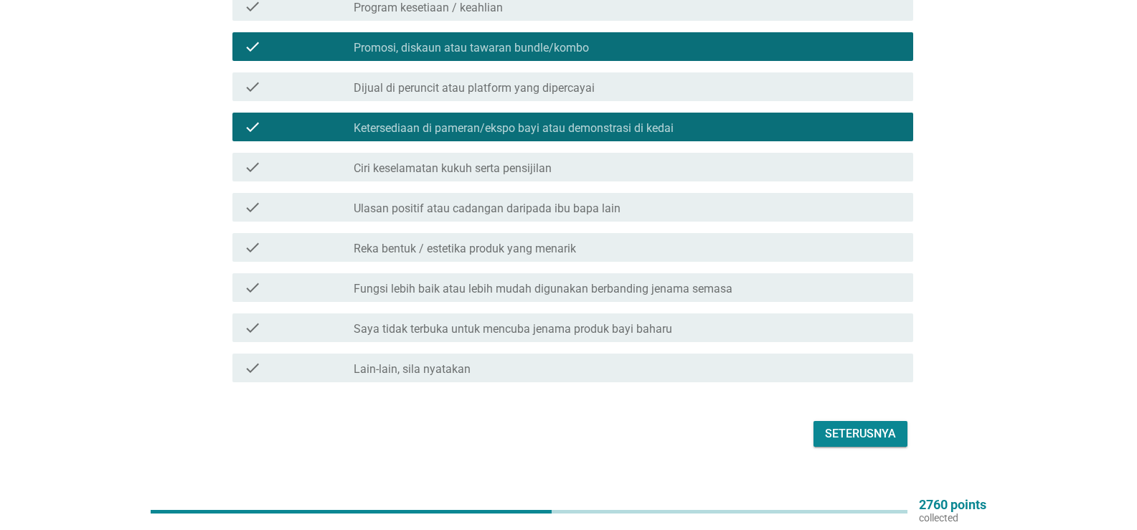
click at [586, 282] on label "Fungsi lebih baik atau lebih mudah digunakan berbanding jenama semasa" at bounding box center [543, 289] width 379 height 14
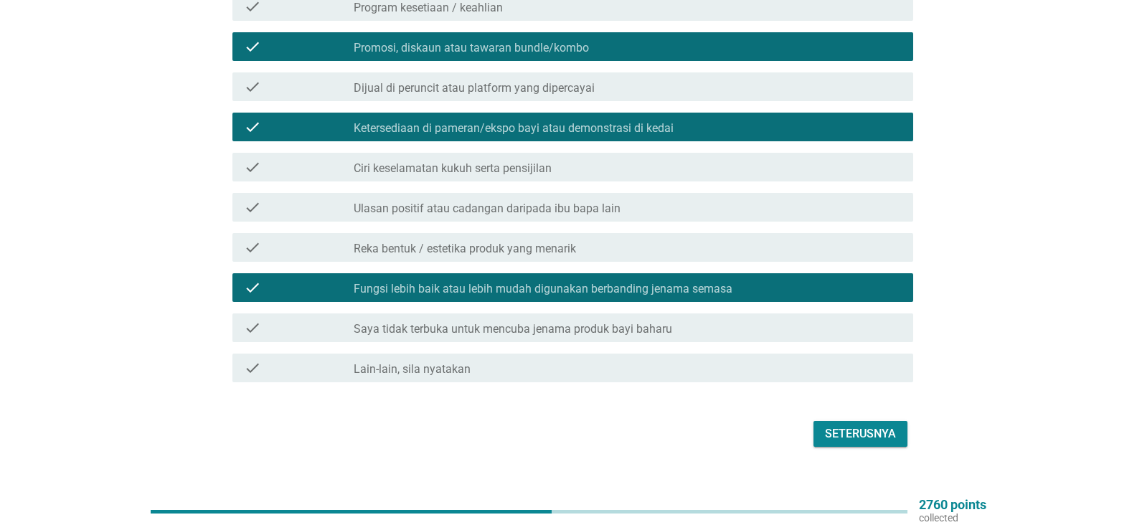
click at [829, 401] on form "Berdasarkan jawapan anda, anda mengenali [PERSON_NAME] namun belum pernah mengg…" at bounding box center [568, 73] width 689 height 755
click at [843, 432] on button "Seterusnya" at bounding box center [860, 434] width 94 height 26
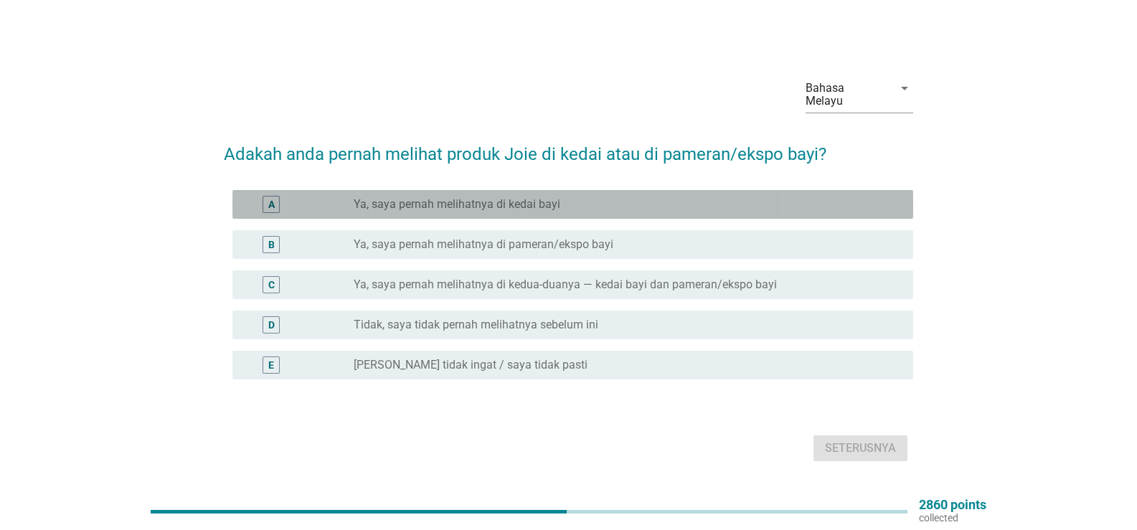
click at [485, 203] on label "Ya, saya pernah melihatnya di kedai bayi" at bounding box center [457, 204] width 207 height 14
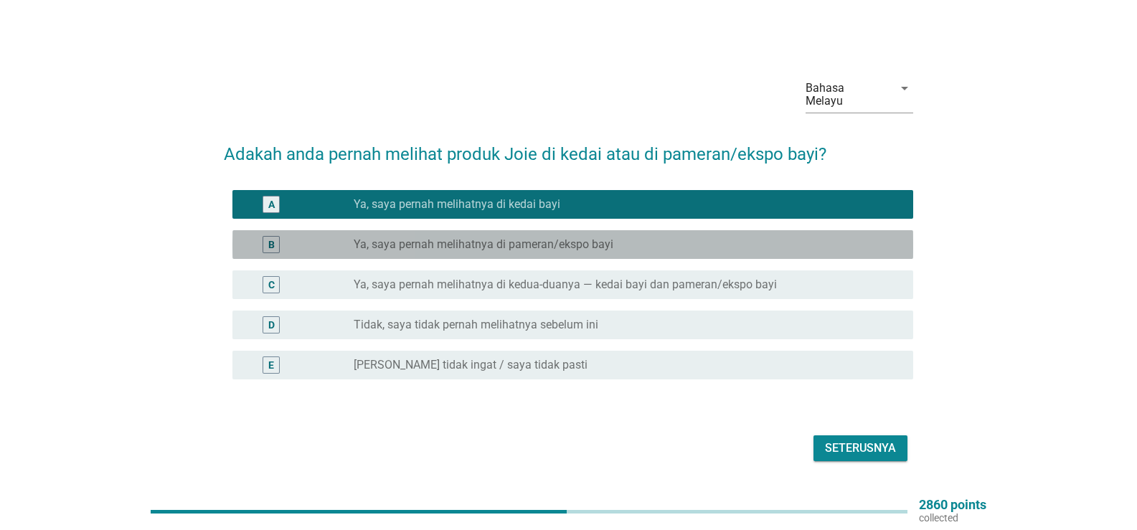
click at [521, 240] on label "Ya, saya pernah melihatnya di pameran/ekspo bayi" at bounding box center [484, 244] width 260 height 14
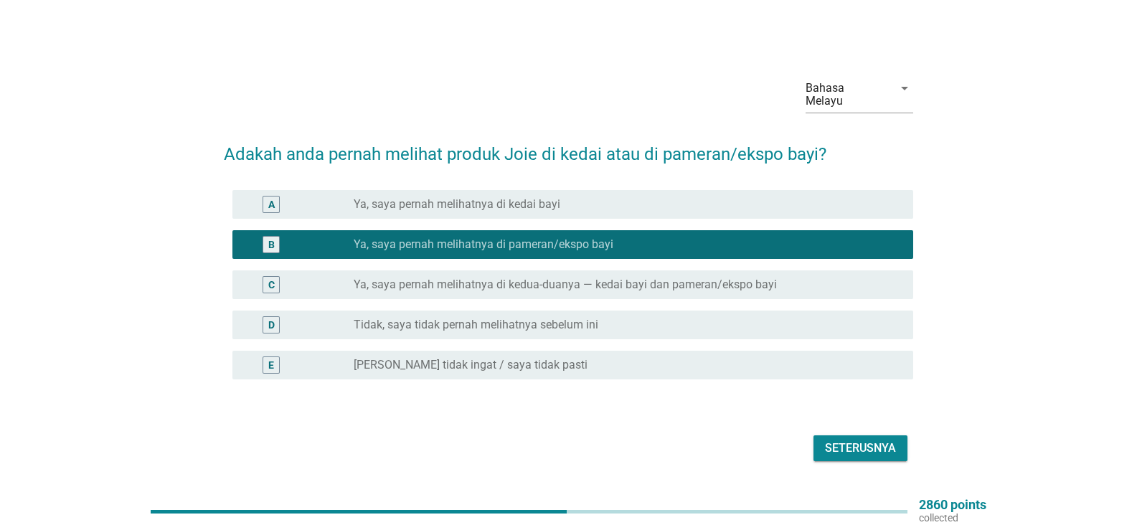
click at [539, 214] on div "A radio_button_unchecked Ya, saya pernah melihatnya di kedai bayi" at bounding box center [568, 204] width 689 height 40
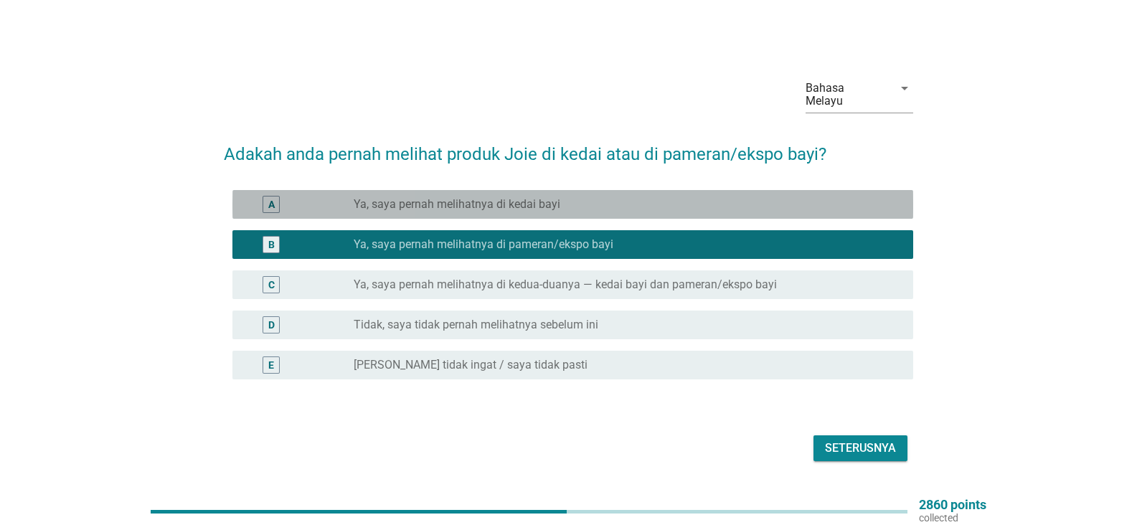
click at [538, 199] on label "Ya, saya pernah melihatnya di kedai bayi" at bounding box center [457, 204] width 207 height 14
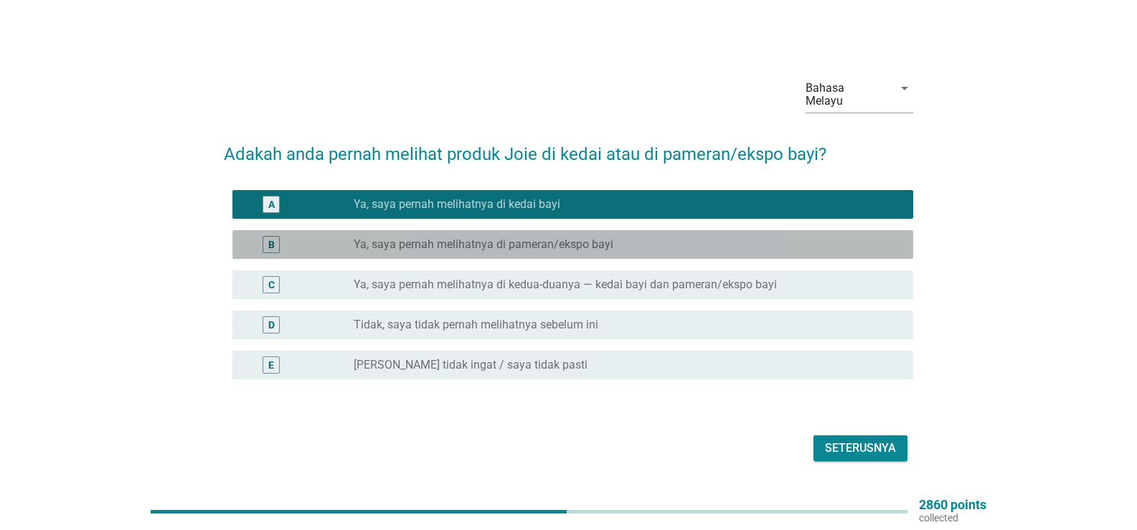
click at [545, 245] on div "radio_button_unchecked Ya, saya pernah melihatnya di pameran/ekspo bayi" at bounding box center [628, 244] width 548 height 17
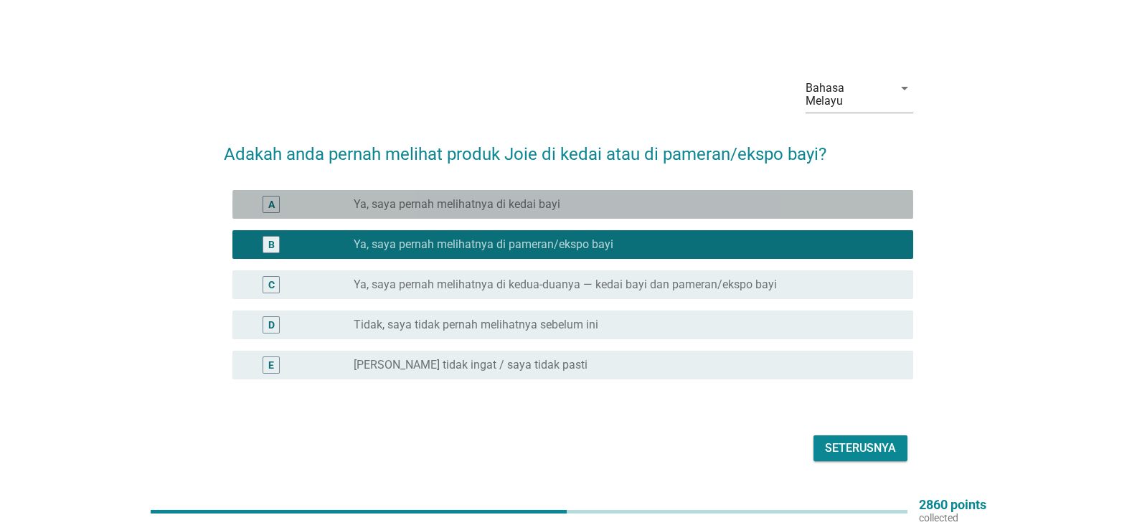
click at [561, 197] on div "radio_button_unchecked Ya, saya pernah melihatnya di kedai bayi" at bounding box center [622, 204] width 536 height 14
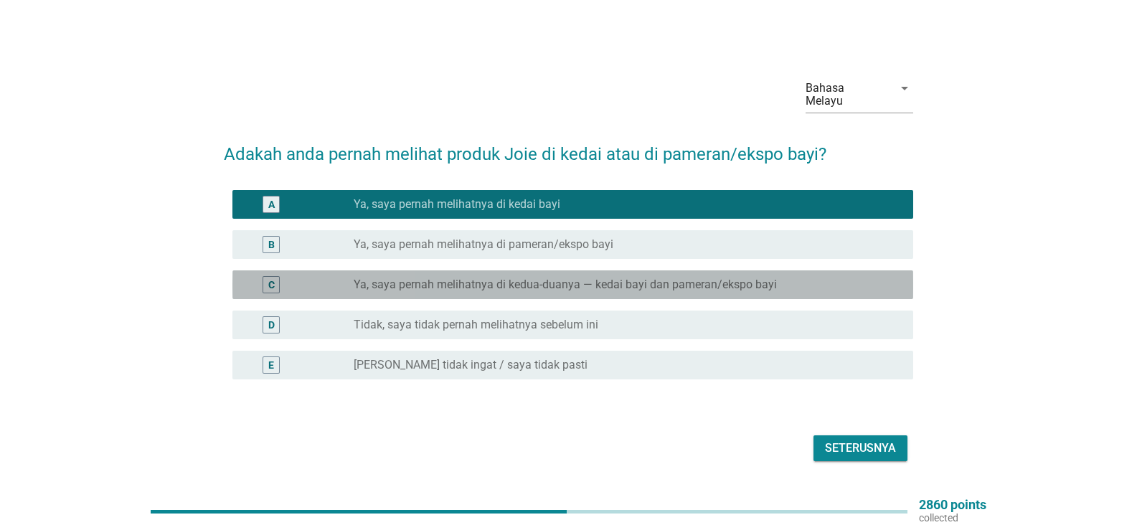
click at [606, 270] on div "C radio_button_unchecked Ya, saya pernah melihatnya di kedua-duanya — kedai bay…" at bounding box center [572, 284] width 681 height 29
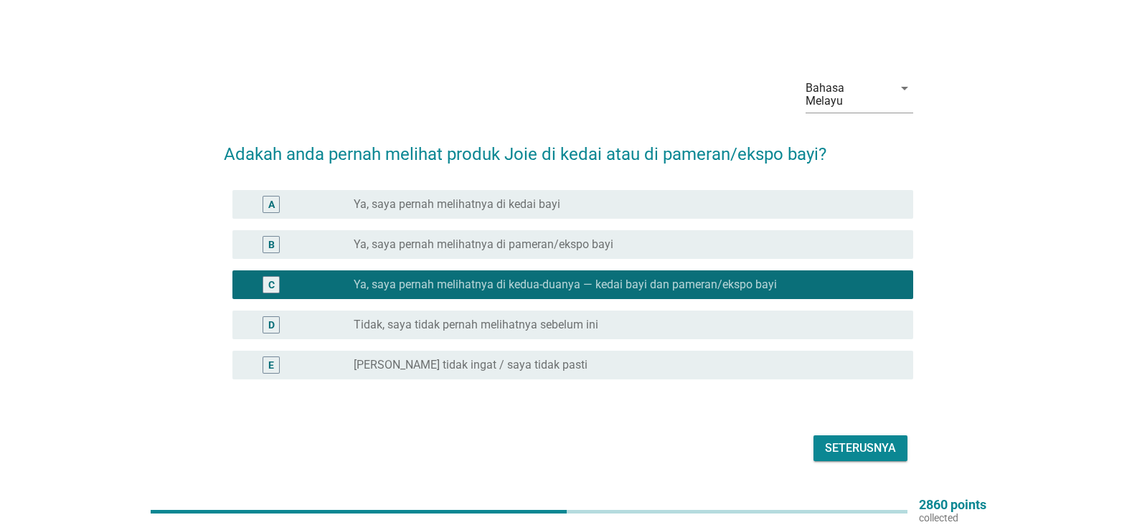
click at [886, 435] on button "Seterusnya" at bounding box center [860, 448] width 94 height 26
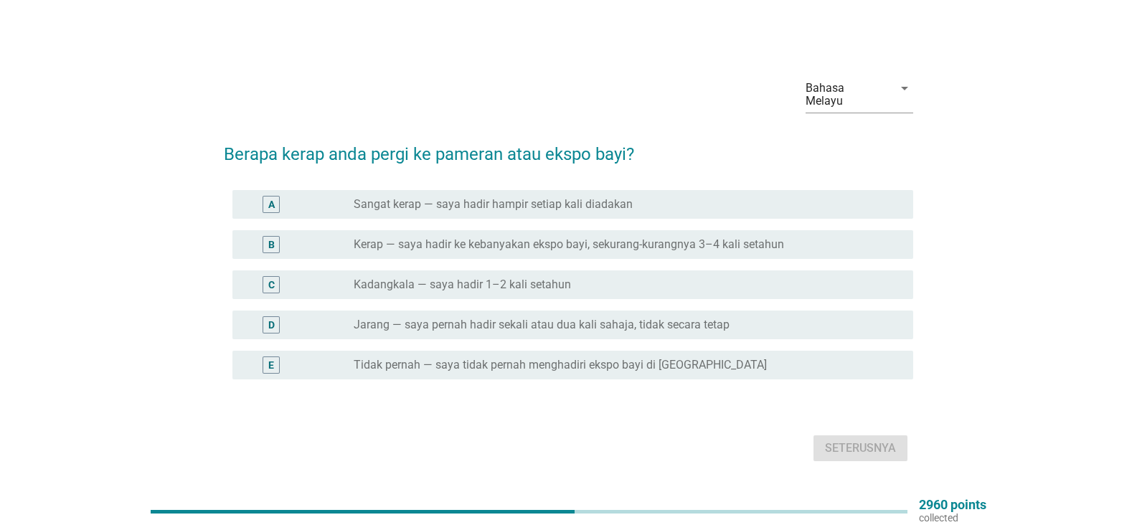
click at [556, 276] on div "radio_button_unchecked Kadangkala — saya hadir 1–2 kali setahun" at bounding box center [628, 284] width 548 height 17
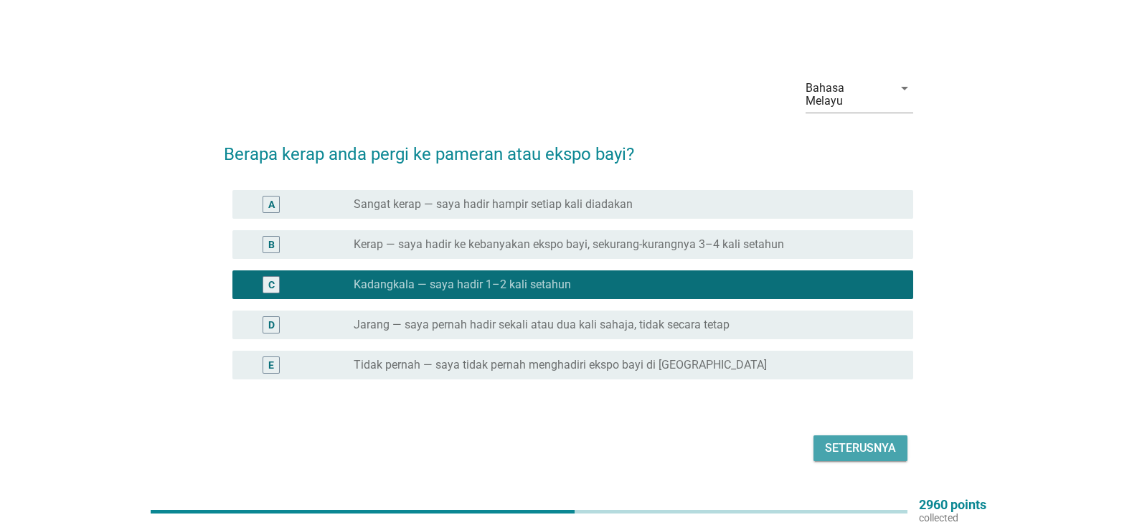
click at [841, 440] on div "Seterusnya" at bounding box center [860, 448] width 71 height 17
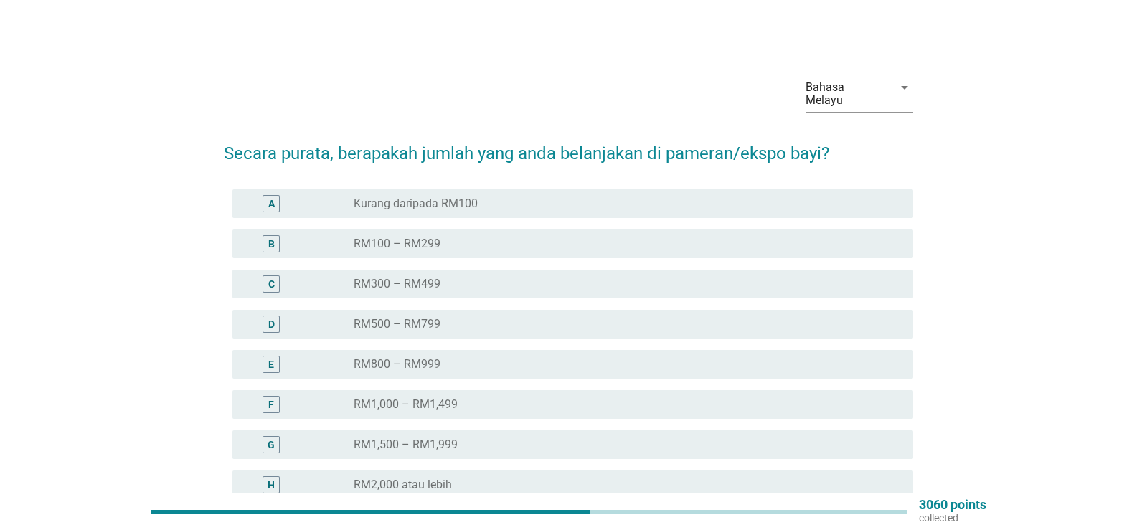
click at [440, 277] on div "radio_button_unchecked RM300 – RM499" at bounding box center [622, 284] width 536 height 14
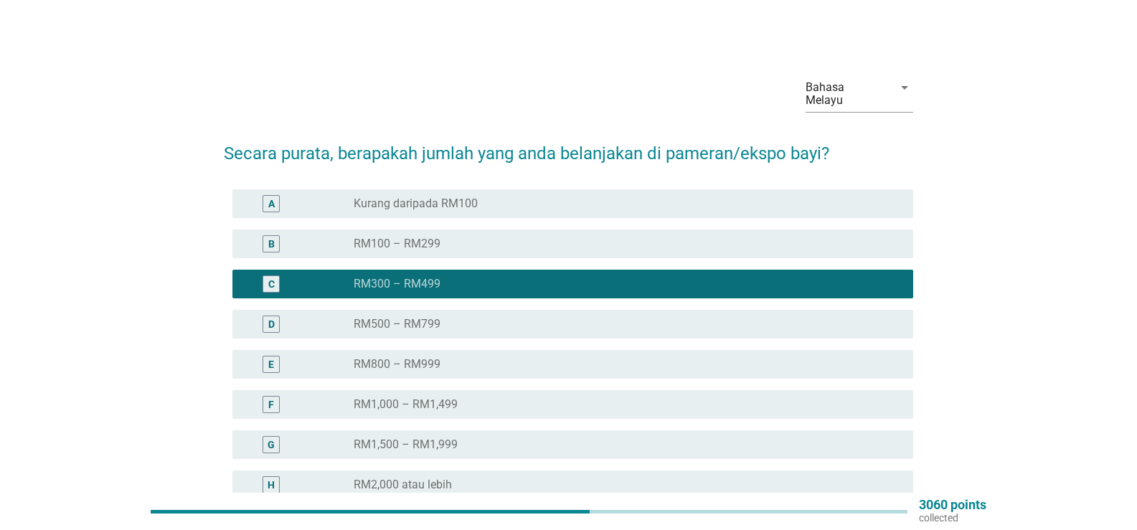
scroll to position [143, 0]
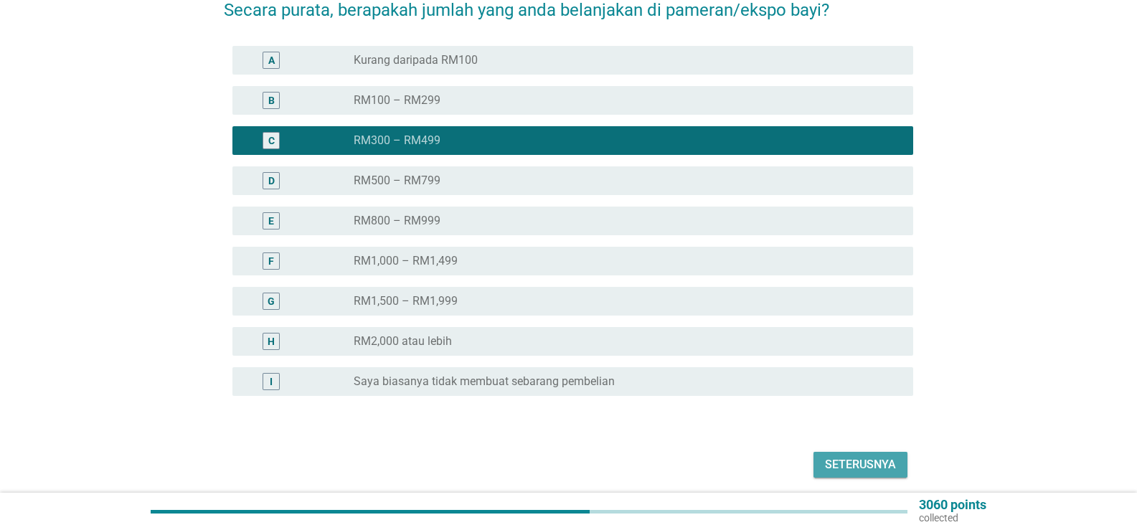
click at [874, 456] on div "Seterusnya" at bounding box center [860, 464] width 71 height 17
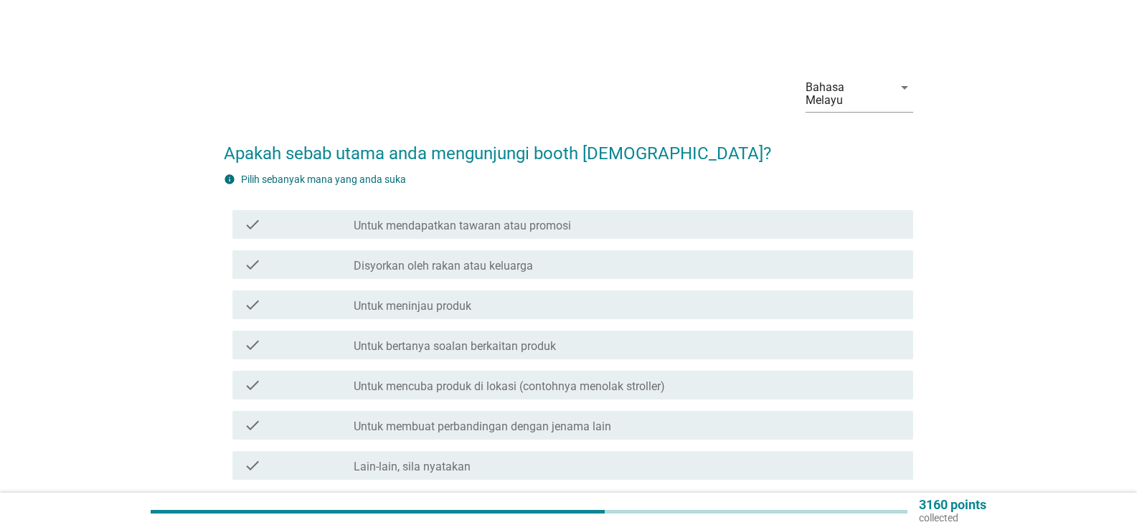
click at [648, 223] on div "check check_box_outline_blank Untuk mendapatkan tawaran atau promosi" at bounding box center [572, 224] width 681 height 29
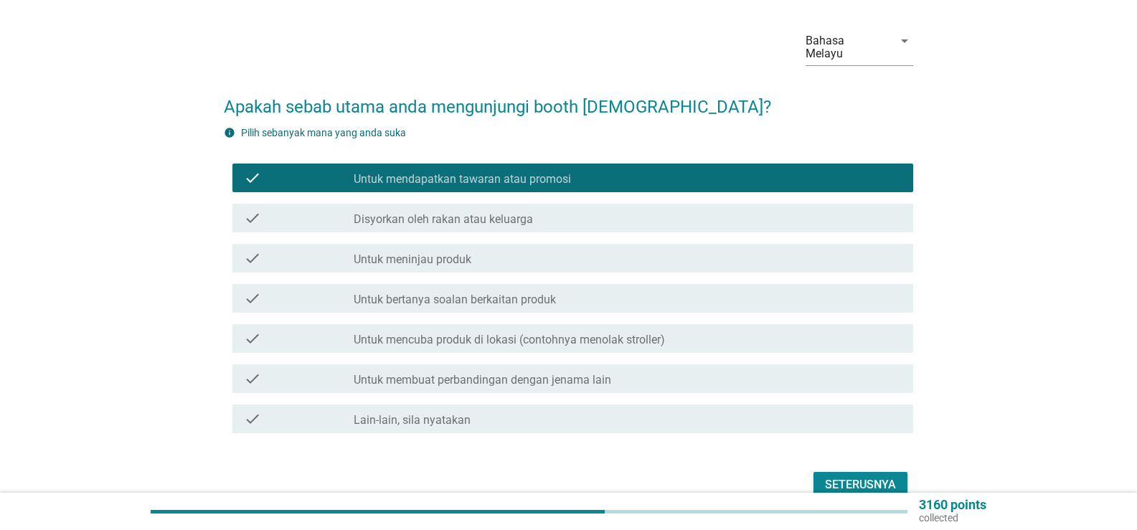
scroll to position [108, 0]
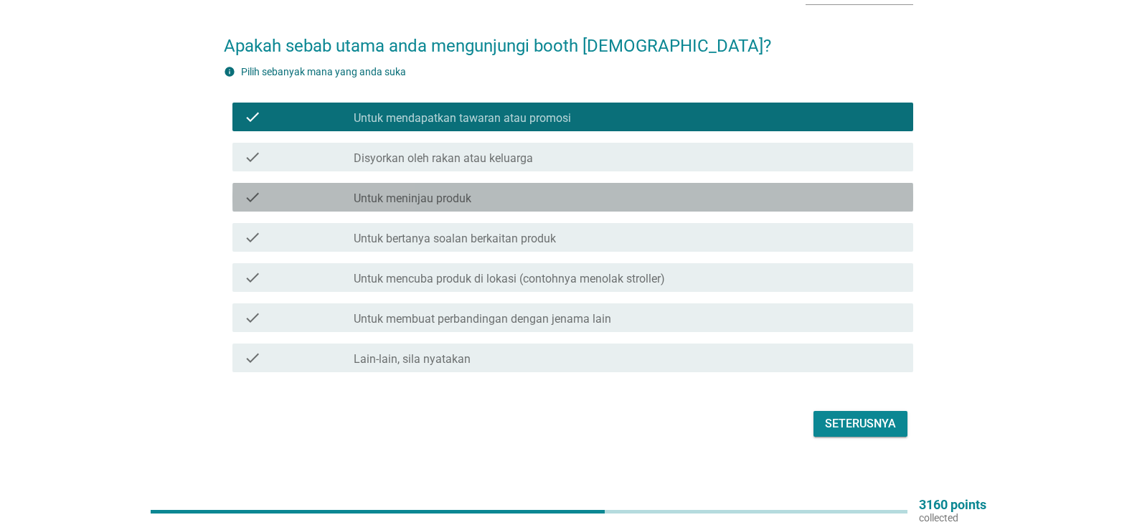
click at [597, 189] on div "check_box_outline_blank Untuk meninjau produk" at bounding box center [628, 197] width 548 height 17
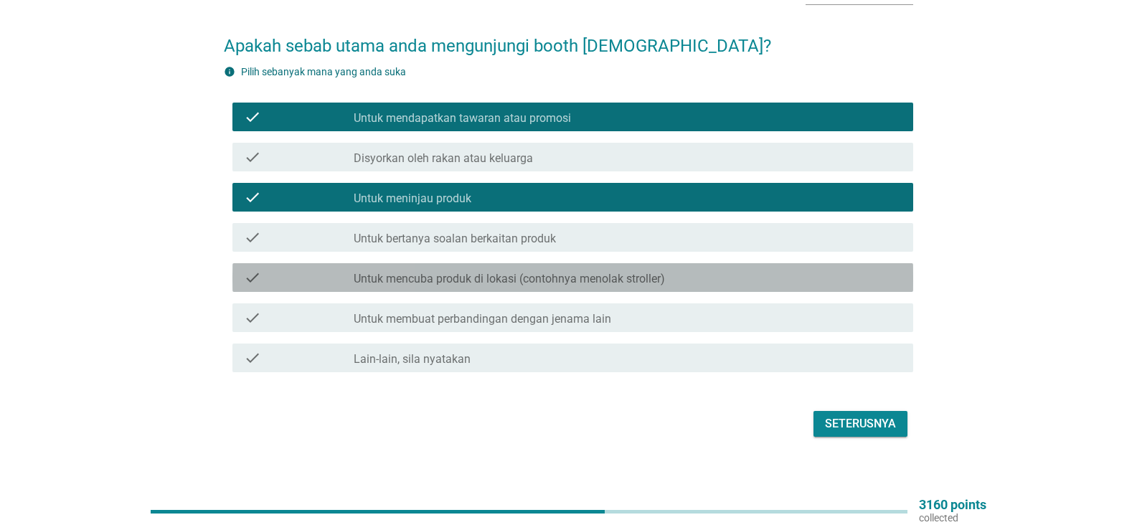
click at [733, 269] on div "check_box_outline_blank Untuk mencuba produk di lokasi (contohnya menolak strol…" at bounding box center [628, 277] width 548 height 17
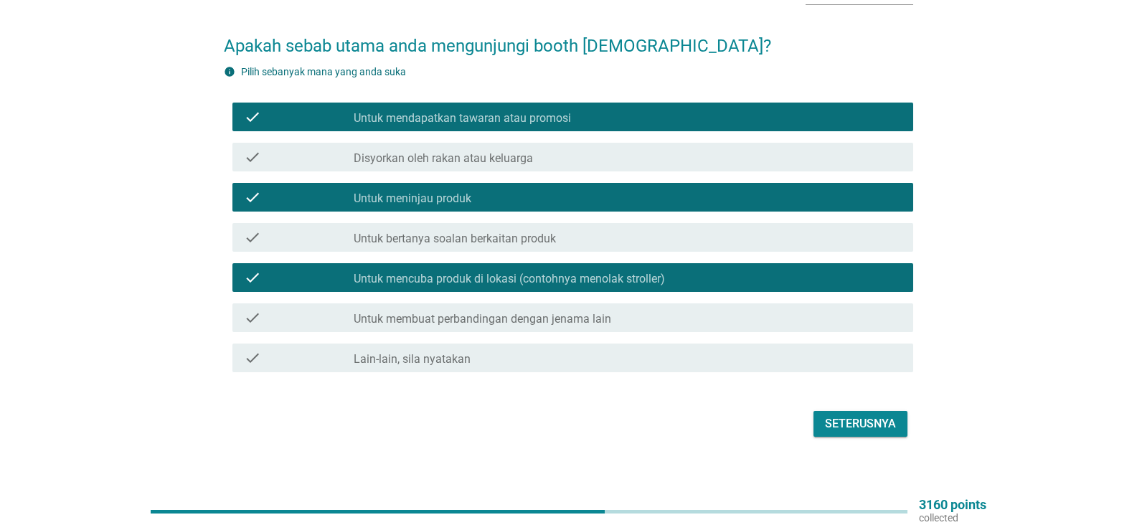
click at [824, 411] on button "Seterusnya" at bounding box center [860, 424] width 94 height 26
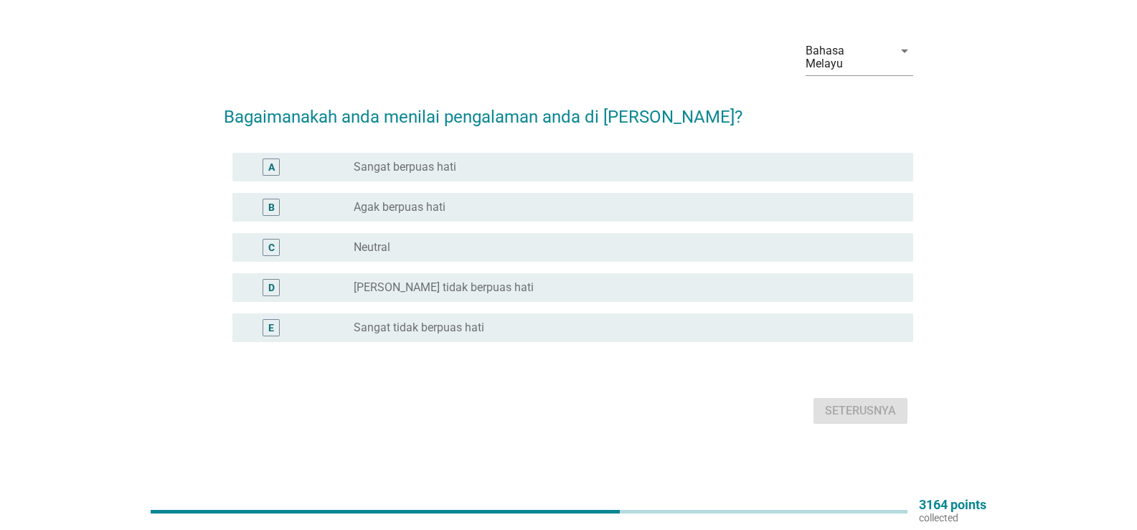
scroll to position [0, 0]
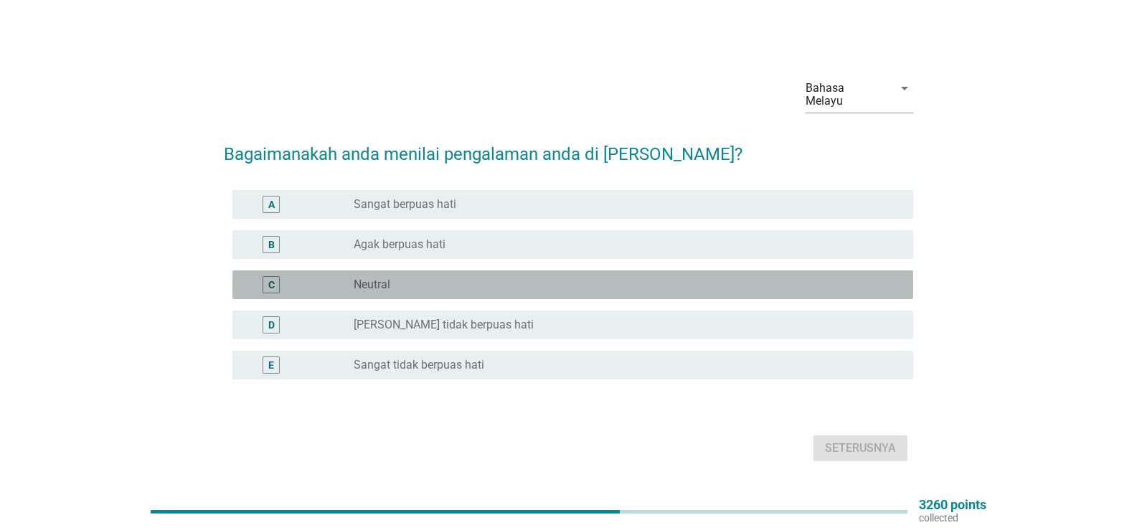
click at [439, 278] on div "radio_button_unchecked Neutral" at bounding box center [622, 285] width 536 height 14
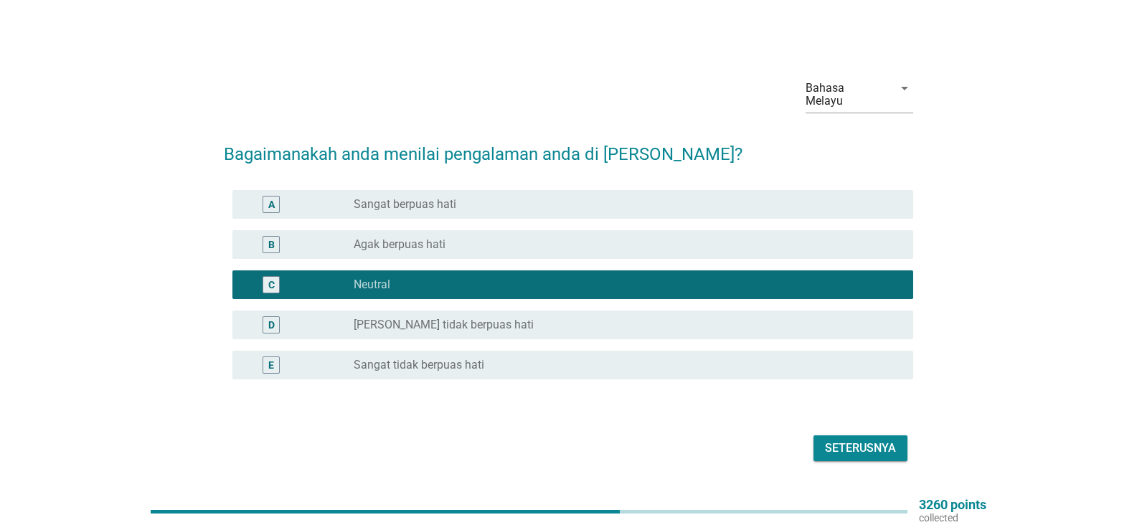
click at [823, 452] on button "Seterusnya" at bounding box center [860, 448] width 94 height 26
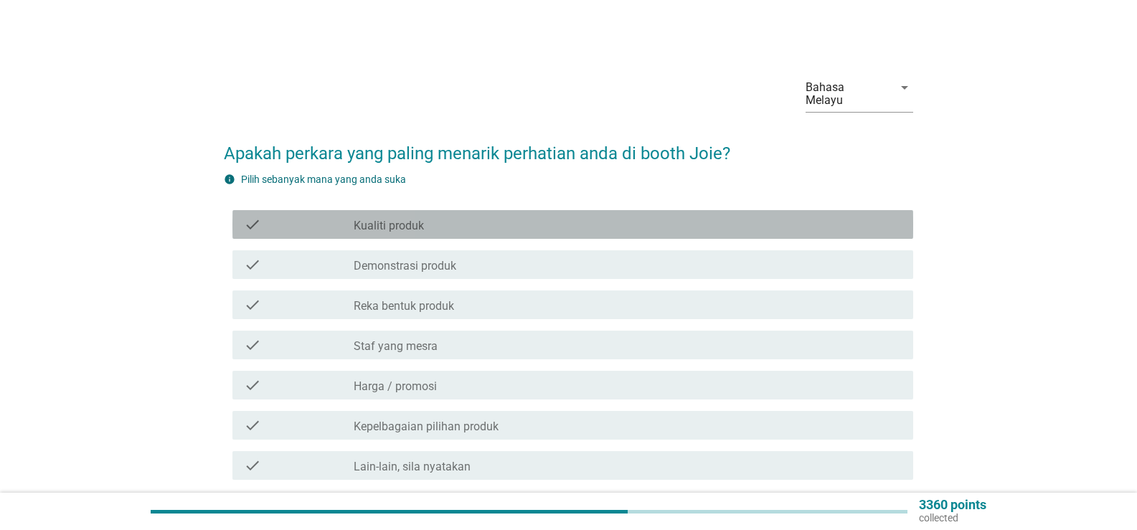
click at [463, 216] on div "check_box_outline_blank Kualiti produk" at bounding box center [628, 224] width 548 height 17
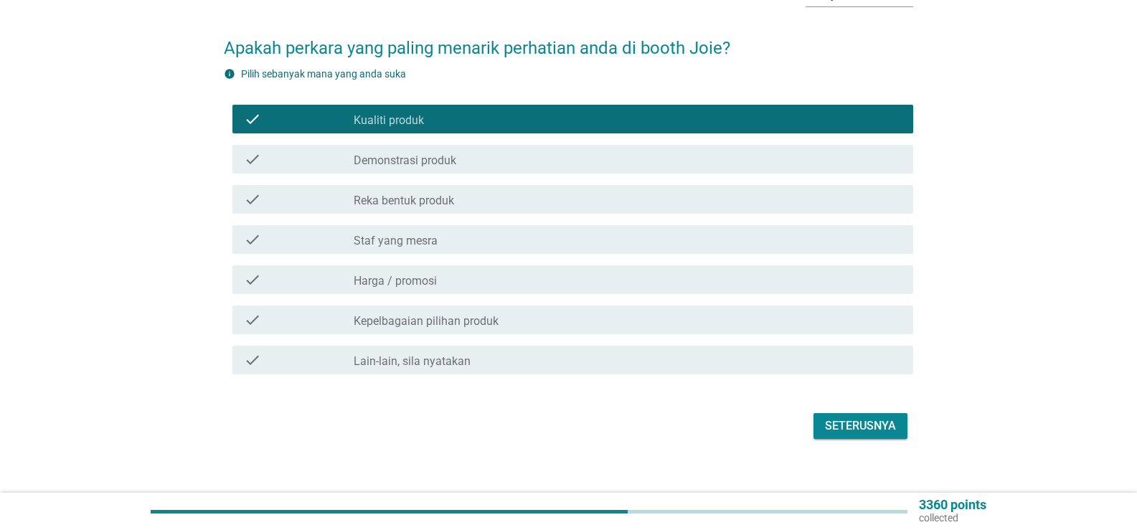
scroll to position [108, 0]
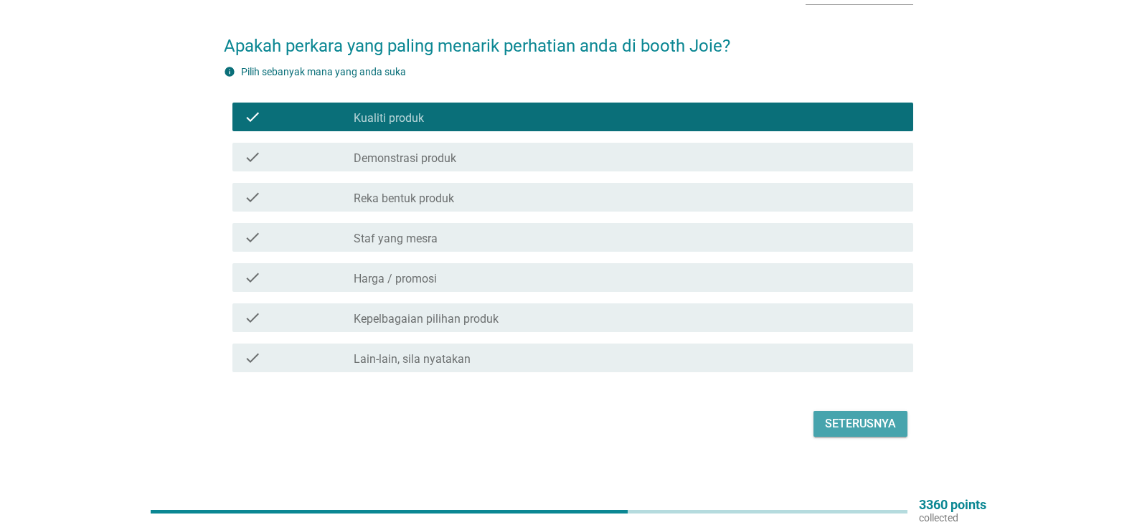
click at [853, 415] on div "Seterusnya" at bounding box center [860, 423] width 71 height 17
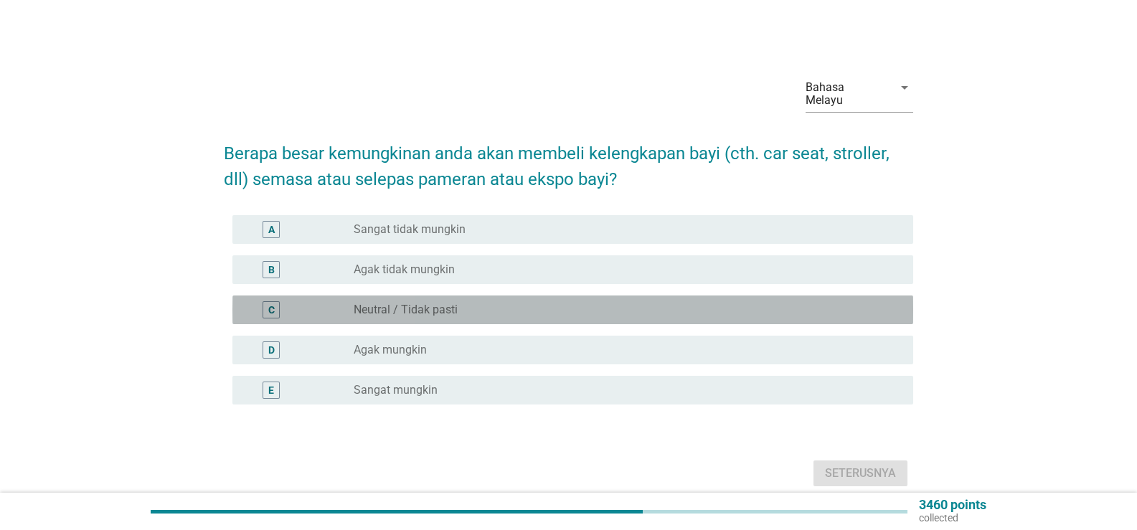
click at [447, 303] on label "Neutral / Tidak pasti" at bounding box center [406, 310] width 104 height 14
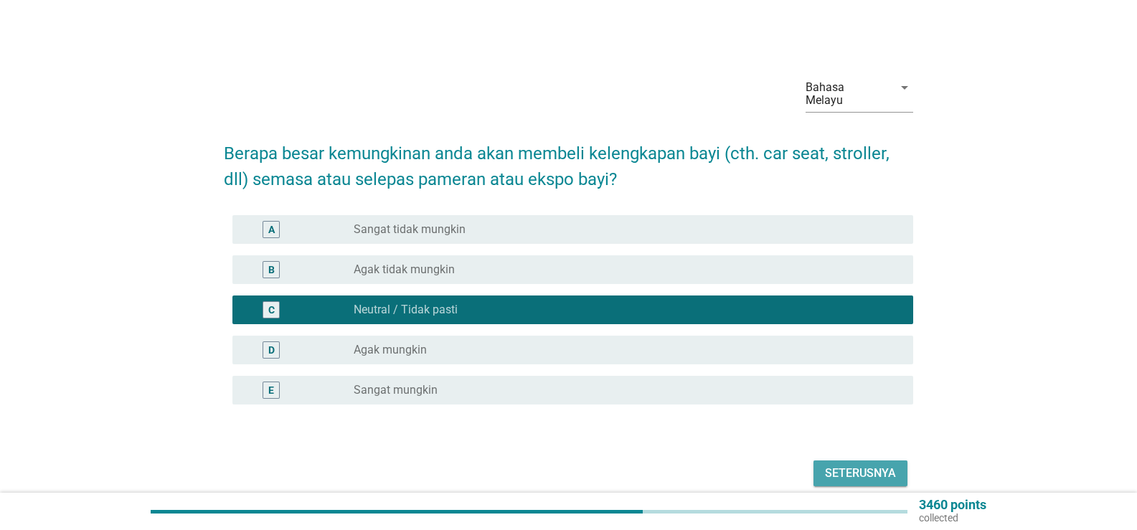
click at [878, 465] on div "Seterusnya" at bounding box center [860, 473] width 71 height 17
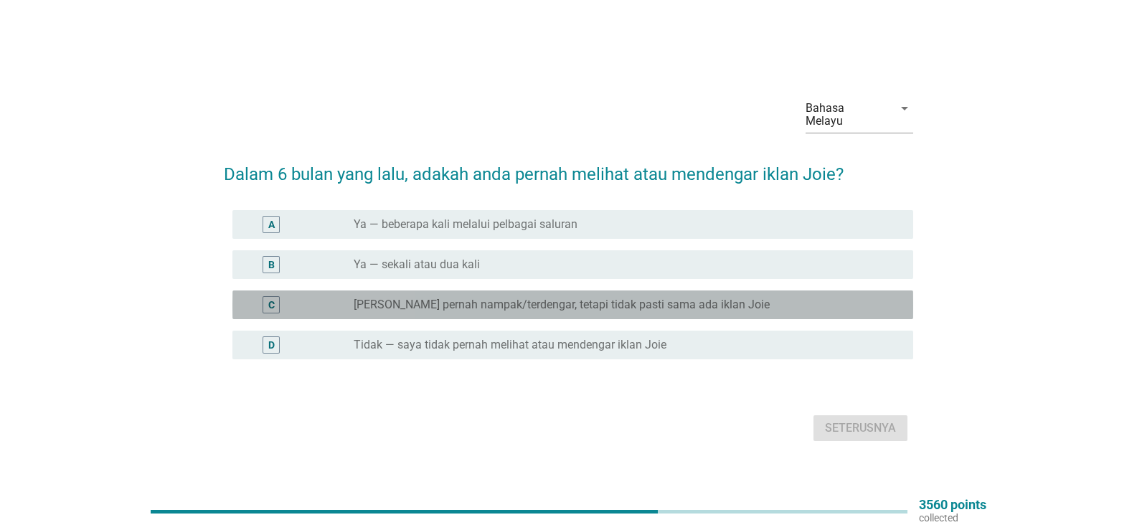
click at [491, 296] on div "radio_button_unchecked Saya rasa pernah nampak/terdengar, tetapi tidak pasti sa…" at bounding box center [628, 304] width 548 height 17
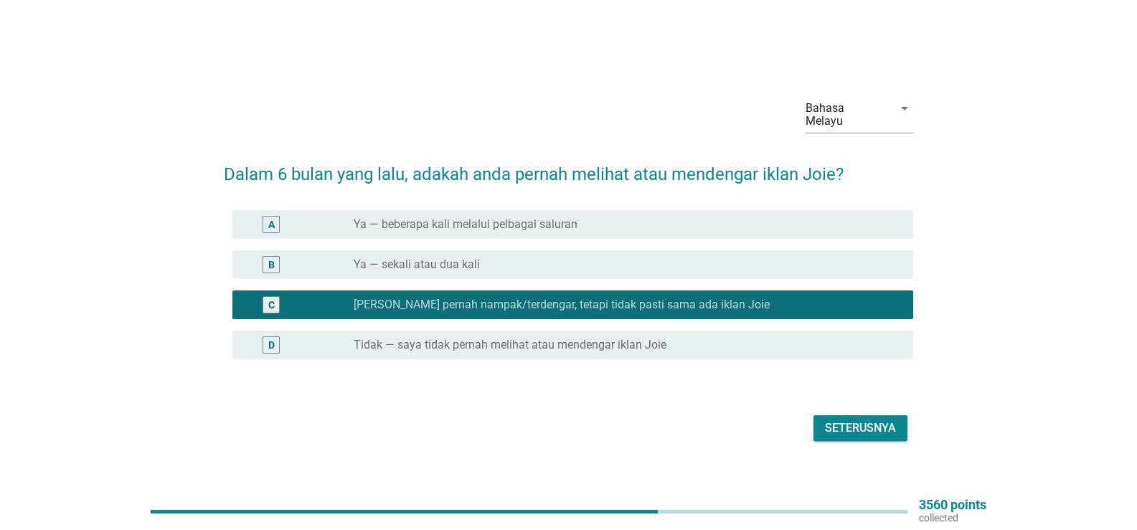
click at [909, 425] on div "Seterusnya" at bounding box center [568, 428] width 689 height 34
click at [906, 423] on button "Seterusnya" at bounding box center [860, 428] width 94 height 26
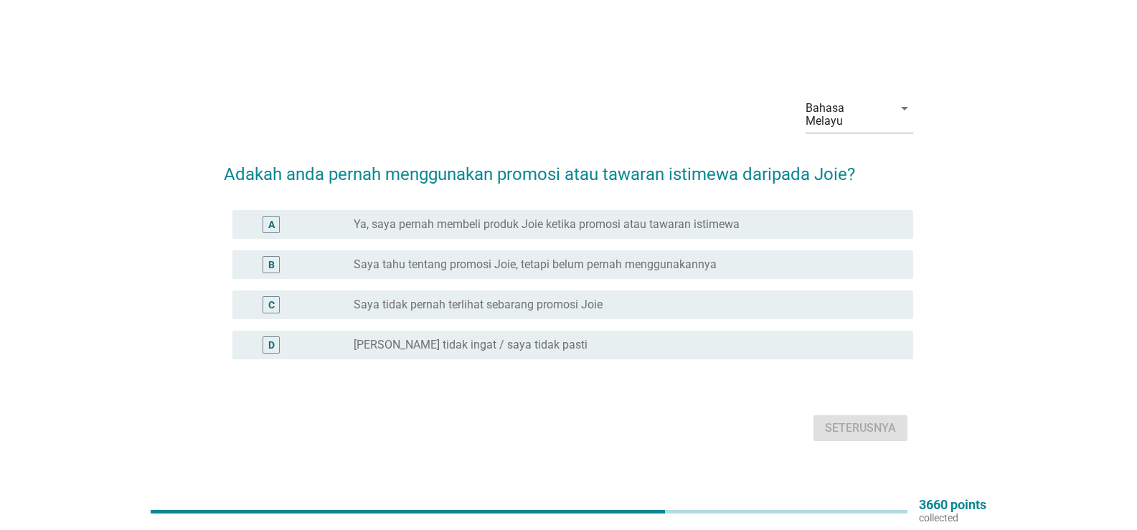
click at [575, 301] on label "Saya tidak pernah terlihat sebarang promosi Joie" at bounding box center [478, 305] width 249 height 14
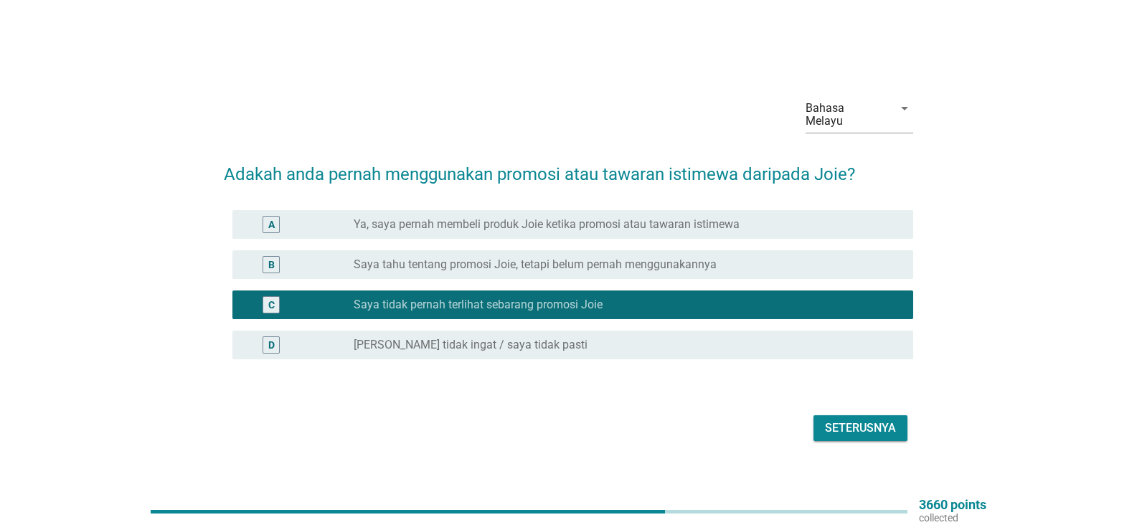
click at [645, 338] on div "radio_button_unchecked Saya tidak ingat / saya tidak pasti" at bounding box center [622, 345] width 536 height 14
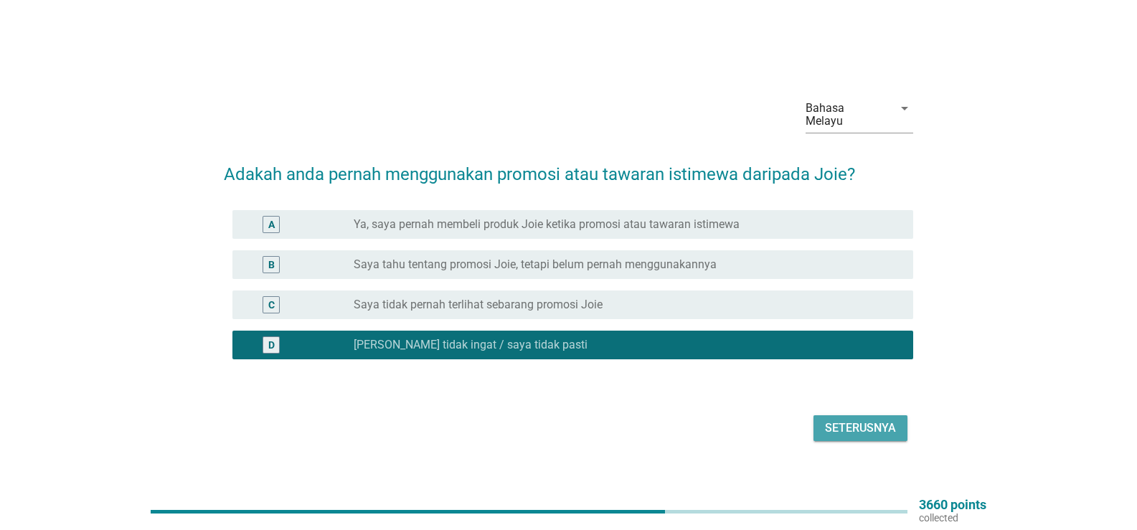
click at [886, 431] on button "Seterusnya" at bounding box center [860, 428] width 94 height 26
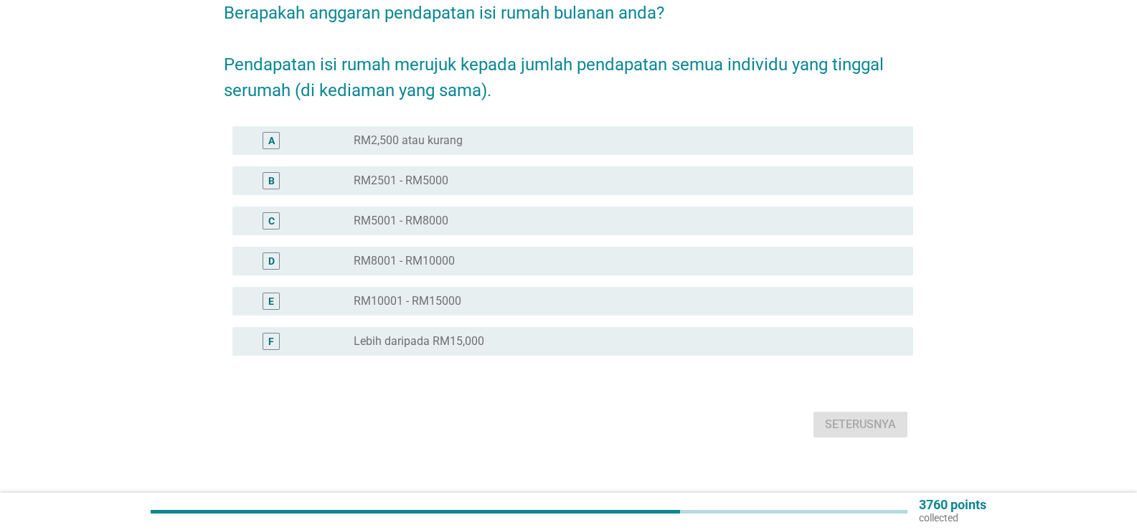
scroll to position [141, 0]
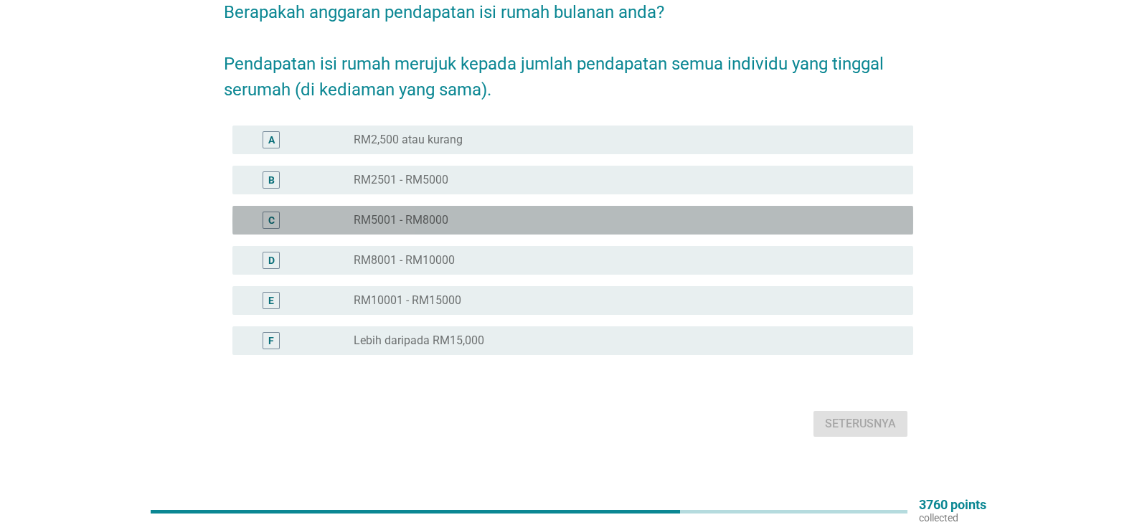
click at [492, 206] on div "C radio_button_unchecked RM5001 - RM8000" at bounding box center [572, 220] width 681 height 29
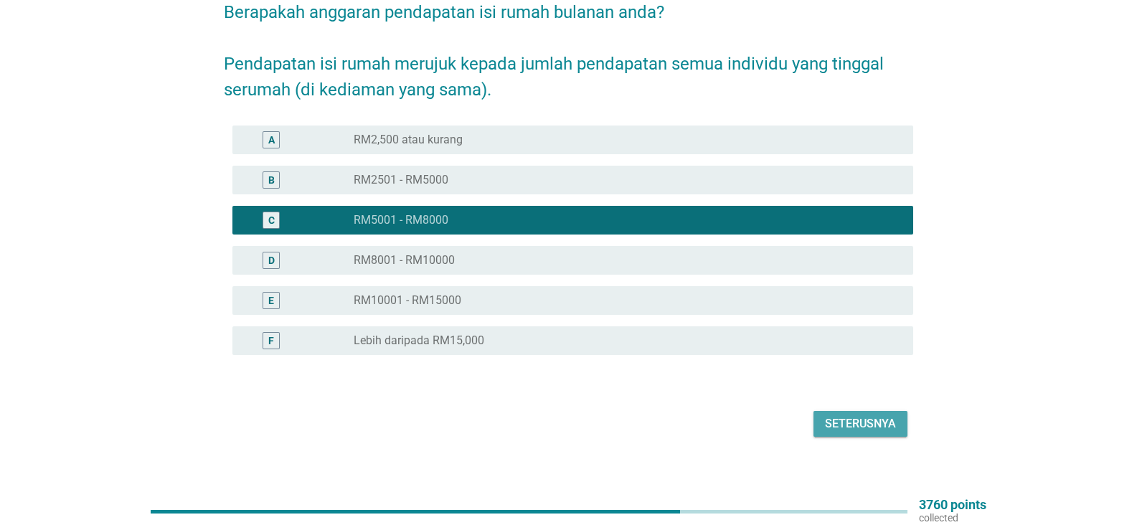
click at [844, 415] on div "Seterusnya" at bounding box center [860, 423] width 71 height 17
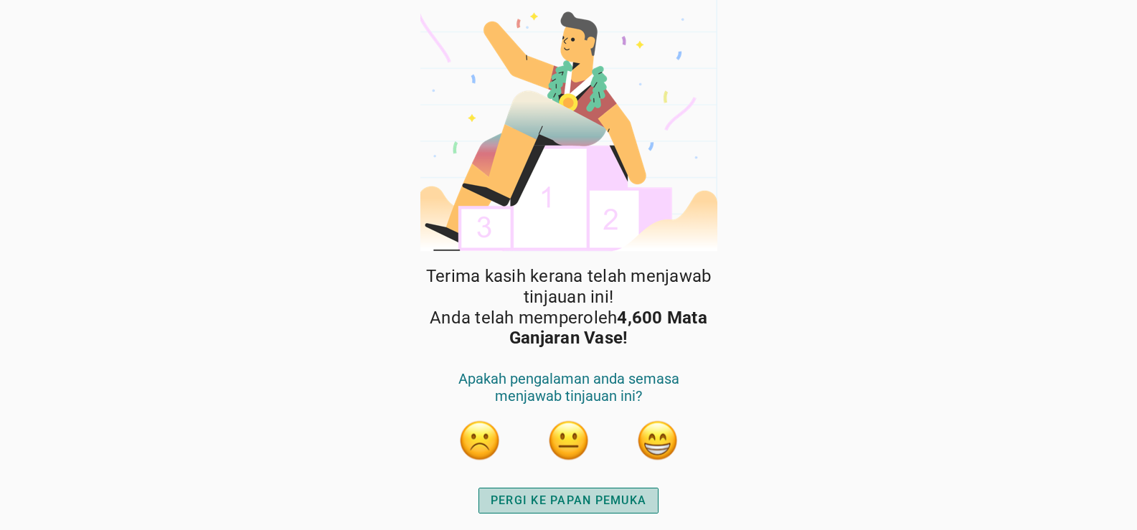
click at [599, 508] on div "PERGI KE PAPAN PEMUKA" at bounding box center [569, 500] width 156 height 17
